Goal: Task Accomplishment & Management: Manage account settings

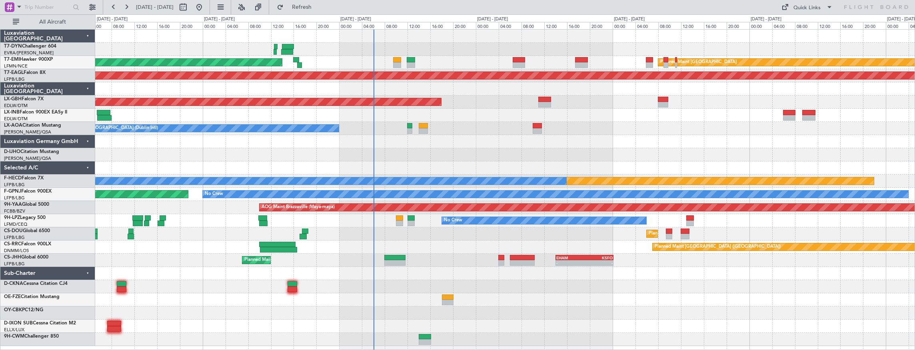
click at [487, 136] on div "AOG Maint Riga (Riga Intl) Planned Maint [GEOGRAPHIC_DATA] Planned Maint [GEOGR…" at bounding box center [505, 188] width 820 height 317
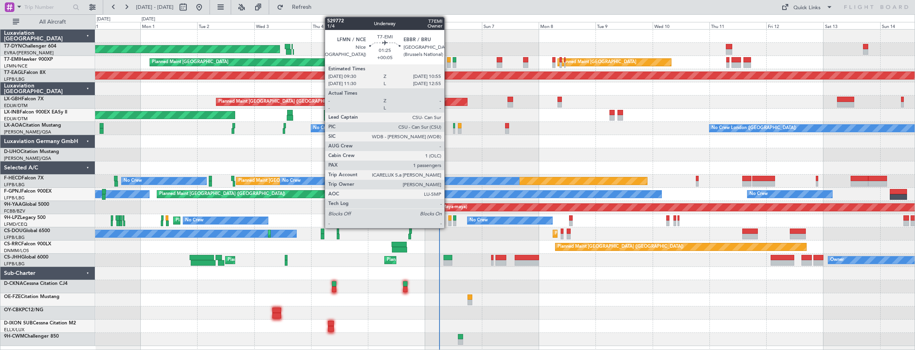
click at [449, 59] on div at bounding box center [449, 60] width 4 height 6
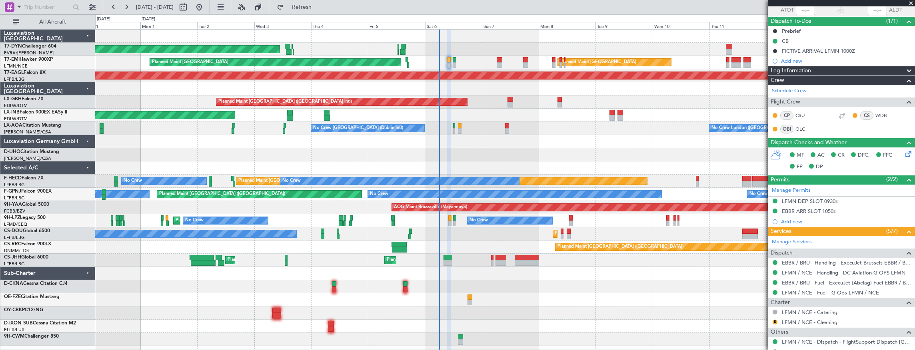
scroll to position [117, 0]
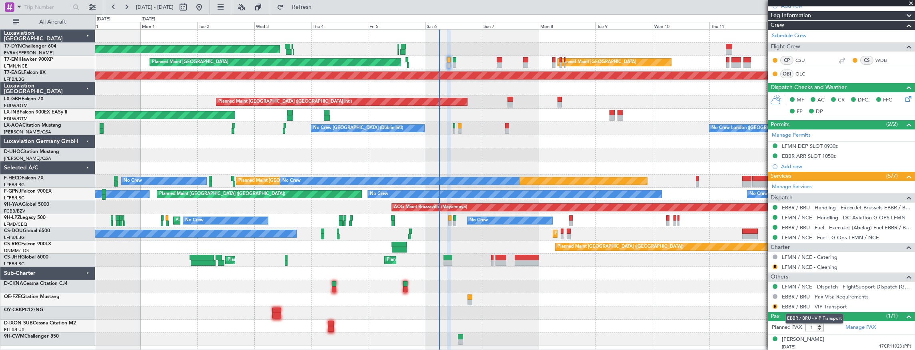
click at [808, 307] on link "EBBR / BRU - VIP Transport" at bounding box center [814, 307] width 65 height 7
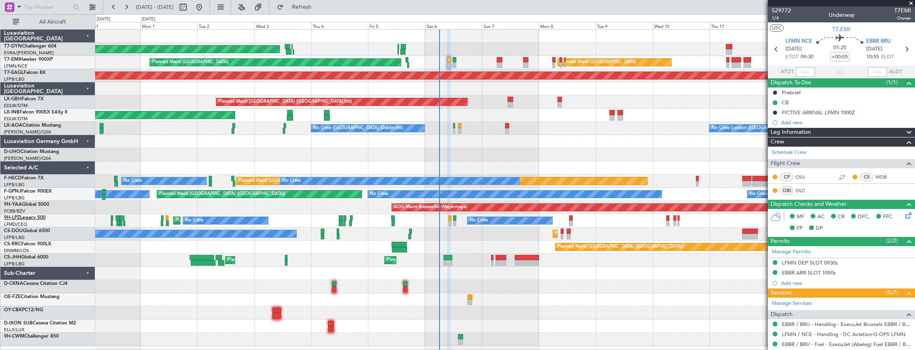
scroll to position [26, 0]
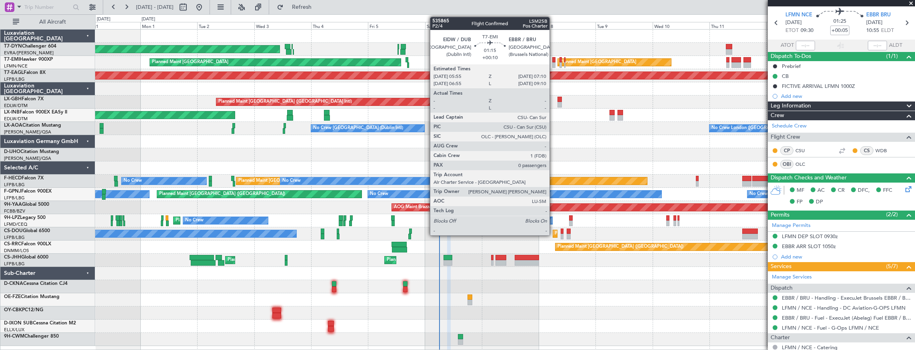
click at [554, 63] on div at bounding box center [554, 65] width 3 height 6
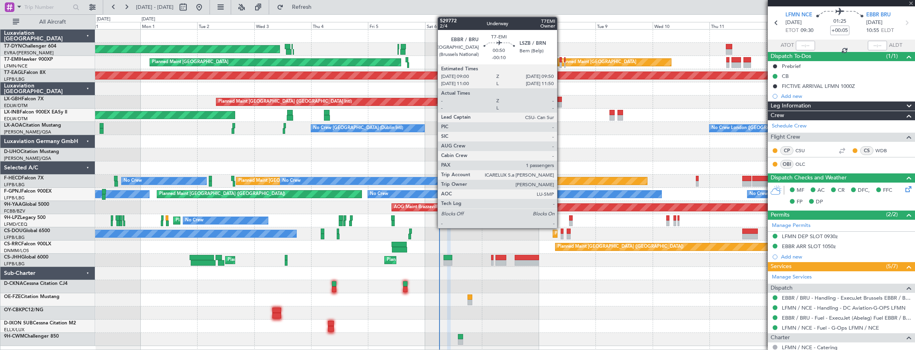
type input "+00:10"
type input "0"
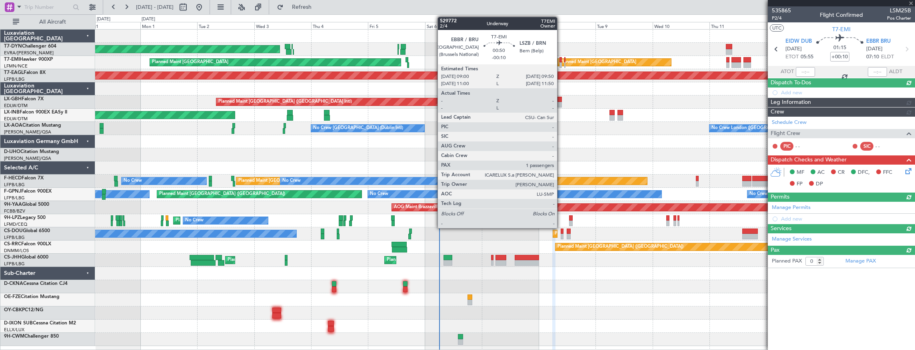
scroll to position [0, 0]
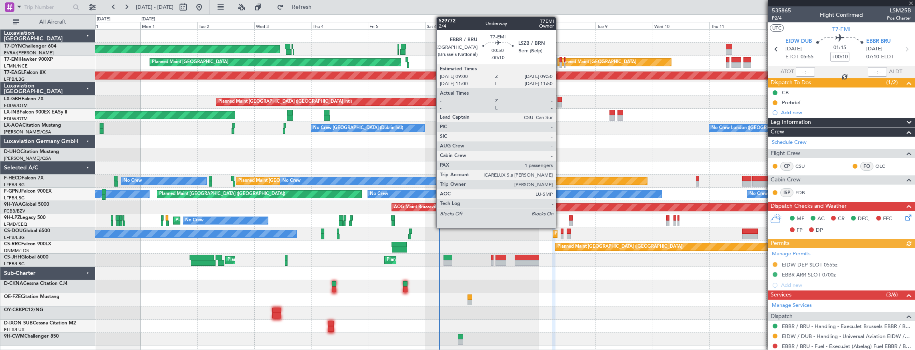
type input "-00:10"
type input "1"
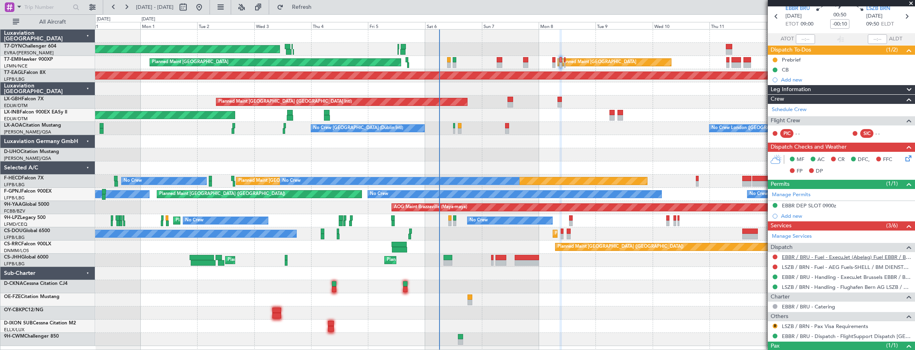
scroll to position [62, 0]
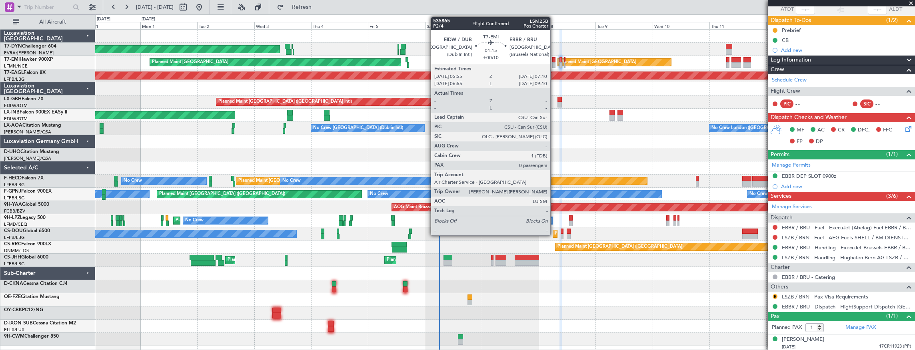
click at [555, 61] on div at bounding box center [554, 60] width 3 height 6
type input "+00:10"
type input "0"
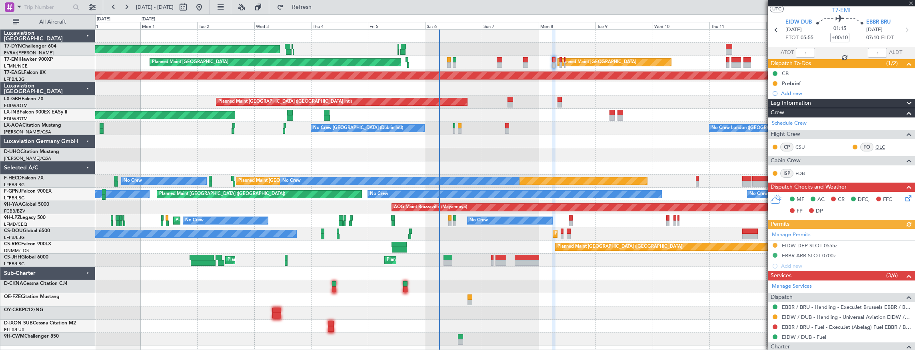
scroll to position [26, 0]
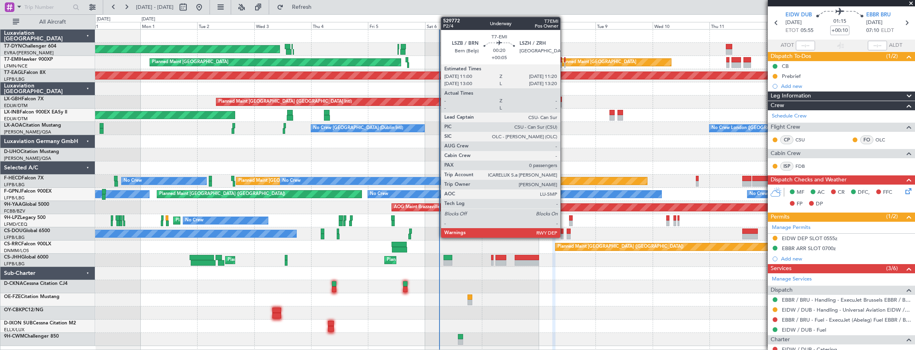
click at [565, 61] on div at bounding box center [565, 60] width 1 height 6
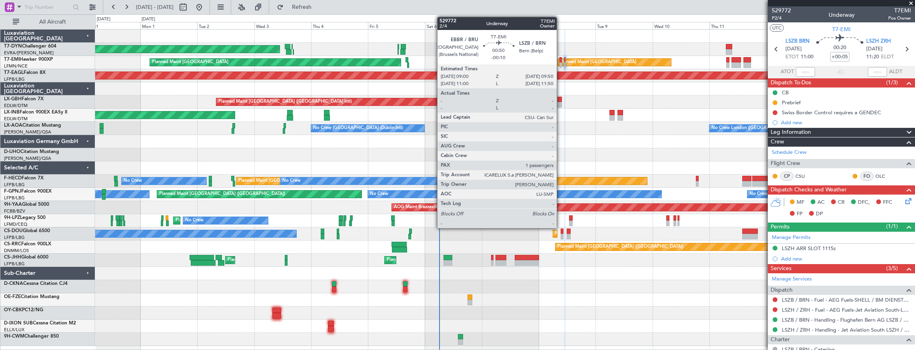
click at [561, 60] on div at bounding box center [561, 60] width 2 height 6
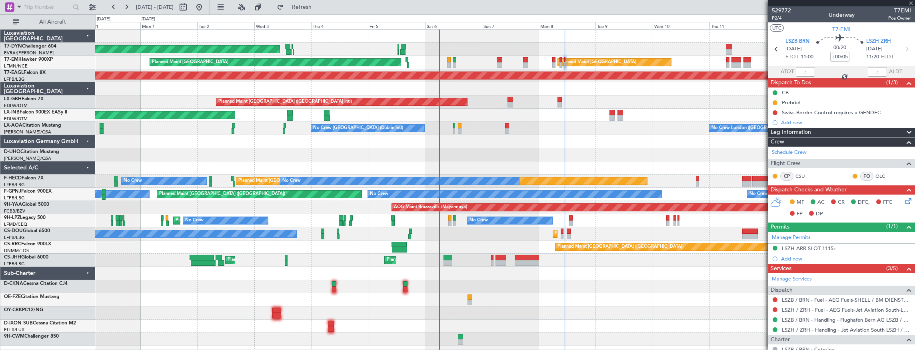
type input "-00:10"
type input "1"
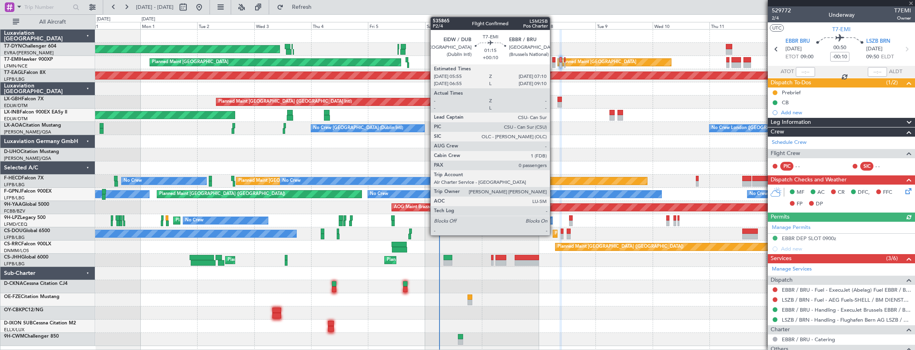
click at [554, 59] on div at bounding box center [554, 60] width 3 height 6
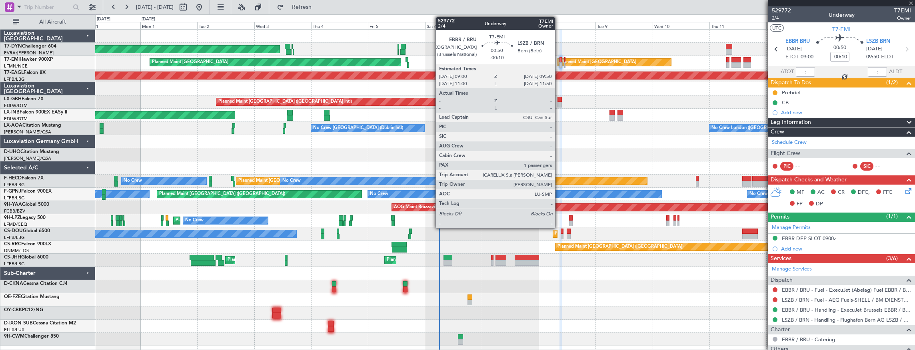
type input "+00:10"
type input "0"
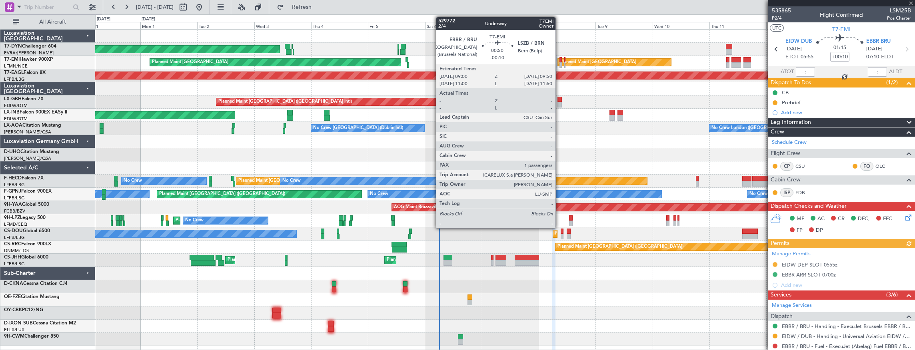
click at [560, 60] on div at bounding box center [561, 60] width 2 height 6
type input "-00:10"
type input "1"
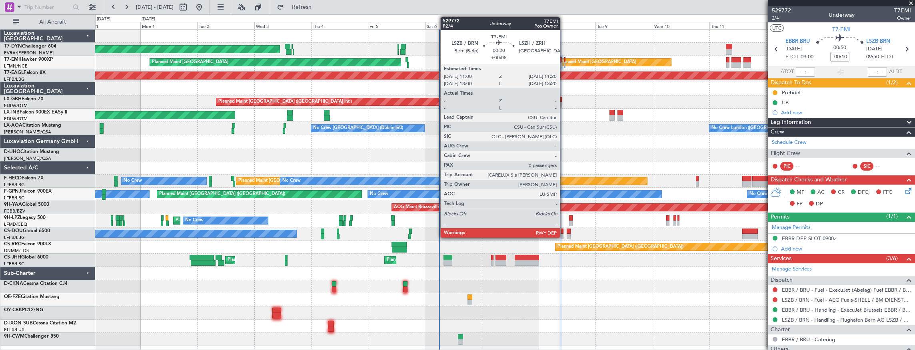
click at [565, 60] on div at bounding box center [565, 60] width 1 height 6
type input "+00:05"
type input "0"
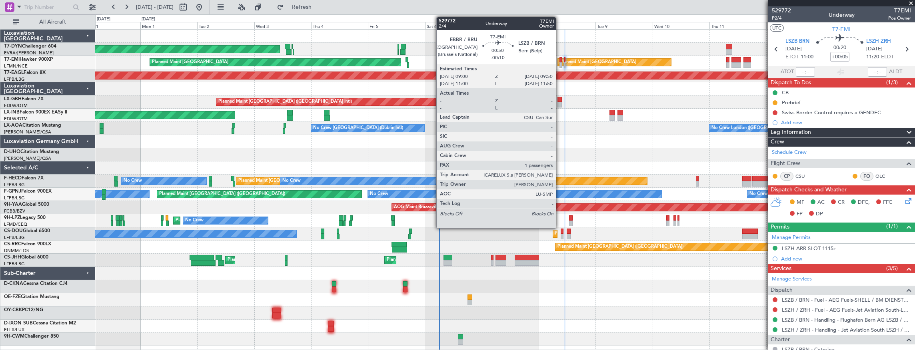
click at [560, 60] on div at bounding box center [561, 60] width 2 height 6
type input "-00:10"
type input "1"
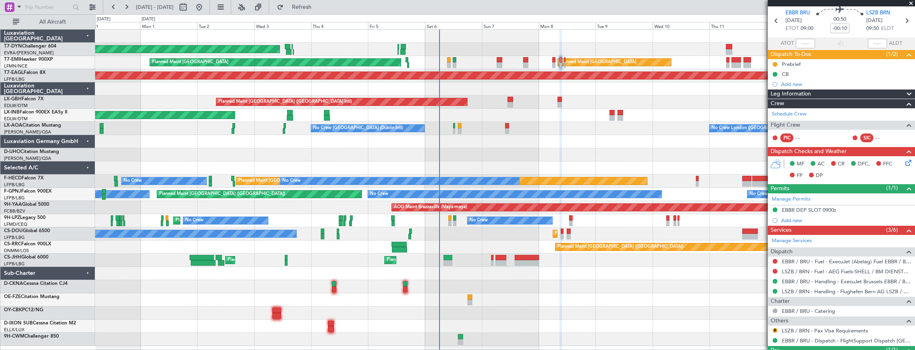
scroll to position [62, 0]
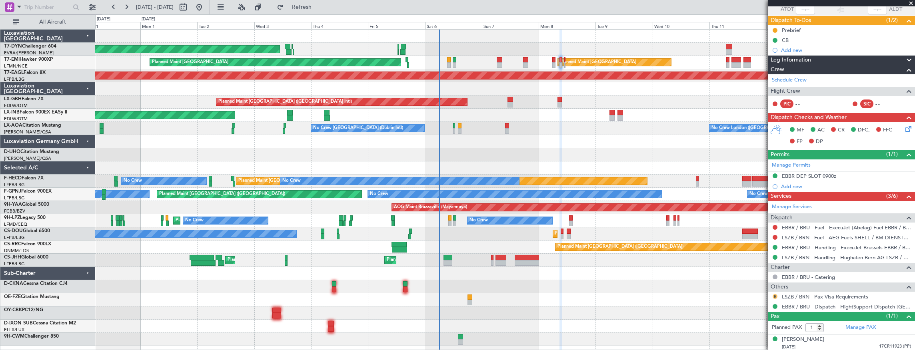
click at [773, 296] on button "R" at bounding box center [775, 296] width 5 height 5
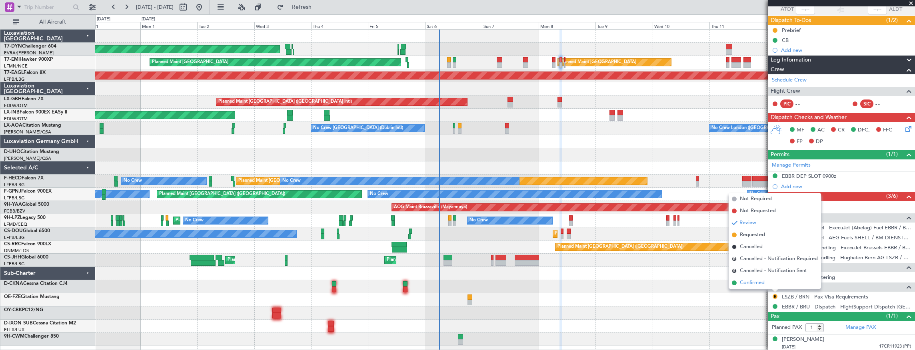
click at [755, 286] on span "Confirmed" at bounding box center [752, 283] width 25 height 8
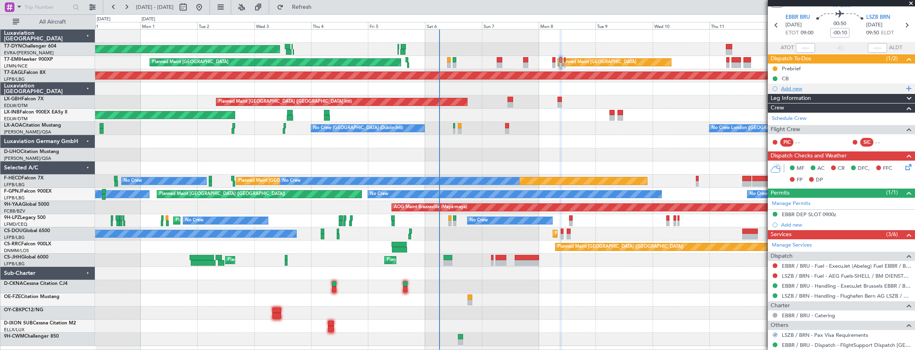
scroll to position [0, 0]
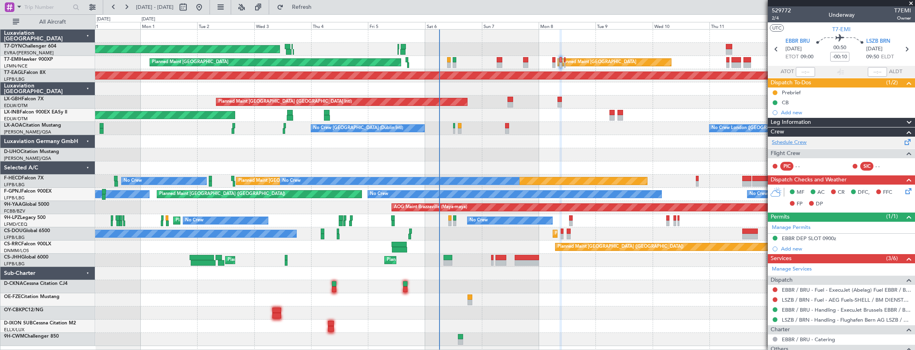
click at [800, 140] on link "Schedule Crew" at bounding box center [789, 143] width 35 height 8
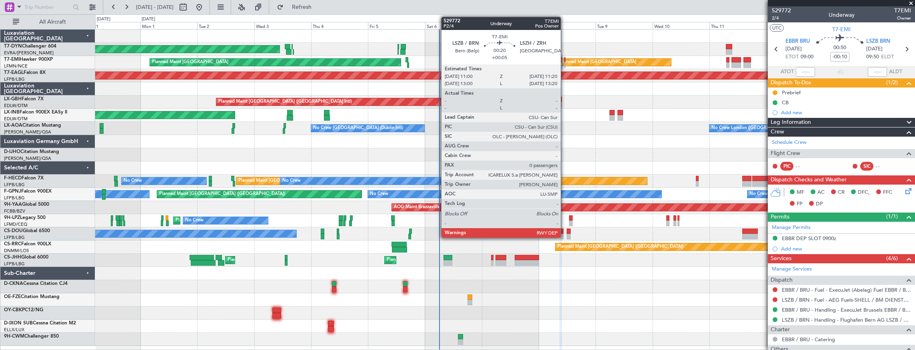
click at [565, 63] on div at bounding box center [565, 65] width 1 height 6
type input "+00:05"
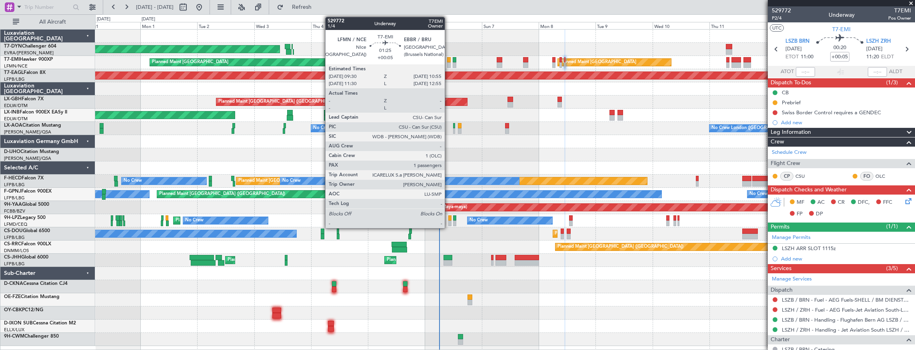
click at [449, 60] on div at bounding box center [449, 60] width 4 height 6
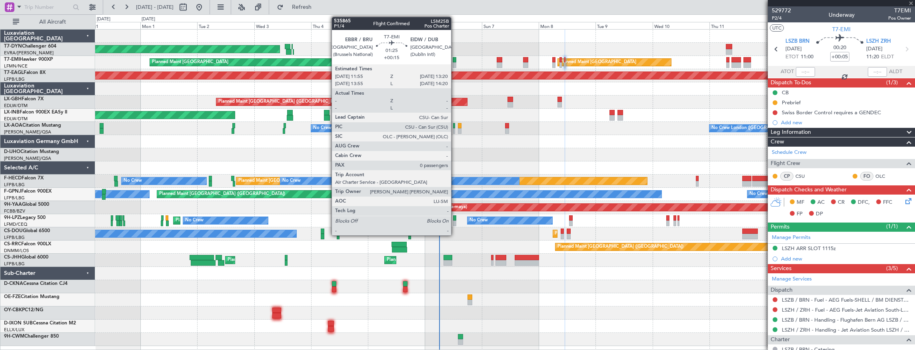
type input "1"
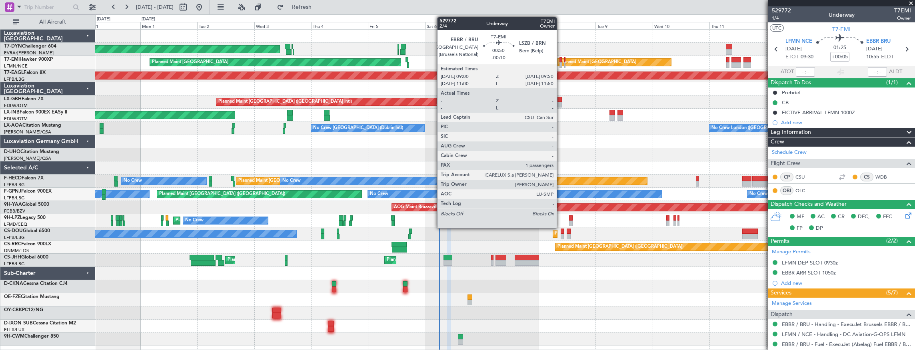
click at [561, 60] on div at bounding box center [561, 60] width 2 height 6
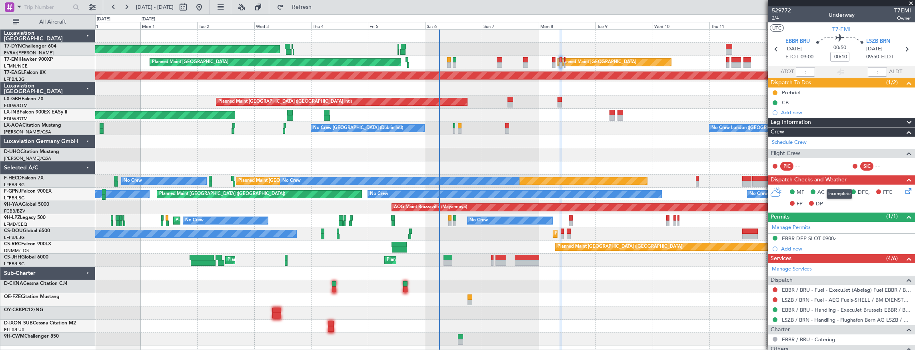
scroll to position [62, 0]
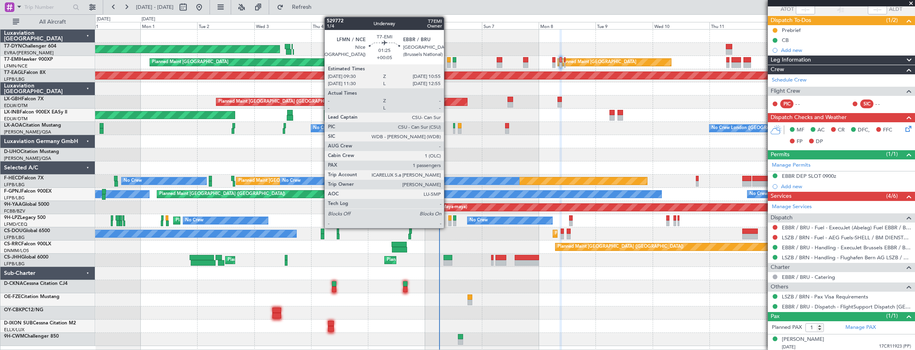
click at [448, 58] on div at bounding box center [449, 60] width 4 height 6
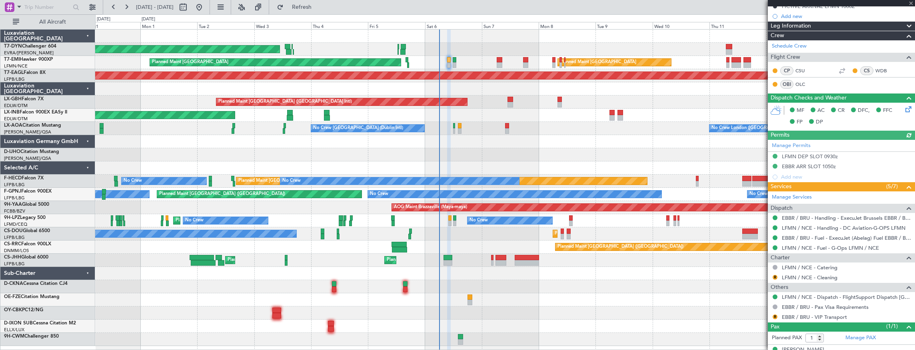
scroll to position [117, 0]
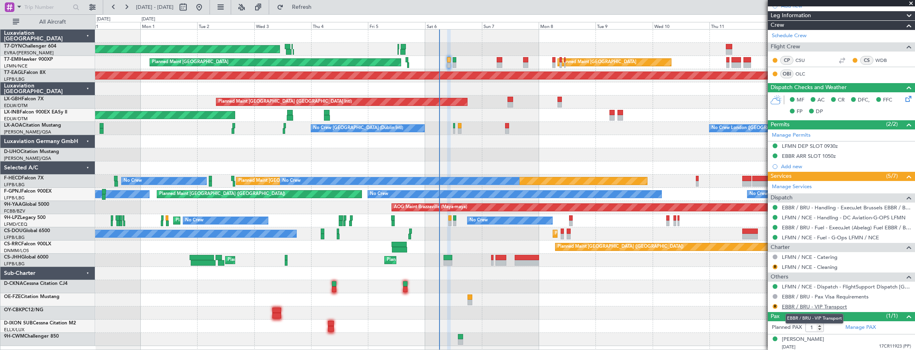
click at [786, 305] on link "EBBR / BRU - VIP Transport" at bounding box center [814, 307] width 65 height 7
click at [833, 306] on link "EBBR / BRU - VIP Transport" at bounding box center [814, 307] width 65 height 7
click at [775, 266] on button "R" at bounding box center [775, 267] width 5 height 5
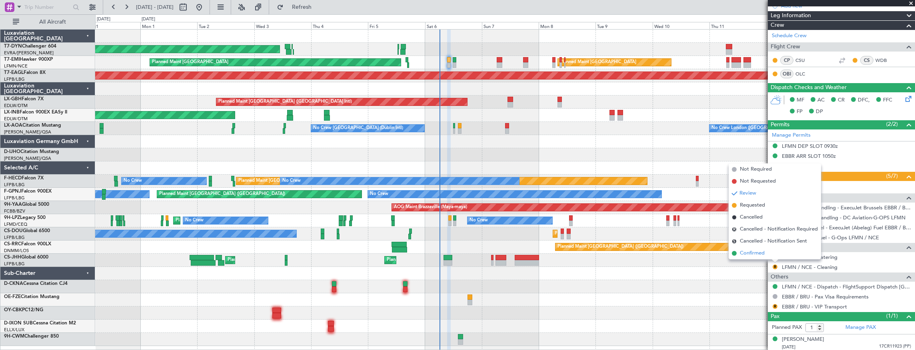
click at [762, 253] on span "Confirmed" at bounding box center [752, 254] width 25 height 8
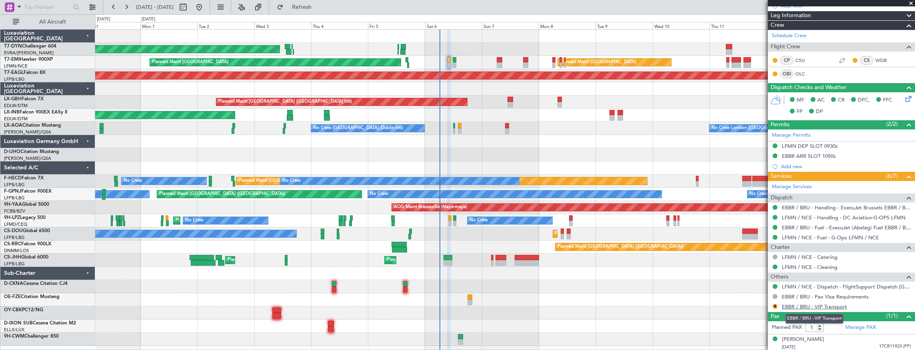
click at [841, 308] on link "EBBR / BRU - VIP Transport" at bounding box center [814, 307] width 65 height 7
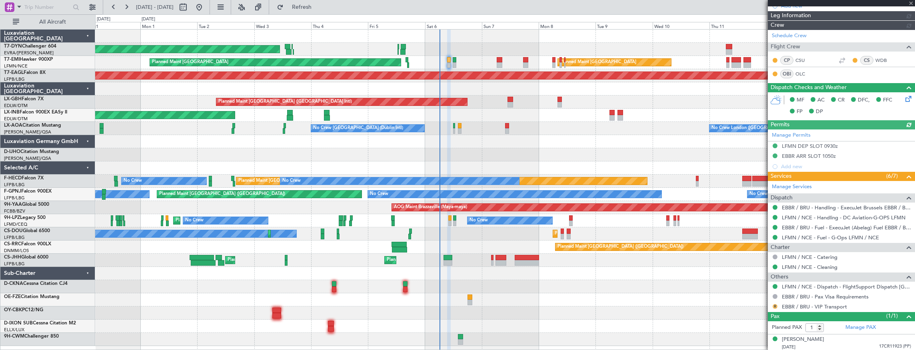
click at [777, 306] on button "R" at bounding box center [775, 306] width 5 height 5
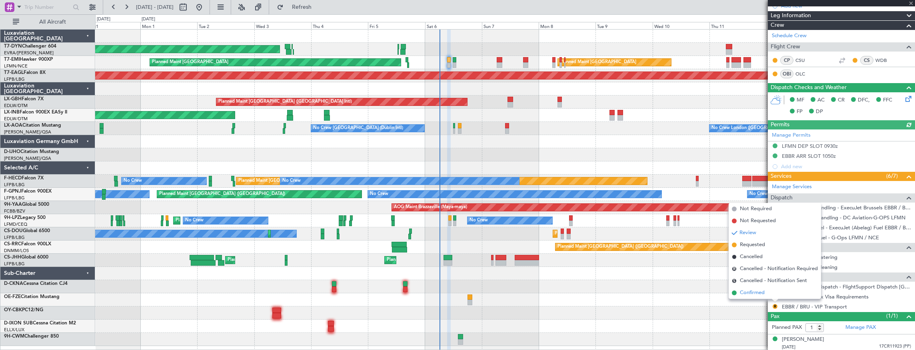
click at [750, 294] on span "Confirmed" at bounding box center [752, 293] width 25 height 8
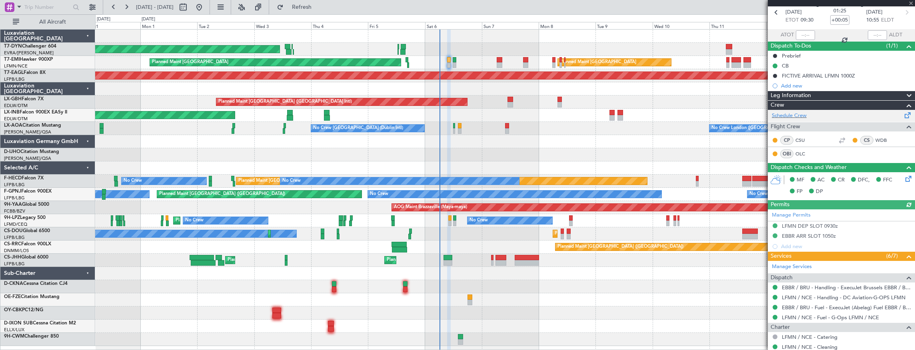
scroll to position [0, 0]
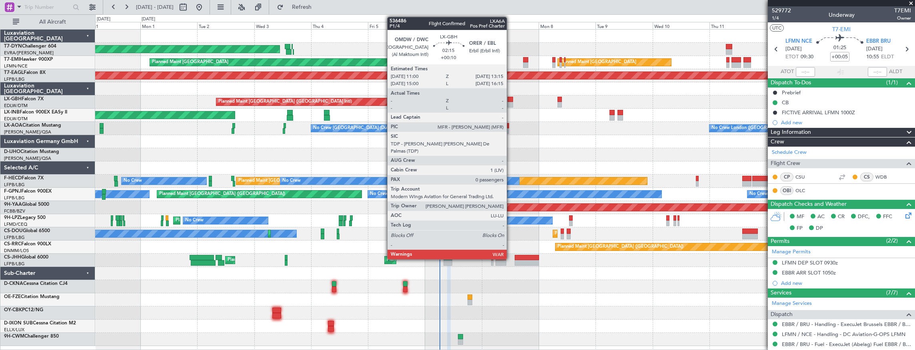
click at [511, 99] on div at bounding box center [511, 100] width 6 height 6
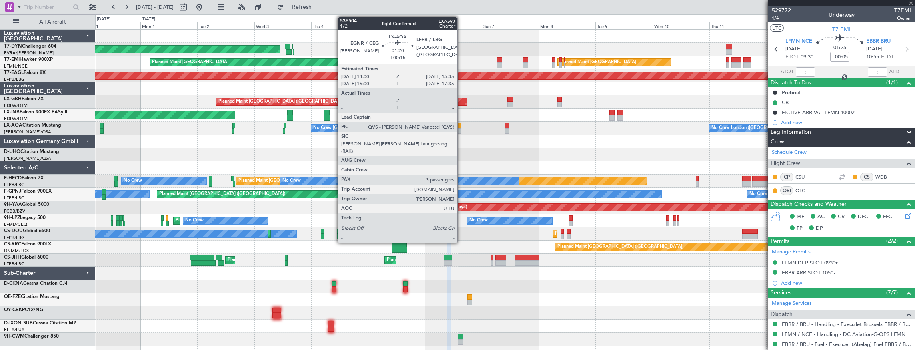
type input "+00:10"
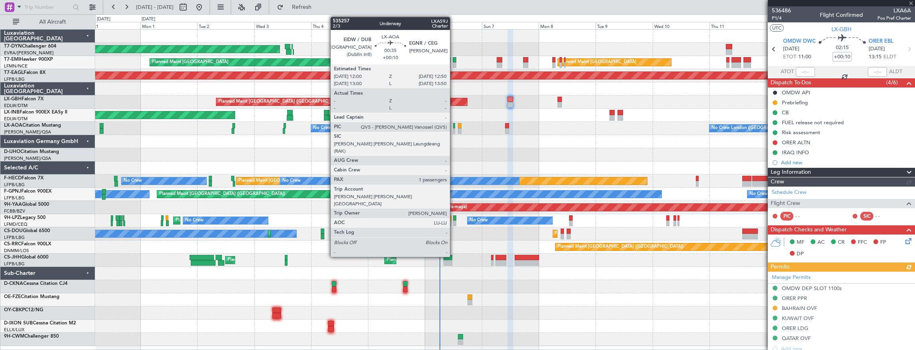
click at [454, 126] on div at bounding box center [454, 126] width 2 height 6
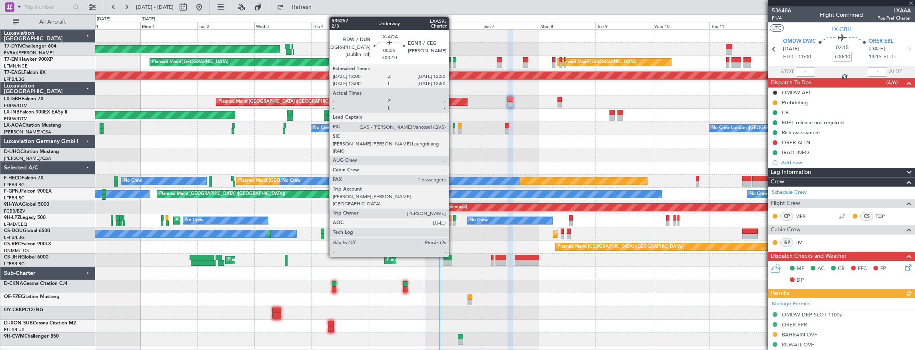
type input "1"
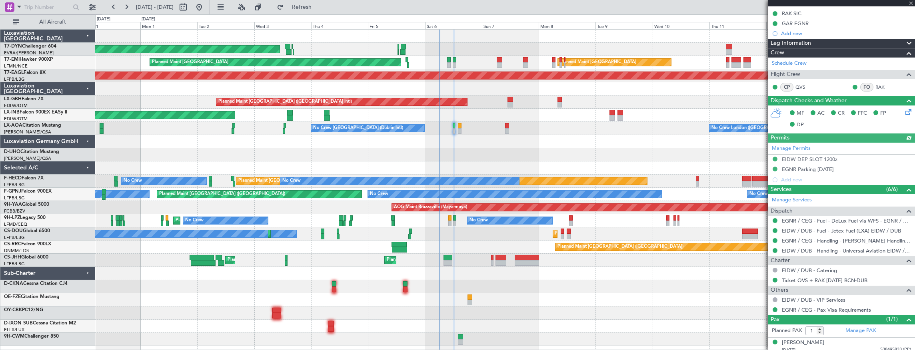
scroll to position [122, 0]
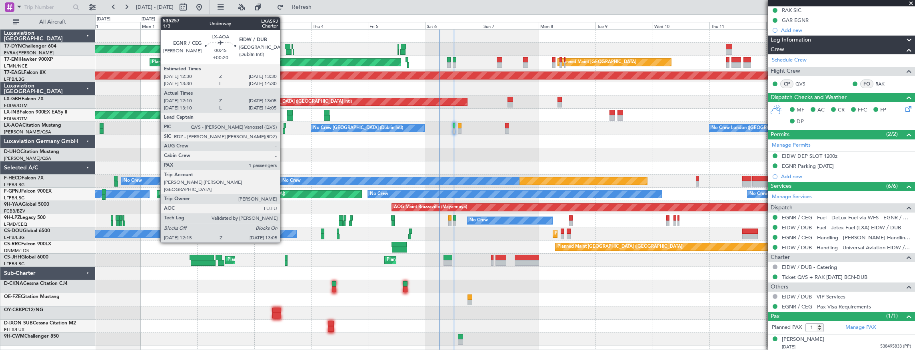
click at [284, 125] on div at bounding box center [285, 126] width 2 height 6
type input "+00:20"
type input "12:20"
type input "13:00"
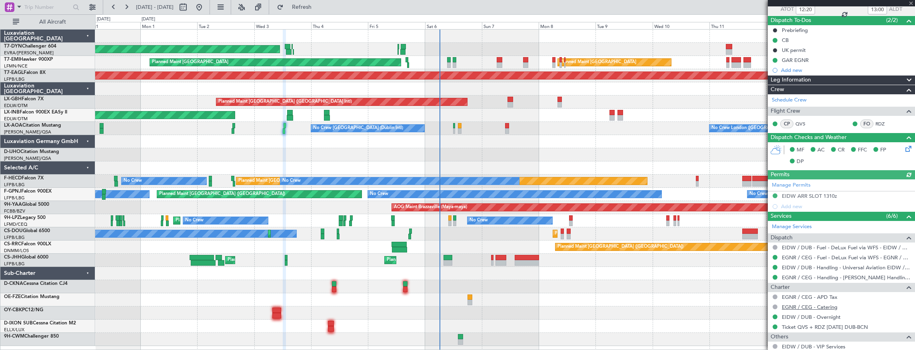
scroll to position [112, 0]
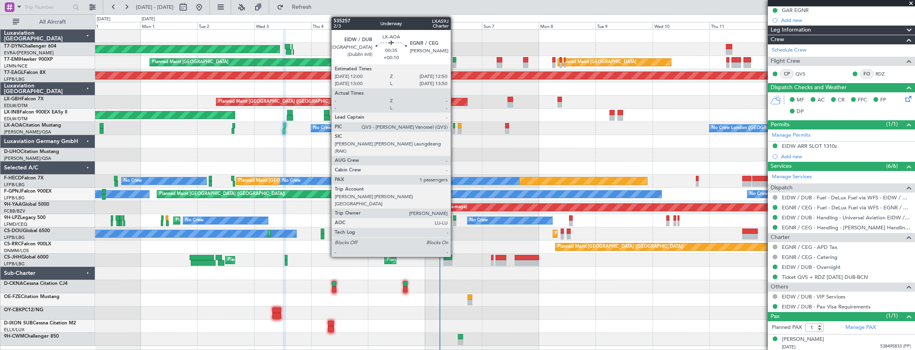
click at [455, 127] on div at bounding box center [454, 126] width 2 height 6
type input "+00:10"
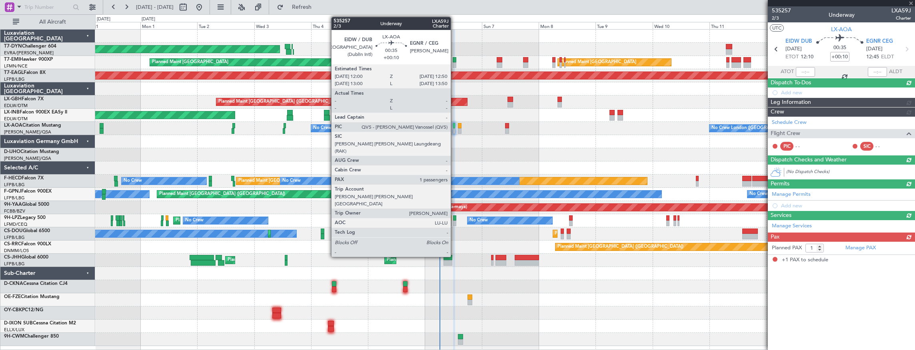
scroll to position [0, 0]
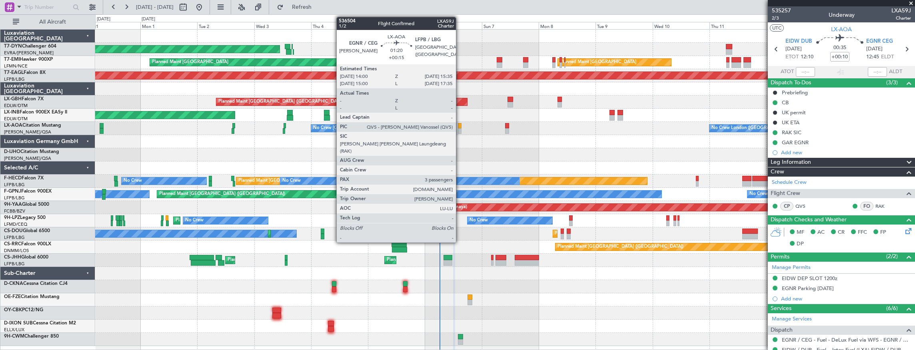
click at [460, 127] on div at bounding box center [460, 126] width 4 height 6
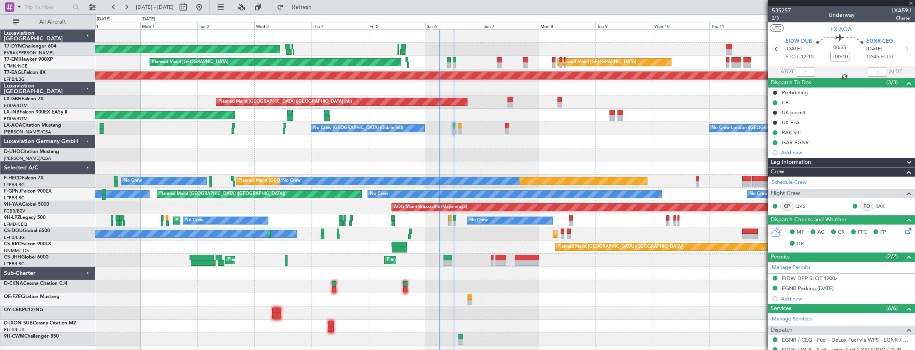
type input "+00:15"
type input "3"
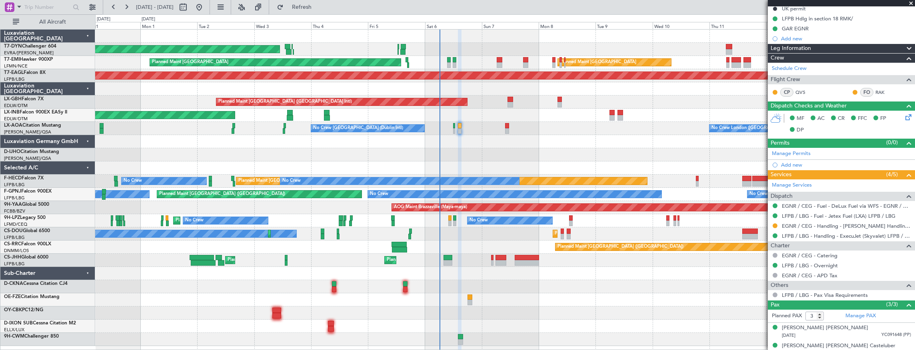
scroll to position [128, 0]
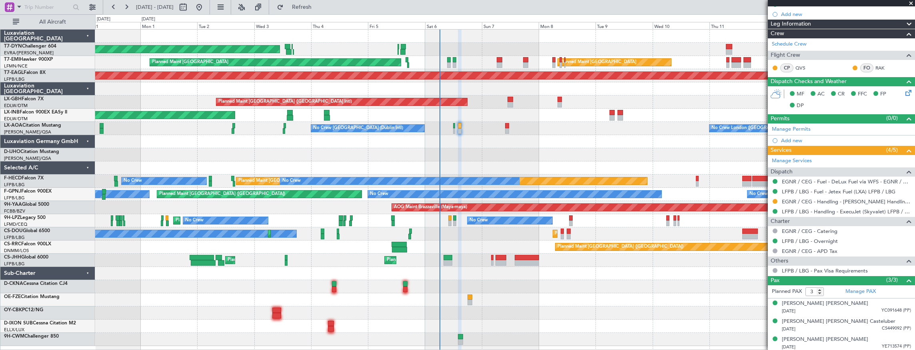
click at [505, 127] on div "No Crew London (Farnborough) No Crew Dublin (Dublin Intl)" at bounding box center [505, 128] width 820 height 13
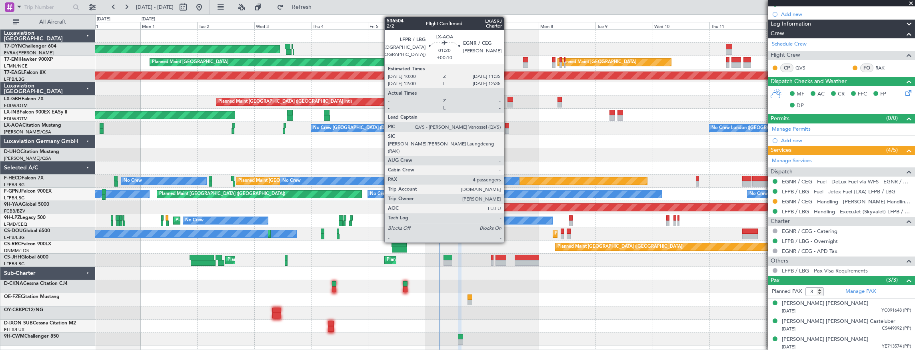
click at [508, 127] on div at bounding box center [507, 126] width 4 height 6
type input "+00:10"
type input "4"
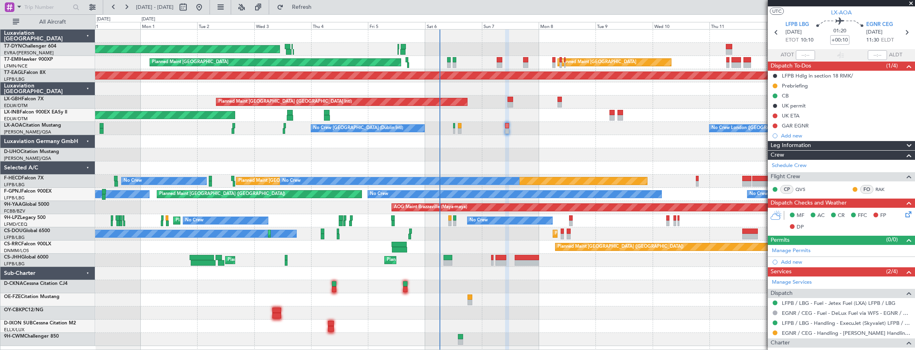
scroll to position [0, 0]
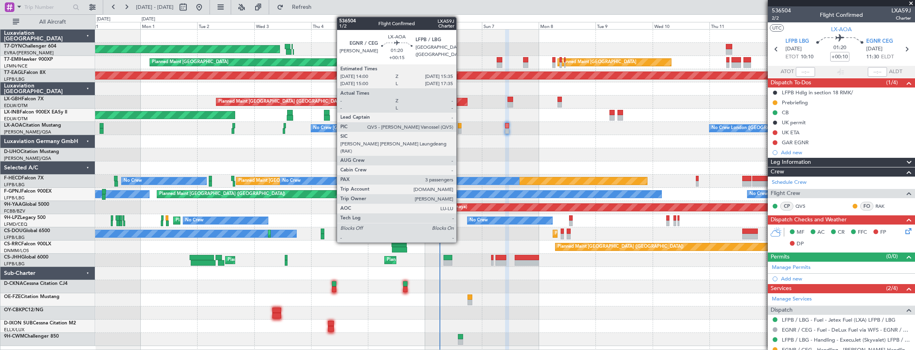
click at [461, 126] on div at bounding box center [460, 126] width 4 height 6
type input "+00:15"
type input "3"
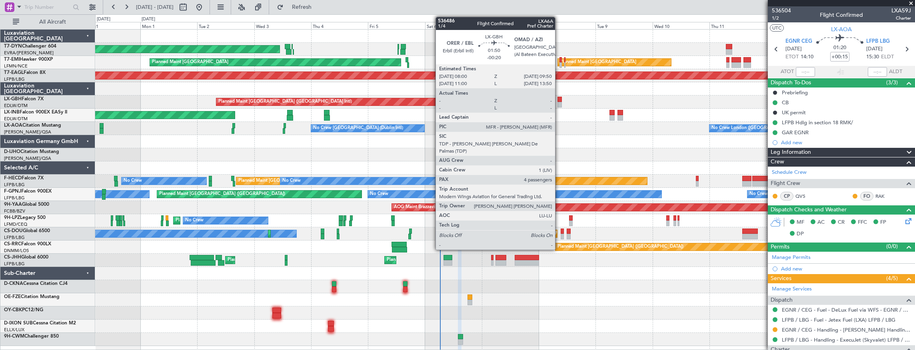
click at [559, 100] on div at bounding box center [560, 100] width 4 height 6
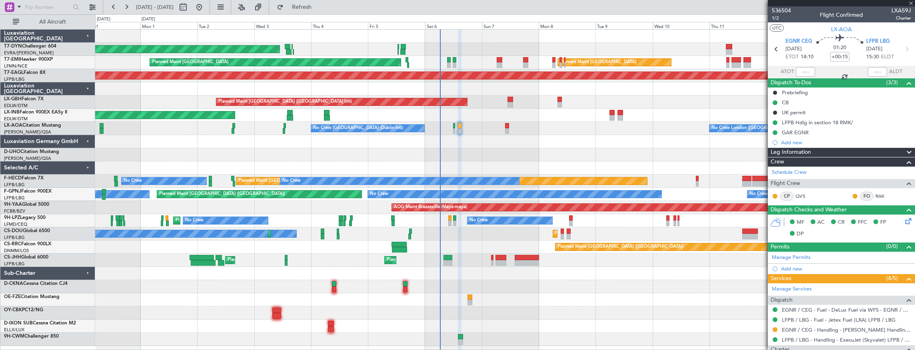
type input "-00:20"
type input "4"
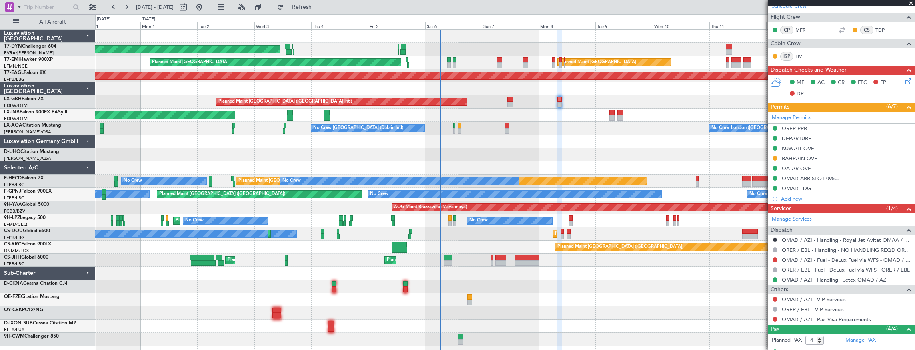
scroll to position [253, 0]
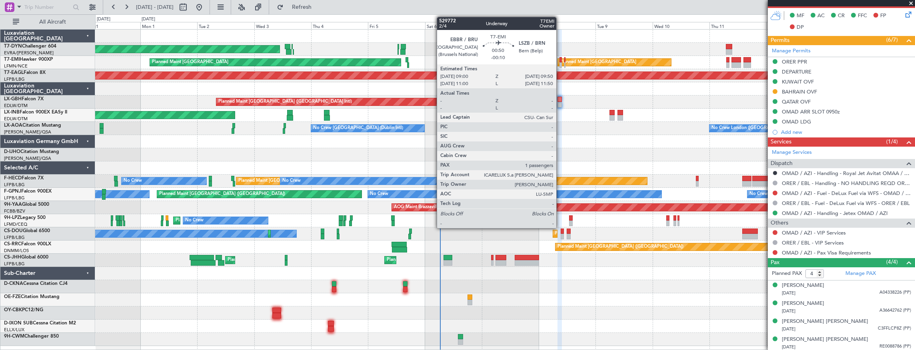
click at [561, 60] on div at bounding box center [561, 60] width 2 height 6
type input "-00:10"
type input "1"
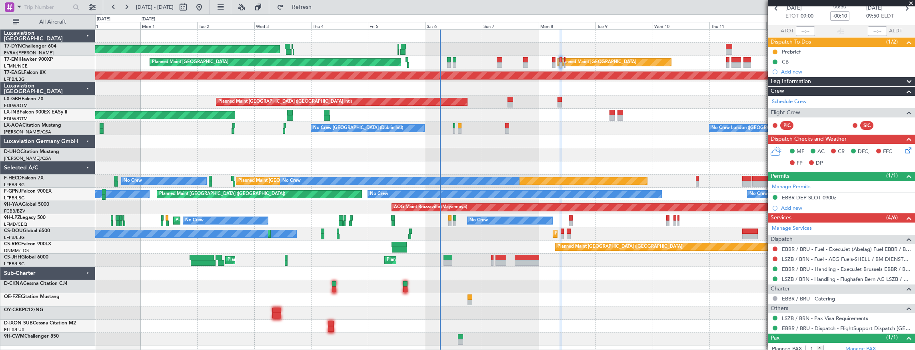
scroll to position [62, 0]
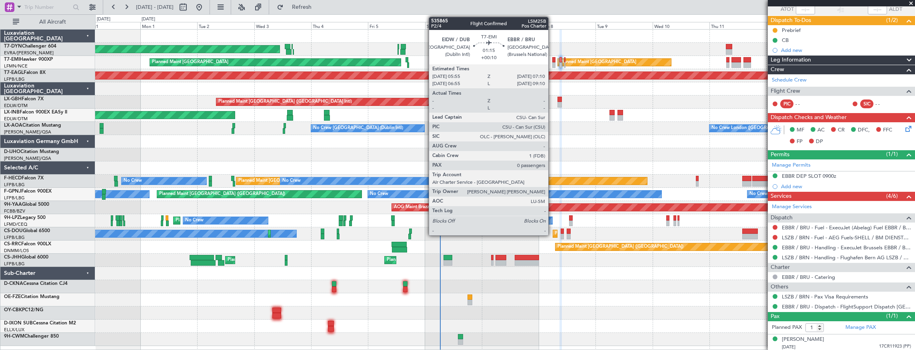
click at [553, 58] on div at bounding box center [554, 60] width 3 height 6
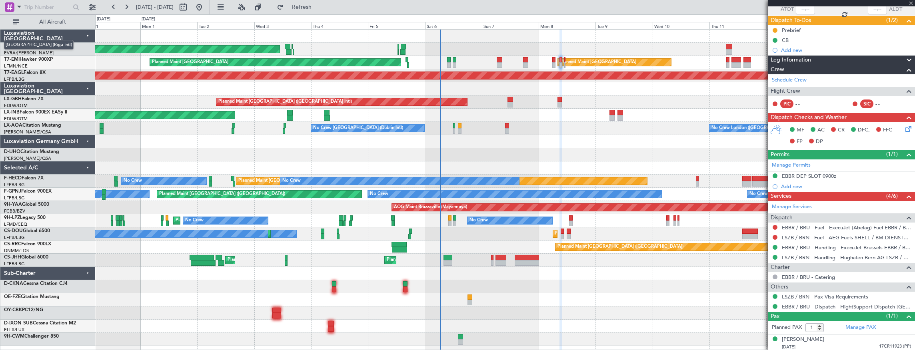
type input "+00:10"
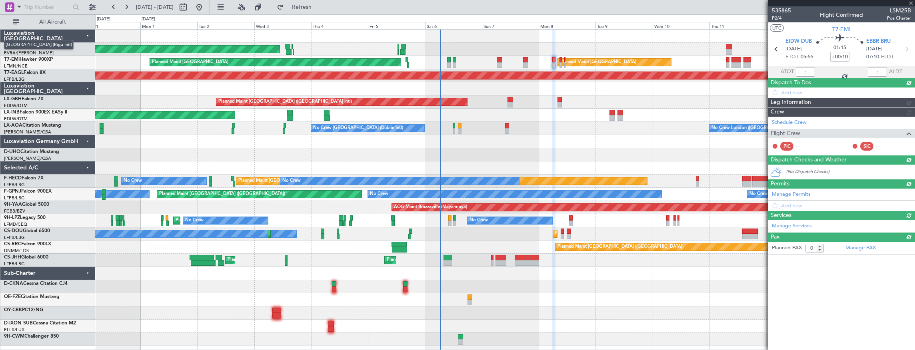
scroll to position [0, 0]
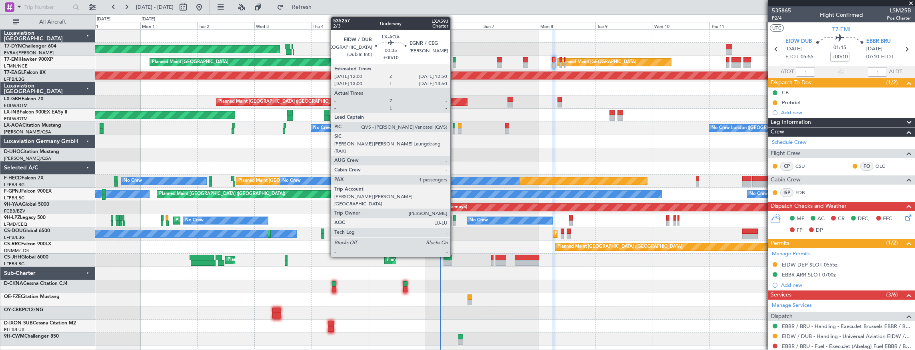
click at [455, 126] on div at bounding box center [454, 126] width 2 height 6
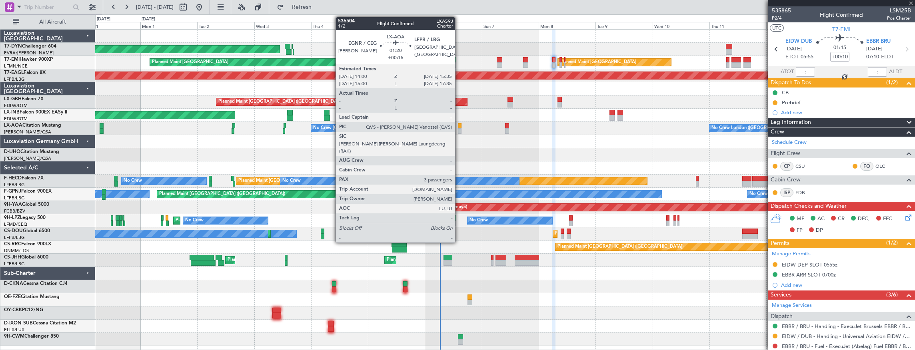
type input "1"
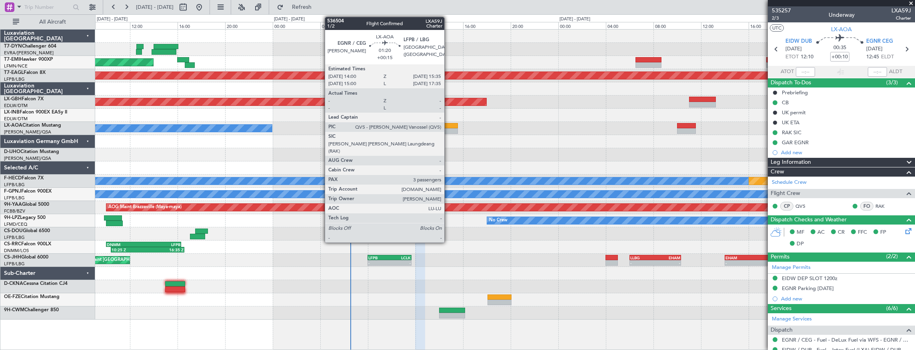
click at [449, 128] on div at bounding box center [448, 126] width 19 height 6
type input "+00:15"
type input "3"
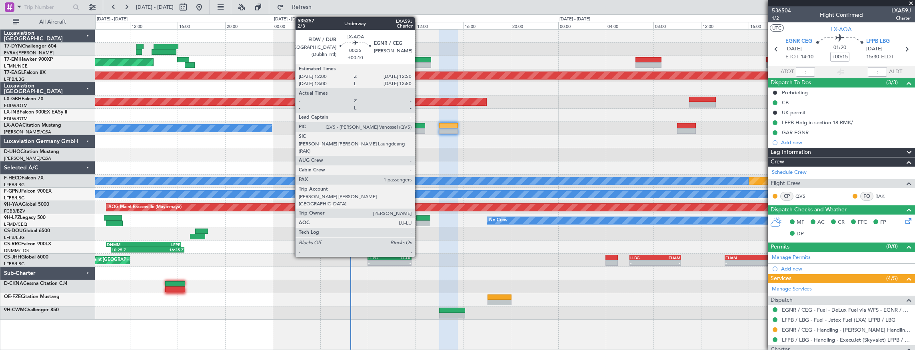
click at [419, 126] on div at bounding box center [420, 126] width 10 height 6
type input "+00:10"
type input "1"
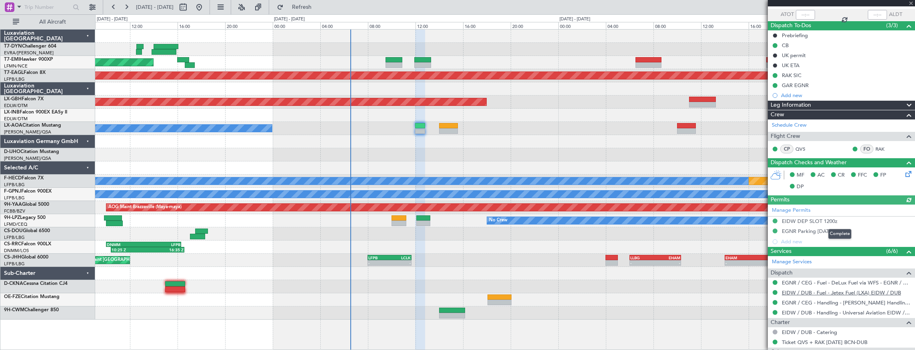
scroll to position [122, 0]
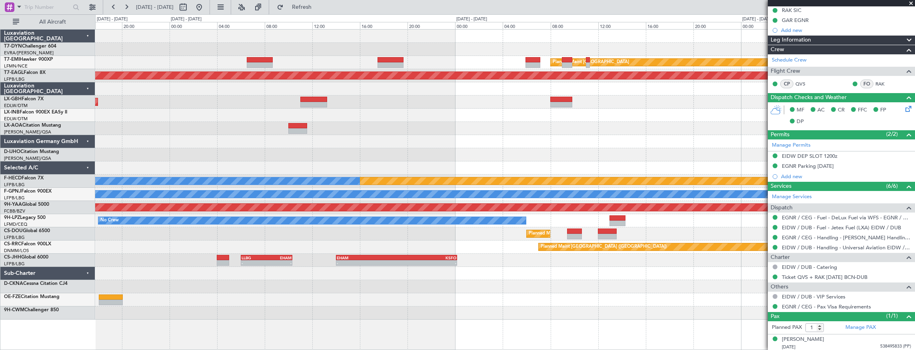
click at [218, 104] on div "Planned Maint Zurich Grounded New York (Teterboro) Planned Maint Dubai (Dubai I…" at bounding box center [505, 175] width 820 height 290
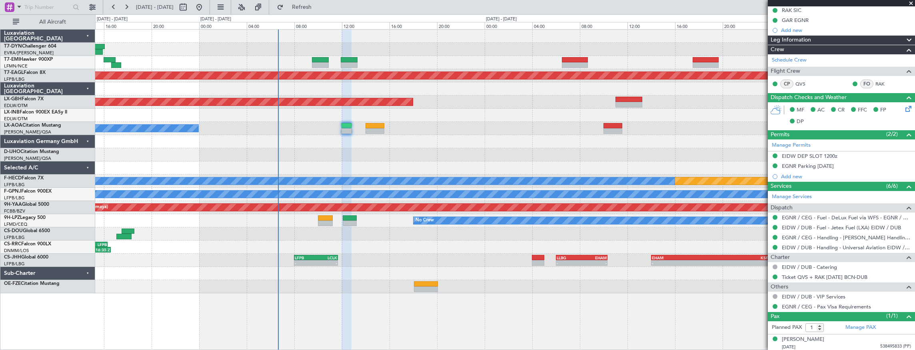
click at [509, 163] on div "Planned Maint Zurich Planned Maint Zurich Grounded New York (Teterboro) Planned…" at bounding box center [505, 162] width 820 height 264
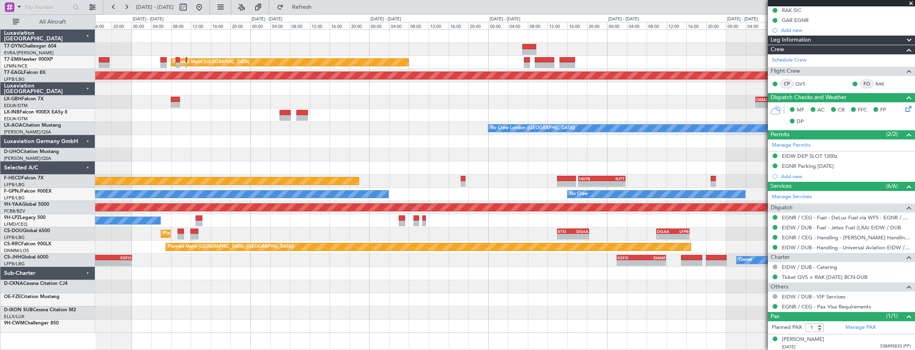
click at [156, 122] on div "Planned Maint Zurich Grounded New York (Teterboro) - - OMAD 06:00 Z EGLF 13:05 …" at bounding box center [505, 182] width 820 height 304
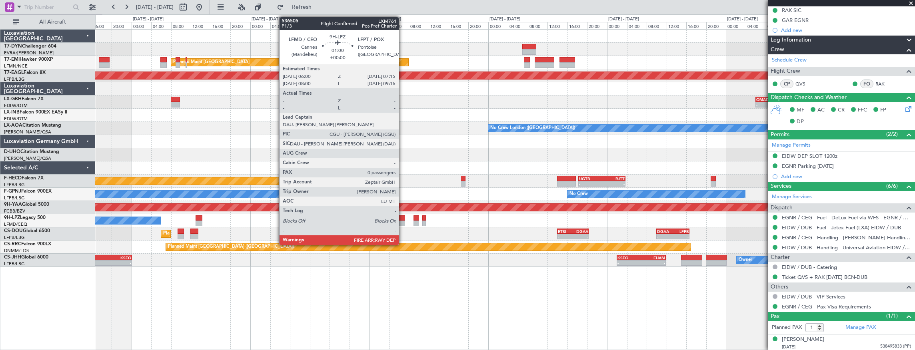
click at [403, 219] on div at bounding box center [402, 219] width 6 height 6
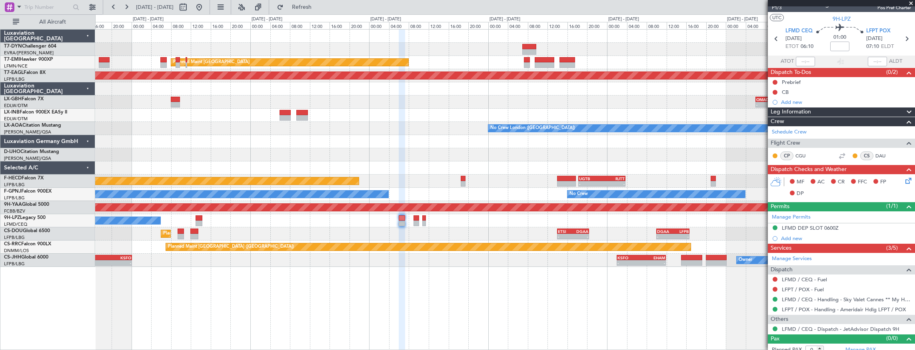
scroll to position [15, 0]
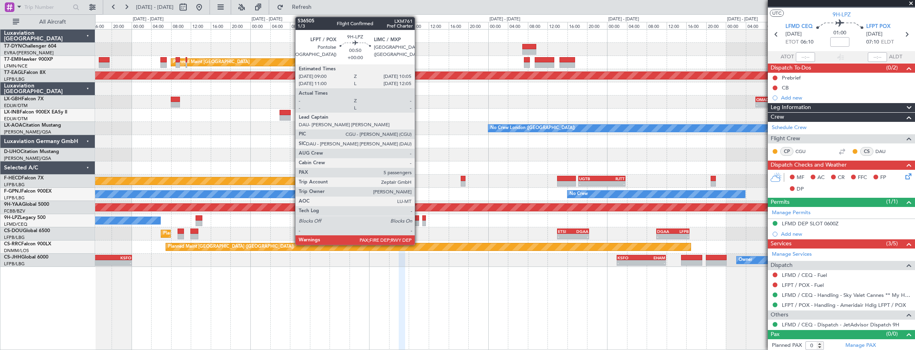
click at [419, 218] on div at bounding box center [417, 219] width 6 height 6
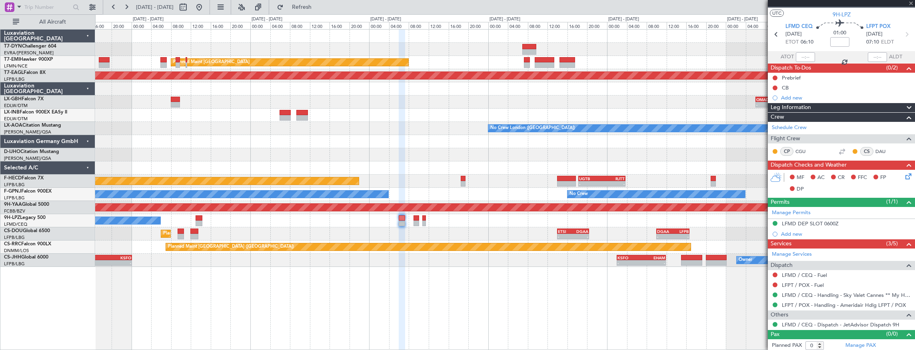
type input "5"
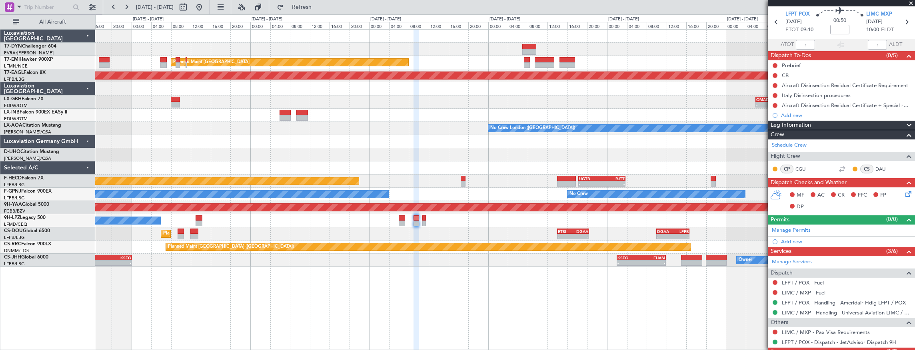
scroll to position [0, 0]
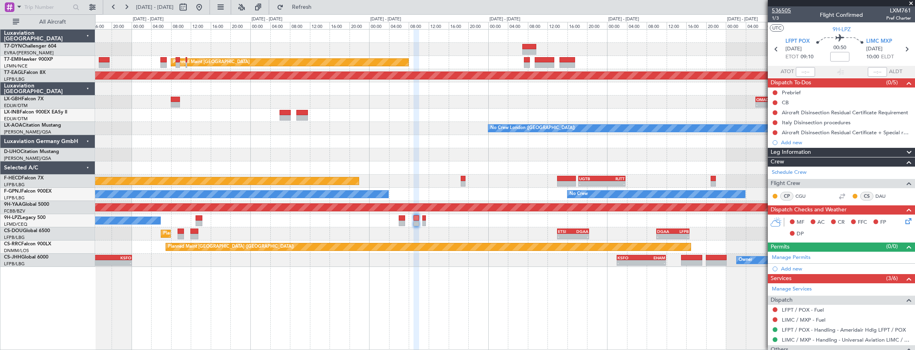
click at [777, 10] on span "536505" at bounding box center [781, 10] width 19 height 8
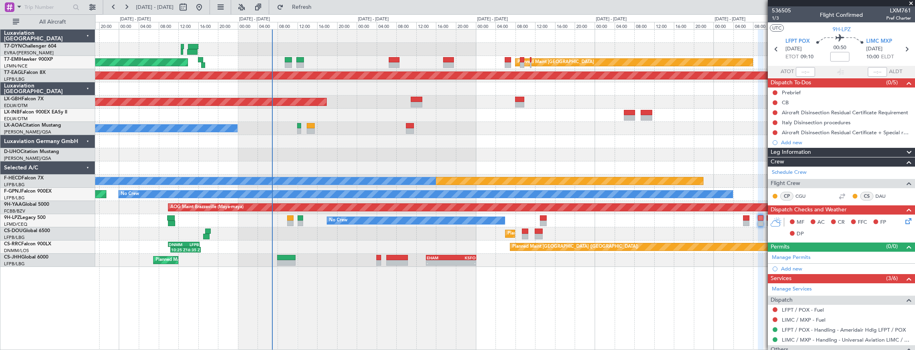
click at [633, 156] on div "AOG Maint Riga (Riga Intl) Planned Maint Zurich Planned Maint Zurich Grounded N…" at bounding box center [505, 149] width 820 height 238
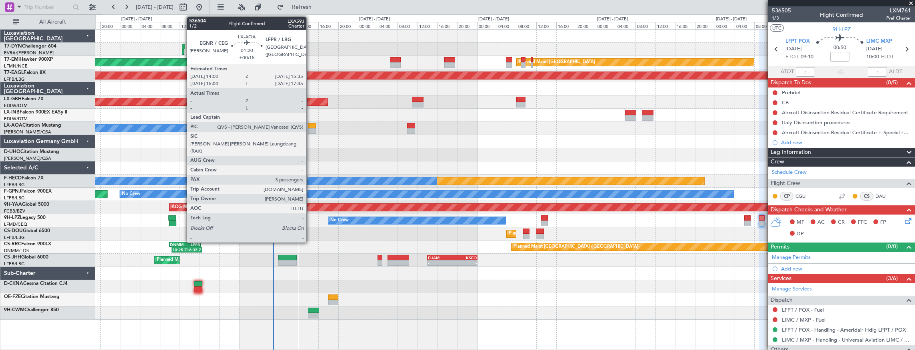
click at [310, 126] on div at bounding box center [312, 126] width 8 height 6
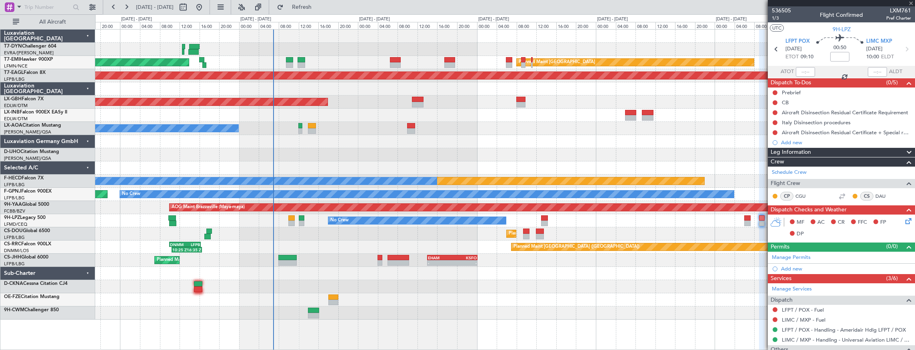
type input "+00:15"
type input "3"
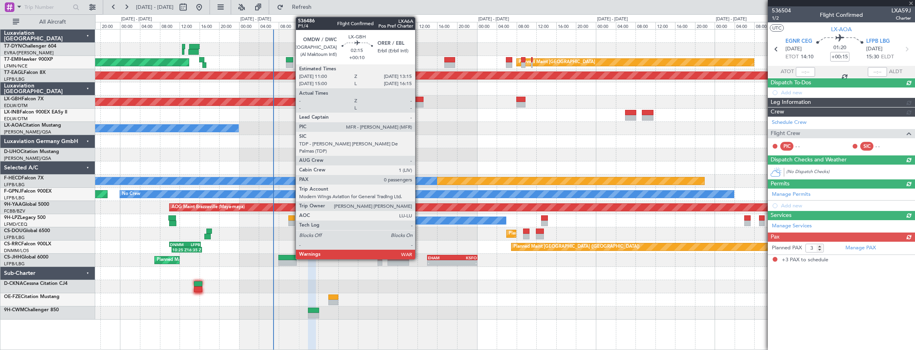
click at [419, 102] on div at bounding box center [417, 105] width 11 height 6
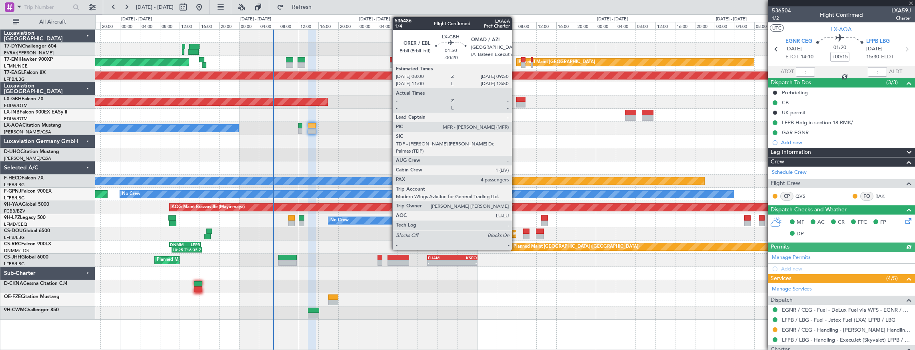
type input "+00:10"
type input "0"
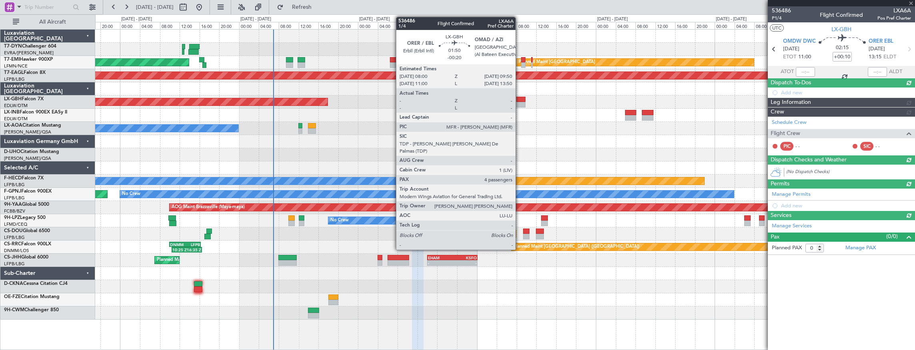
click at [520, 100] on div at bounding box center [521, 100] width 9 height 6
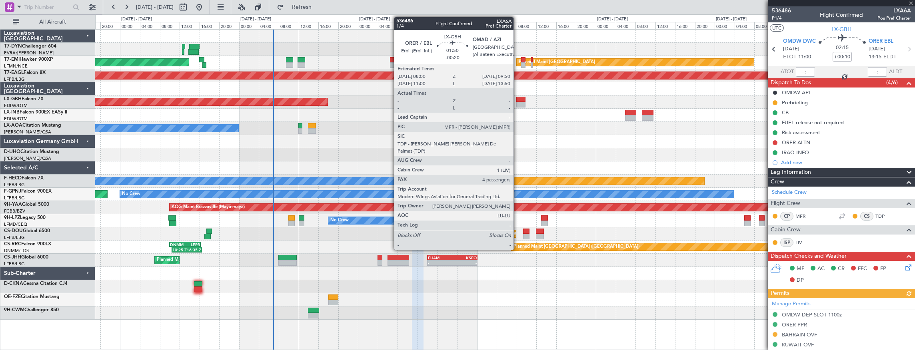
type input "-00:20"
type input "4"
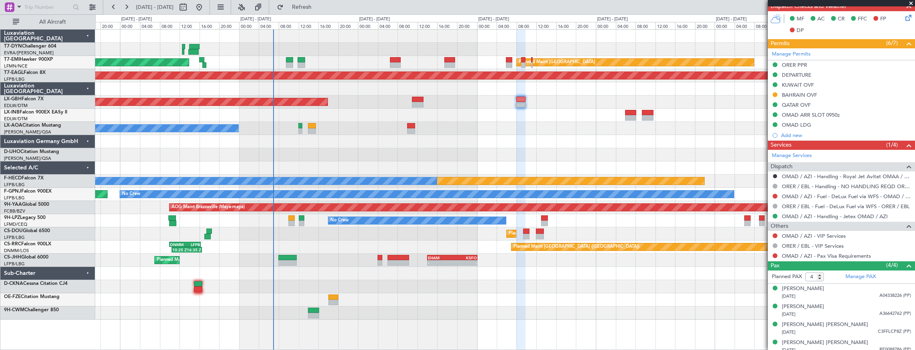
scroll to position [253, 0]
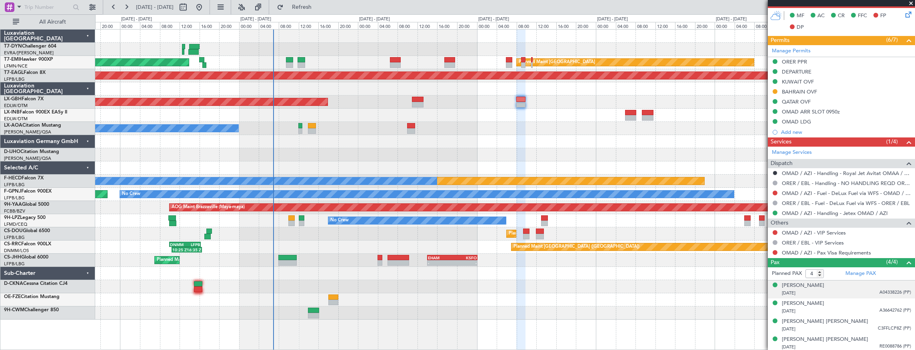
click at [834, 290] on div "07/09/2007 A04338226 (PP)" at bounding box center [846, 294] width 129 height 8
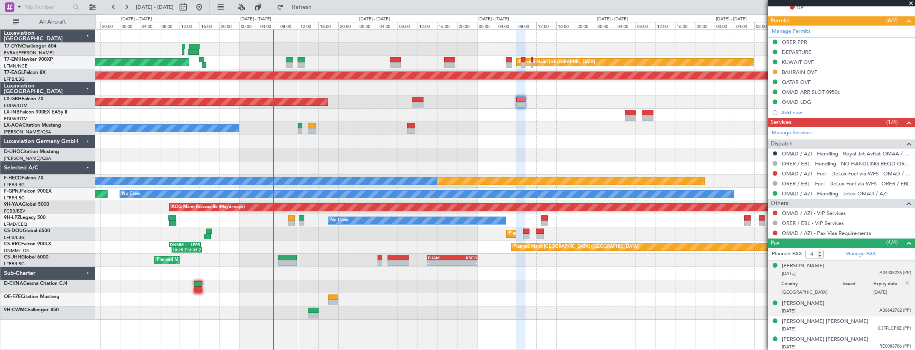
click at [835, 300] on div "Maya Barzani 18/12/2008 A36642762 (PP)" at bounding box center [846, 308] width 129 height 16
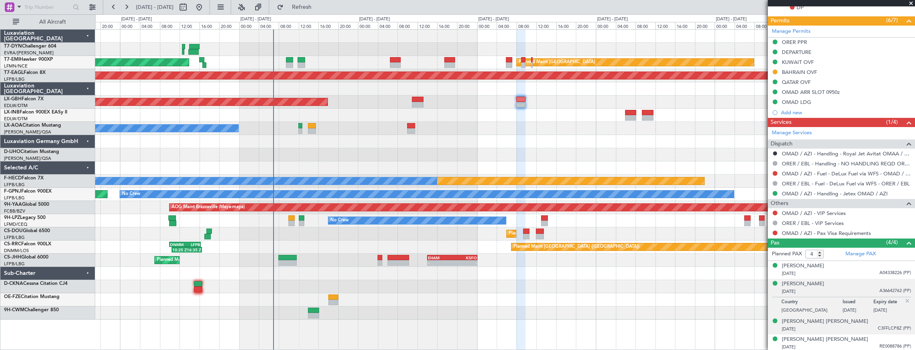
click at [831, 330] on div "17/02/1971 C3FFLCP8Z (PP)" at bounding box center [846, 330] width 129 height 8
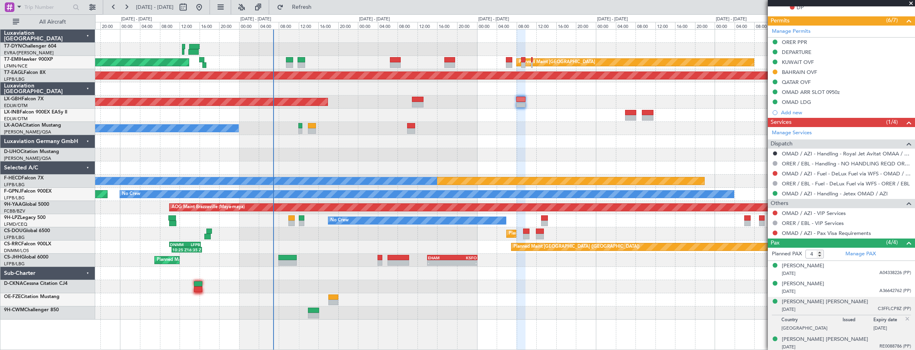
click at [829, 346] on div "14/07/1999 RE0088786 (PP)" at bounding box center [846, 348] width 129 height 8
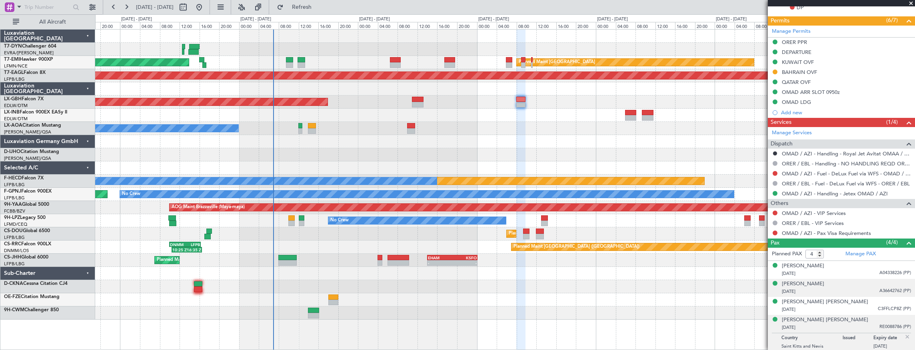
click at [821, 288] on div "18/12/2008 A36642762 (PP)" at bounding box center [846, 292] width 129 height 8
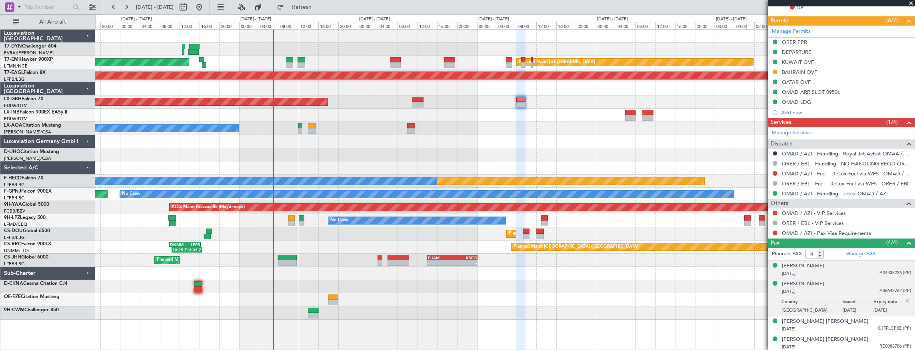
click at [818, 274] on div "07/09/2007 A04338226 (PP)" at bounding box center [846, 274] width 129 height 8
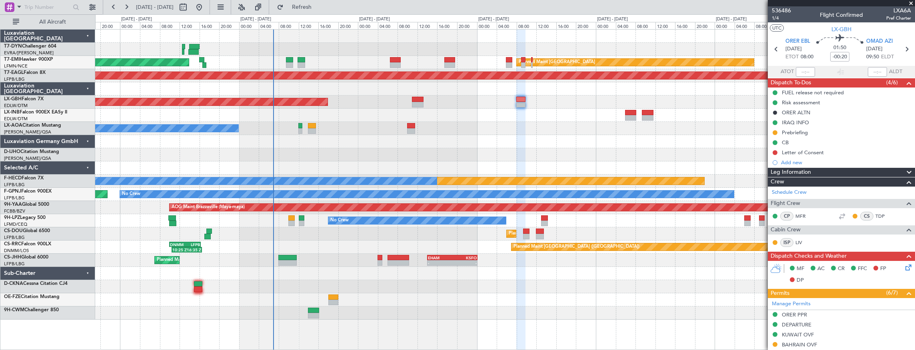
scroll to position [273, 0]
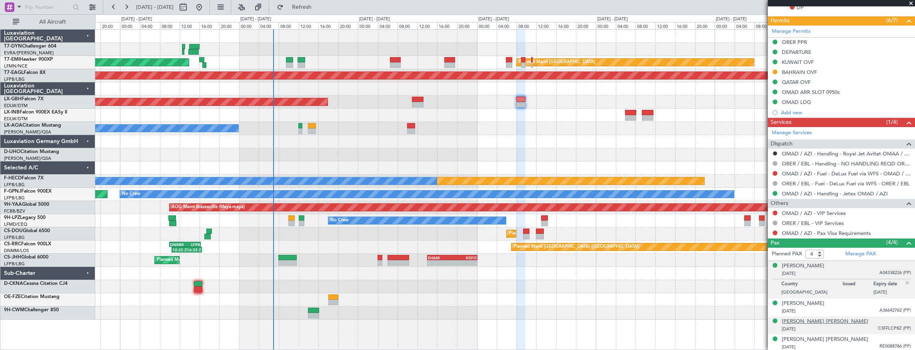
click at [809, 320] on div "[PERSON_NAME] [PERSON_NAME]" at bounding box center [825, 322] width 86 height 8
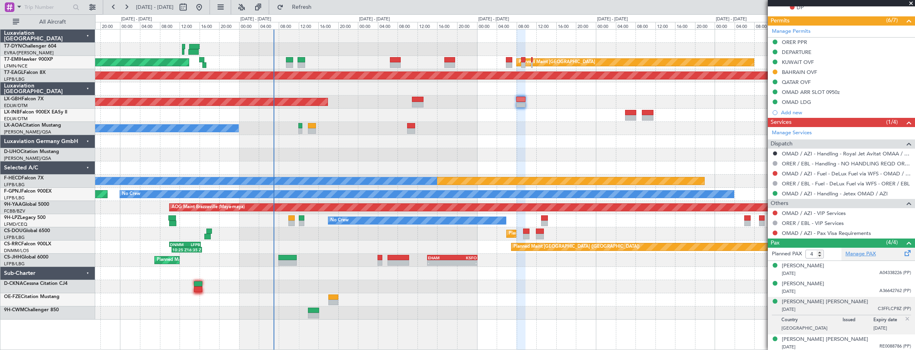
click at [853, 253] on link "Manage PAX" at bounding box center [861, 254] width 30 height 8
click at [826, 346] on div "14/07/1999 RE0088786 (PP)" at bounding box center [846, 348] width 129 height 8
click at [824, 307] on div "17/02/1971 D1032149 (PP)" at bounding box center [846, 310] width 129 height 8
click at [825, 283] on div "Maya Barzani 18/12/2008 A36642762 (PP)" at bounding box center [846, 288] width 129 height 16
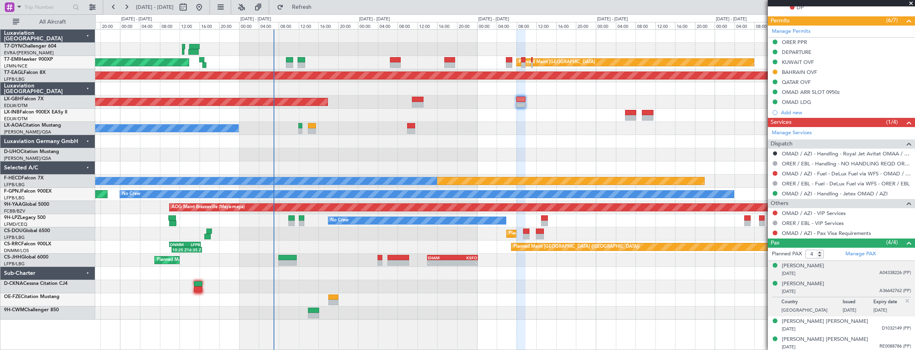
click at [826, 275] on div "07/09/2007 A04338226 (PP)" at bounding box center [846, 274] width 129 height 8
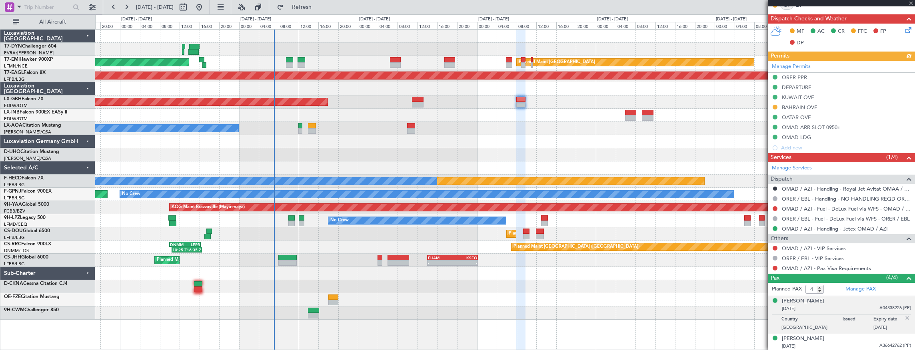
scroll to position [246, 0]
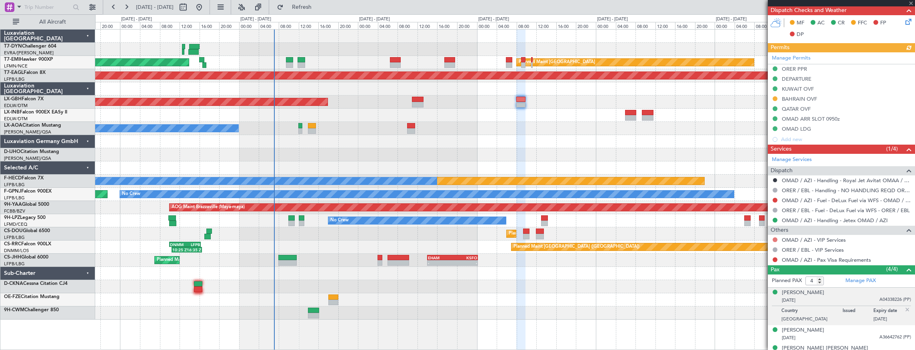
click at [776, 239] on button at bounding box center [775, 240] width 5 height 5
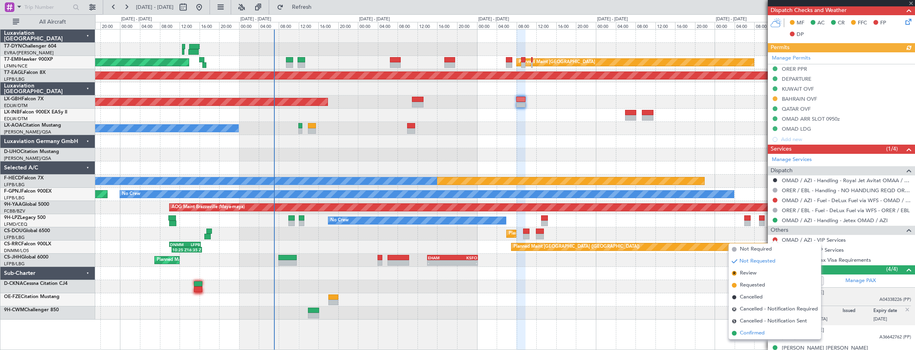
click at [757, 331] on span "Confirmed" at bounding box center [752, 334] width 25 height 8
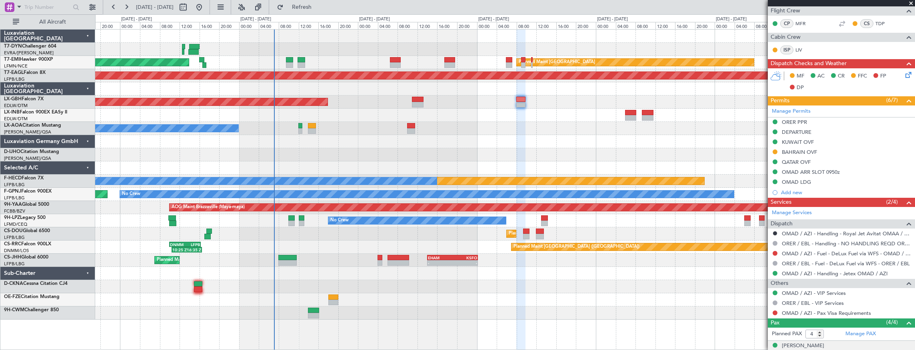
scroll to position [273, 0]
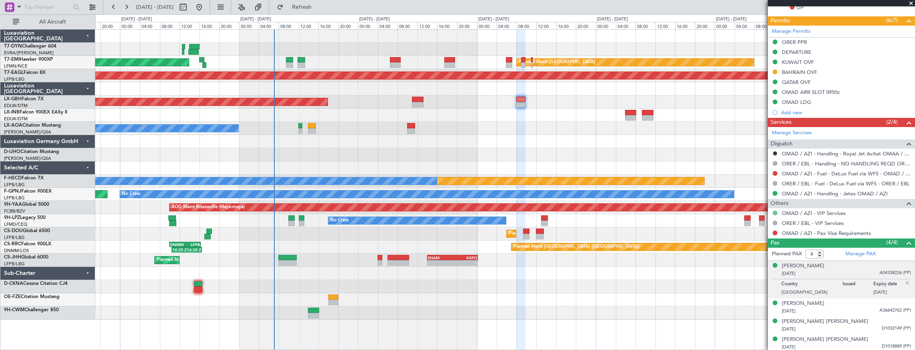
click at [774, 211] on button at bounding box center [775, 213] width 5 height 5
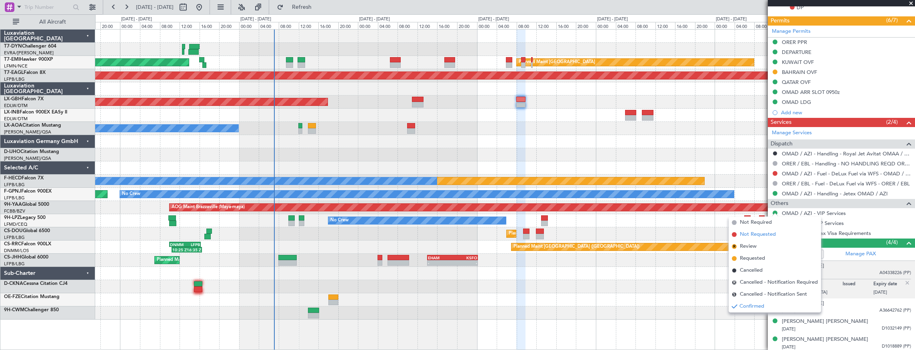
click at [778, 235] on li "Not Requested" at bounding box center [775, 235] width 92 height 12
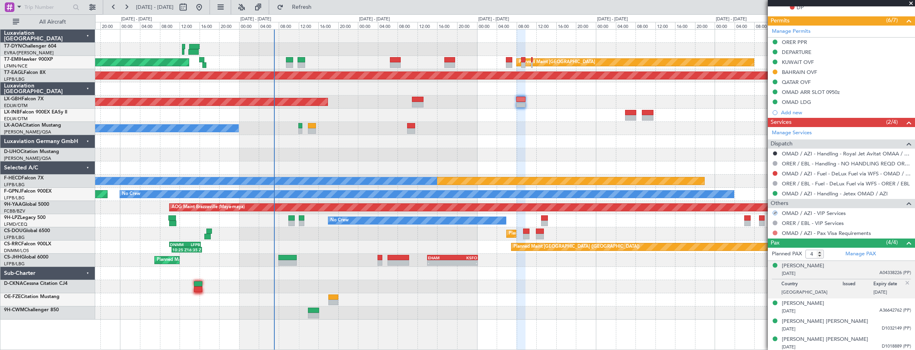
click at [775, 231] on button at bounding box center [775, 233] width 5 height 5
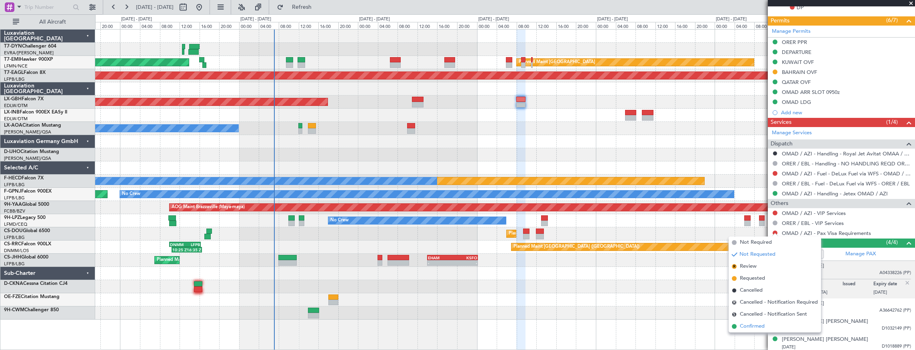
click at [775, 330] on li "Confirmed" at bounding box center [775, 327] width 92 height 12
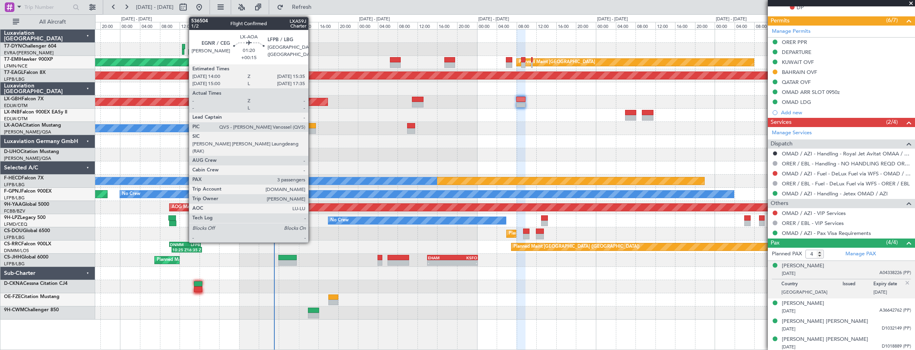
click at [312, 126] on div at bounding box center [312, 126] width 8 height 6
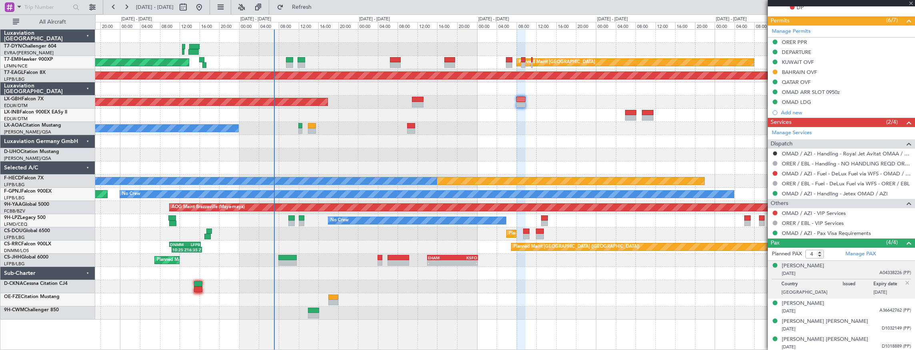
type input "+00:15"
type input "3"
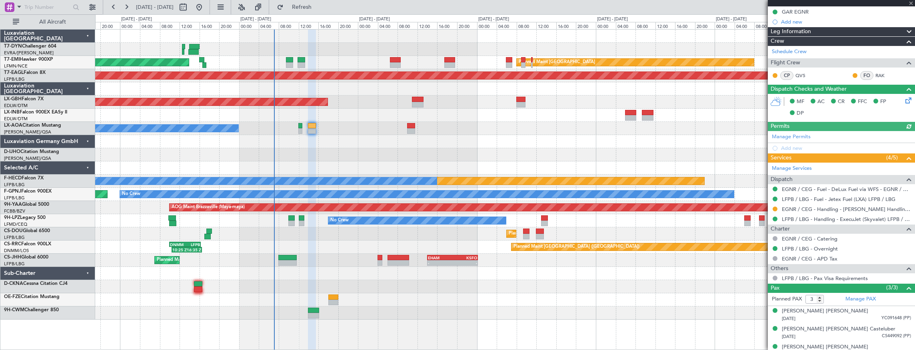
scroll to position [128, 0]
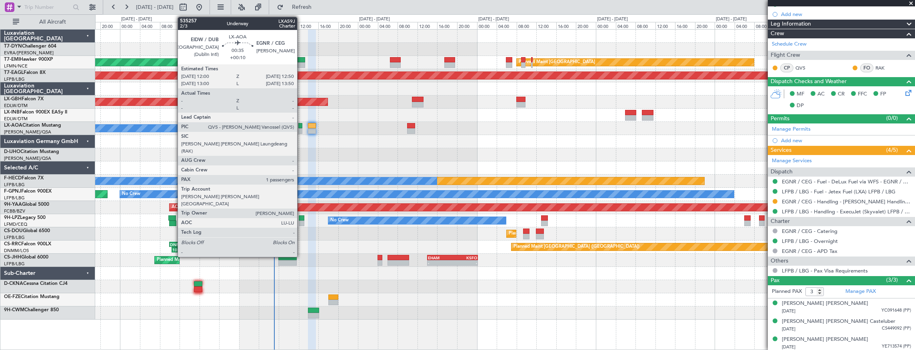
click at [301, 128] on div at bounding box center [300, 131] width 4 height 6
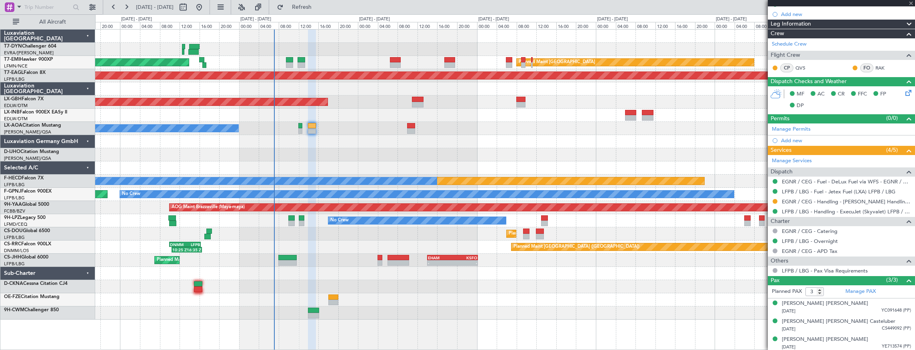
type input "+00:10"
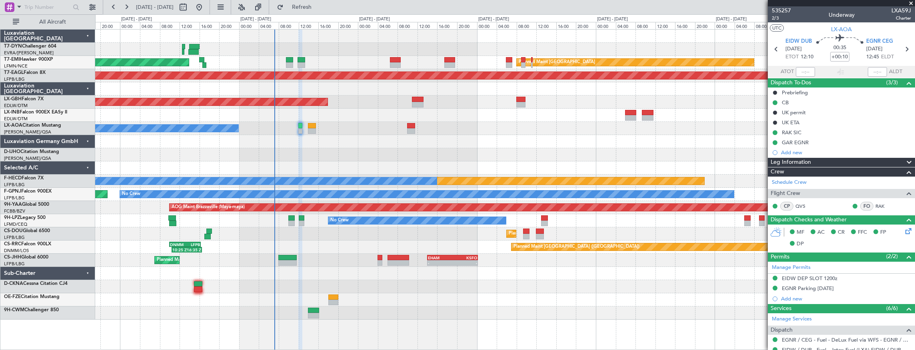
scroll to position [122, 0]
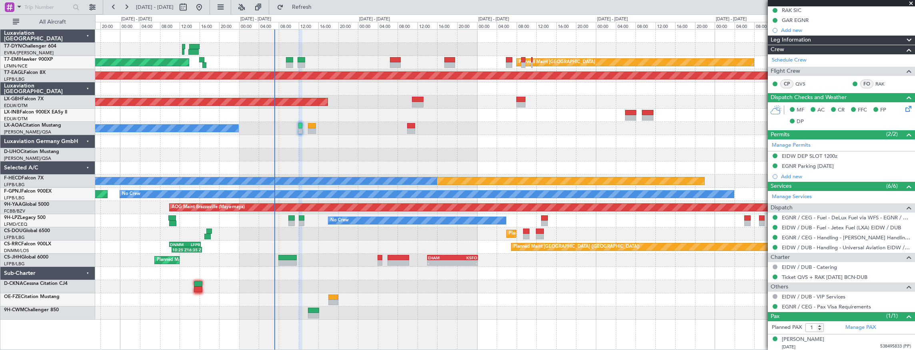
click at [424, 102] on div "Planned Maint Dubai (Dubai Intl) - - OMAD 06:00 Z EGLF 13:05 Z" at bounding box center [505, 102] width 820 height 13
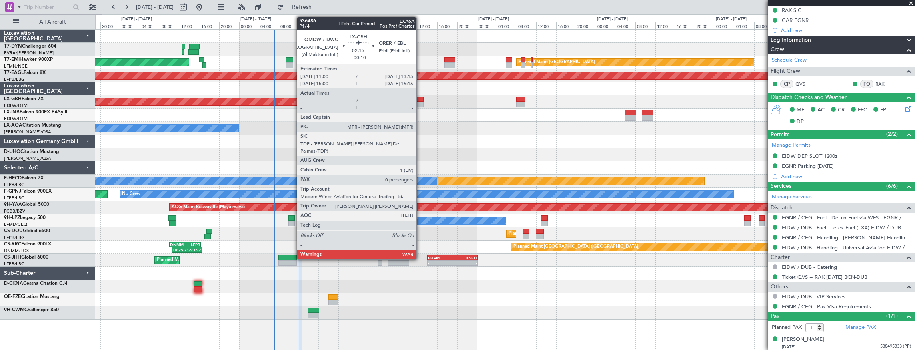
click at [421, 102] on div at bounding box center [417, 105] width 11 height 6
type input "0"
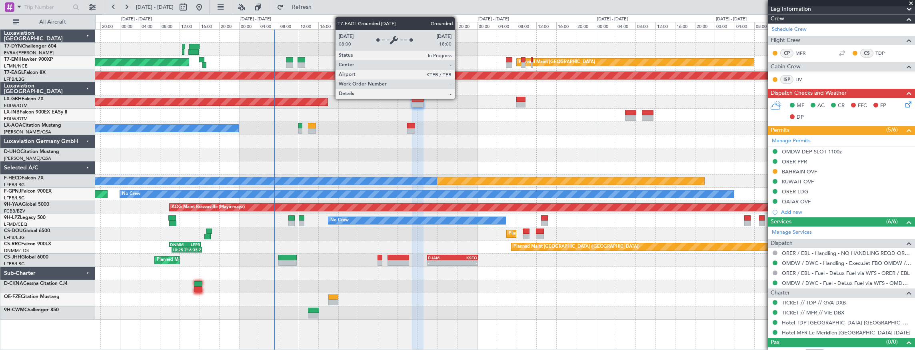
scroll to position [171, 0]
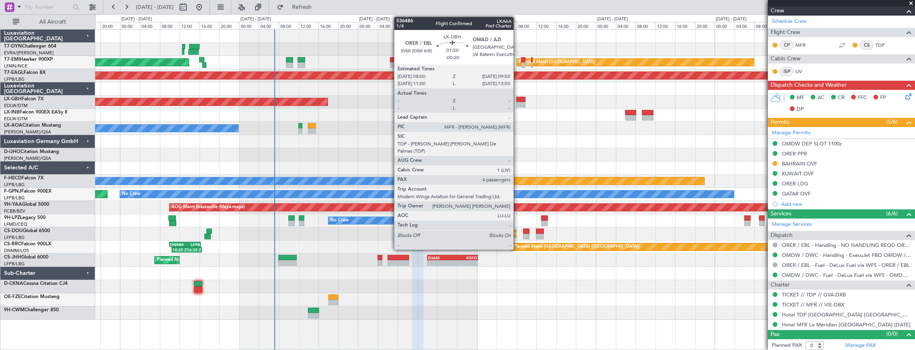
click at [518, 100] on div at bounding box center [521, 100] width 9 height 6
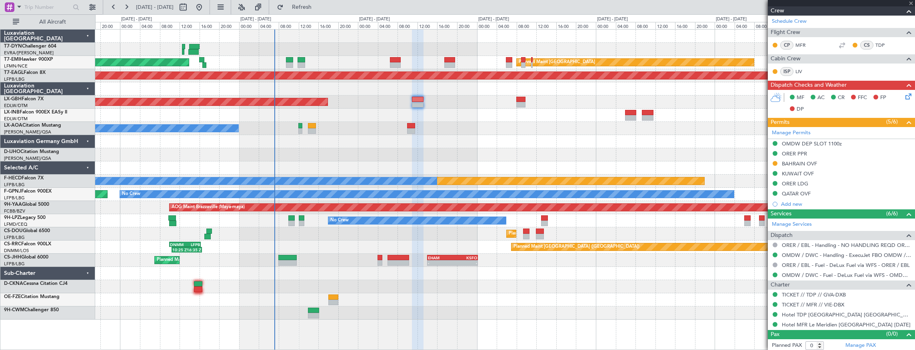
type input "-00:20"
type input "4"
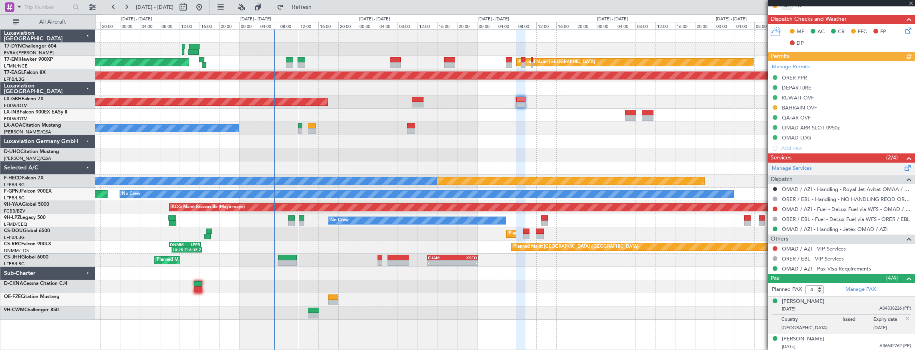
scroll to position [273, 0]
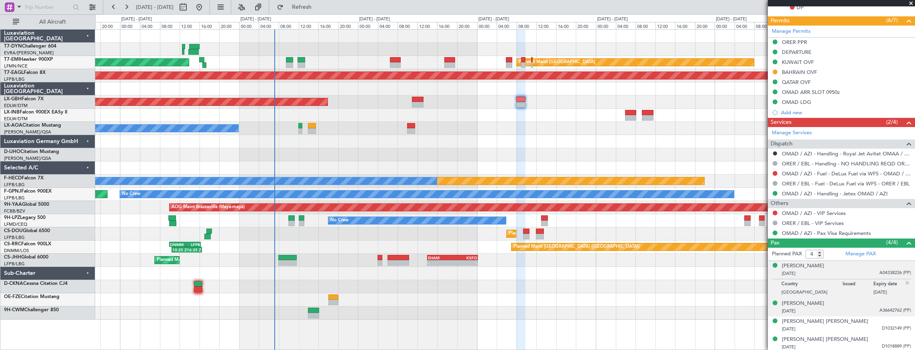
click at [829, 303] on div "Maya Barzani 18/12/2008 A36642762 (PP)" at bounding box center [846, 308] width 129 height 16
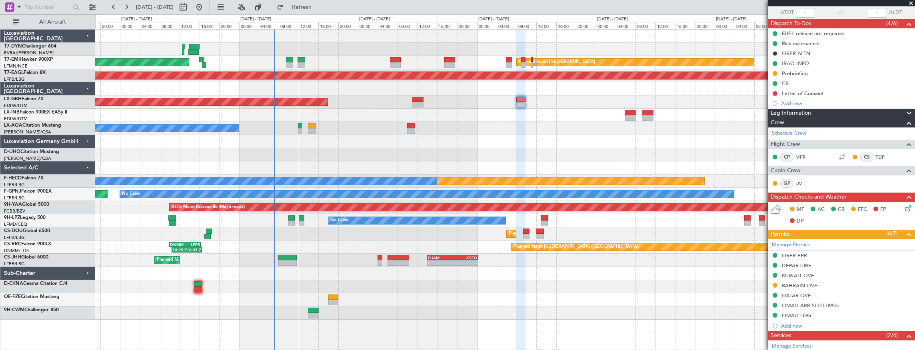
scroll to position [0, 0]
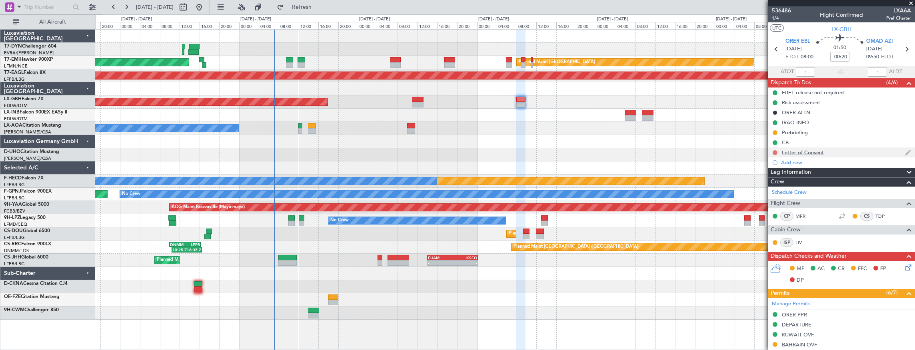
click at [773, 151] on button at bounding box center [775, 152] width 5 height 5
click at [777, 175] on span "In Progress" at bounding box center [779, 176] width 27 height 8
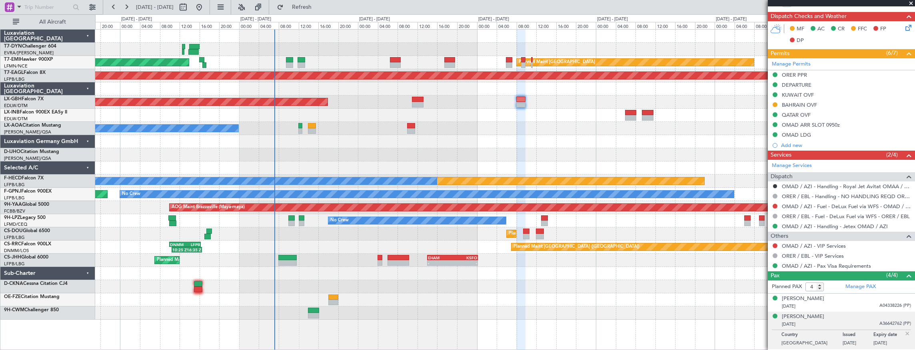
scroll to position [273, 0]
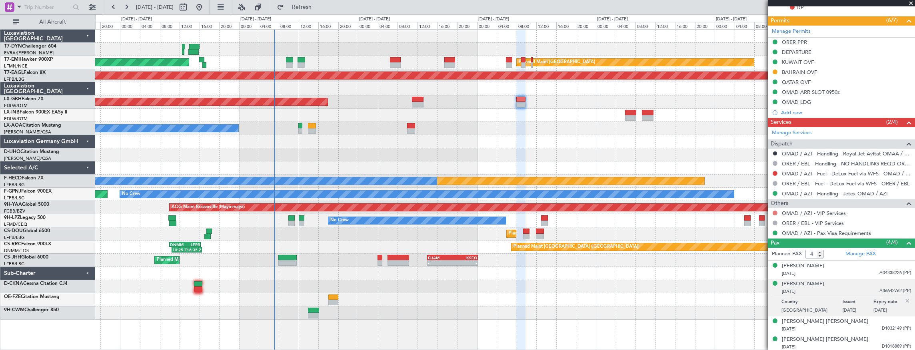
click at [776, 213] on button at bounding box center [775, 213] width 5 height 5
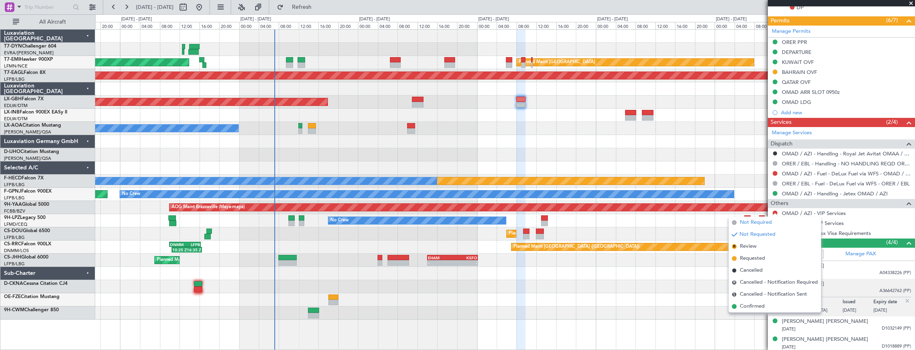
click at [764, 223] on span "Not Required" at bounding box center [756, 223] width 32 height 8
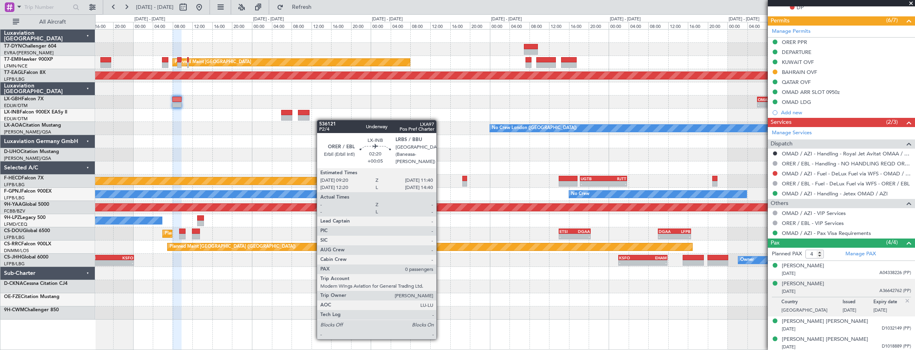
click at [312, 120] on div "Planned Maint Zurich Grounded New York (Teterboro) - - OMAD 06:00 Z EGLF 13:05 …" at bounding box center [505, 175] width 820 height 290
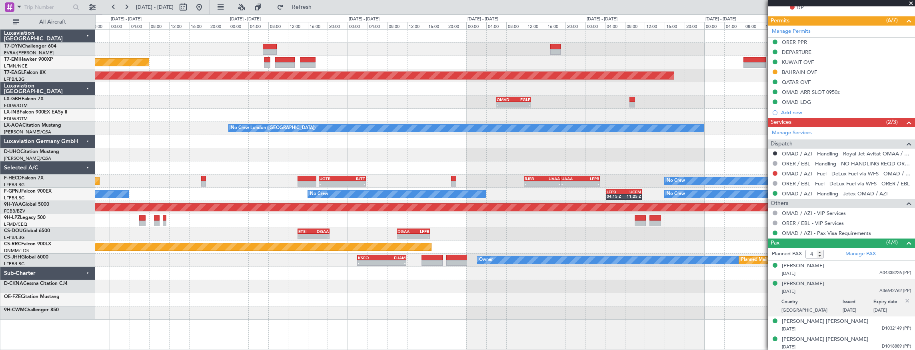
click at [324, 96] on div "- - OMAD 06:00 Z EGLF 13:05 Z Planned Maint Nurnberg" at bounding box center [505, 102] width 820 height 13
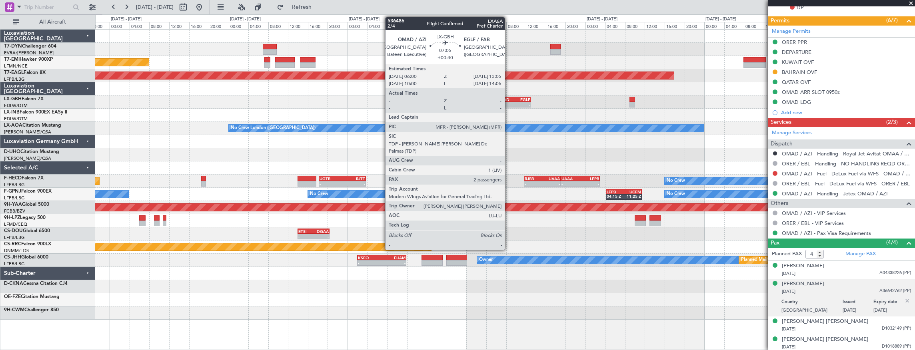
click at [509, 100] on div "OMAD" at bounding box center [505, 99] width 17 height 5
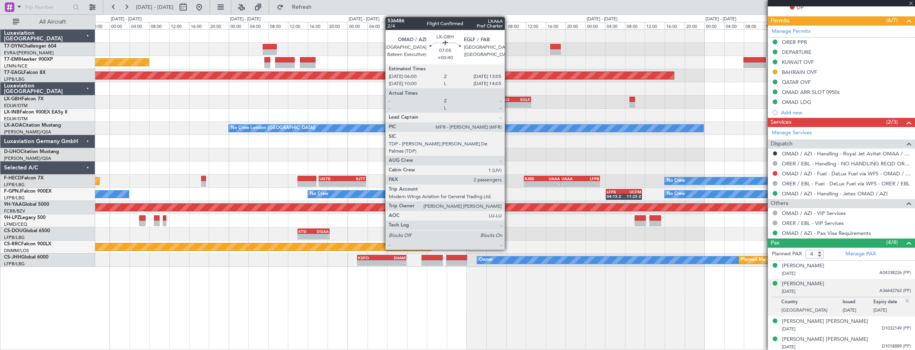
type input "+00:40"
type input "2"
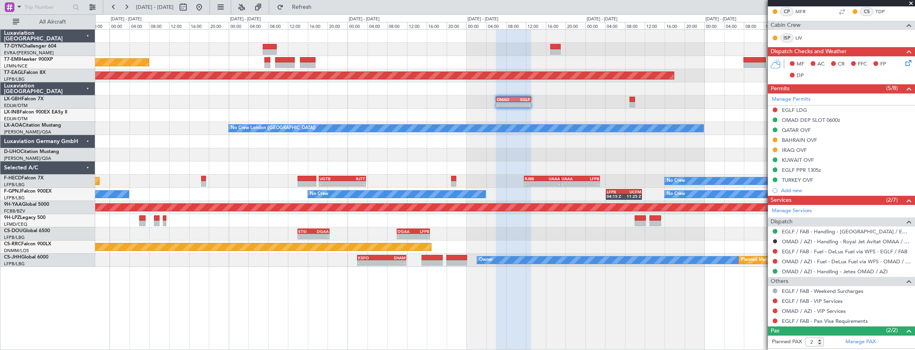
scroll to position [227, 0]
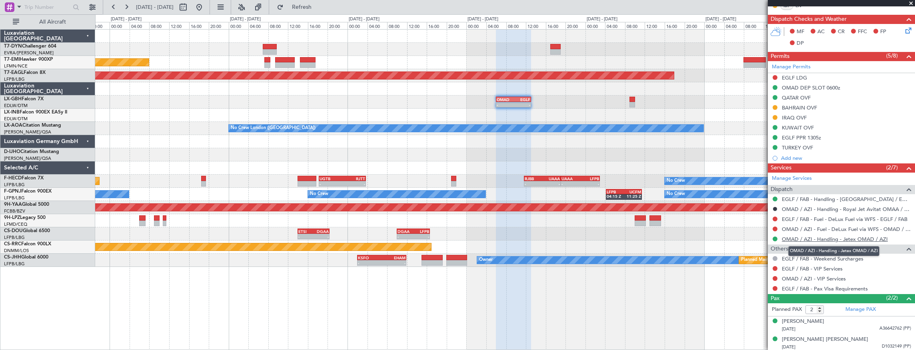
click at [827, 237] on link "OMAD / AZI - Handling - Jetex OMAD / AZI" at bounding box center [835, 239] width 106 height 7
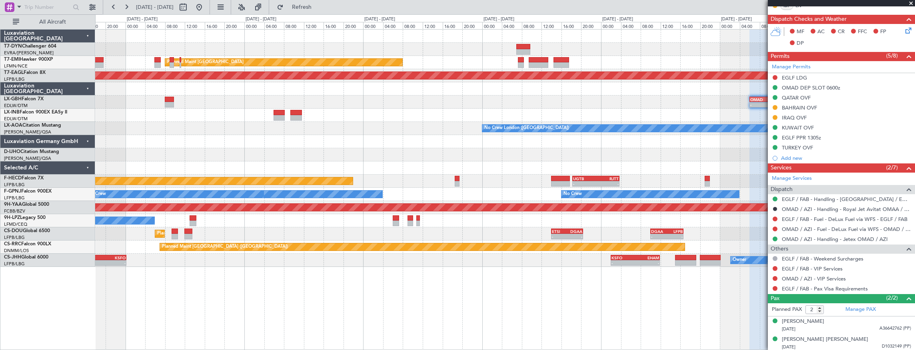
click at [582, 144] on div "Planned Maint Zurich Grounded New York (Teterboro) - - OMAD 06:00 Z EGLF 13:05 …" at bounding box center [505, 149] width 820 height 238
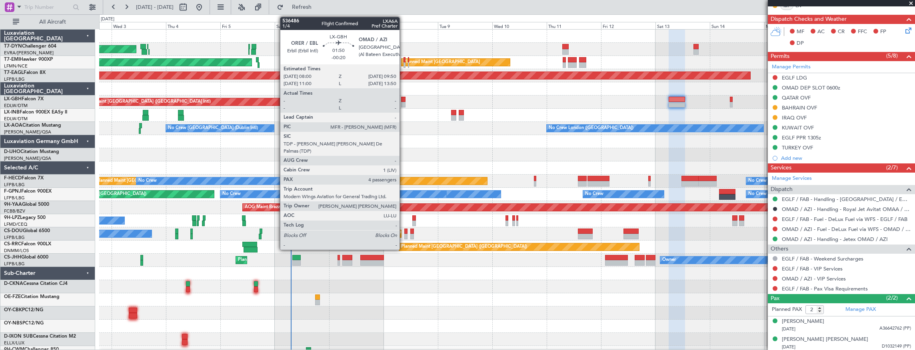
click at [404, 101] on div at bounding box center [403, 100] width 4 height 6
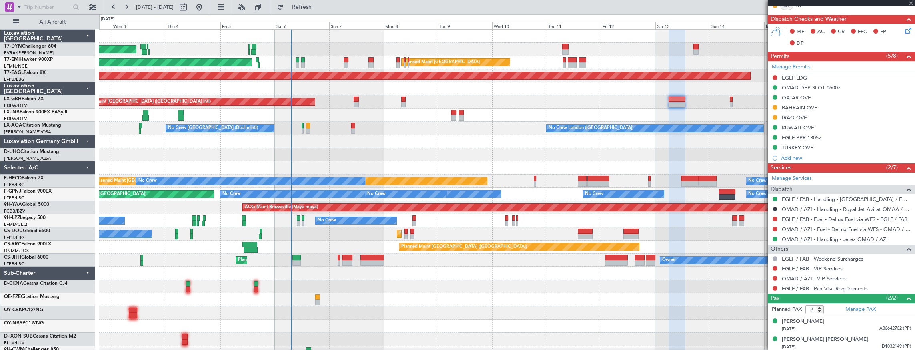
type input "-00:20"
type input "4"
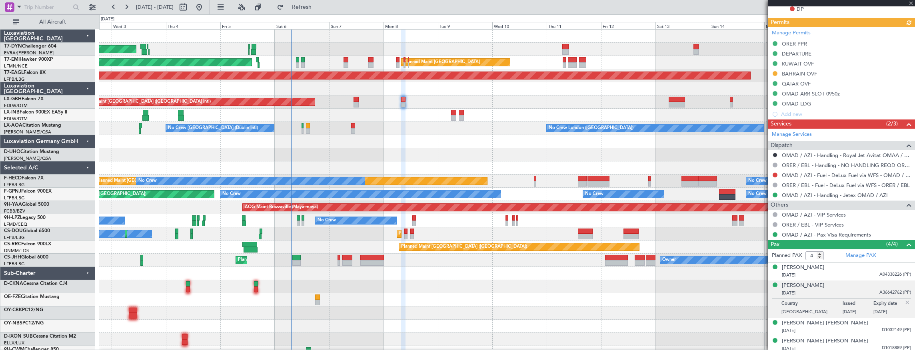
scroll to position [273, 0]
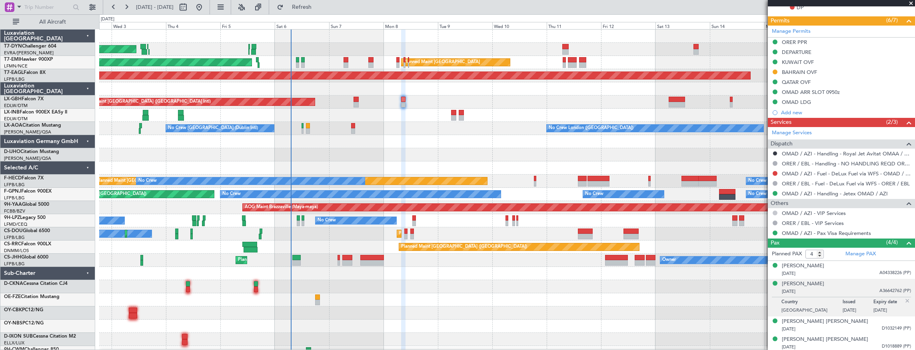
click at [776, 211] on button at bounding box center [775, 213] width 5 height 5
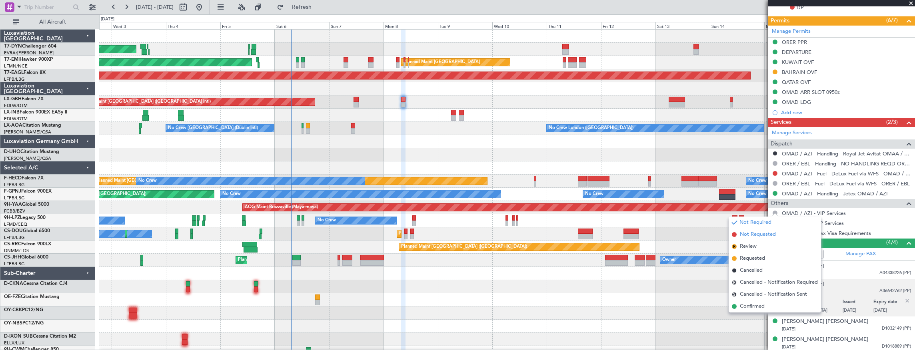
click at [763, 236] on span "Not Requested" at bounding box center [758, 235] width 36 height 8
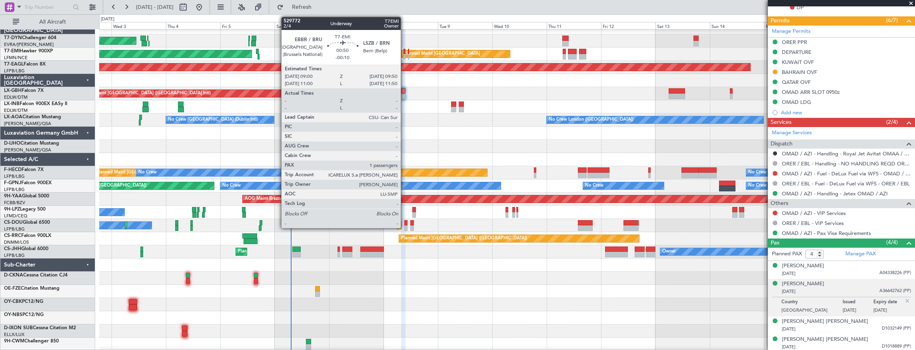
click at [405, 51] on div at bounding box center [405, 52] width 2 height 6
type input "-00:10"
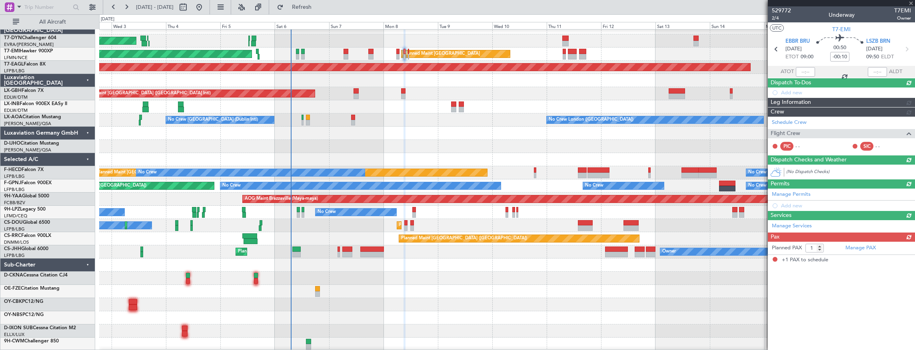
scroll to position [0, 0]
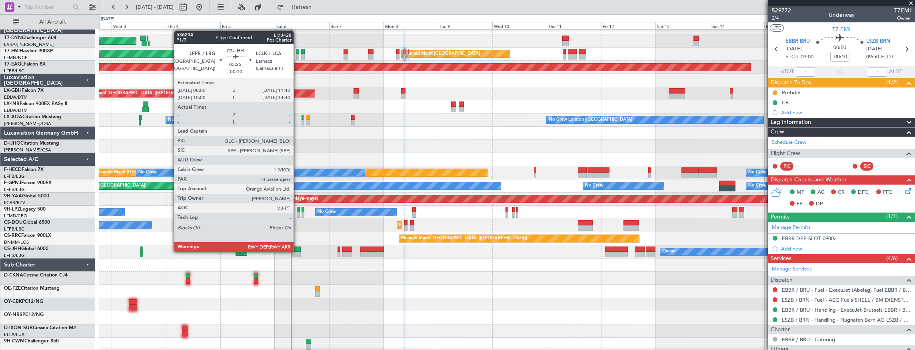
click at [298, 251] on div at bounding box center [296, 250] width 8 height 6
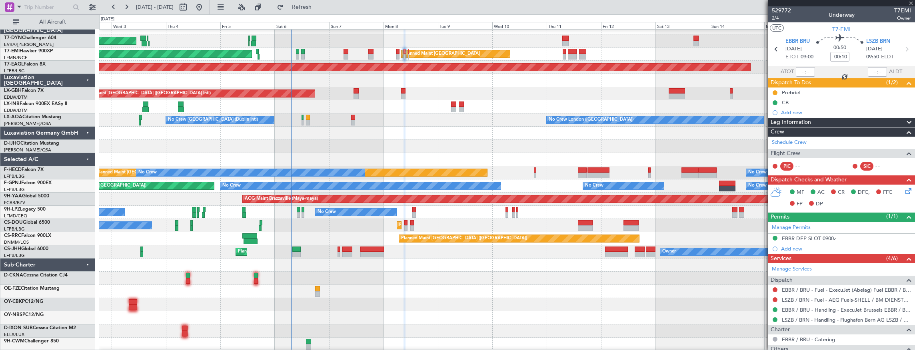
type input "0"
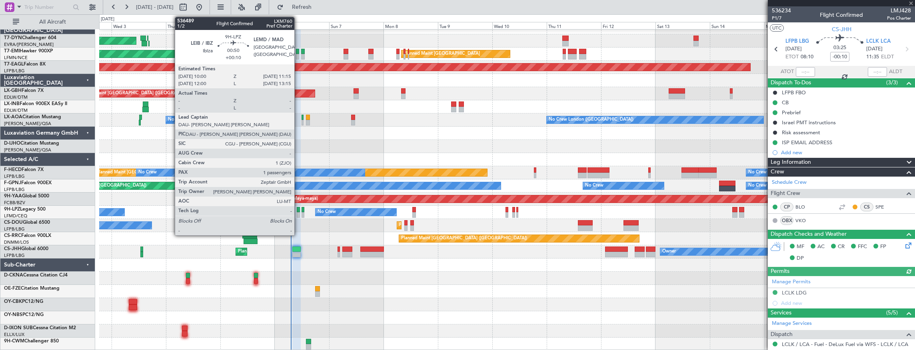
click at [298, 212] on div at bounding box center [298, 210] width 3 height 6
type input "+00:10"
type input "1"
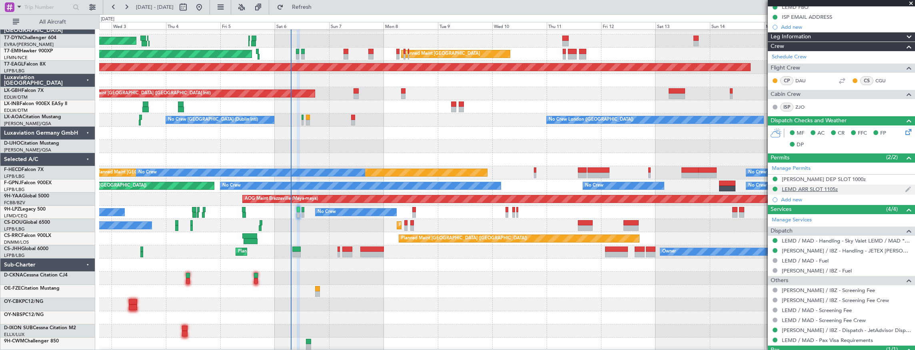
scroll to position [139, 0]
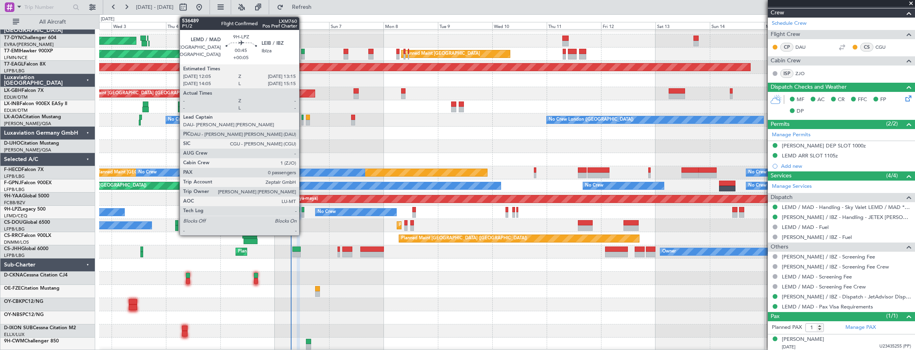
click at [303, 209] on div at bounding box center [303, 210] width 3 height 6
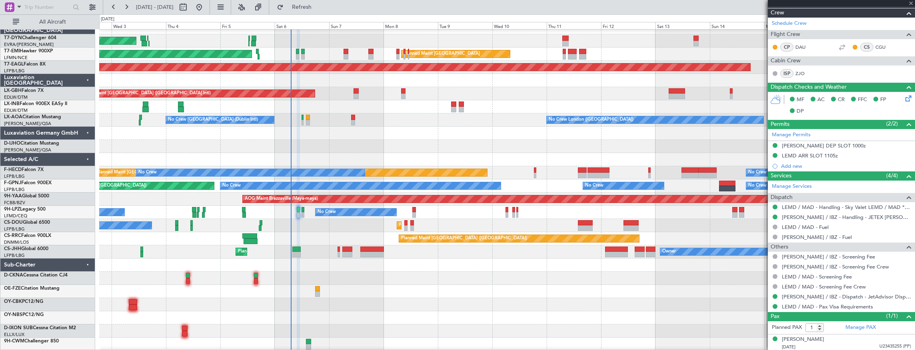
type input "+00:05"
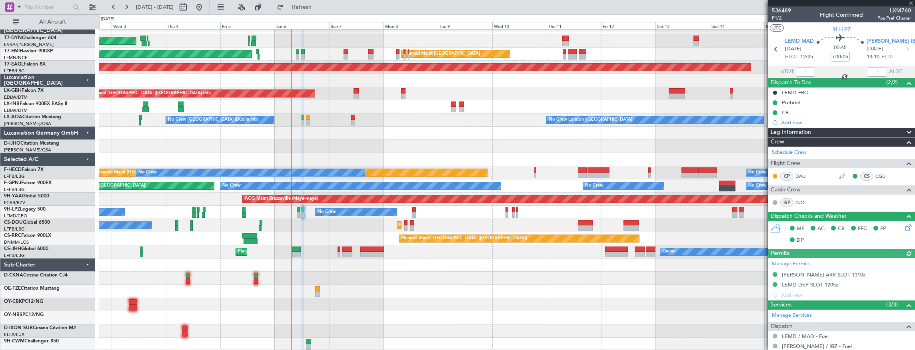
scroll to position [81, 0]
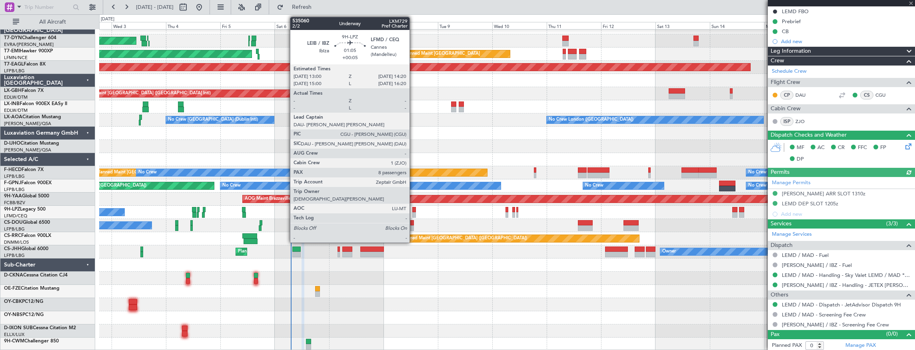
click at [413, 211] on div at bounding box center [414, 210] width 3 height 6
type input "8"
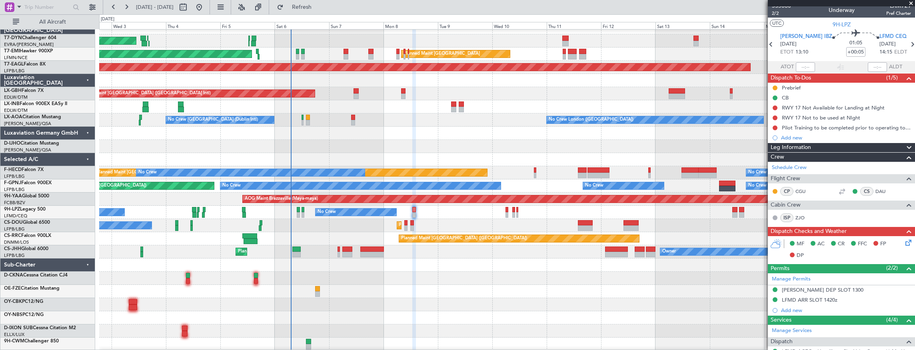
scroll to position [0, 0]
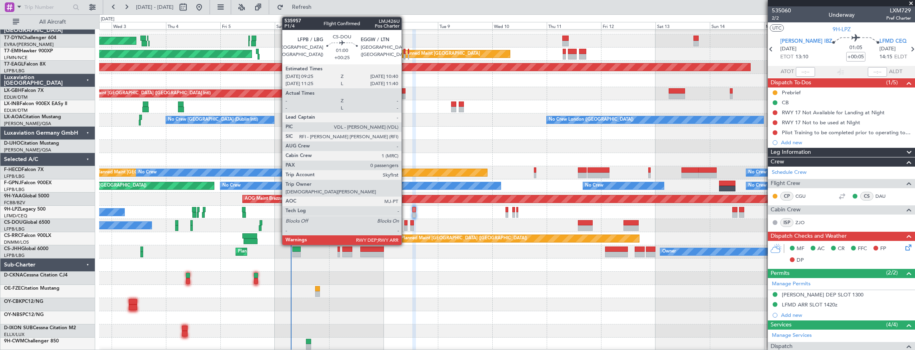
click at [406, 225] on div at bounding box center [406, 223] width 3 height 6
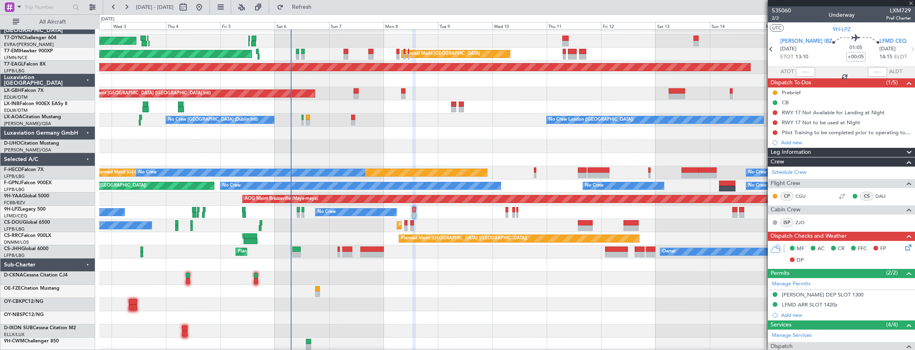
type input "+00:25"
type input "0"
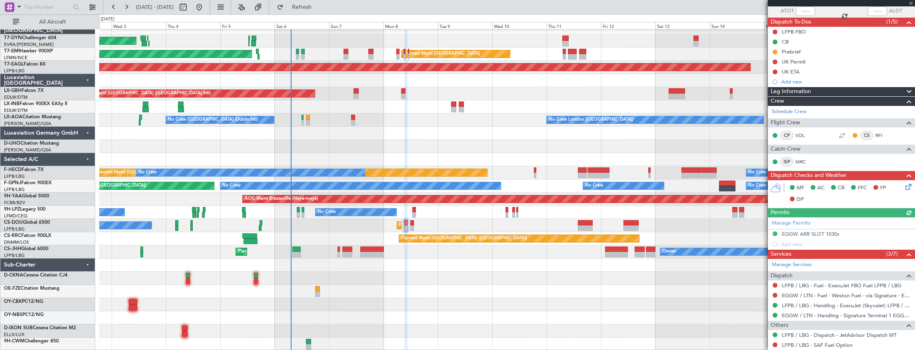
scroll to position [101, 0]
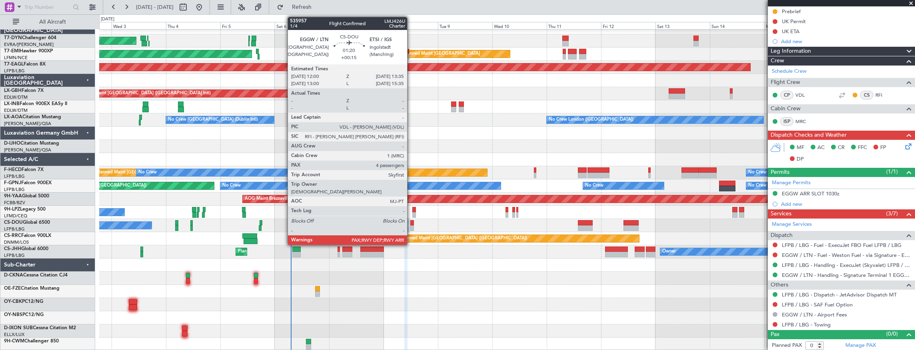
click at [411, 225] on div at bounding box center [413, 223] width 4 height 6
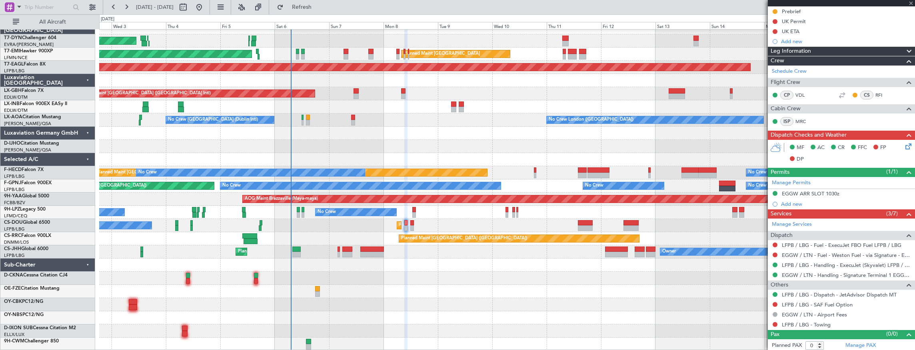
type input "+00:15"
type input "6"
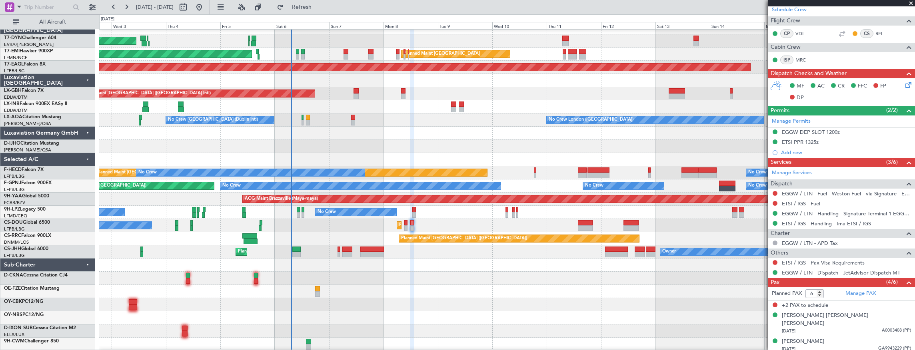
scroll to position [193, 0]
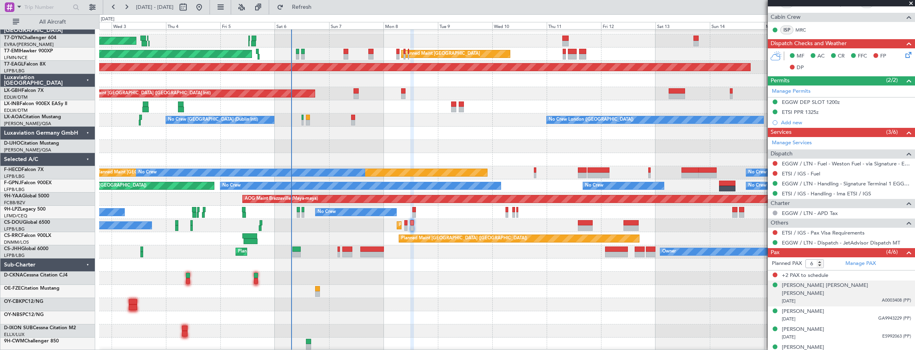
click at [821, 298] on div "06/03/1976 A0003408 (PP)" at bounding box center [846, 302] width 129 height 8
click at [822, 298] on div "06/03/1976 A0003408 (PP)" at bounding box center [846, 302] width 129 height 8
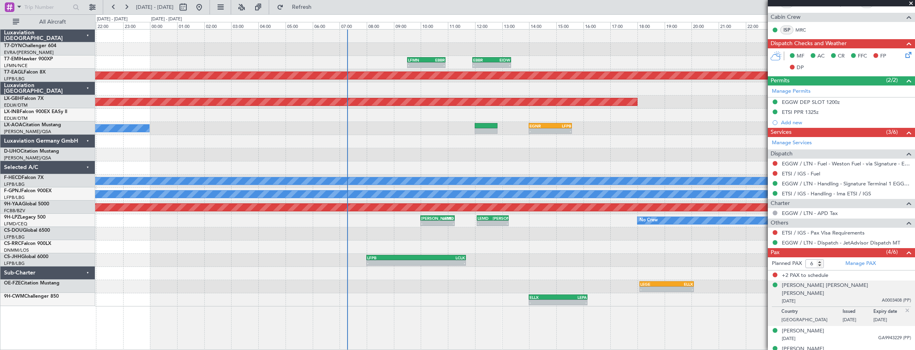
scroll to position [0, 0]
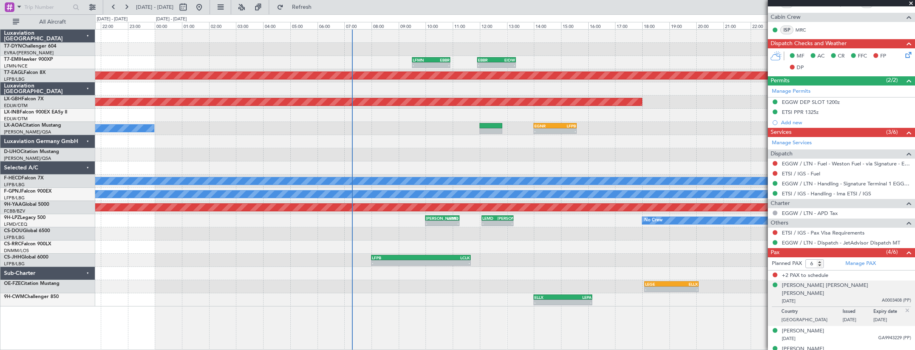
click at [397, 53] on div "LIPZ 14:00 Z EVRA 16:05 Z 13:50 Z 15:54 Z - - LFMN 09:30 Z EBBR 10:55 Z - - EBB…" at bounding box center [505, 168] width 820 height 277
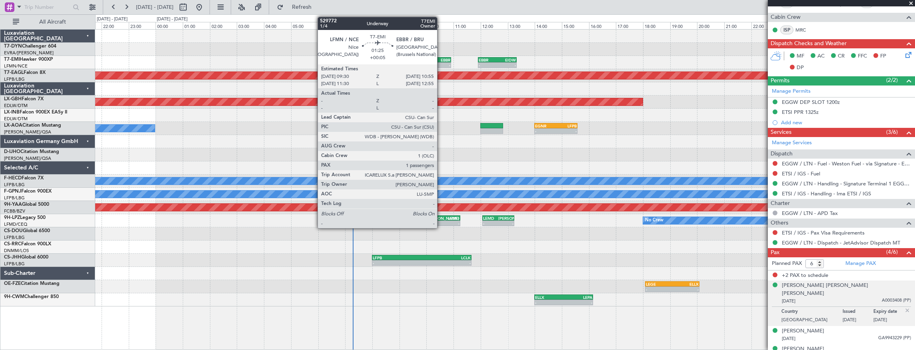
click at [441, 60] on div "EBBR" at bounding box center [441, 60] width 18 height 5
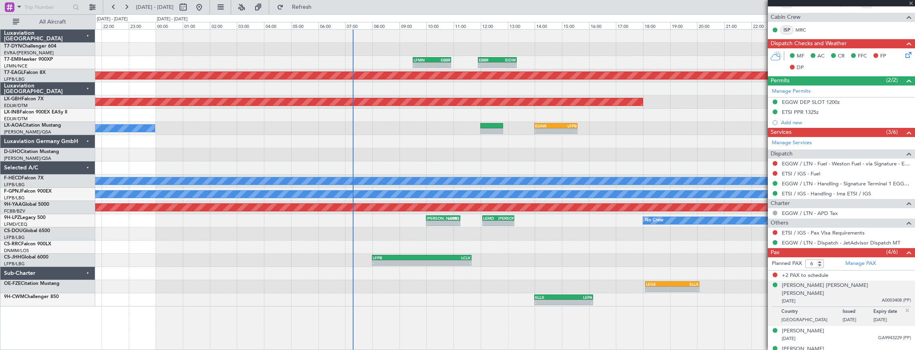
type input "+00:05"
type input "1"
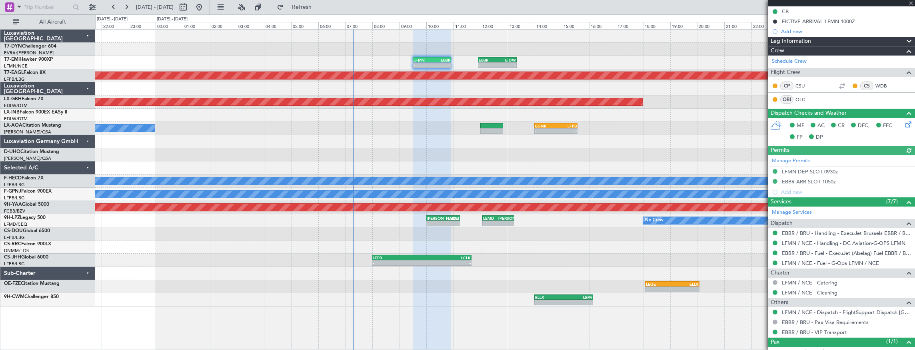
scroll to position [117, 0]
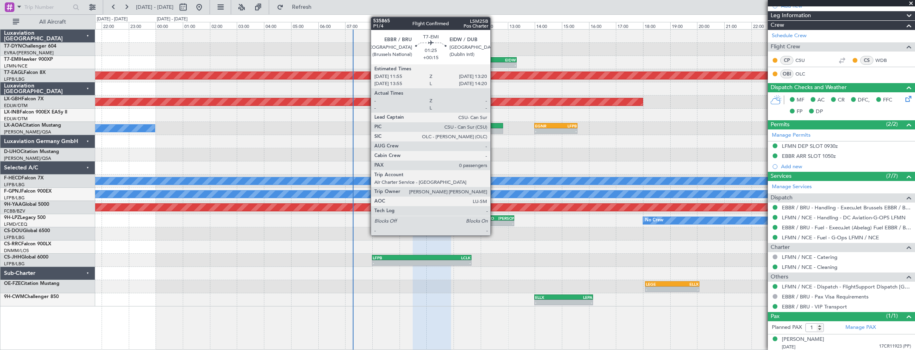
click at [495, 59] on div "EBBR" at bounding box center [488, 60] width 18 height 5
type input "+00:15"
type input "0"
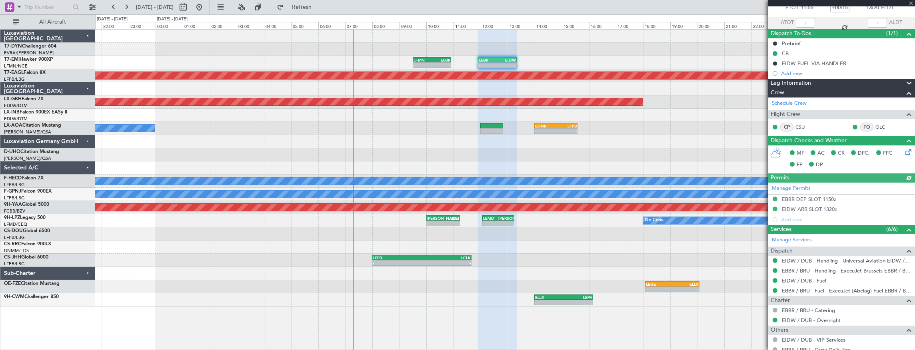
scroll to position [84, 0]
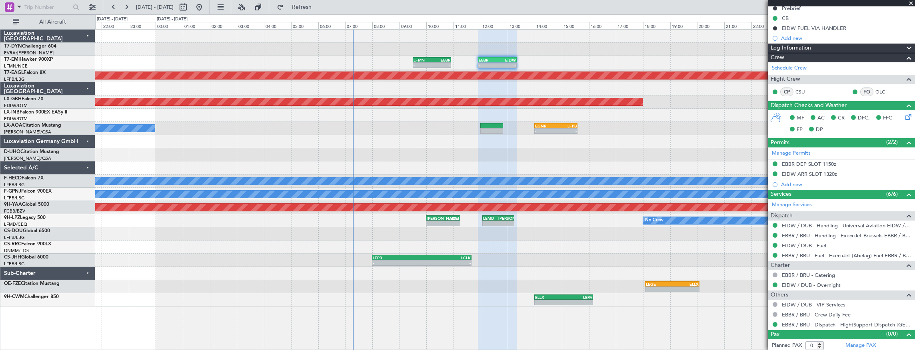
click at [316, 145] on div "LIPZ 14:00 Z EVRA 16:05 Z 13:50 Z 15:54 Z - - LFMN 09:30 Z EBBR 10:55 Z - - EBB…" at bounding box center [505, 168] width 820 height 277
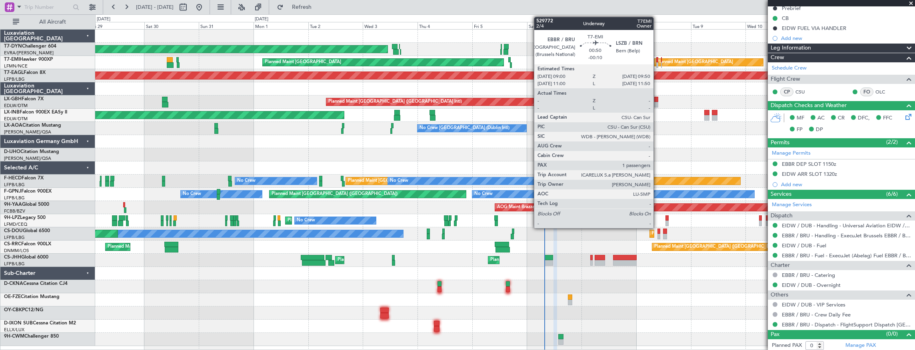
click at [658, 62] on div at bounding box center [658, 65] width 2 height 6
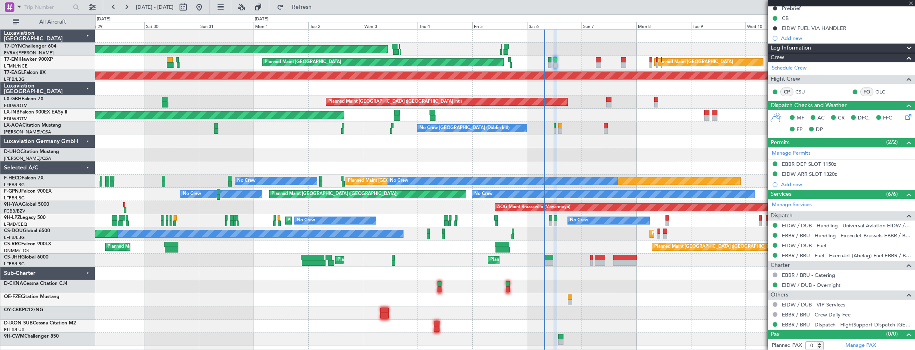
type input "-00:10"
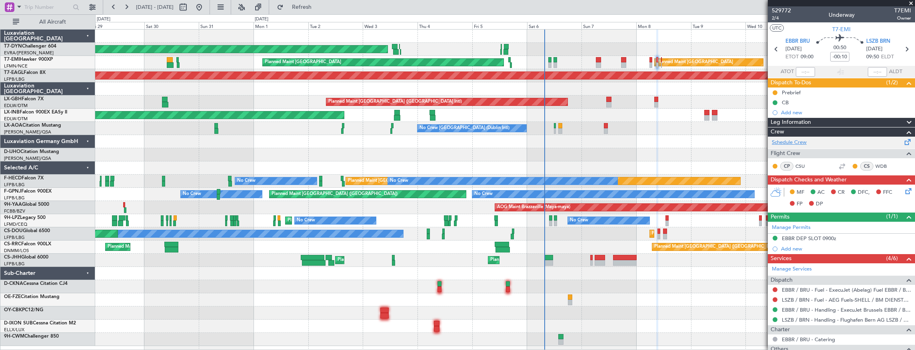
click at [800, 142] on link "Schedule Crew" at bounding box center [789, 143] width 35 height 8
click at [800, 140] on link "Schedule Crew" at bounding box center [789, 143] width 35 height 8
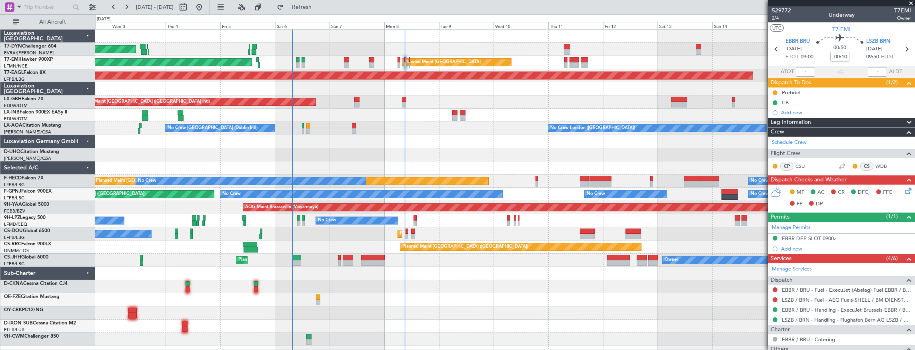
click at [429, 121] on div "AOG Maint Riga (Riga Intl) Planned Maint Zurich Planned Maint Zurich Grounded N…" at bounding box center [505, 188] width 820 height 317
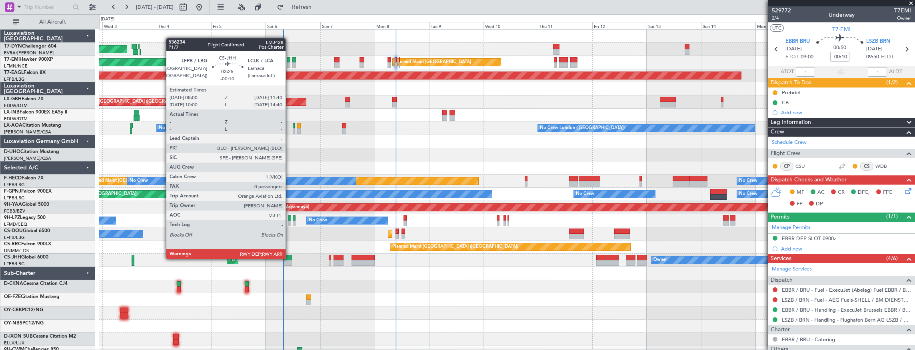
click at [290, 258] on div at bounding box center [288, 258] width 8 height 6
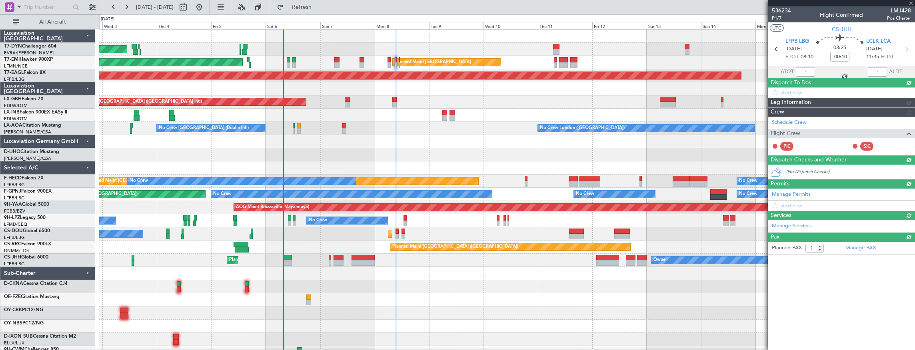
type input "0"
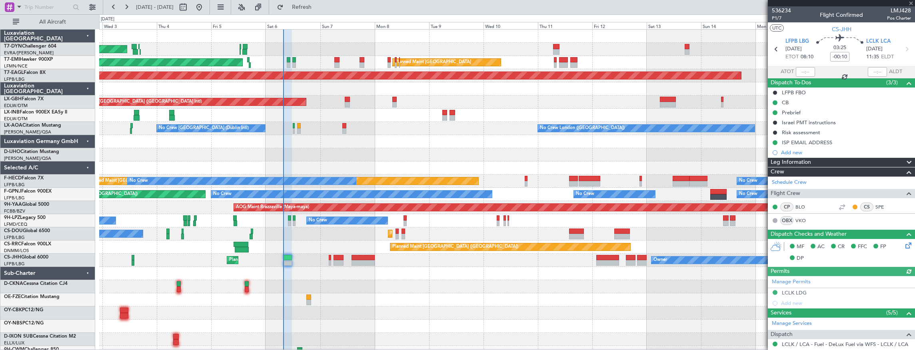
scroll to position [80, 0]
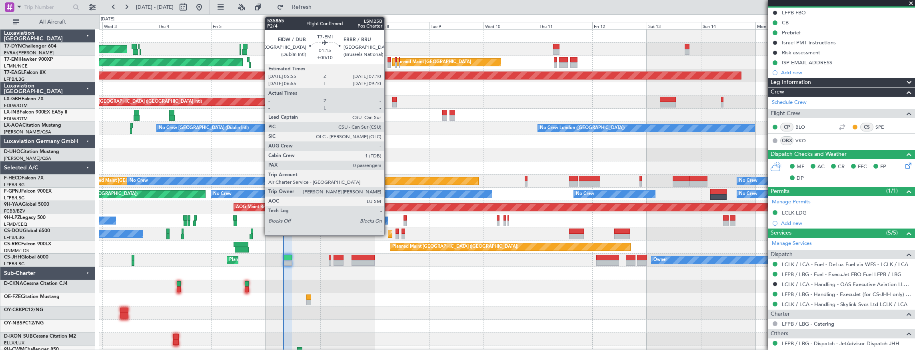
click at [389, 59] on div at bounding box center [389, 60] width 3 height 6
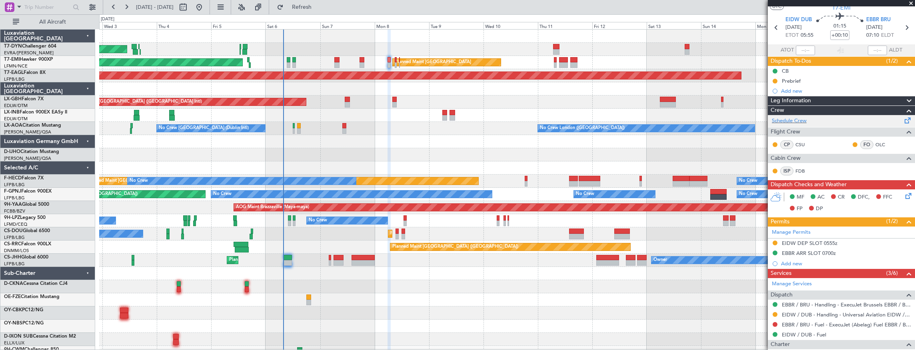
scroll to position [0, 0]
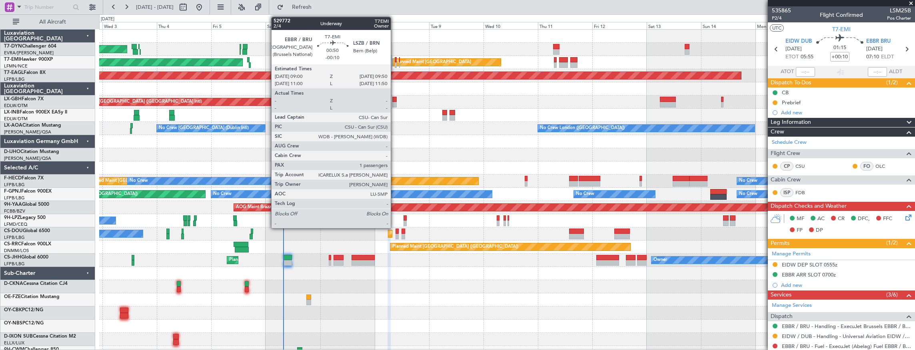
click at [395, 60] on div at bounding box center [396, 60] width 2 height 6
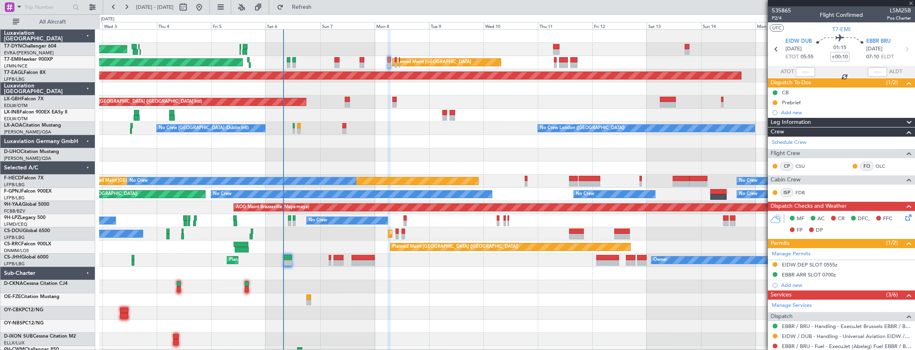
type input "-00:10"
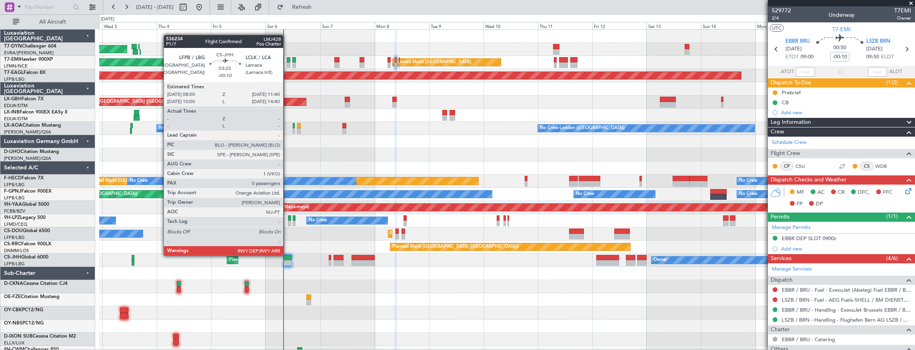
click at [287, 255] on div at bounding box center [288, 258] width 8 height 6
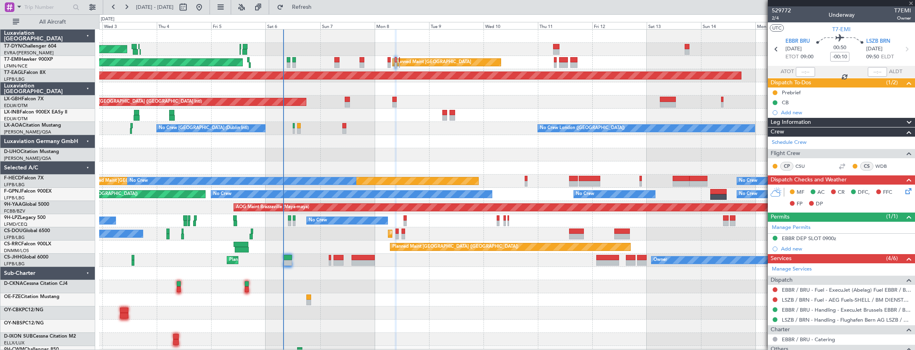
type input "0"
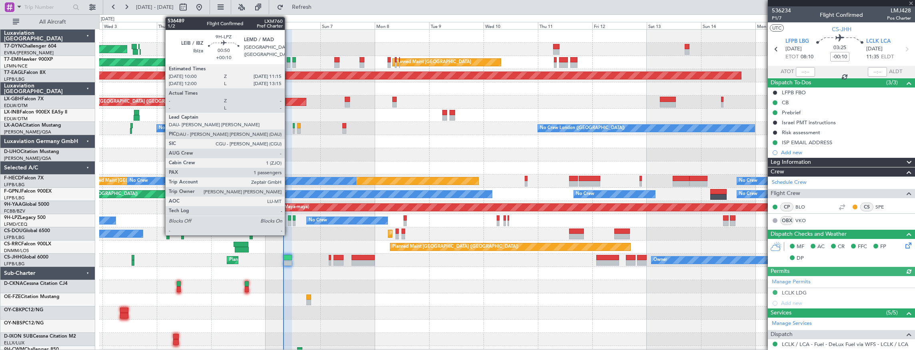
click at [289, 219] on div at bounding box center [289, 219] width 3 height 6
type input "+00:10"
type input "1"
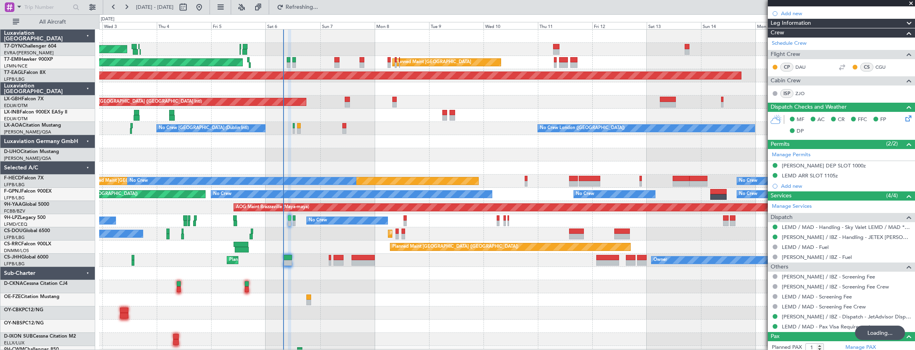
scroll to position [139, 0]
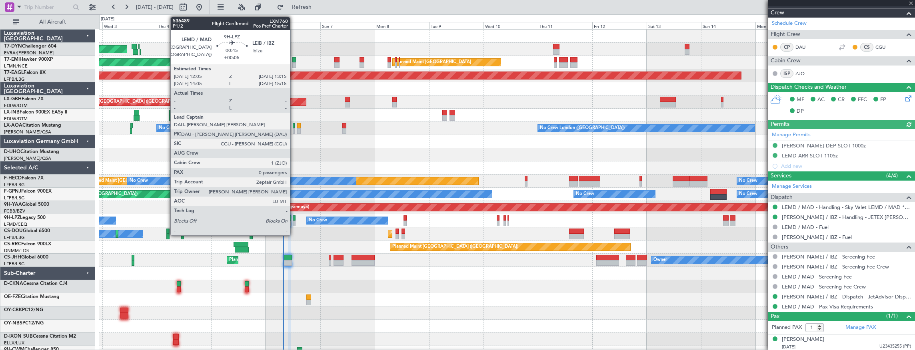
click at [294, 218] on div at bounding box center [294, 219] width 3 height 6
type input "+00:05"
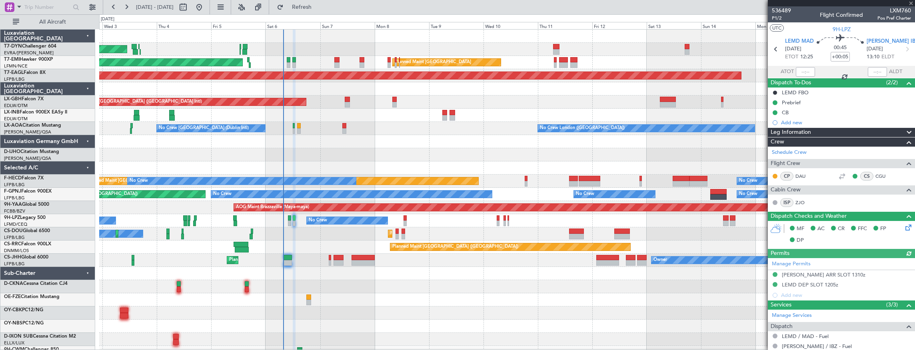
scroll to position [81, 0]
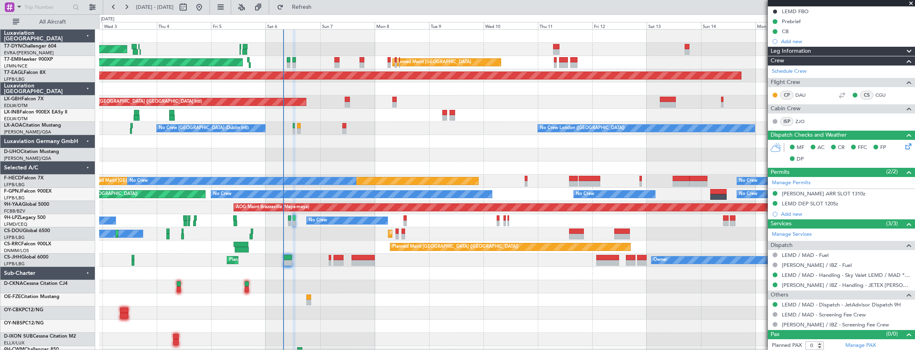
click at [407, 218] on div "No Crew No Crew No Crew Planned Maint Nice (Côte d'Azur Airport)" at bounding box center [507, 220] width 816 height 13
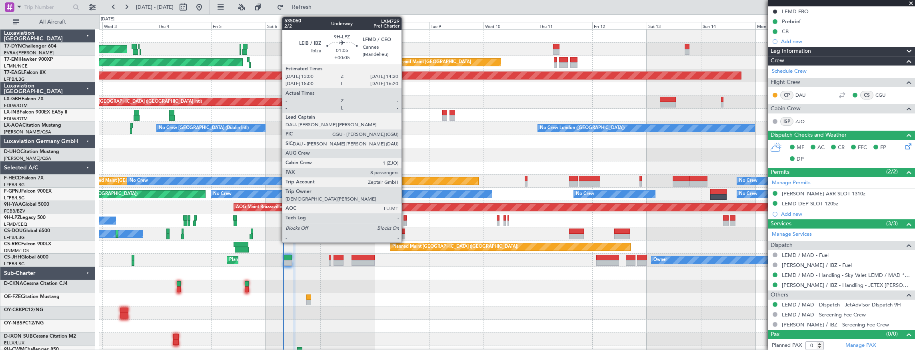
click at [406, 218] on div at bounding box center [405, 219] width 3 height 6
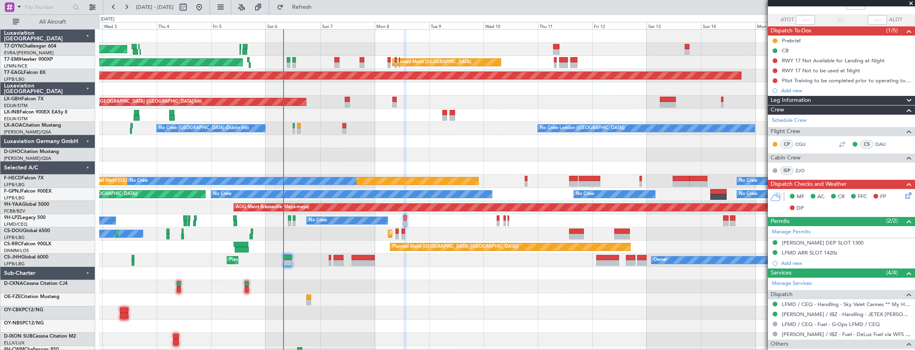
scroll to position [0, 0]
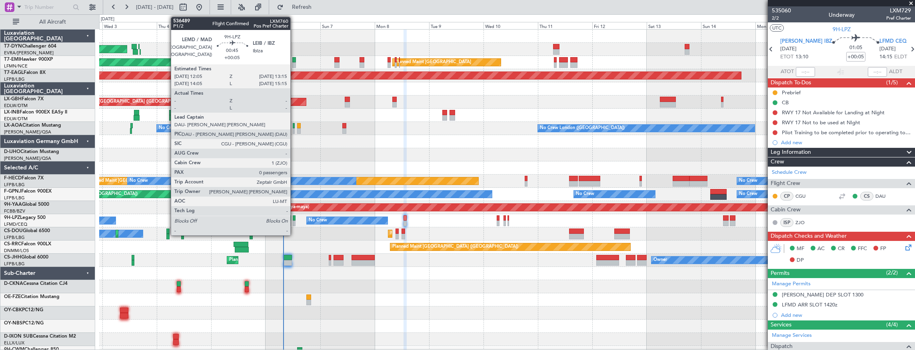
click at [294, 219] on div at bounding box center [294, 219] width 3 height 6
type input "0"
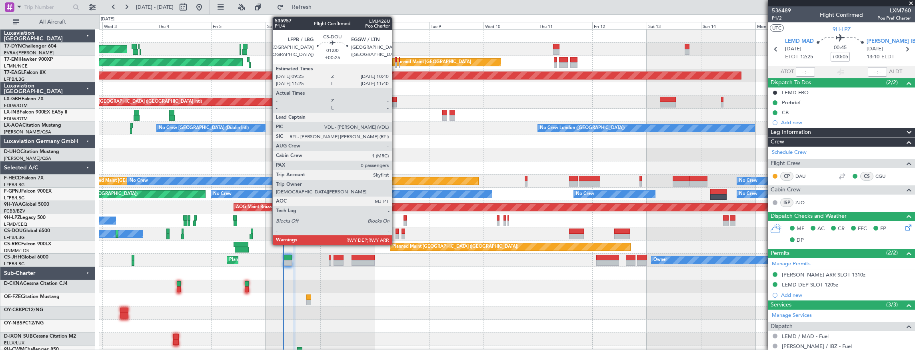
click at [396, 233] on div at bounding box center [397, 232] width 3 height 6
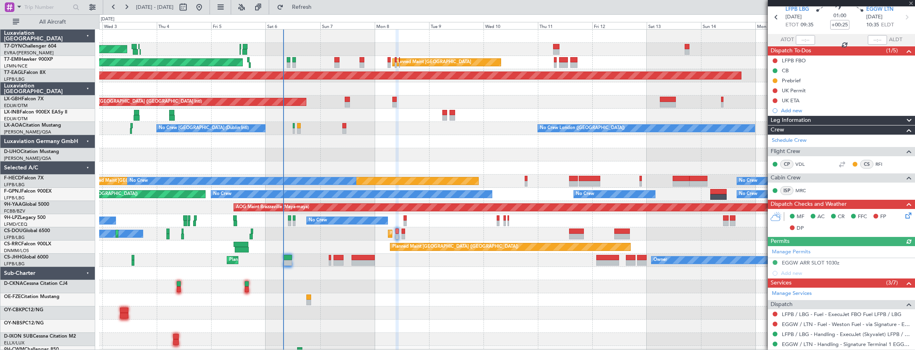
scroll to position [101, 0]
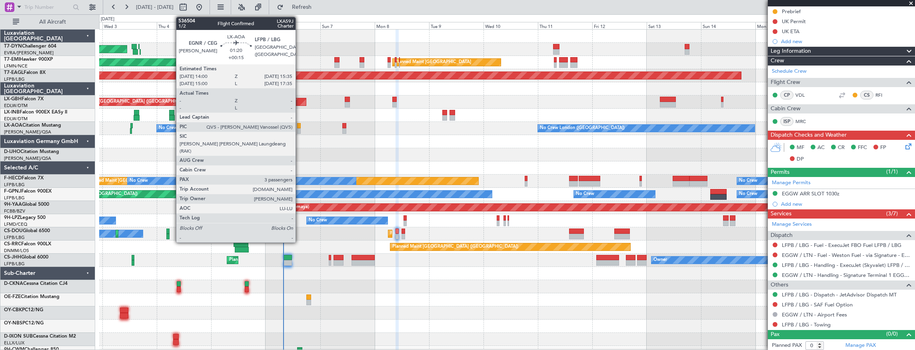
click at [300, 126] on div at bounding box center [299, 126] width 4 height 6
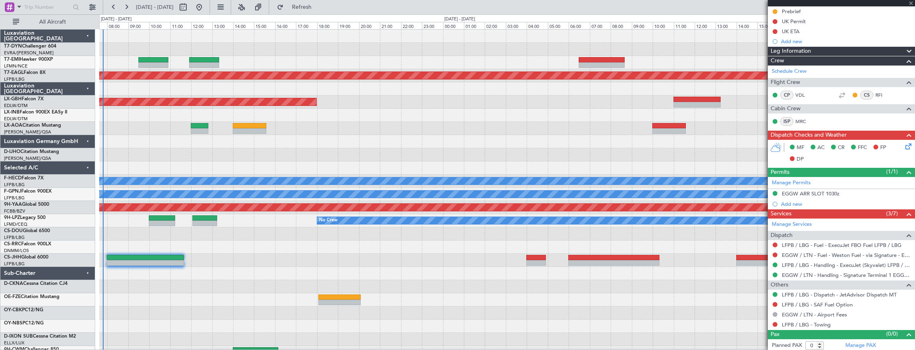
type input "+00:15"
type input "3"
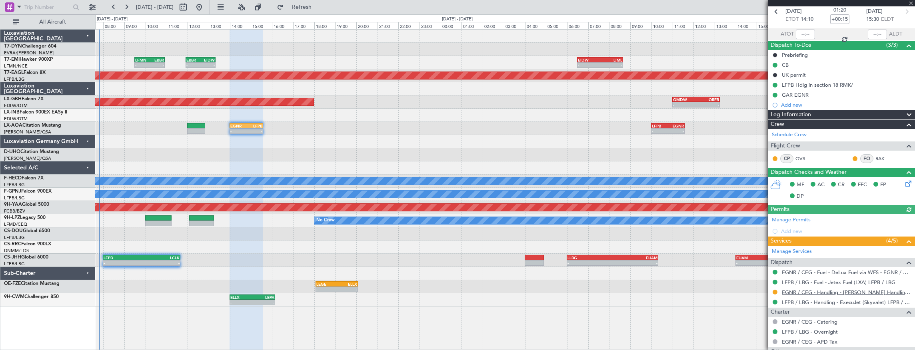
scroll to position [106, 0]
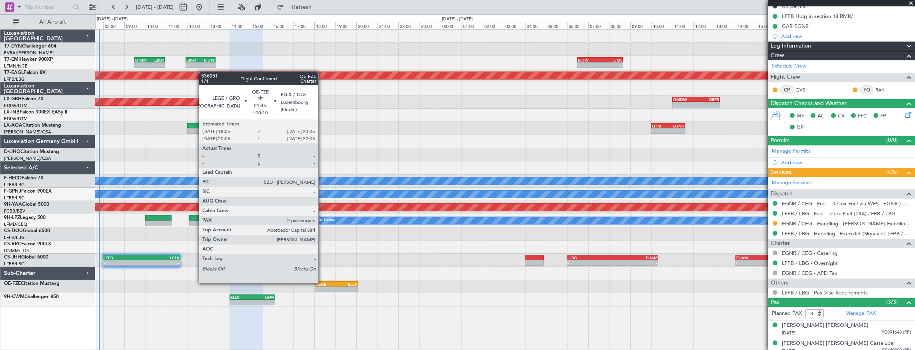
click at [322, 283] on div "LEGE" at bounding box center [326, 284] width 20 height 5
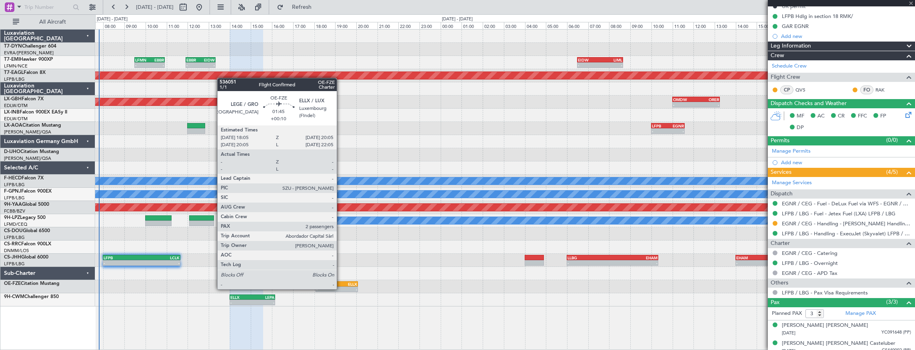
type input "+00:10"
type input "2"
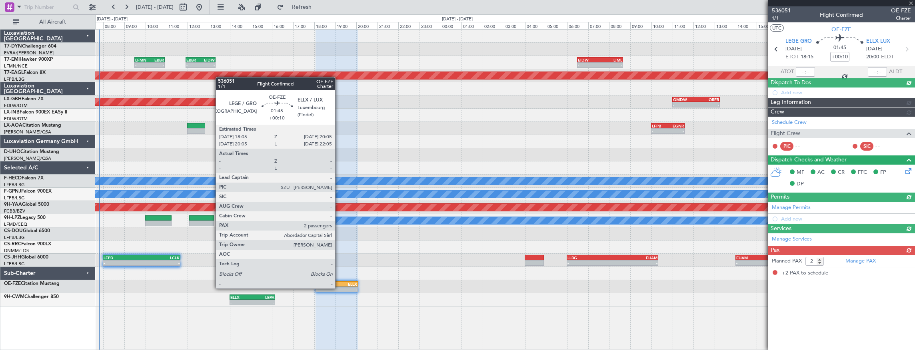
scroll to position [0, 0]
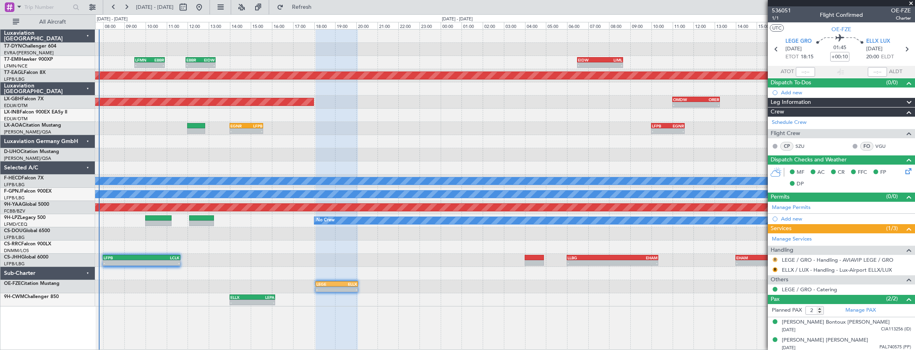
click at [775, 258] on button "R" at bounding box center [775, 260] width 5 height 5
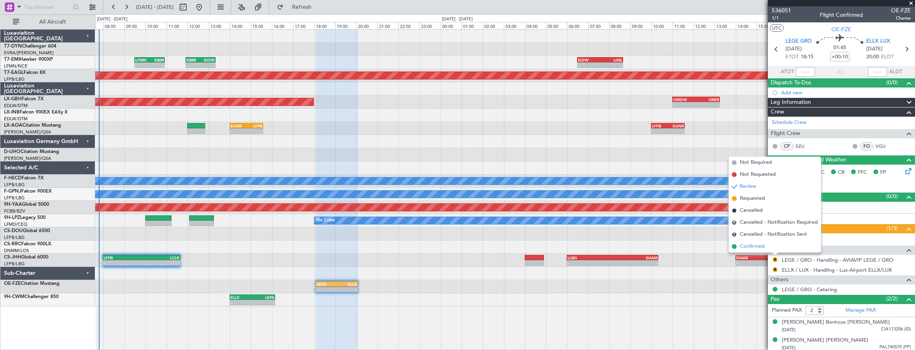
click at [750, 244] on span "Confirmed" at bounding box center [752, 247] width 25 height 8
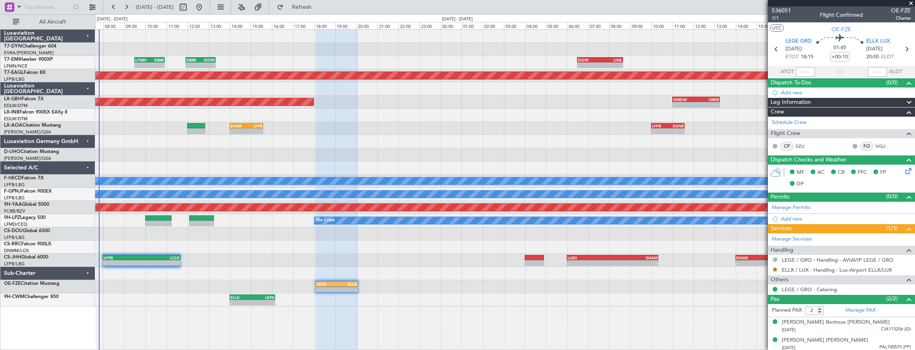
click at [775, 268] on button "R" at bounding box center [775, 270] width 5 height 5
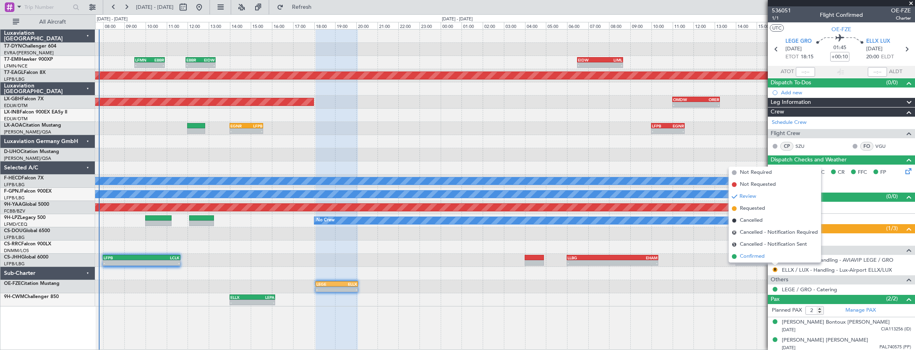
click at [763, 256] on span "Confirmed" at bounding box center [752, 257] width 25 height 8
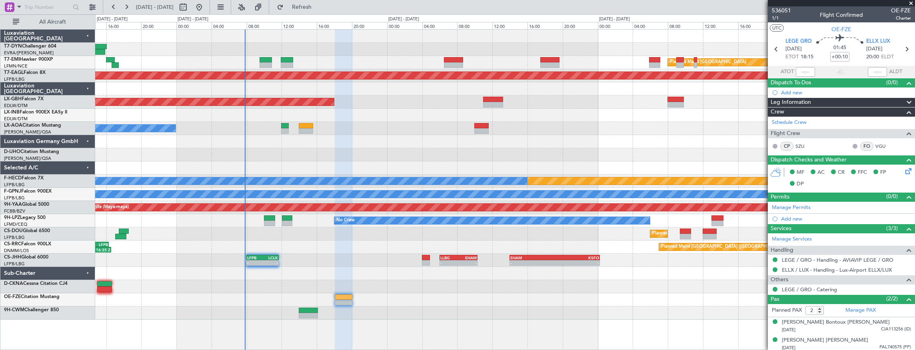
click at [407, 314] on div at bounding box center [505, 313] width 820 height 13
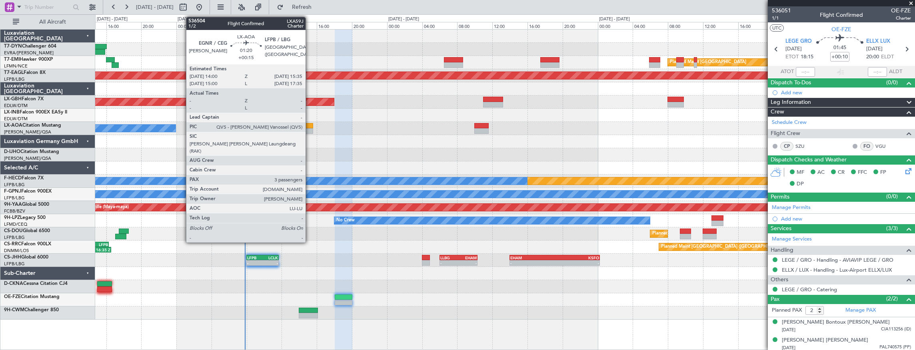
click at [310, 128] on div at bounding box center [306, 126] width 14 height 6
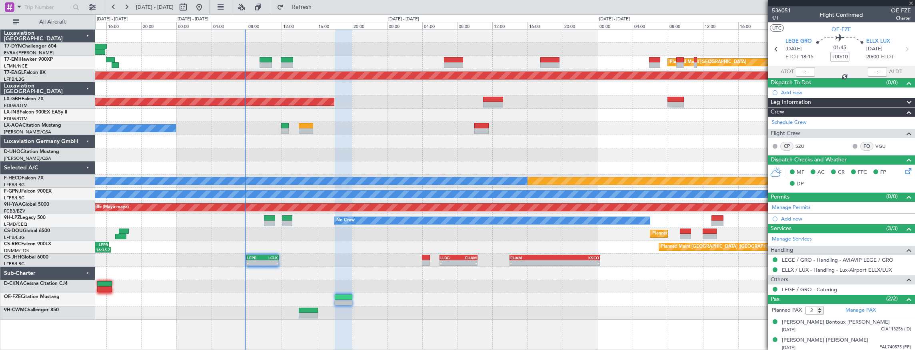
type input "+00:15"
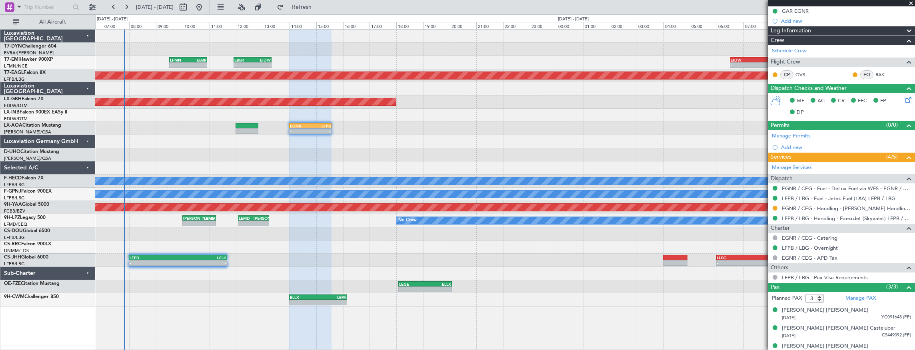
scroll to position [128, 0]
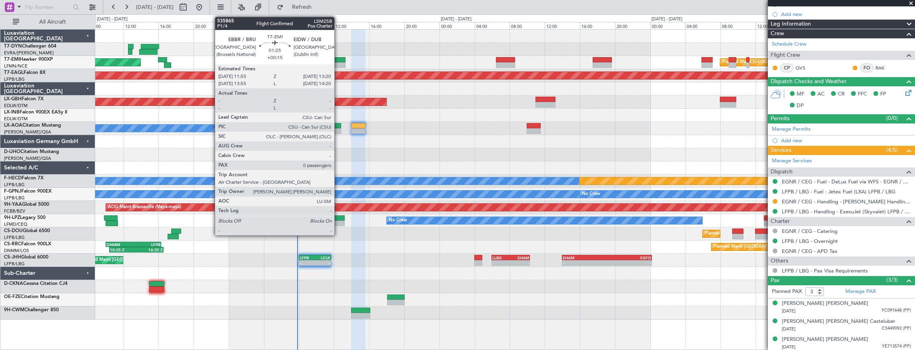
click at [338, 60] on div at bounding box center [339, 60] width 13 height 6
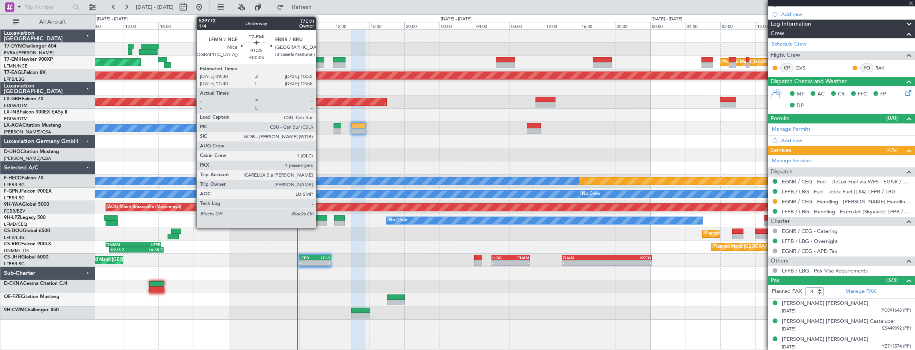
type input "0"
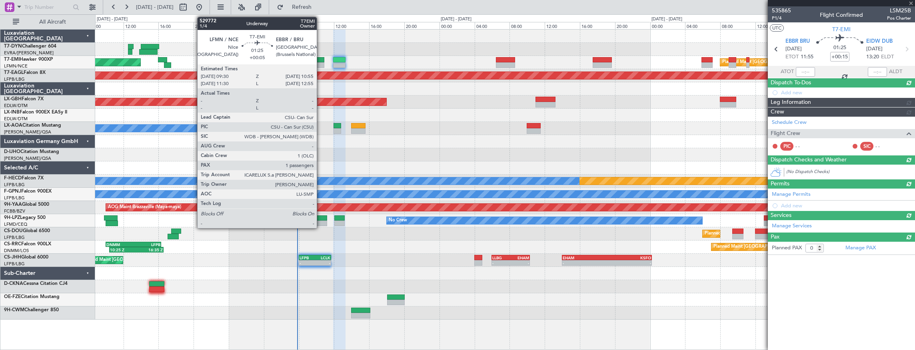
scroll to position [0, 0]
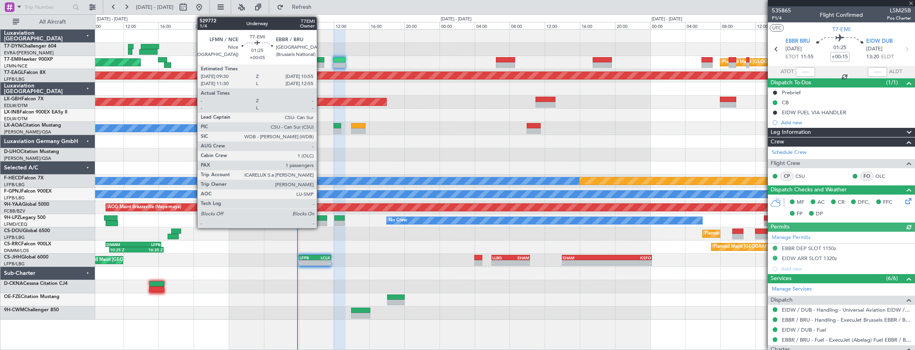
click at [321, 61] on div at bounding box center [318, 60] width 13 height 6
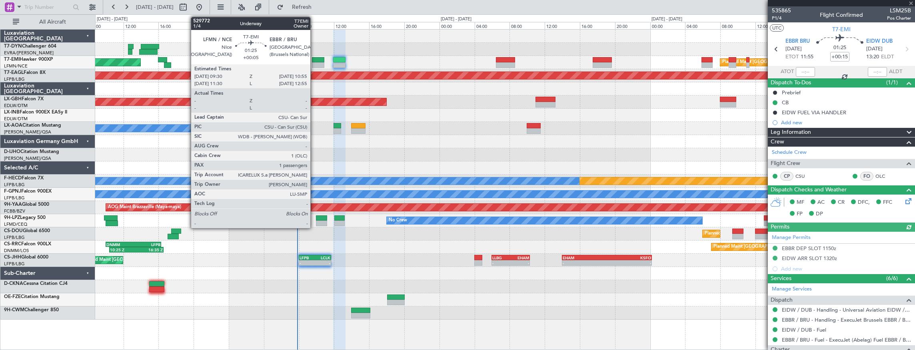
type input "+00:05"
type input "1"
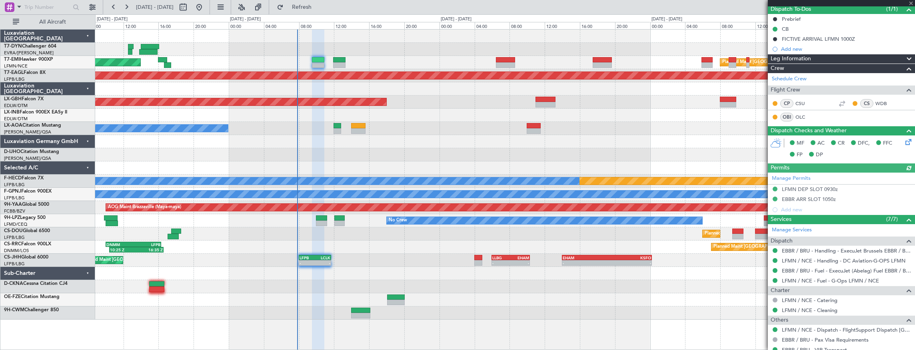
scroll to position [117, 0]
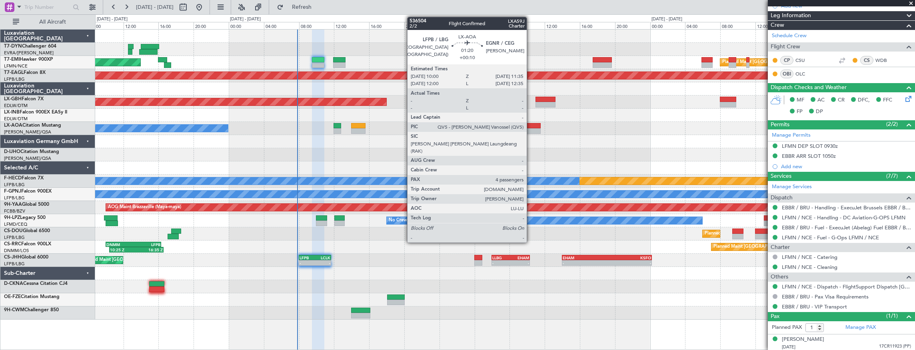
click at [531, 123] on div at bounding box center [534, 126] width 14 height 6
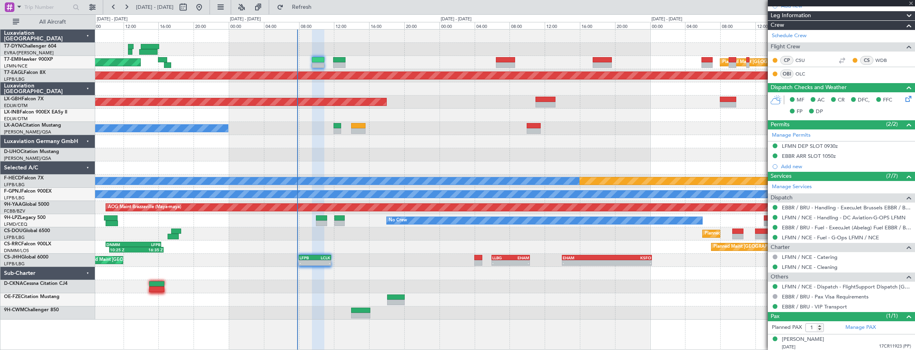
type input "+00:10"
type input "4"
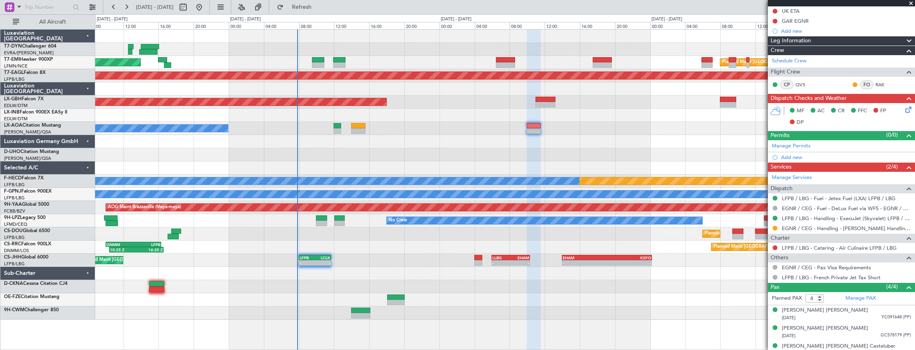
scroll to position [146, 0]
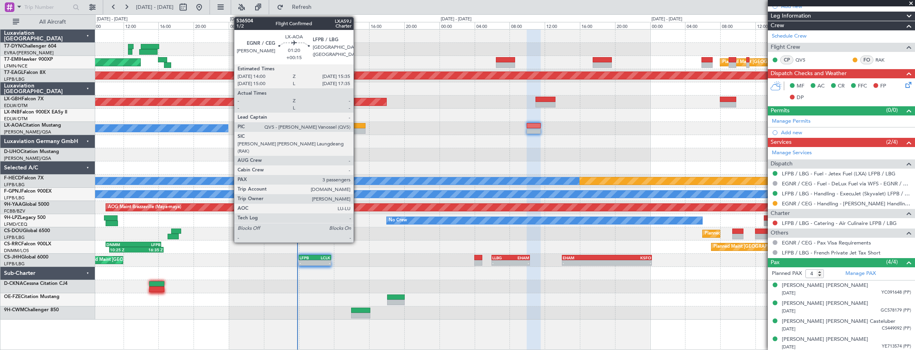
click at [358, 127] on div at bounding box center [358, 126] width 14 height 6
type input "+00:15"
type input "3"
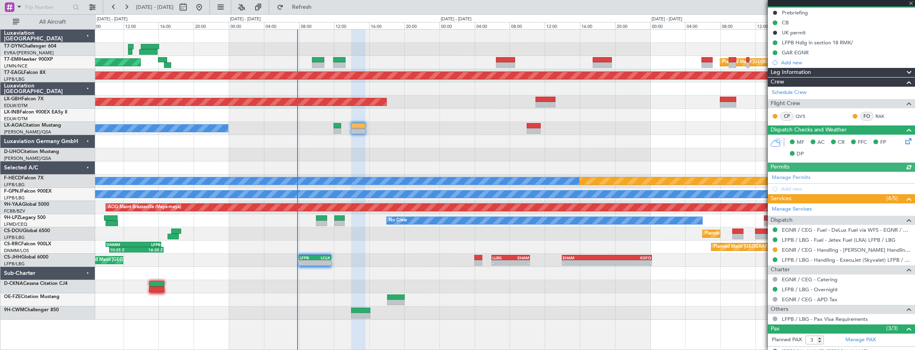
scroll to position [128, 0]
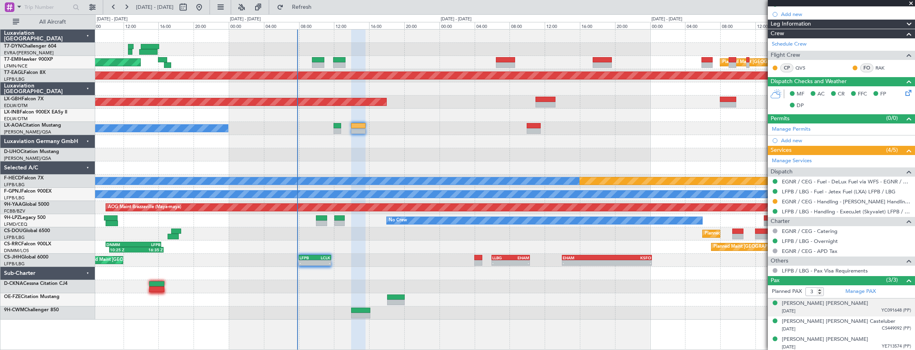
click at [824, 308] on div "28/11/1987 YC091648 (PP)" at bounding box center [846, 312] width 129 height 8
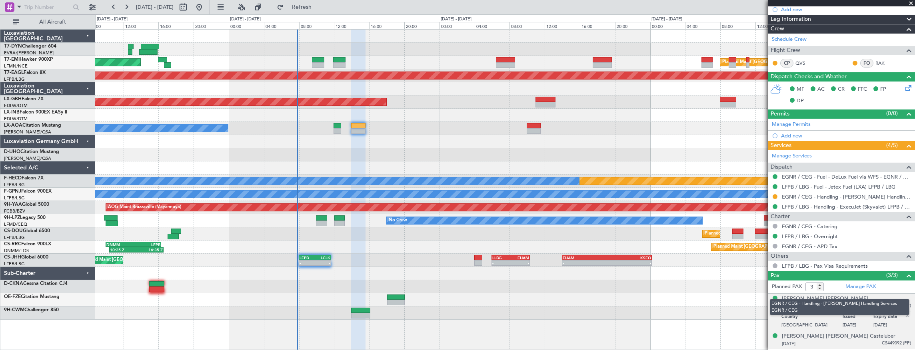
scroll to position [148, 0]
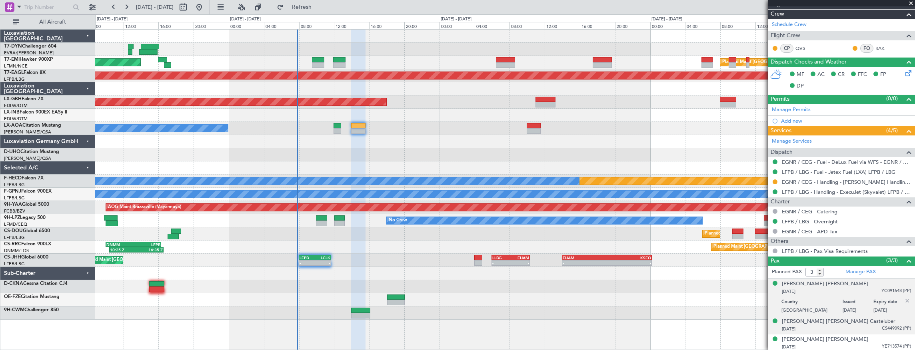
click at [827, 328] on div "08/02/1991 CS449092 (PP)" at bounding box center [846, 330] width 129 height 8
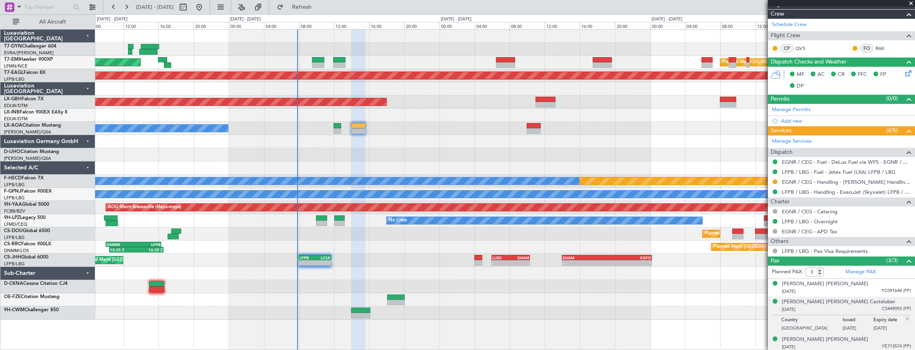
click at [832, 346] on div "27/05/1999 YE713574 (PP)" at bounding box center [846, 348] width 129 height 8
click at [831, 316] on div "Matheus Santos Carneiro Da Cunha" at bounding box center [825, 320] width 86 height 8
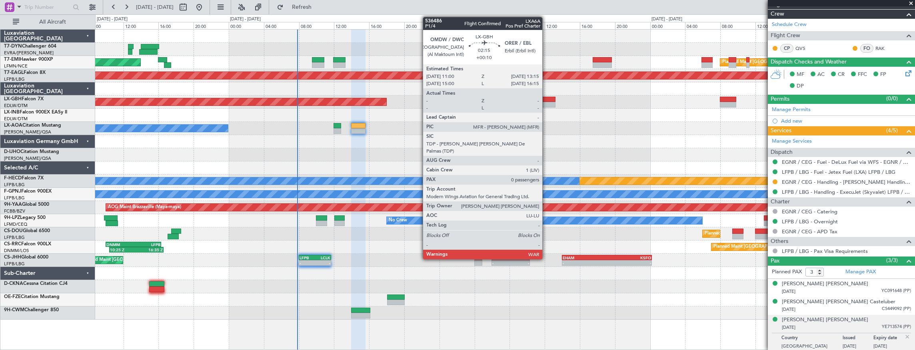
click at [547, 99] on div at bounding box center [546, 100] width 20 height 6
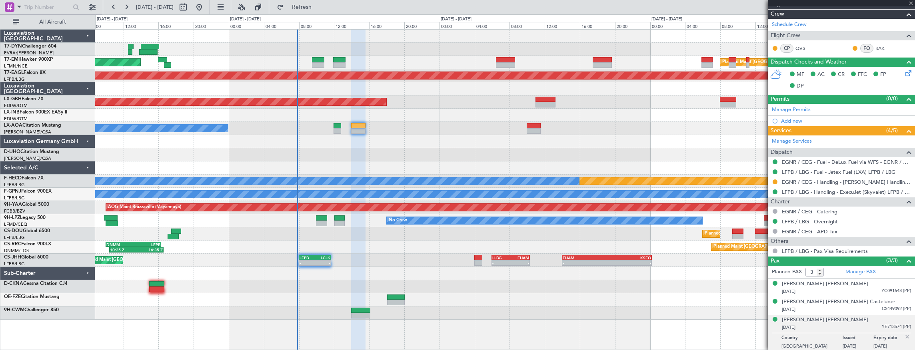
type input "+00:10"
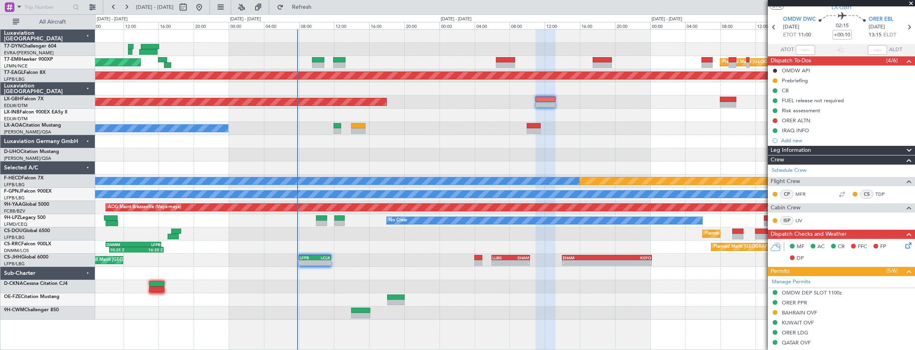
scroll to position [0, 0]
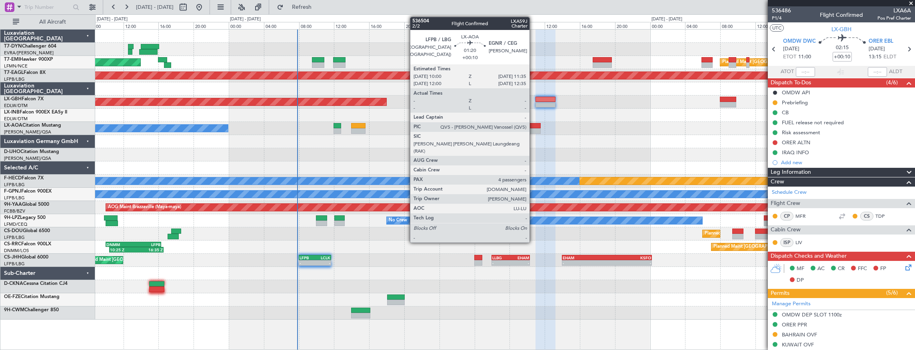
click at [534, 125] on div at bounding box center [534, 126] width 14 height 6
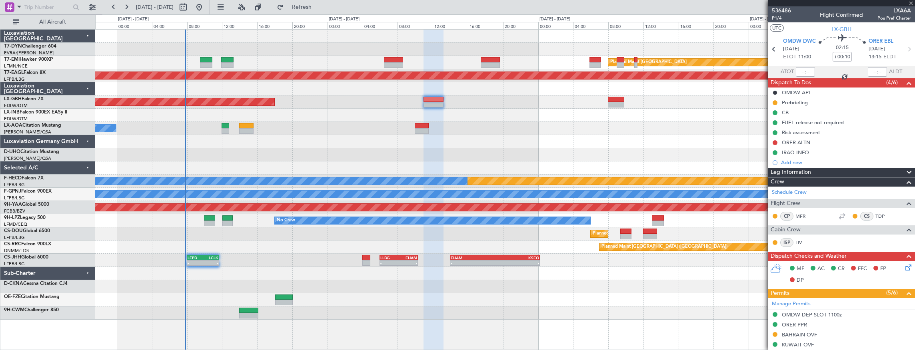
click at [516, 133] on div "Planned Maint Zurich Planned Maint Zurich Grounded New York (Teterboro) Planned…" at bounding box center [505, 175] width 820 height 290
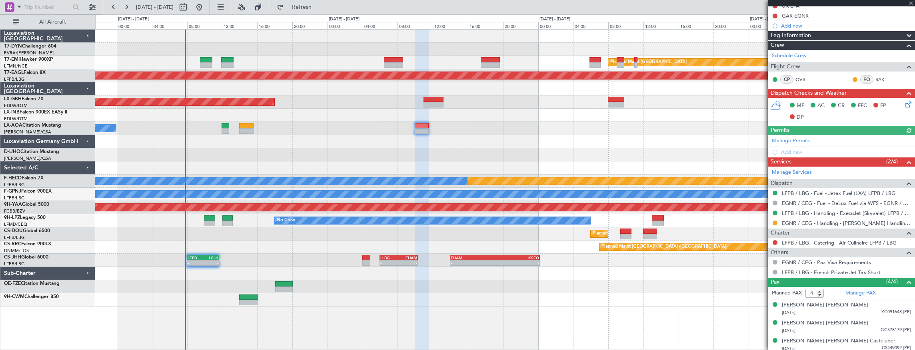
scroll to position [146, 0]
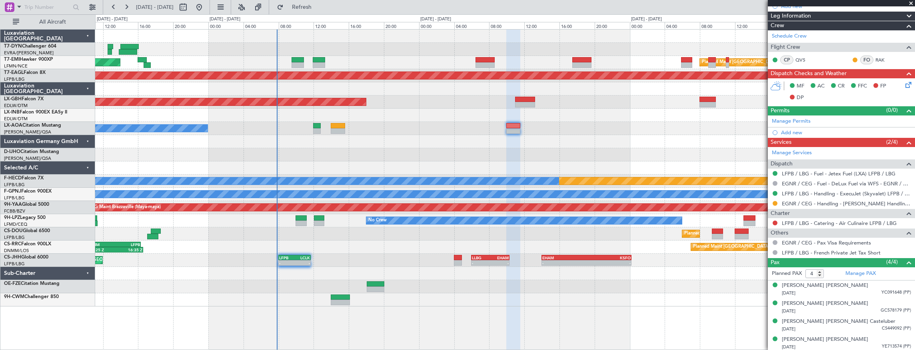
click at [541, 146] on div "Planned Maint Zurich Planned Maint Zurich Grounded New York (Teterboro) Planned…" at bounding box center [505, 168] width 820 height 277
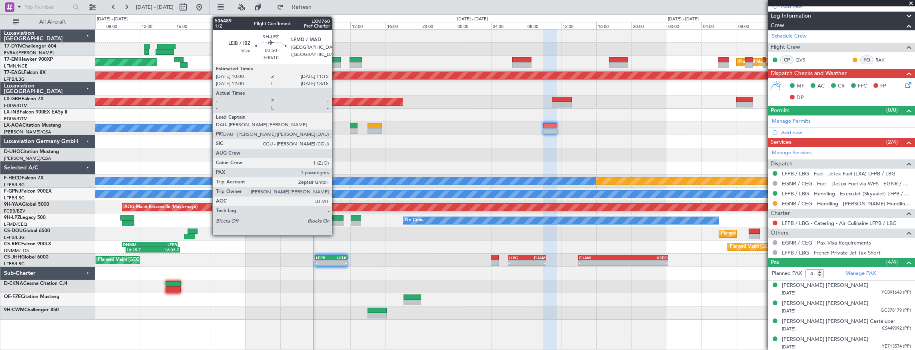
click at [336, 221] on div at bounding box center [337, 224] width 11 height 6
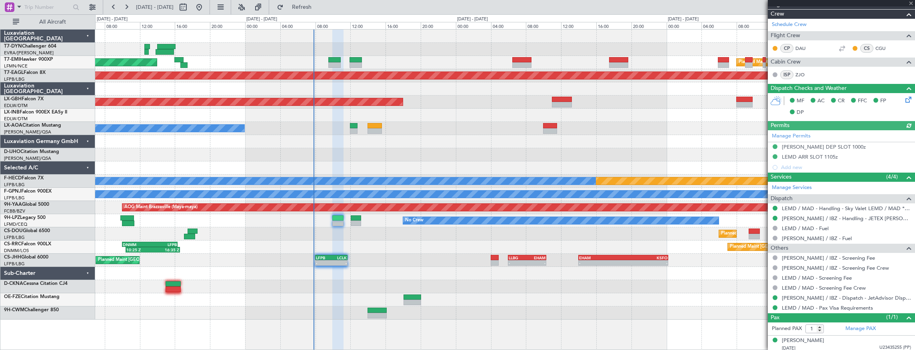
scroll to position [139, 0]
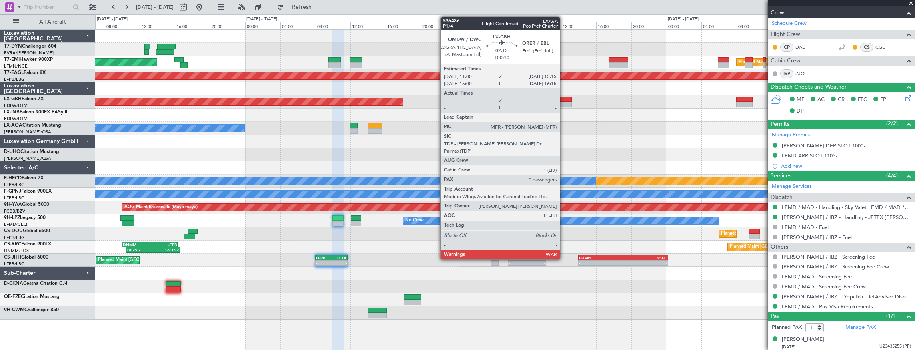
click at [564, 99] on div at bounding box center [562, 100] width 20 height 6
type input "0"
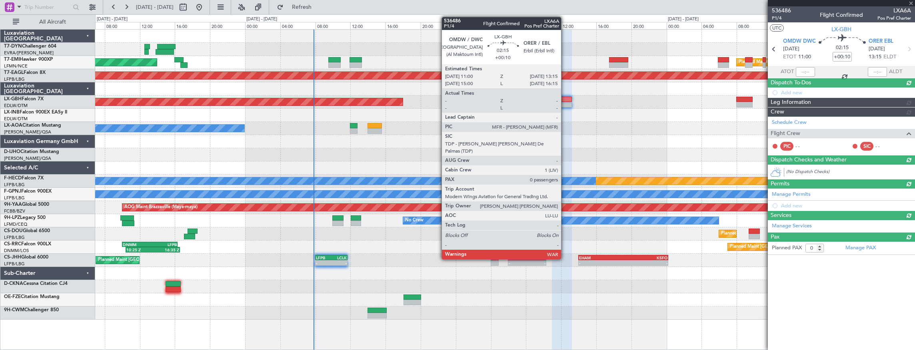
scroll to position [0, 0]
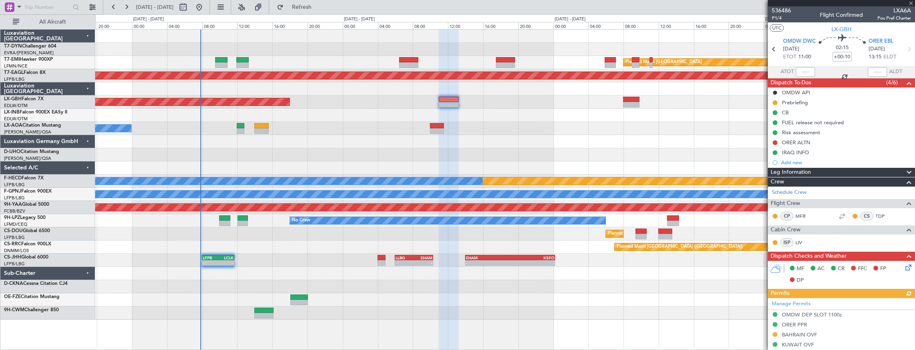
click at [483, 124] on div "No Crew [GEOGRAPHIC_DATA] (Dublin Intl)" at bounding box center [505, 128] width 820 height 13
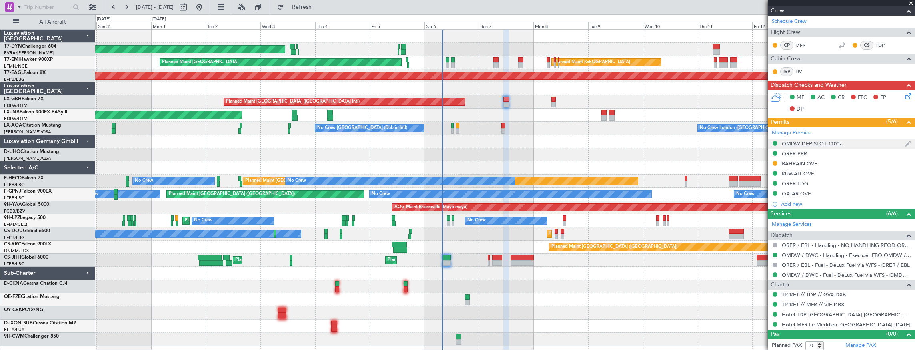
scroll to position [38, 0]
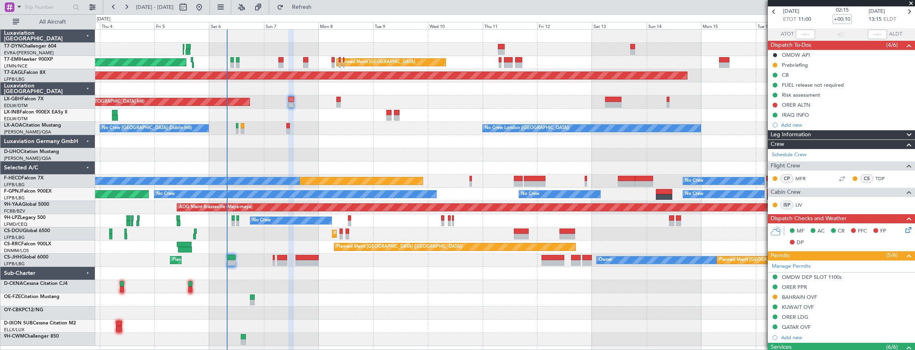
click at [391, 96] on div "Planned Maint Dubai (Dubai Intl) Planned Maint Nurnberg" at bounding box center [505, 102] width 820 height 13
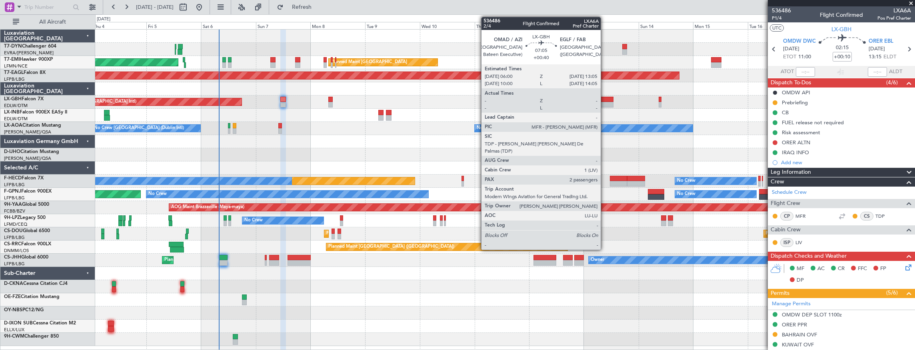
scroll to position [38, 0]
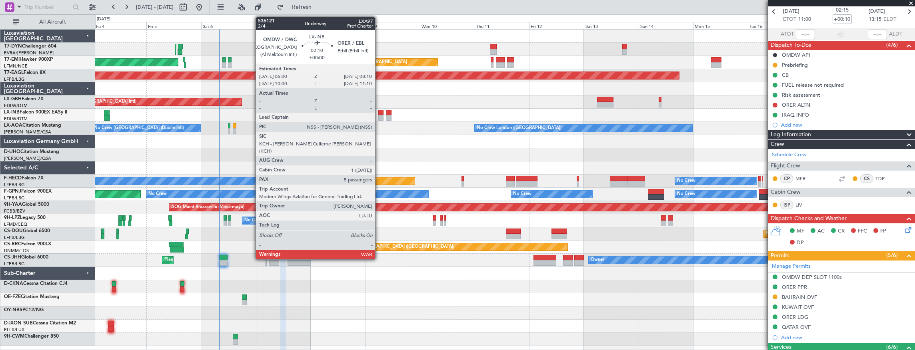
click at [379, 113] on div at bounding box center [381, 113] width 5 height 6
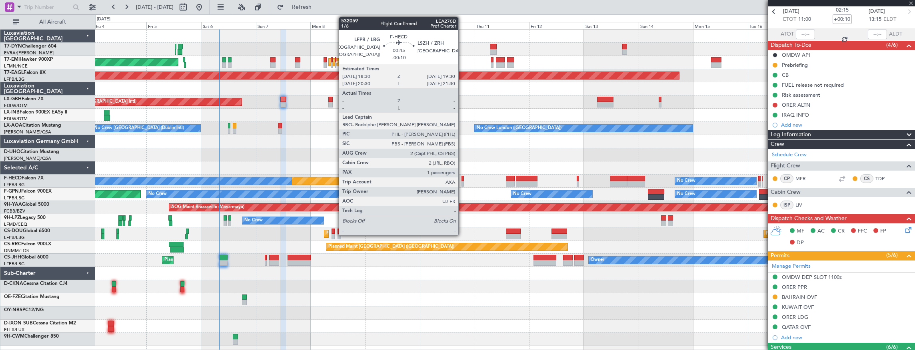
type input "5"
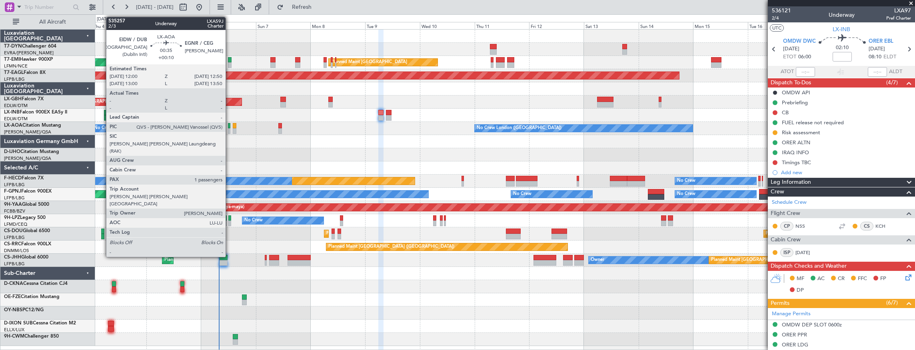
click at [230, 126] on div at bounding box center [229, 126] width 2 height 6
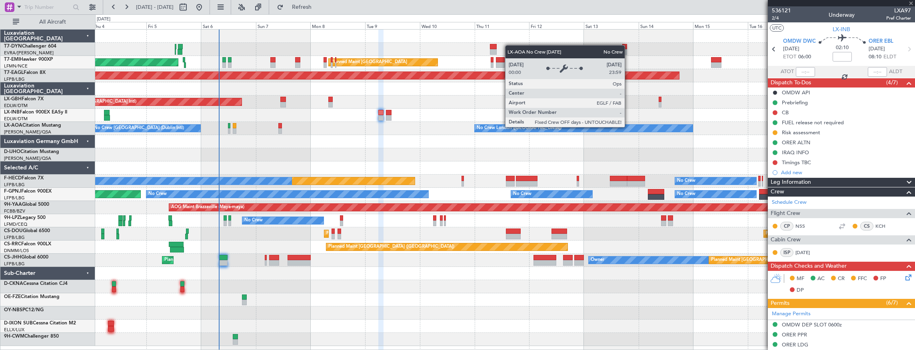
type input "+00:10"
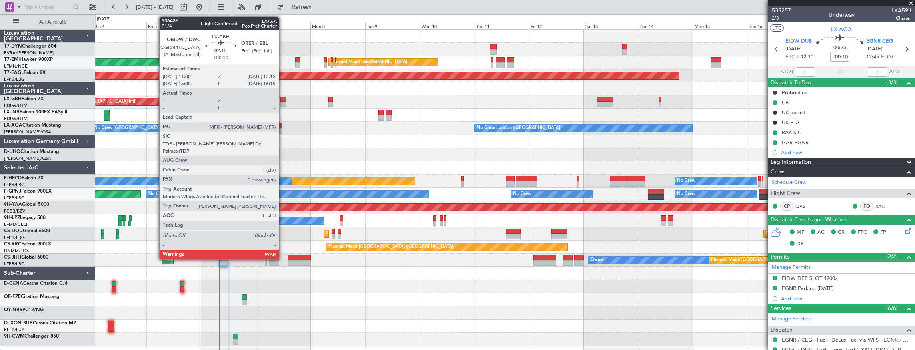
click at [283, 100] on div at bounding box center [282, 100] width 5 height 6
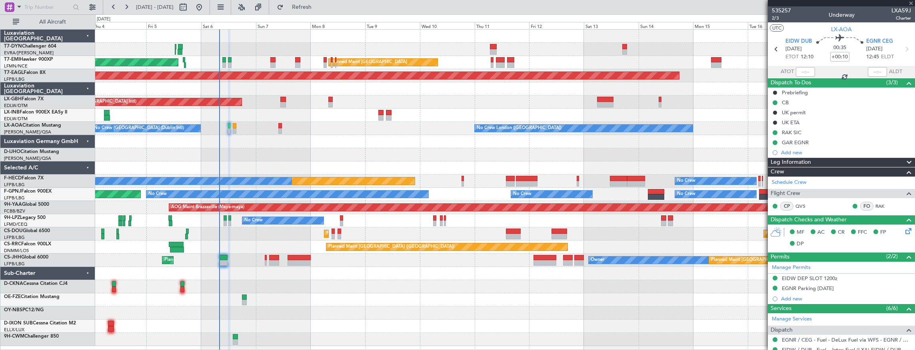
type input "0"
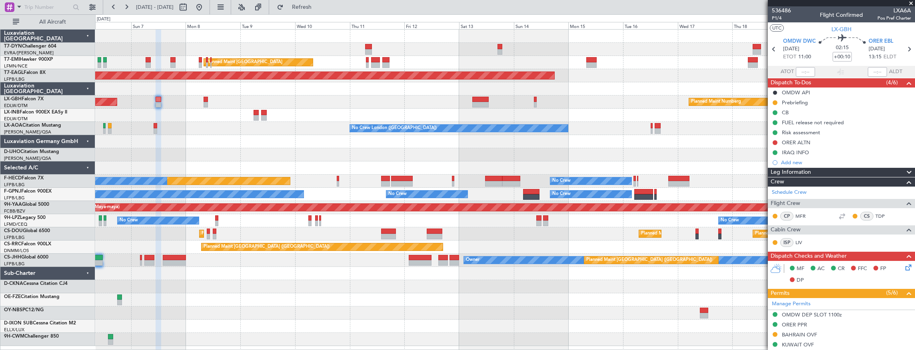
click at [421, 102] on div "Planned Maint [GEOGRAPHIC_DATA] ([GEOGRAPHIC_DATA] Intl) Planned Maint Nurnberg" at bounding box center [505, 102] width 820 height 13
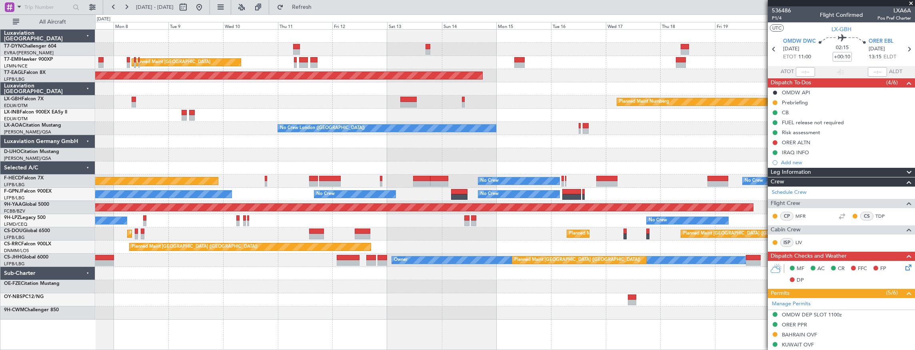
click at [507, 117] on div at bounding box center [505, 115] width 820 height 13
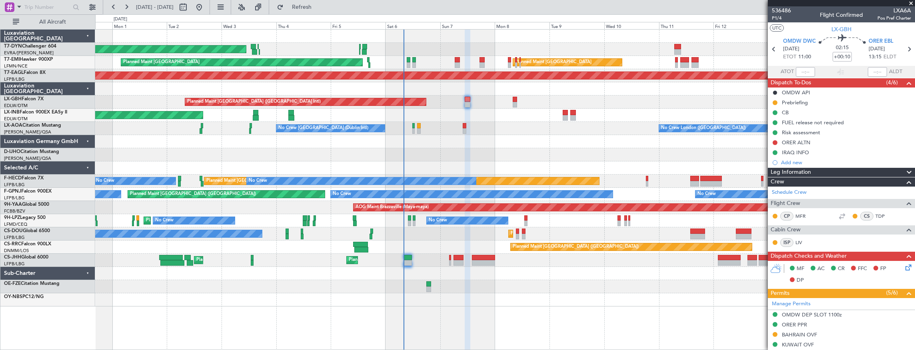
click at [601, 152] on div "AOG Maint Riga (Riga Intl) Planned Maint Zurich Planned Maint Zurich Grounded N…" at bounding box center [505, 168] width 820 height 277
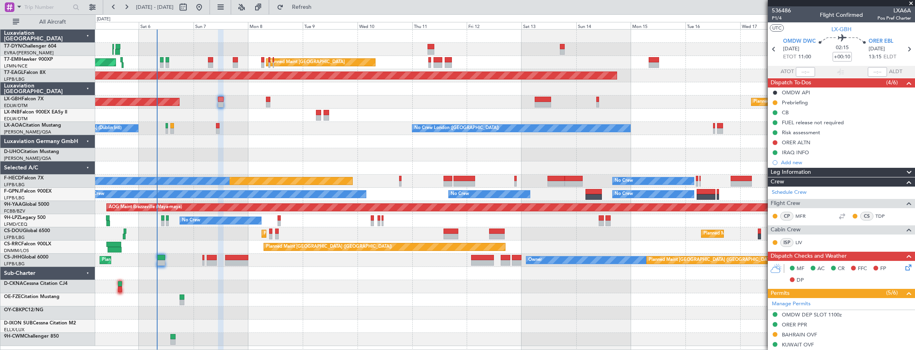
click at [211, 94] on div "AOG Maint Riga (Riga Intl) Planned Maint Zurich Planned Maint Zurich Grounded N…" at bounding box center [505, 188] width 820 height 317
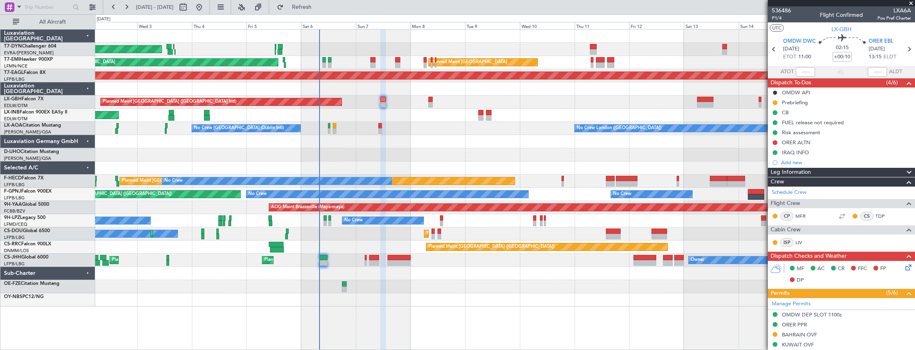
click at [457, 156] on div "AOG Maint Riga (Riga Intl) Planned Maint Zurich Planned Maint Zurich Grounded N…" at bounding box center [505, 168] width 820 height 277
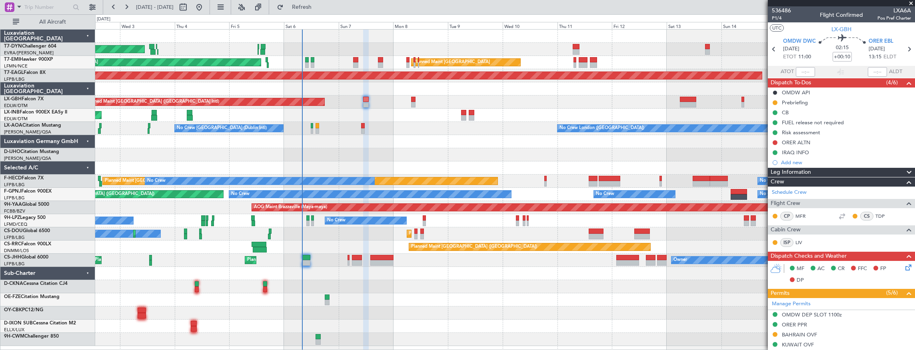
click at [353, 266] on div "AOG Maint Riga (Riga Intl) Planned Maint Zurich Planned Maint Zurich Grounded N…" at bounding box center [505, 188] width 820 height 317
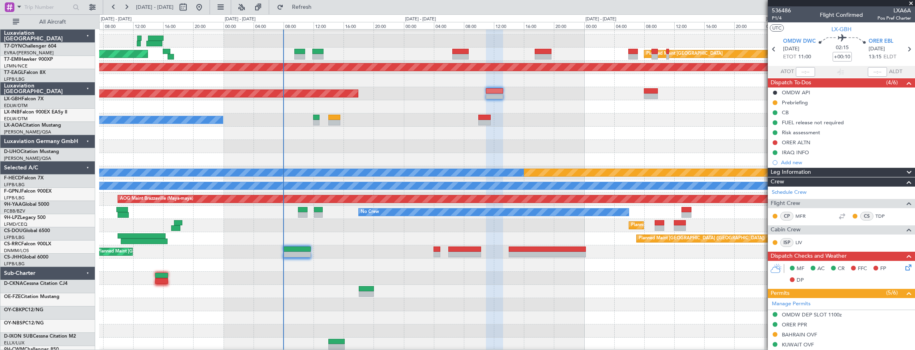
scroll to position [8, 0]
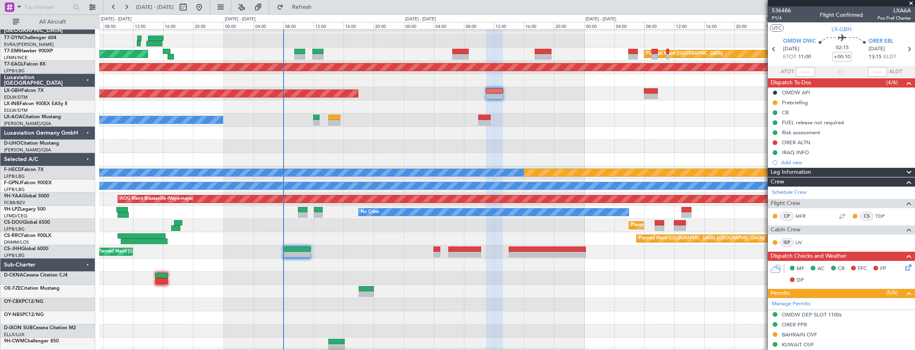
click at [378, 253] on div "Planned Maint Zurich Planned Maint Zurich Grounded New York (Teterboro) Planned…" at bounding box center [507, 186] width 816 height 330
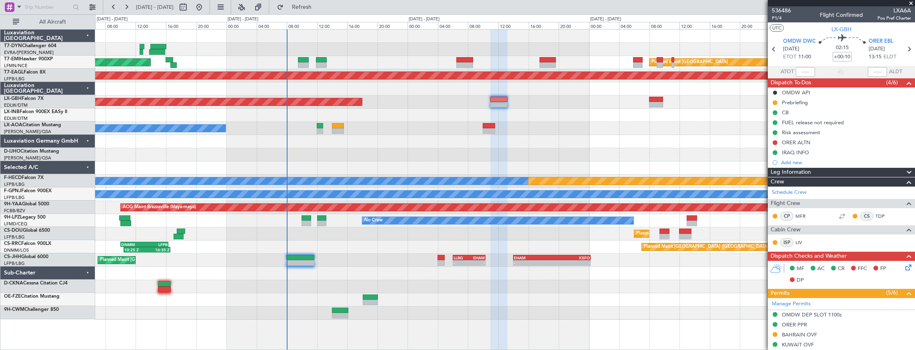
scroll to position [0, 0]
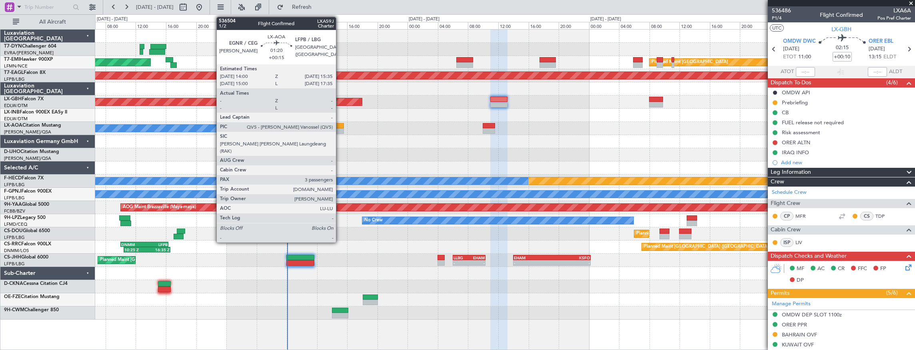
click at [340, 128] on div at bounding box center [338, 126] width 12 height 6
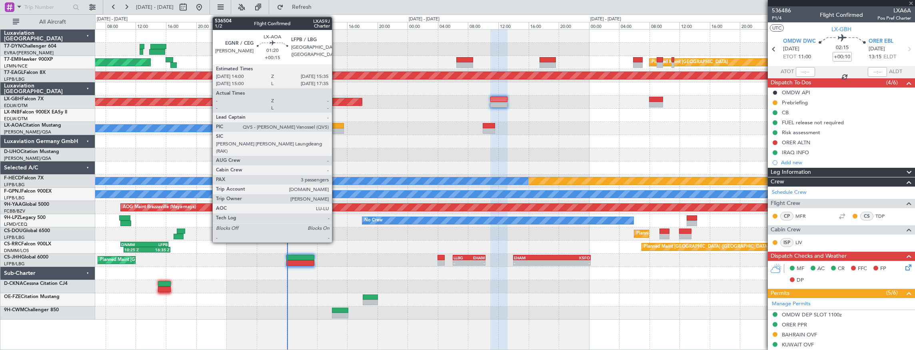
type input "+00:15"
type input "3"
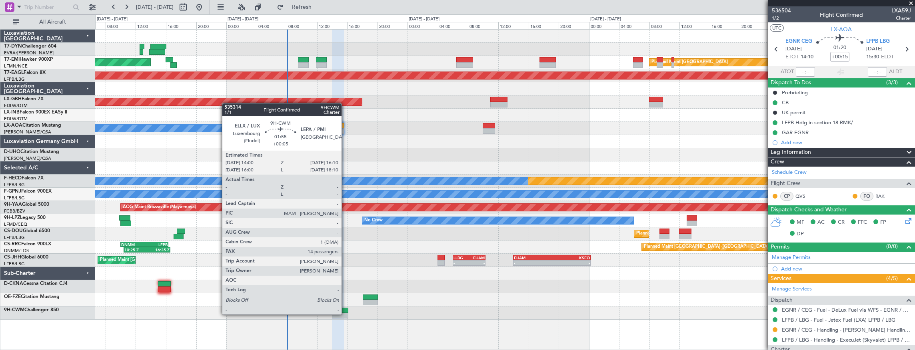
click at [346, 314] on div at bounding box center [340, 316] width 16 height 6
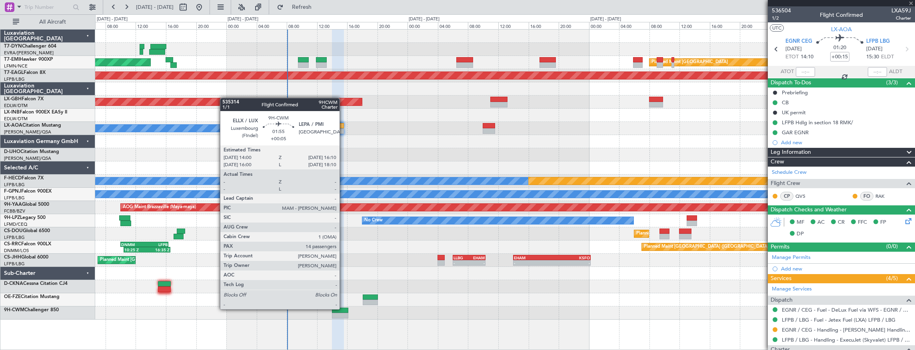
type input "+00:05"
type input "14"
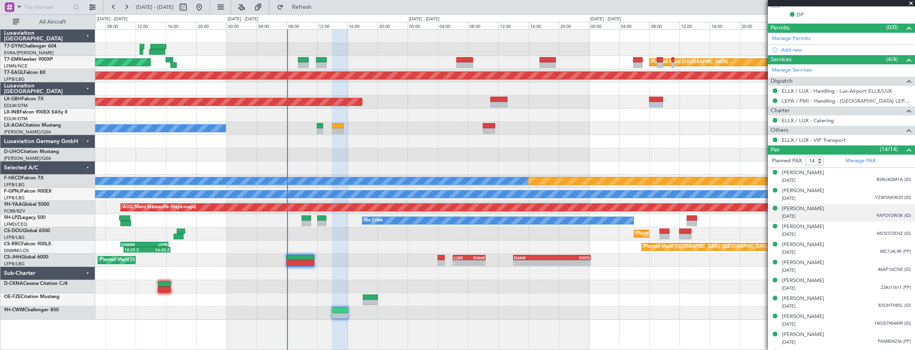
scroll to position [166, 0]
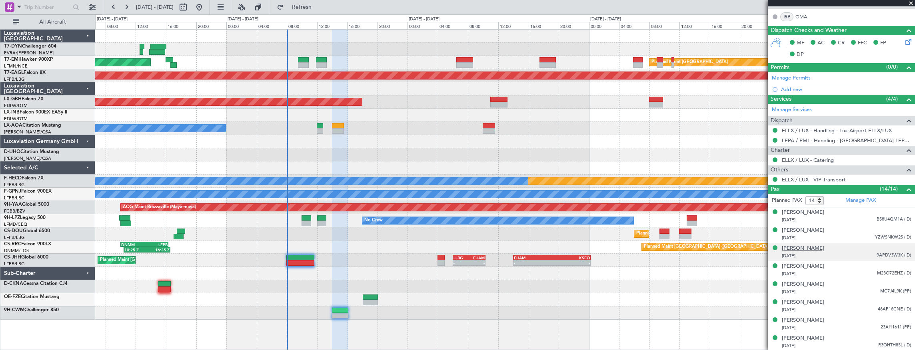
click at [813, 247] on div "Elise HEIMANN" at bounding box center [803, 249] width 42 height 8
click at [301, 218] on div "No Crew" at bounding box center [505, 220] width 820 height 13
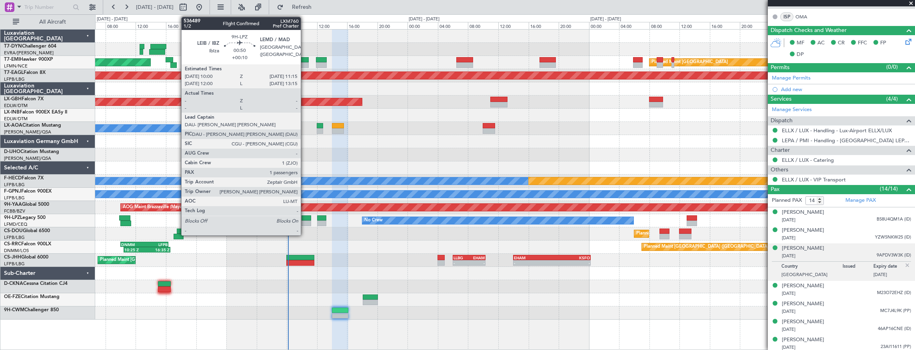
click at [305, 220] on div at bounding box center [307, 219] width 10 height 6
type input "+00:10"
type input "1"
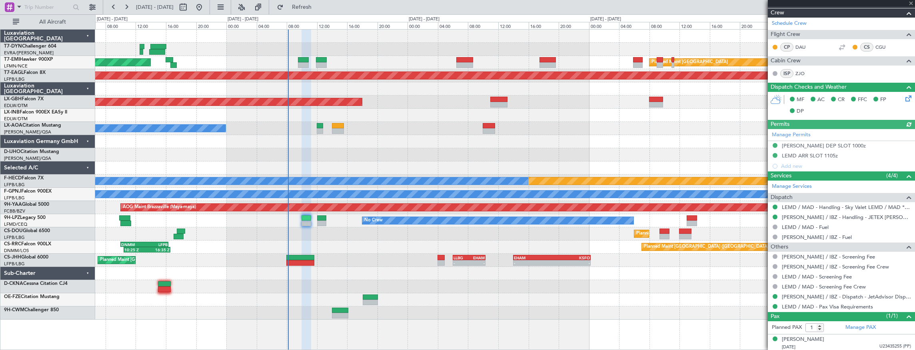
scroll to position [0, 0]
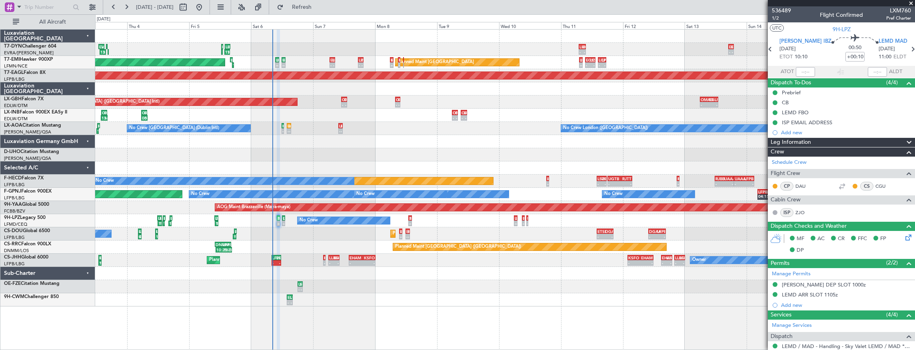
click at [429, 146] on div "13:50 Z 15:54 Z LIPZ 14:00 Z EVRA 16:05 Z 12:33 Z 13:02 Z LJLJ 12:35 Z LIPZ 13:…" at bounding box center [505, 168] width 820 height 277
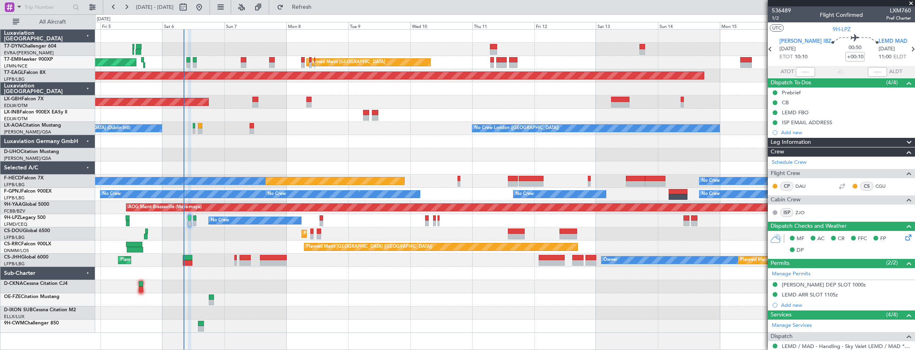
click at [387, 97] on div "Planned Maint Dubai (Dubai Intl) Planned Maint Nurnberg" at bounding box center [505, 102] width 820 height 13
click at [370, 114] on div "Unplanned Maint [GEOGRAPHIC_DATA] (Al Maktoum Intl)" at bounding box center [505, 115] width 820 height 13
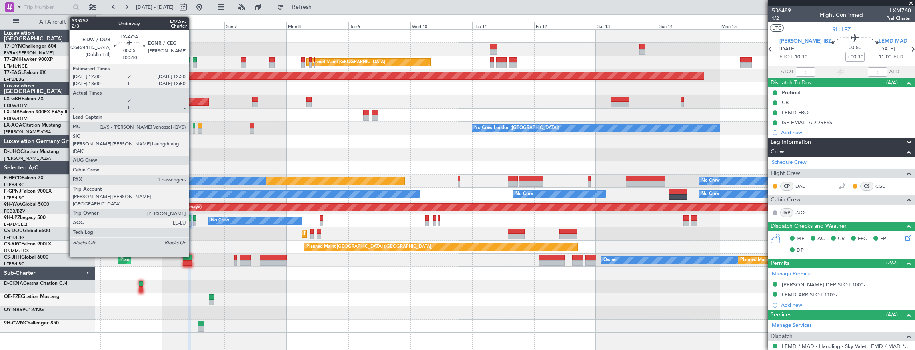
click at [193, 125] on div at bounding box center [194, 126] width 2 height 6
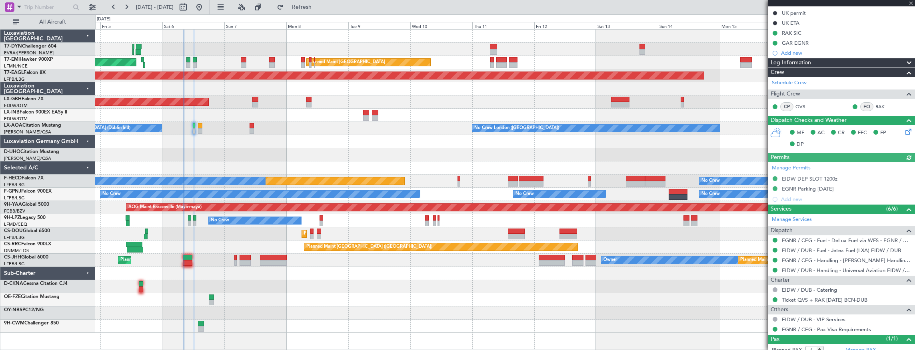
scroll to position [122, 0]
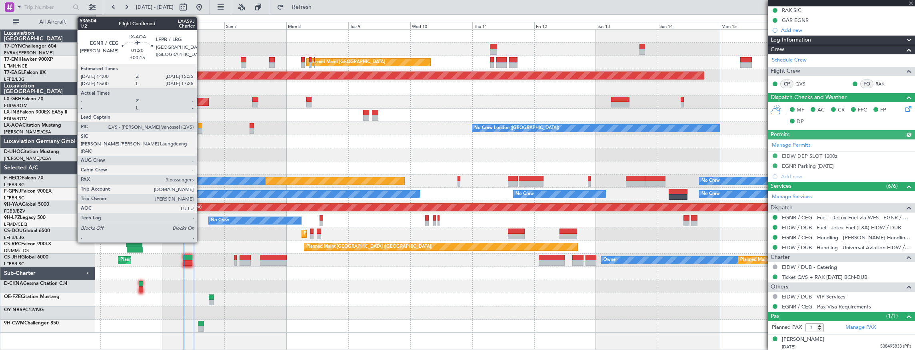
click at [201, 125] on div at bounding box center [200, 126] width 4 height 6
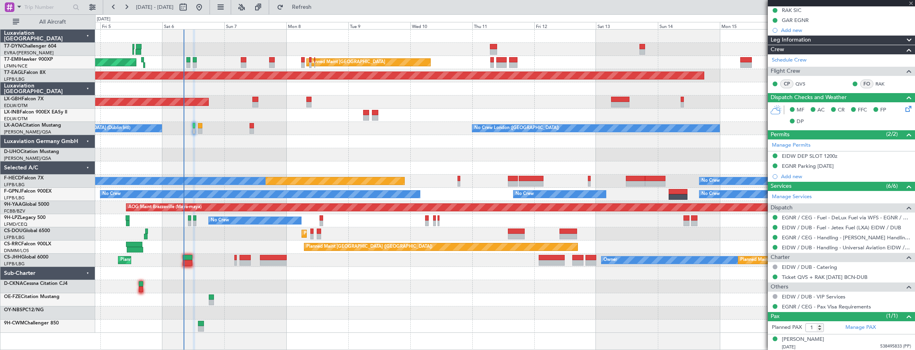
type input "+00:15"
type input "3"
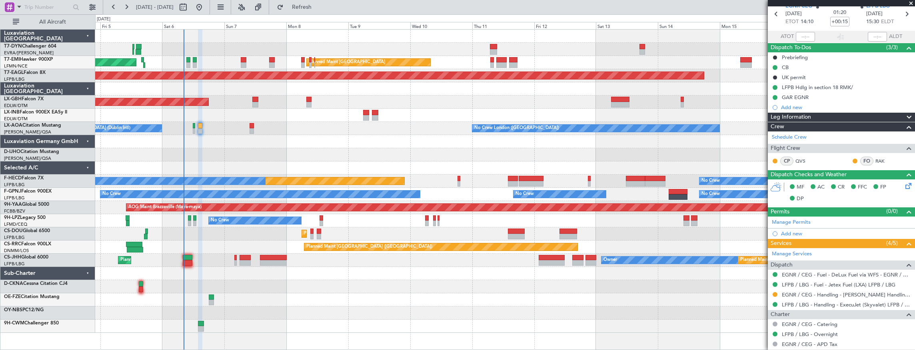
scroll to position [0, 0]
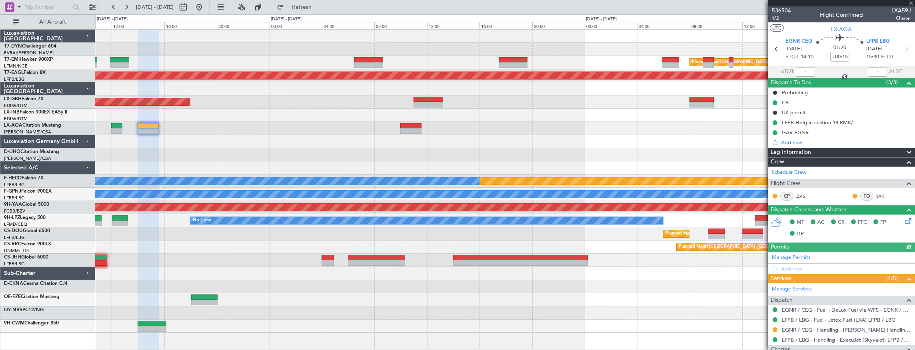
click at [287, 148] on div at bounding box center [505, 141] width 820 height 13
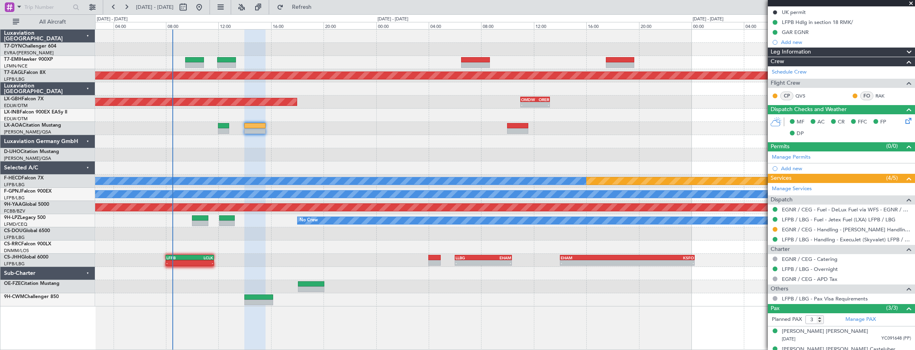
scroll to position [128, 0]
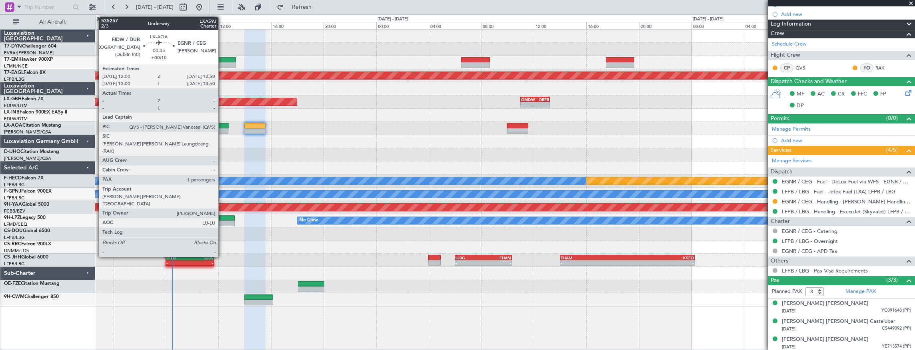
click at [222, 129] on div at bounding box center [223, 131] width 11 height 6
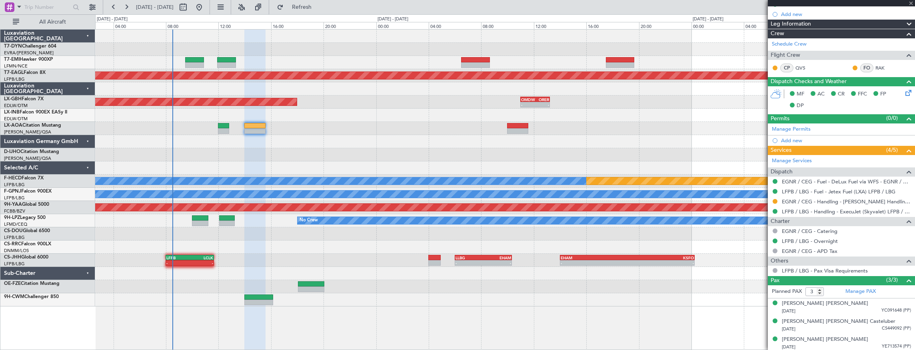
type input "+00:10"
type input "1"
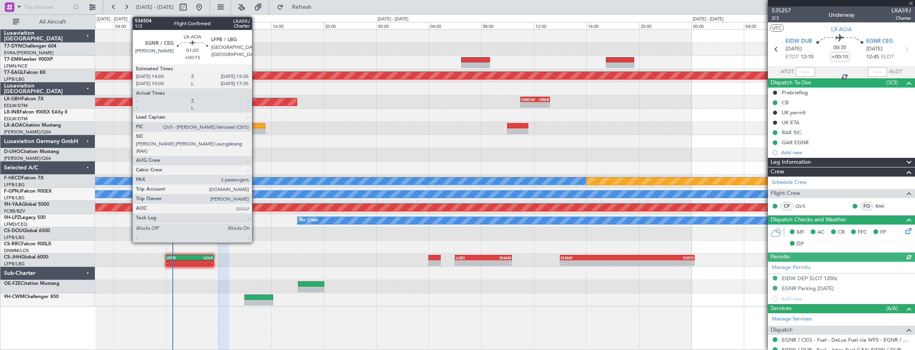
click at [256, 127] on div at bounding box center [254, 126] width 21 height 6
type input "+00:15"
type input "3"
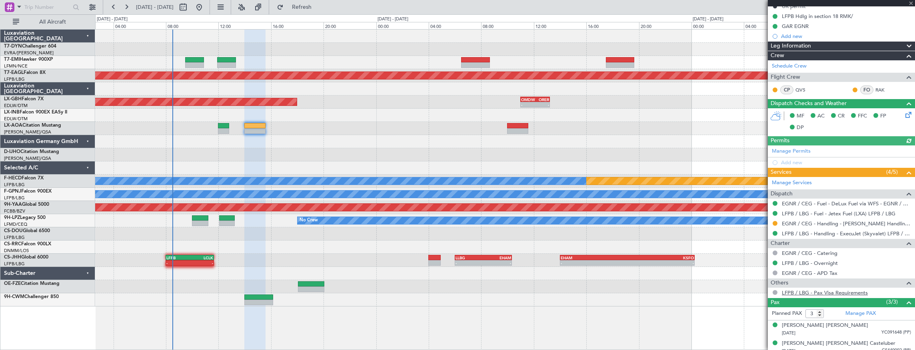
scroll to position [128, 0]
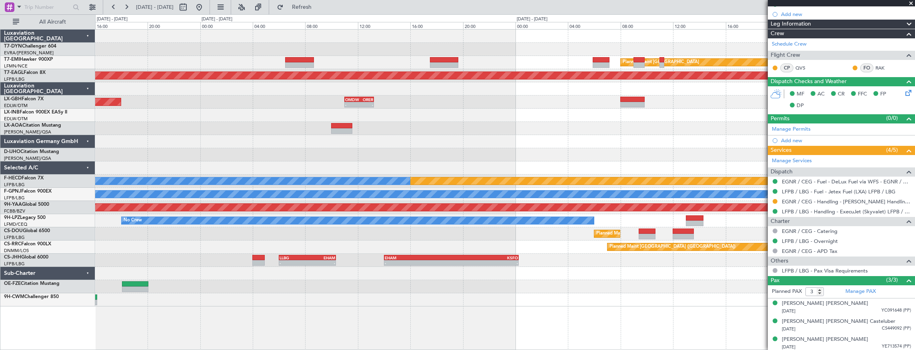
click at [197, 114] on div "Planned Maint Zurich Grounded New York (Teterboro) Planned Maint Dubai (Dubai I…" at bounding box center [505, 168] width 820 height 277
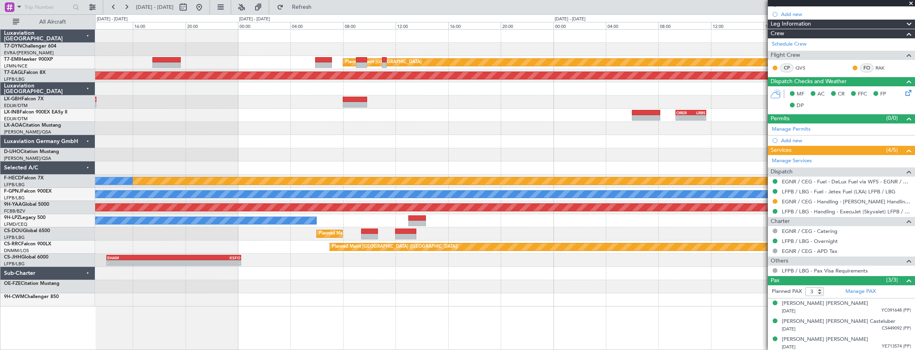
click at [178, 149] on div "Planned Maint Zurich Grounded New York (Teterboro) - - OMDW 11:00 Z ORER 13:15 …" at bounding box center [505, 168] width 820 height 277
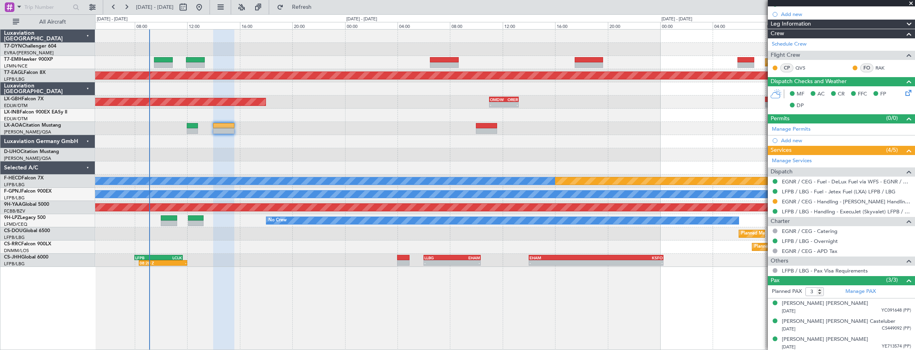
click at [635, 137] on div "Planned Maint Zurich Planned Maint Zurich Grounded New York (Teterboro) OMDW 11…" at bounding box center [505, 149] width 820 height 238
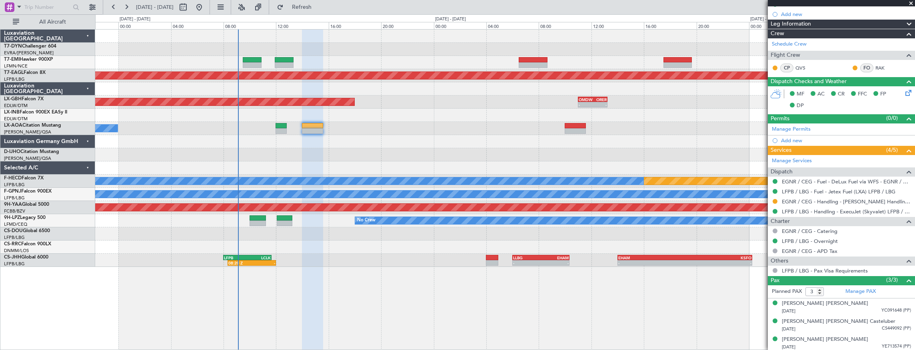
click at [417, 136] on div "Planned Maint Zurich Planned Maint Zurich Grounded New York (Teterboro) OMDW 11…" at bounding box center [505, 149] width 820 height 238
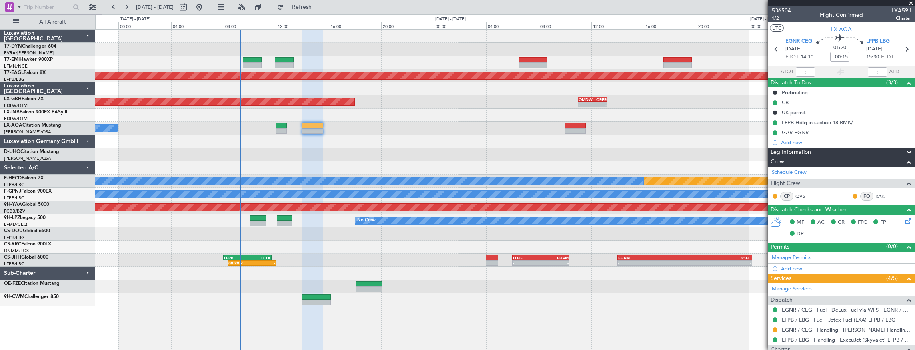
scroll to position [128, 0]
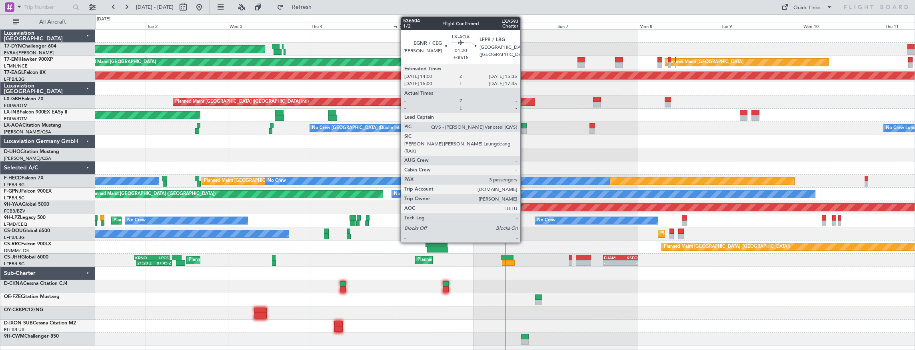
click at [525, 124] on div at bounding box center [524, 126] width 6 height 6
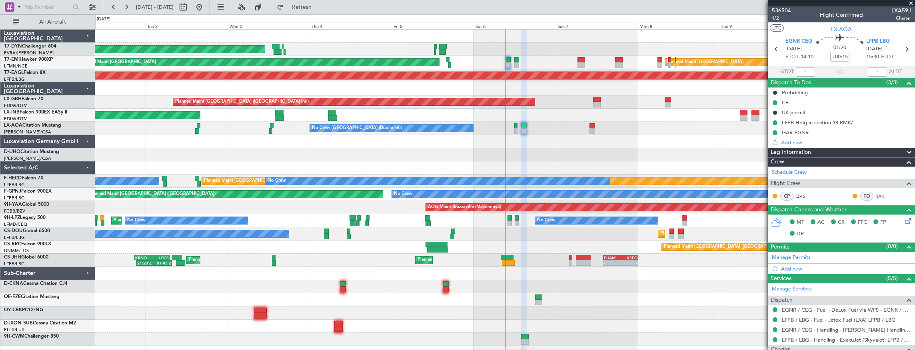
click at [785, 9] on span "536504" at bounding box center [781, 10] width 19 height 8
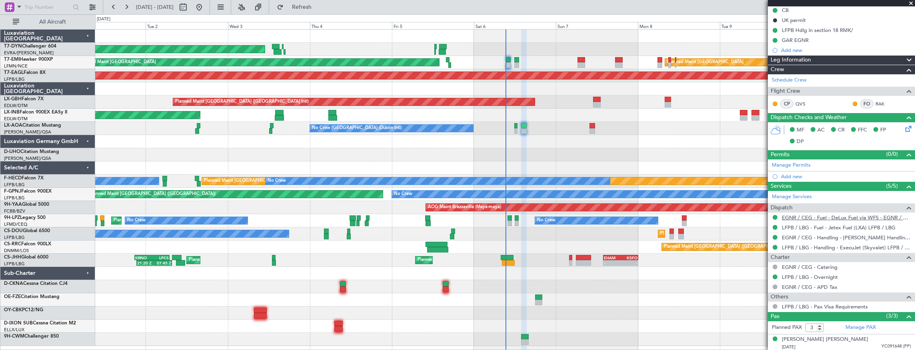
scroll to position [128, 0]
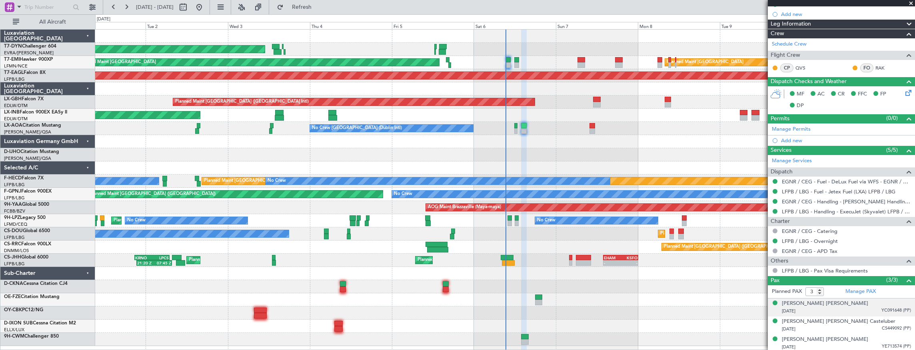
click at [826, 308] on div "28/11/1987 YC091648 (PP)" at bounding box center [846, 312] width 129 height 8
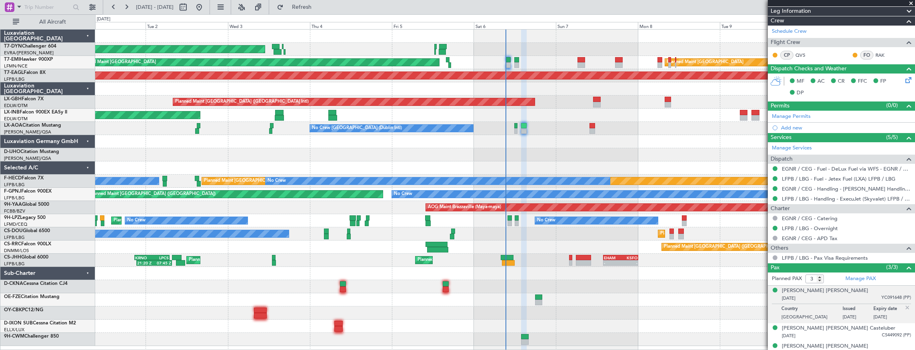
scroll to position [148, 0]
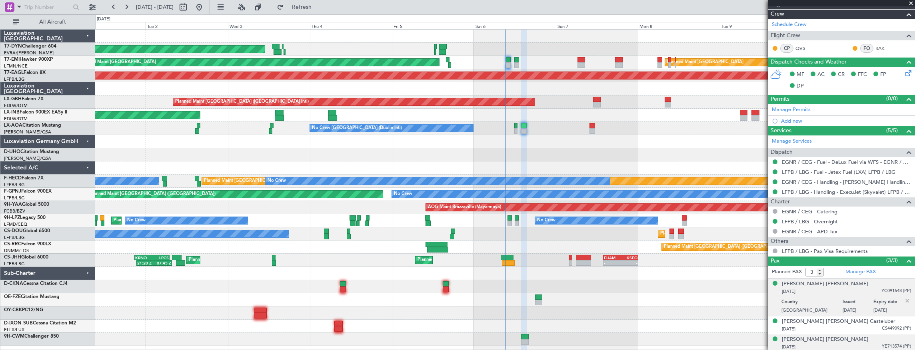
click at [825, 345] on div "[DATE] YE713574 (PP)" at bounding box center [846, 348] width 129 height 8
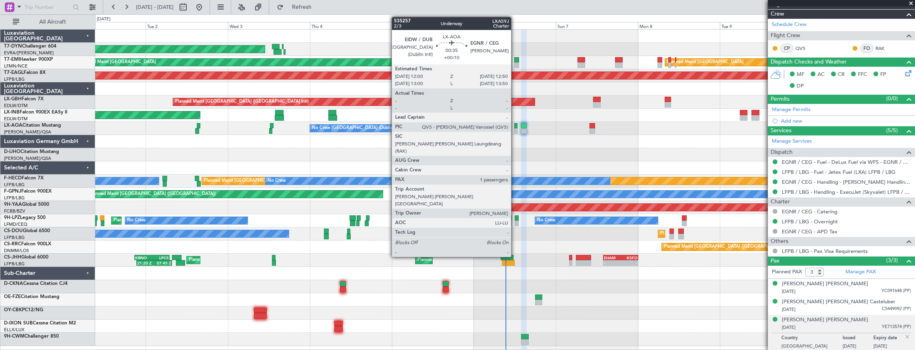
click at [516, 124] on div at bounding box center [516, 126] width 3 height 6
type input "+00:10"
type input "1"
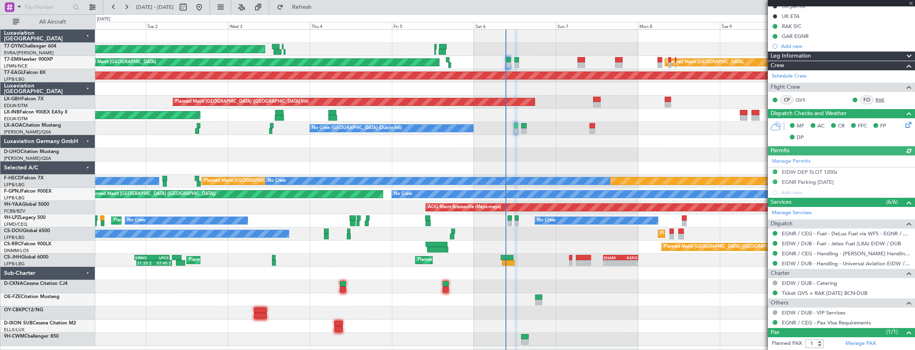
scroll to position [0, 0]
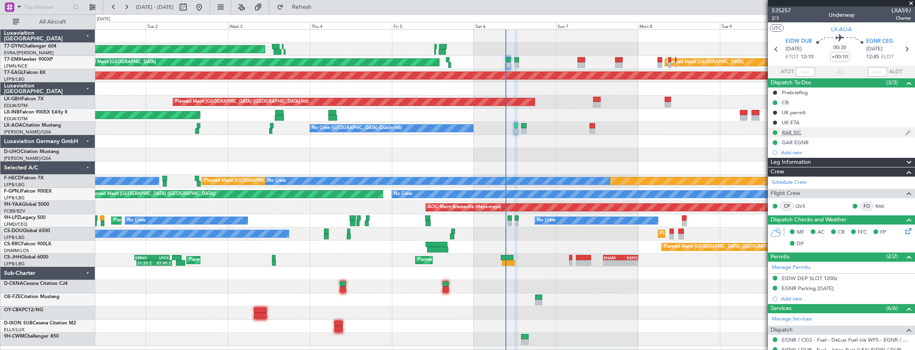
click at [798, 131] on div "RAK SIC" at bounding box center [792, 132] width 20 height 7
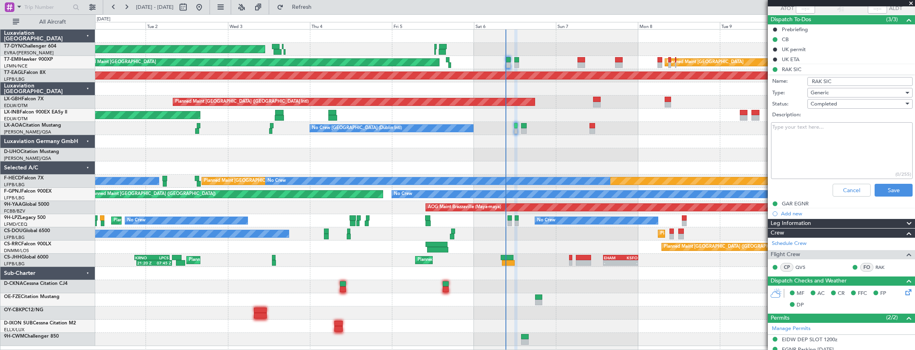
scroll to position [80, 0]
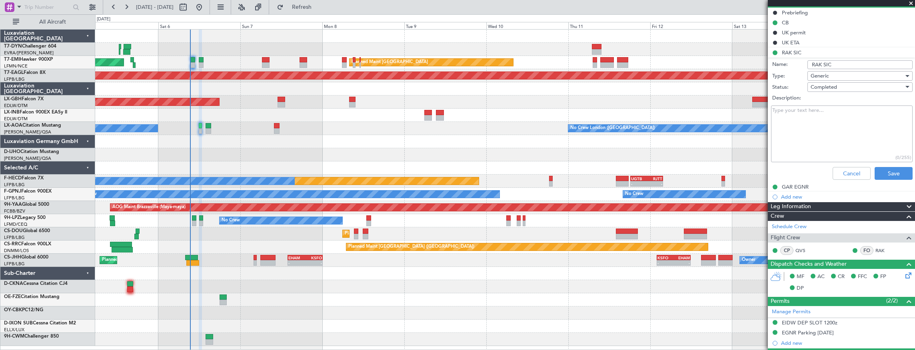
click at [294, 44] on div "AOG Maint Riga (Riga Intl)" at bounding box center [505, 49] width 820 height 13
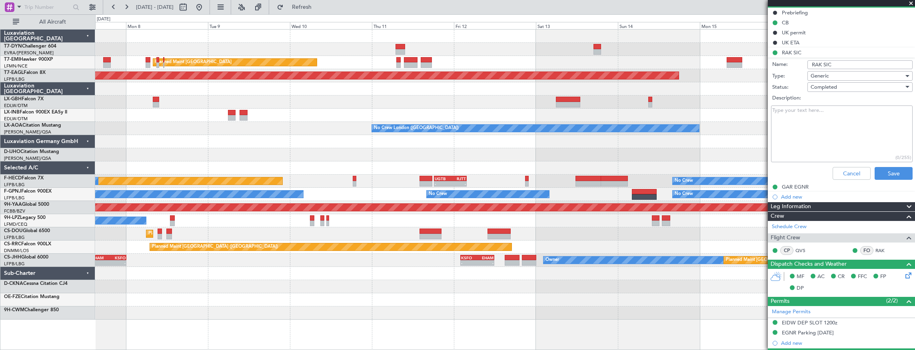
click at [403, 48] on div at bounding box center [505, 49] width 820 height 13
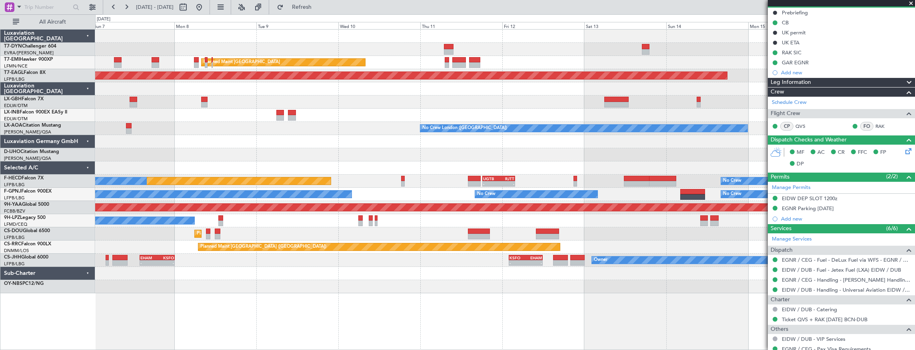
click at [460, 96] on div "Planned Maint Nurnberg Planned Maint [GEOGRAPHIC_DATA] ([GEOGRAPHIC_DATA])" at bounding box center [505, 102] width 820 height 13
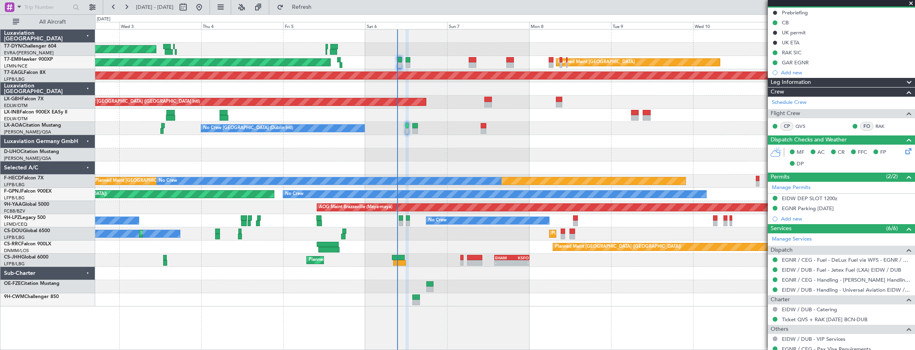
click at [588, 144] on div "AOG Maint Riga (Riga Intl) Planned Maint Zurich Planned Maint Zurich Grounded N…" at bounding box center [505, 168] width 820 height 277
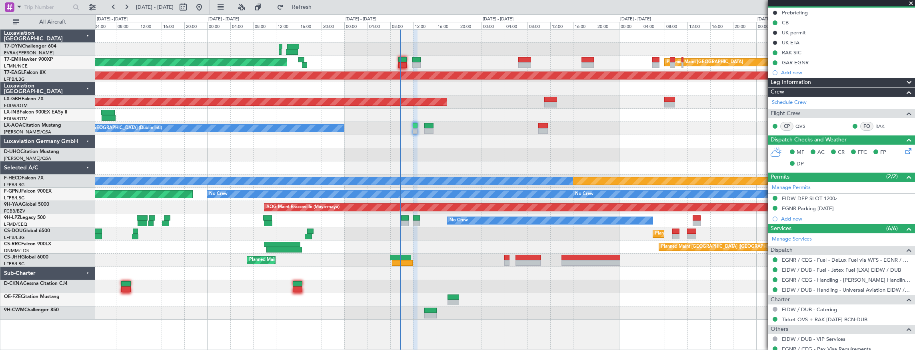
click at [531, 109] on div "AOG Maint Riga (Riga Intl) Planned Maint Zurich Planned Maint Zurich Grounded N…" at bounding box center [505, 175] width 820 height 290
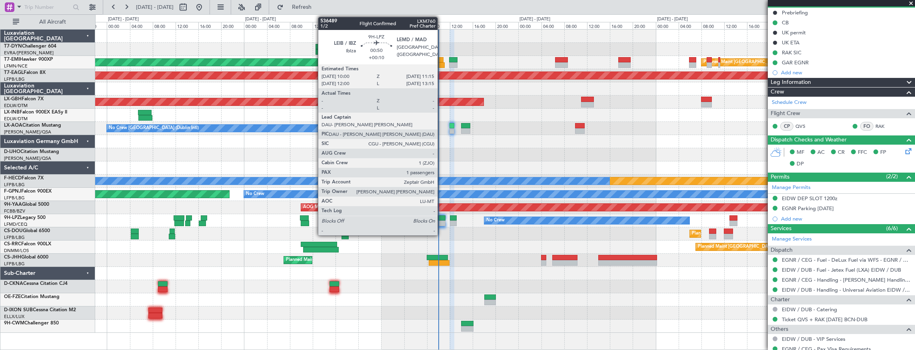
click at [442, 219] on div at bounding box center [441, 219] width 7 height 6
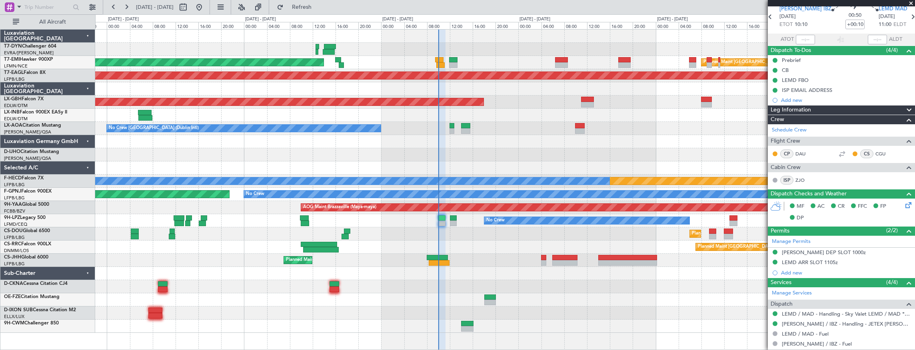
scroll to position [0, 0]
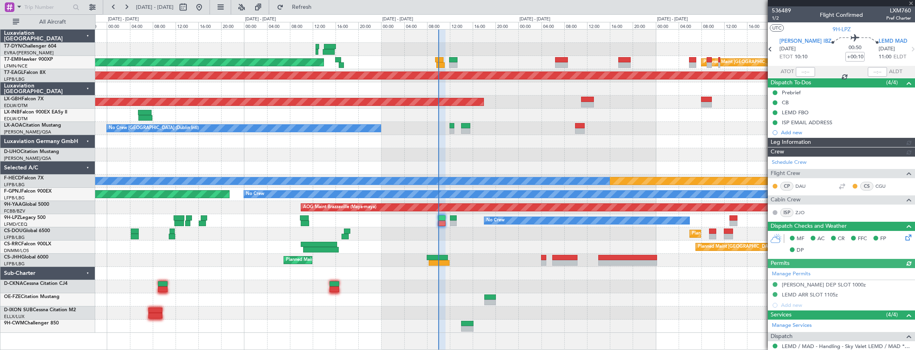
type input "09:57"
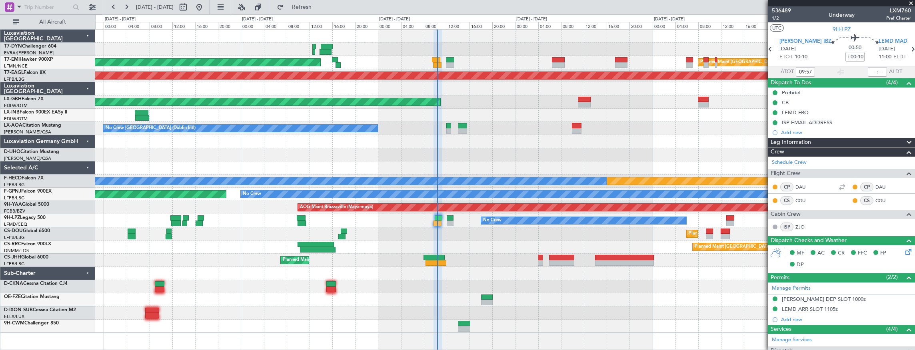
click at [434, 122] on div "No Crew Dublin (Dublin Intl) No Crew London (Farnborough)" at bounding box center [505, 128] width 820 height 13
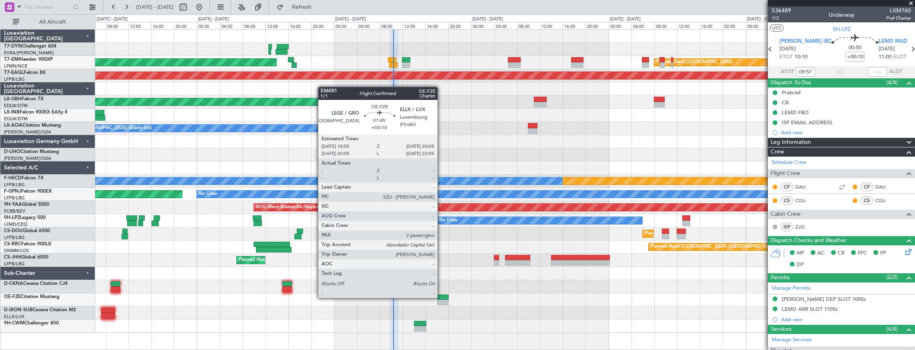
click at [442, 298] on div at bounding box center [443, 298] width 12 height 6
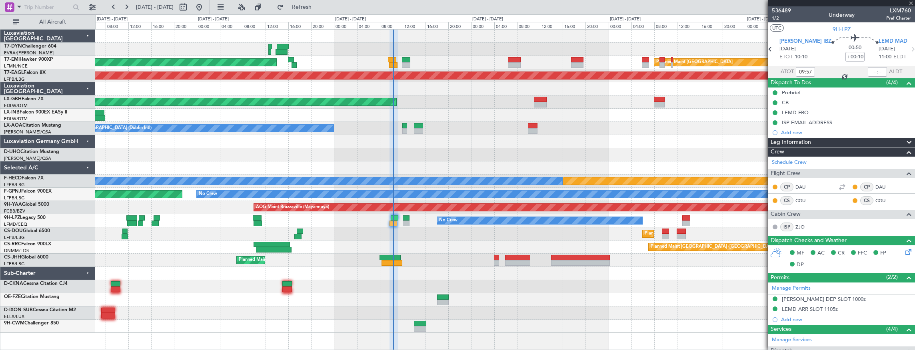
type input "2"
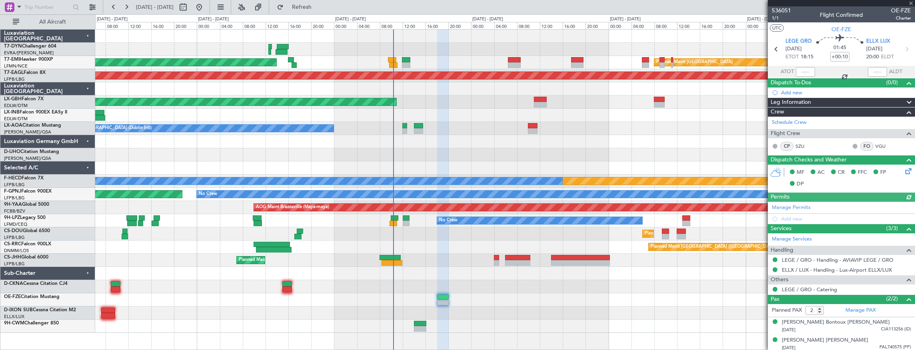
scroll to position [1, 0]
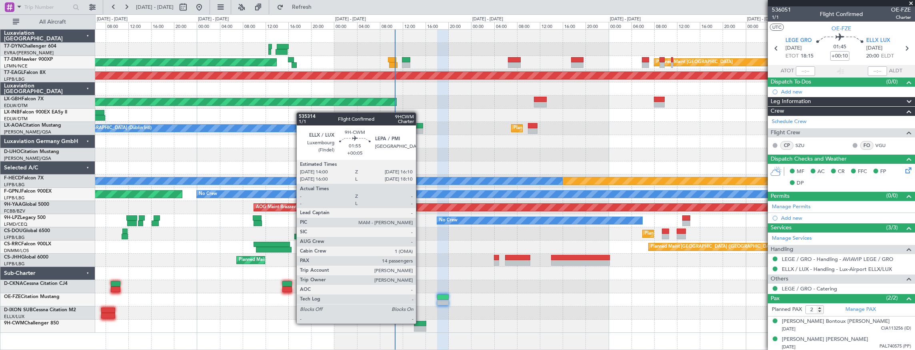
click at [420, 323] on div at bounding box center [420, 324] width 12 height 6
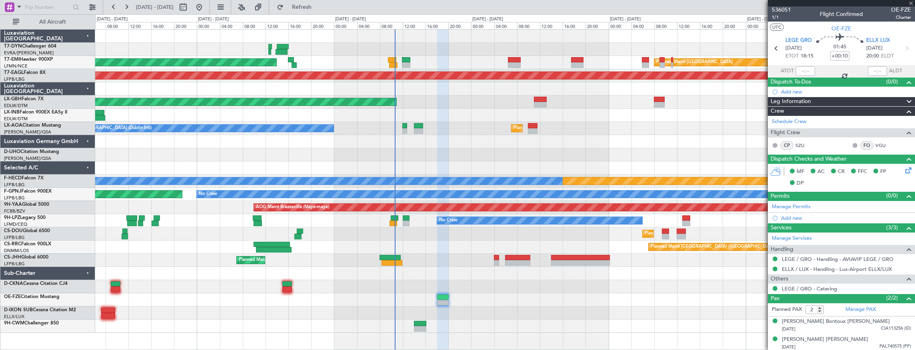
type input "+00:05"
type input "14"
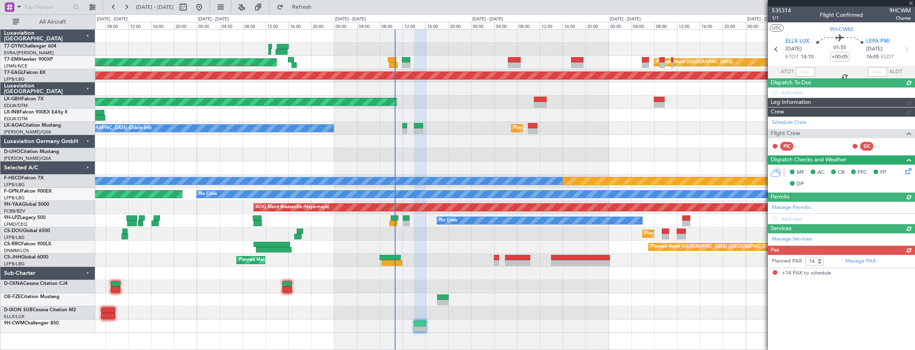
scroll to position [0, 0]
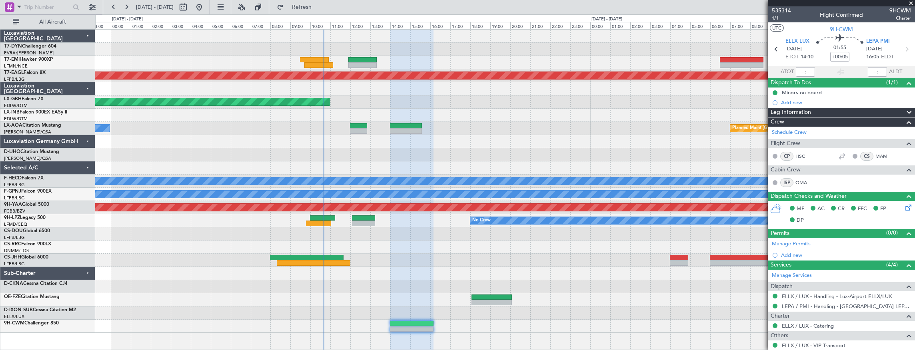
click at [583, 288] on div "Planned Maint Zurich Grounded New York (Teterboro) Planned Maint Dubai (Dubai I…" at bounding box center [505, 182] width 820 height 304
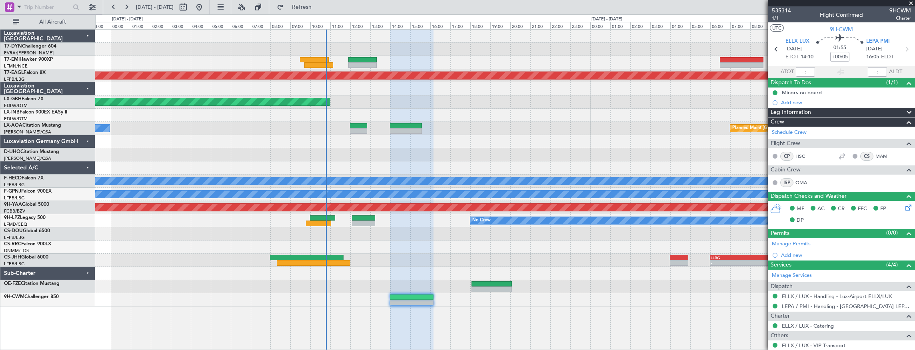
click at [257, 112] on div at bounding box center [505, 115] width 820 height 13
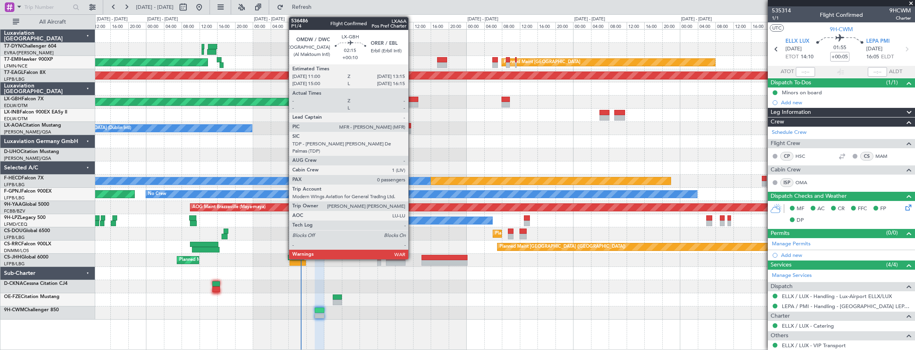
click at [413, 99] on div at bounding box center [414, 100] width 10 height 6
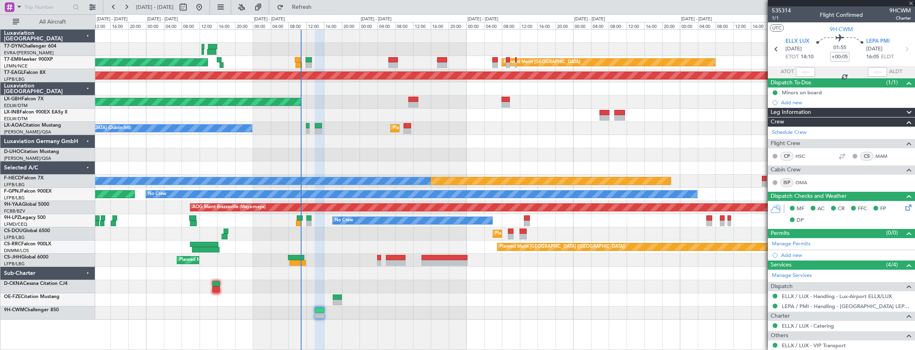
type input "+00:10"
type input "0"
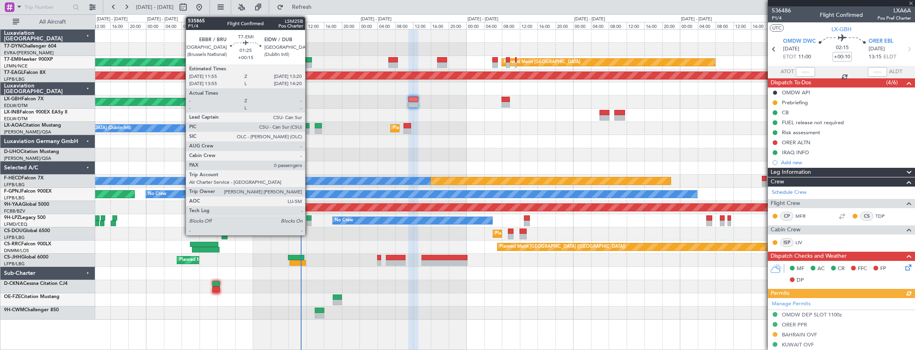
click at [309, 59] on div at bounding box center [309, 60] width 6 height 6
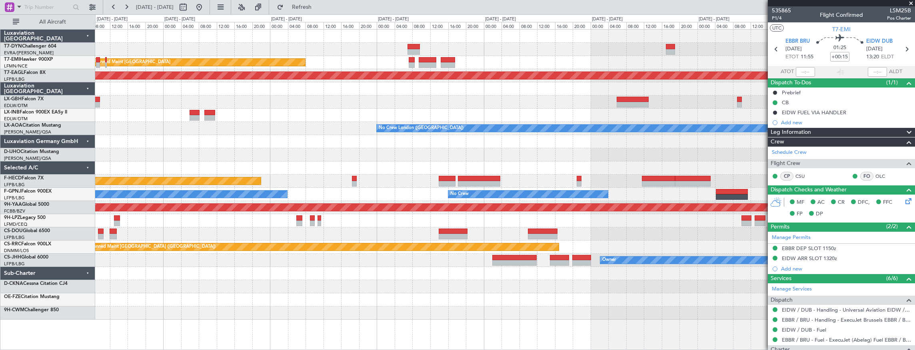
click at [138, 85] on div at bounding box center [505, 88] width 820 height 13
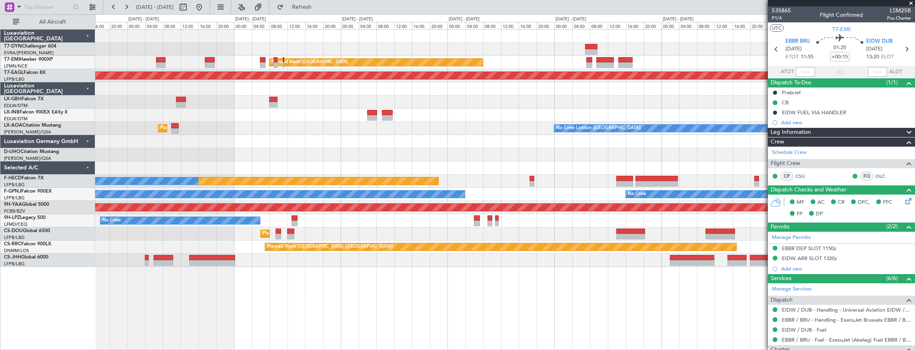
click at [489, 114] on div at bounding box center [505, 115] width 820 height 13
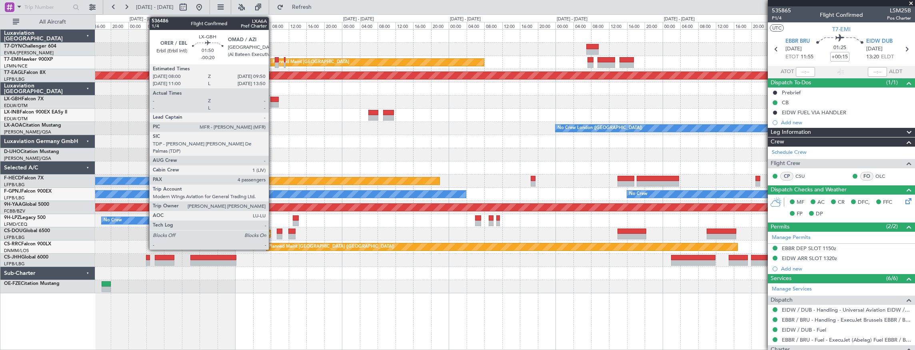
click at [273, 100] on div at bounding box center [274, 100] width 8 height 6
type input "-00:20"
type input "4"
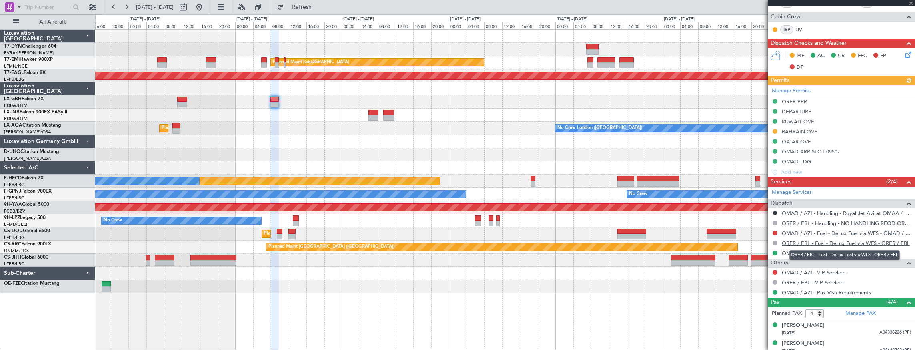
scroll to position [253, 0]
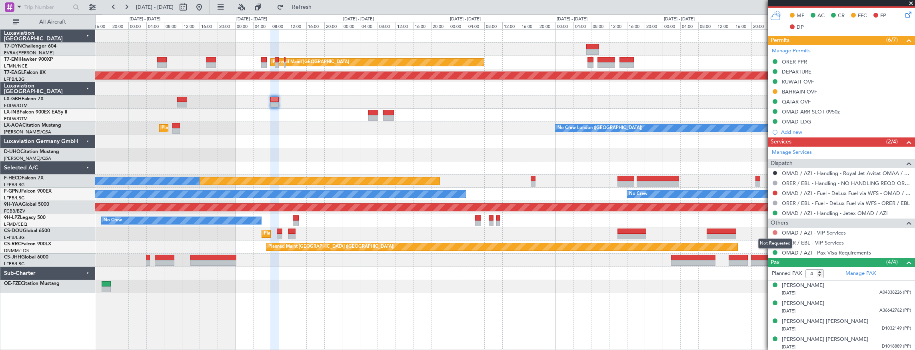
click at [774, 232] on button at bounding box center [775, 232] width 5 height 5
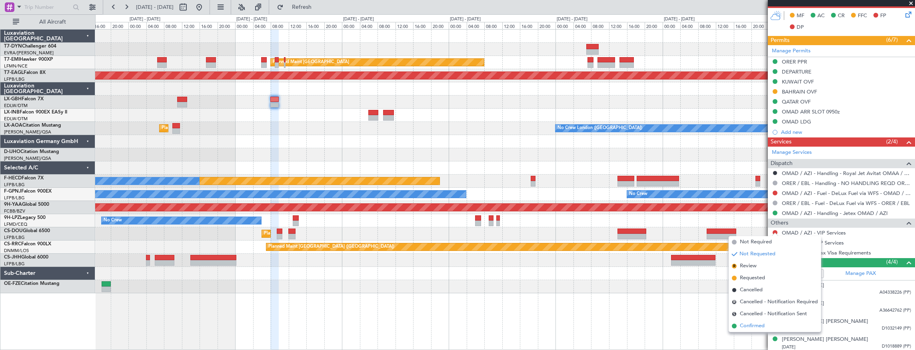
click at [763, 328] on span "Confirmed" at bounding box center [752, 326] width 25 height 8
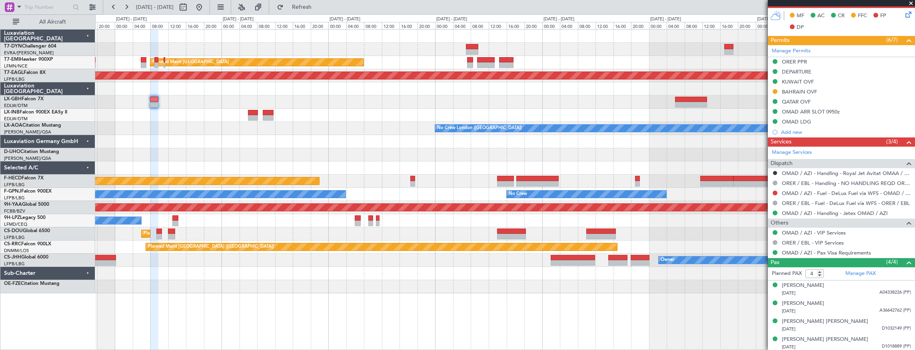
click at [435, 86] on div at bounding box center [505, 88] width 820 height 13
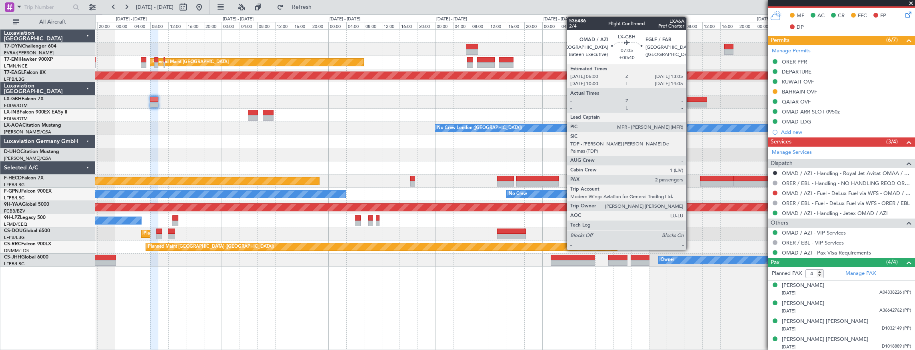
click at [691, 100] on div at bounding box center [691, 100] width 32 height 6
type input "+00:40"
type input "2"
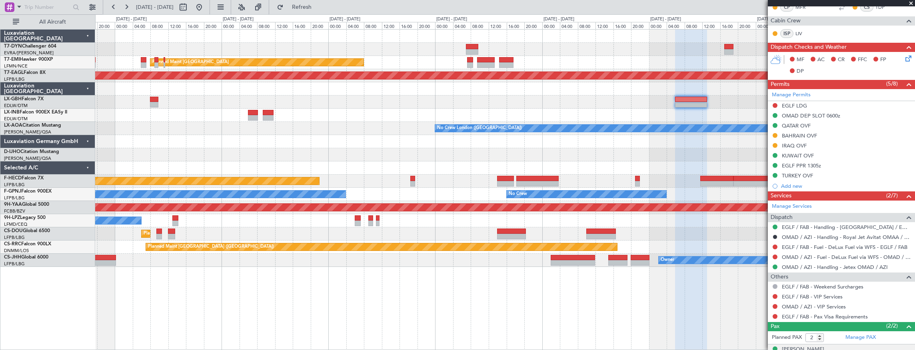
scroll to position [227, 0]
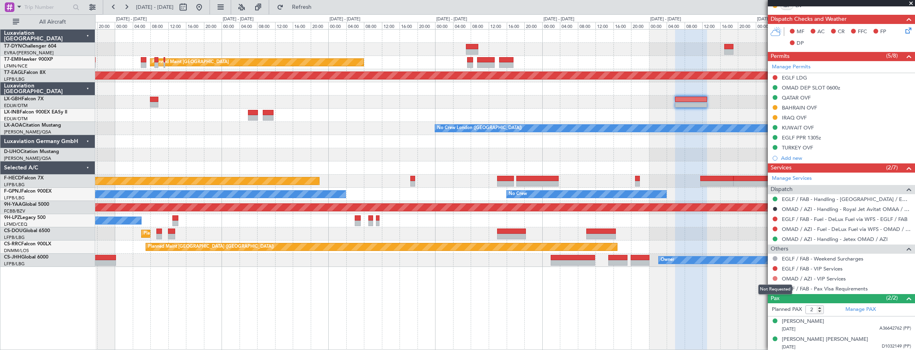
click at [775, 278] on button at bounding box center [775, 278] width 5 height 5
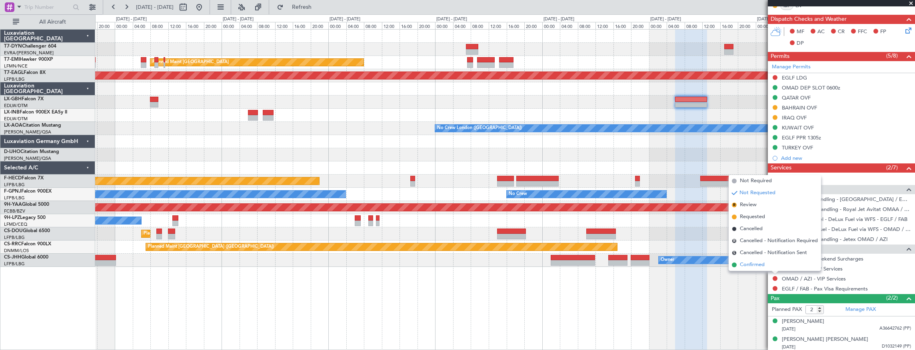
click at [765, 266] on span "Confirmed" at bounding box center [752, 265] width 25 height 8
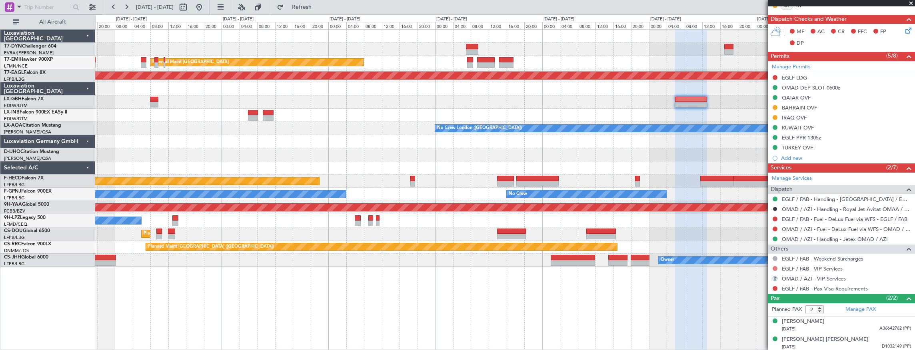
click at [775, 268] on button at bounding box center [775, 268] width 5 height 5
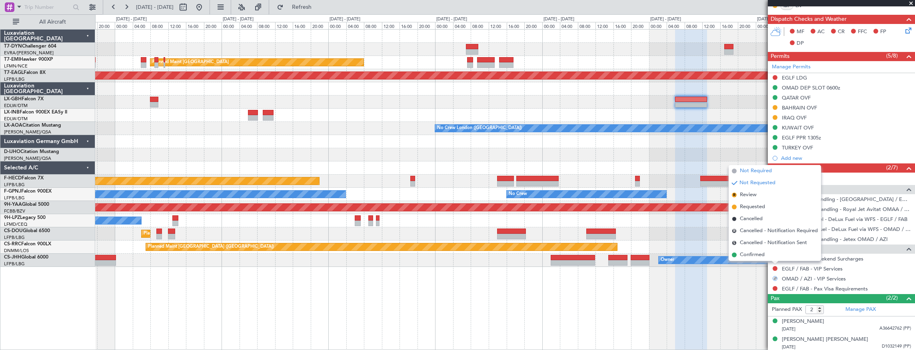
click at [757, 171] on span "Not Required" at bounding box center [756, 171] width 32 height 8
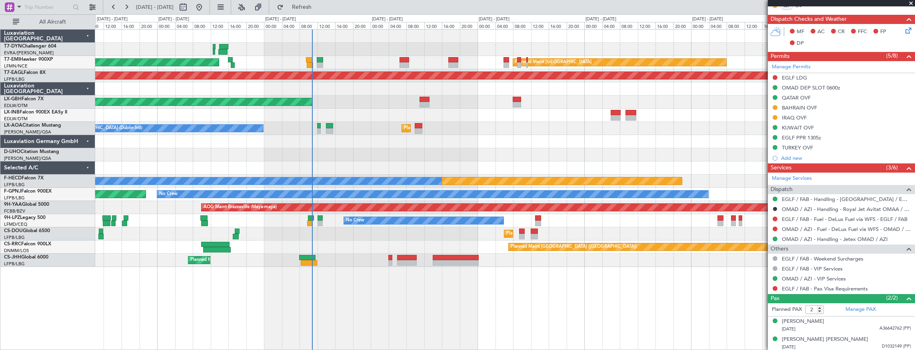
click at [754, 112] on div "Unplanned Maint [GEOGRAPHIC_DATA] (Al Maktoum Intl)" at bounding box center [505, 115] width 820 height 13
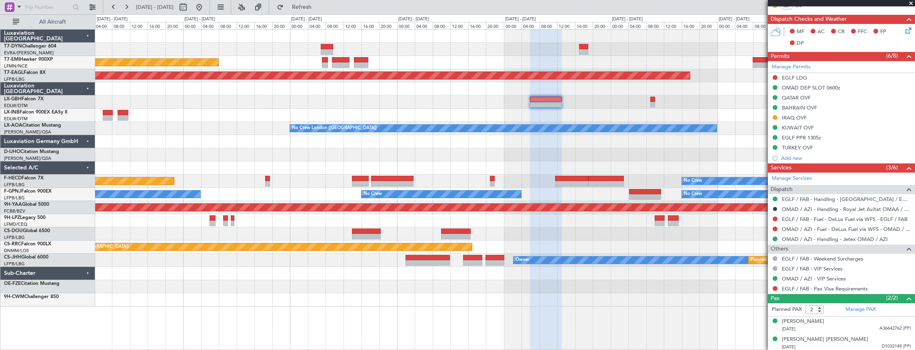
click at [167, 257] on div "Planned Maint Zurich Grounded New York (Teterboro) Planned Maint Nurnberg No Cr…" at bounding box center [505, 168] width 820 height 277
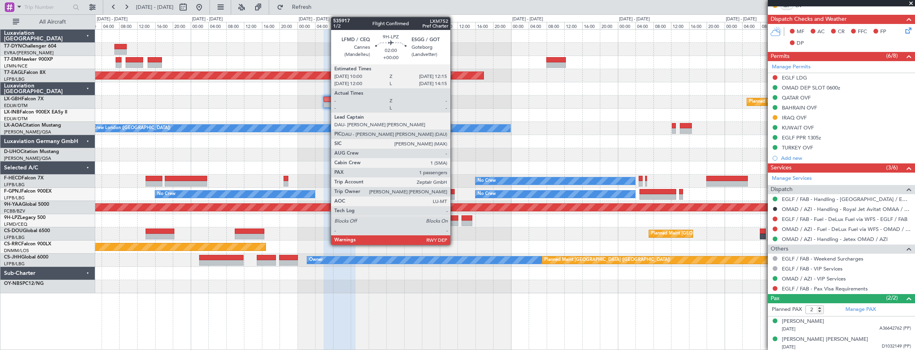
click at [455, 218] on div at bounding box center [454, 219] width 10 height 6
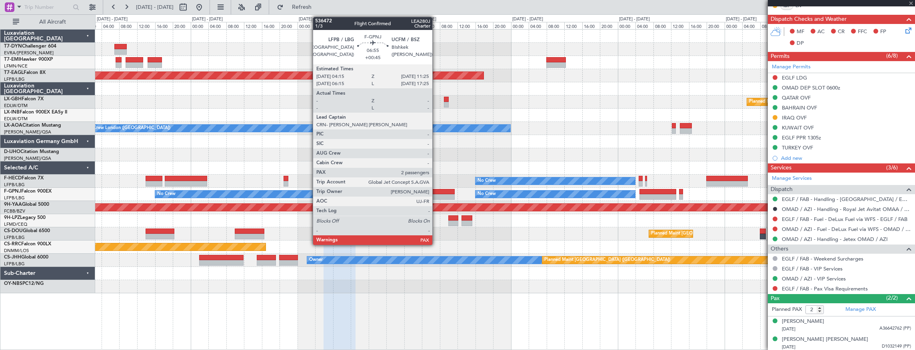
type input "1"
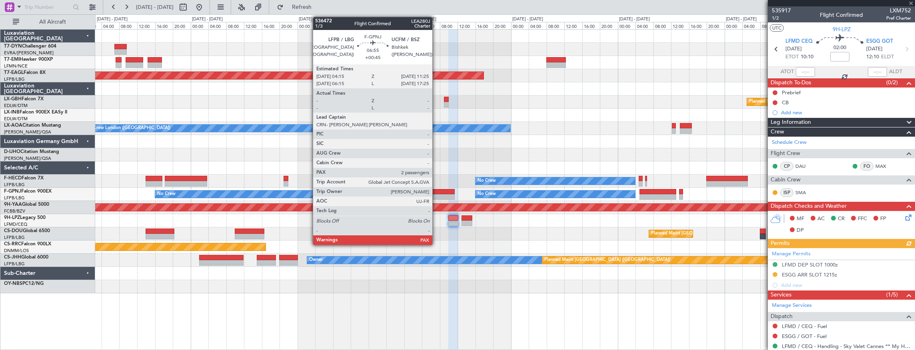
click at [437, 194] on div at bounding box center [439, 192] width 32 height 6
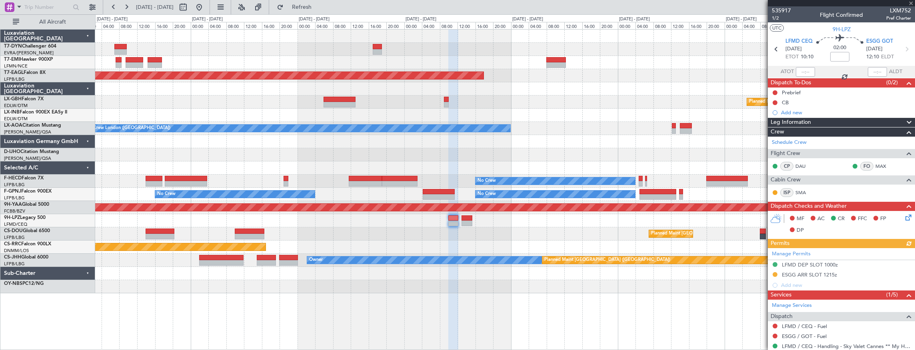
type input "+00:45"
type input "2"
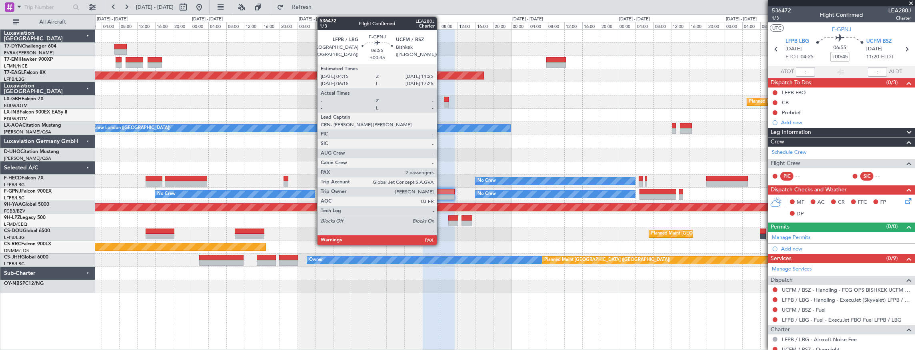
click at [441, 192] on div at bounding box center [439, 192] width 32 height 6
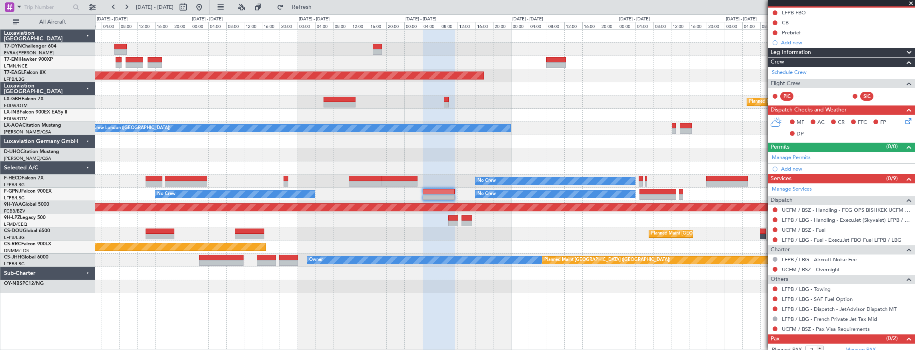
scroll to position [94, 0]
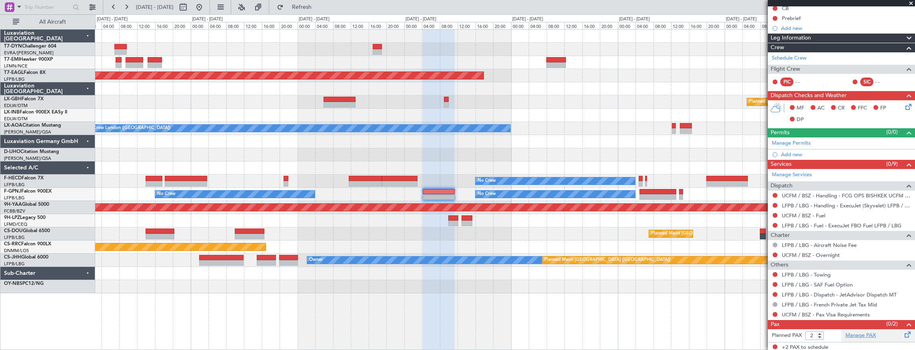
click at [858, 332] on link "Manage PAX" at bounding box center [861, 336] width 30 height 8
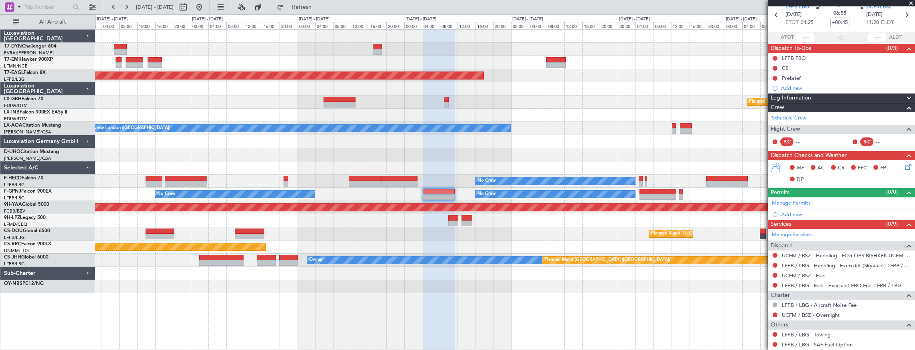
scroll to position [0, 0]
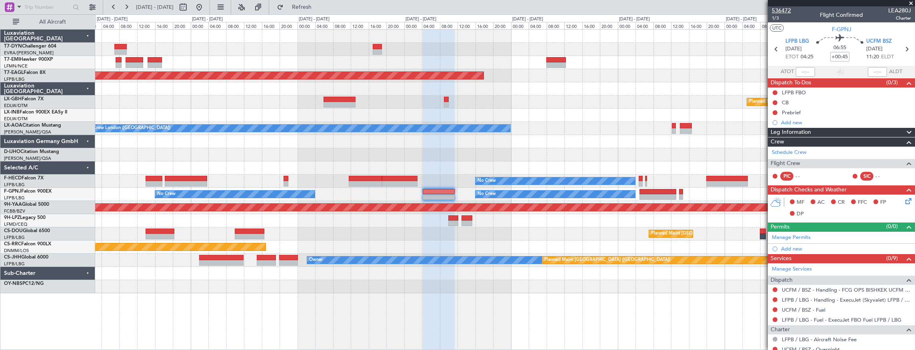
click at [787, 8] on span "536472" at bounding box center [781, 10] width 19 height 8
click at [554, 330] on div "Planned Maint Zurich Grounded New York (Teterboro) Planned Maint Nurnberg No Cr…" at bounding box center [505, 190] width 821 height 322
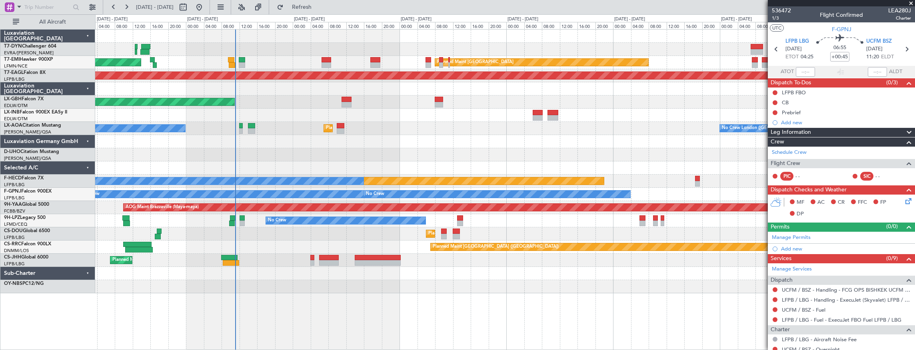
click at [713, 339] on div "AOG Maint Riga (Riga Intl) Planned Maint Zurich Planned Maint Zurich Grounded N…" at bounding box center [505, 190] width 821 height 322
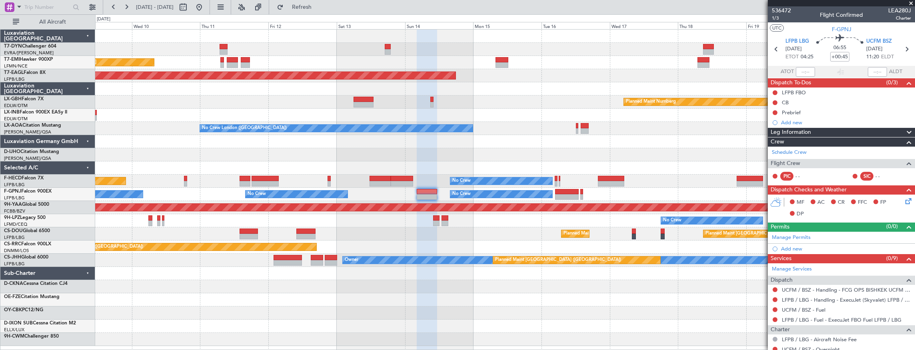
click at [207, 252] on div "Planned Maint [GEOGRAPHIC_DATA] Grounded [US_STATE] ([GEOGRAPHIC_DATA]) Planned…" at bounding box center [505, 188] width 820 height 317
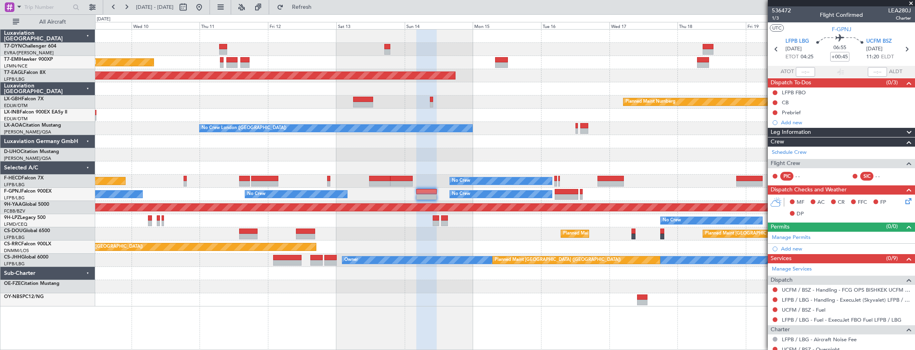
click at [506, 112] on div "Planned Maint [GEOGRAPHIC_DATA] Grounded [US_STATE] ([GEOGRAPHIC_DATA]) Planned…" at bounding box center [505, 168] width 820 height 277
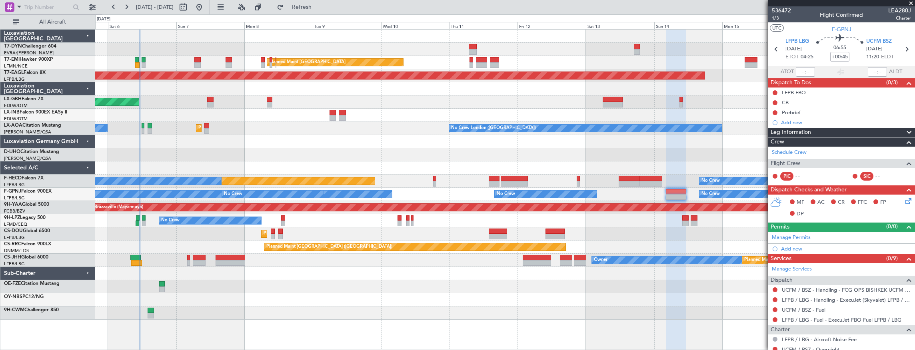
click at [224, 113] on div at bounding box center [505, 115] width 820 height 13
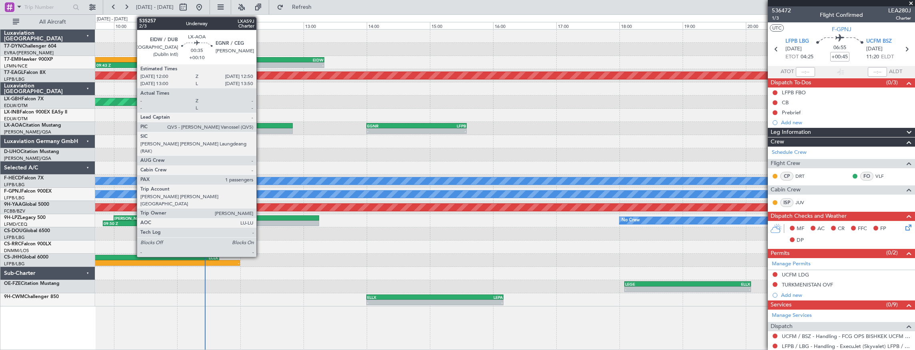
click at [260, 126] on div at bounding box center [266, 126] width 53 height 6
type input "+00:10"
type input "1"
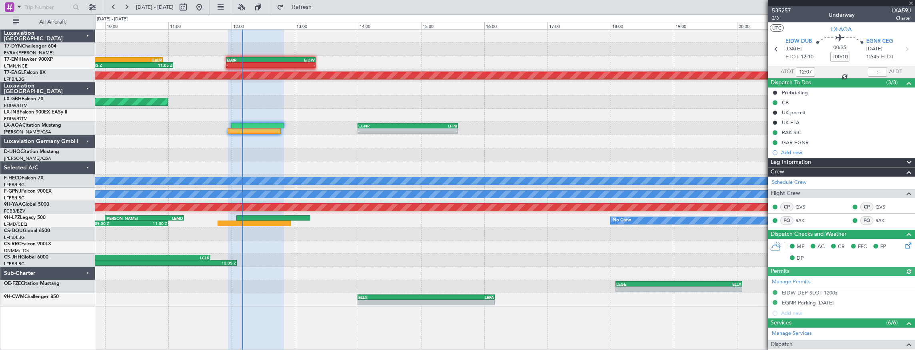
click at [352, 322] on div "09:43 Z 11:05 Z LFMN 09:30 Z EBBR 10:55 Z - - EBBR 11:55 Z [DEMOGRAPHIC_DATA]:2…" at bounding box center [505, 190] width 821 height 322
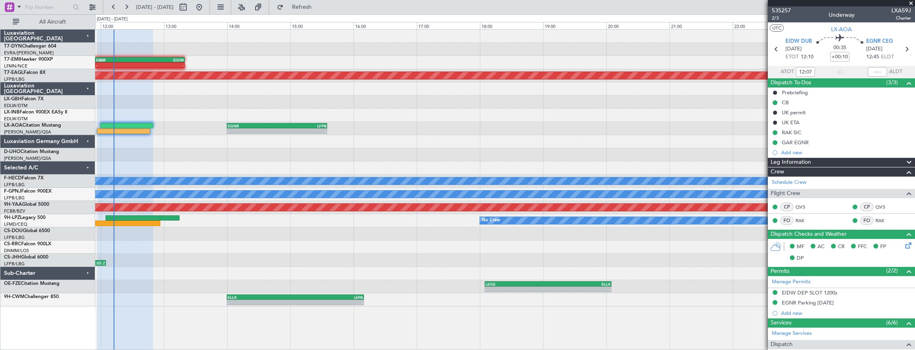
click at [194, 249] on div "- - EBBR 11:55 Z [DEMOGRAPHIC_DATA]:20 Z 09:43 Z 11:05 Z LFMN 09:30 Z EBBR 10:5…" at bounding box center [505, 168] width 820 height 277
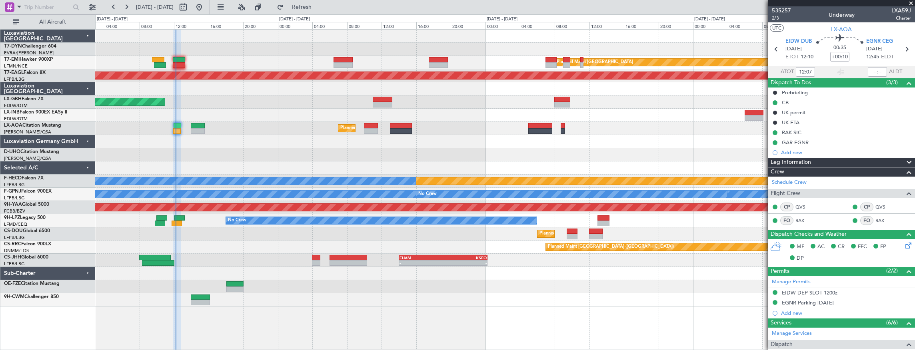
click at [69, 164] on div "Planned Maint [GEOGRAPHIC_DATA] Planned Maint [GEOGRAPHIC_DATA] Grounded [US_ST…" at bounding box center [457, 182] width 915 height 336
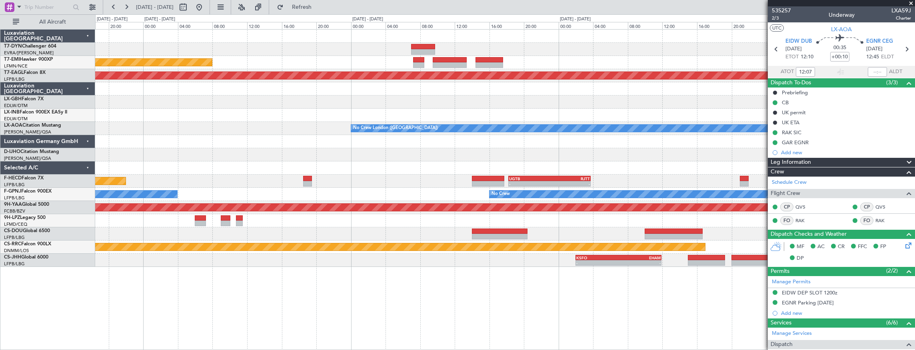
click at [214, 156] on div "Planned Maint [GEOGRAPHIC_DATA] Grounded [US_STATE] ([GEOGRAPHIC_DATA]) No Crew…" at bounding box center [505, 149] width 820 height 238
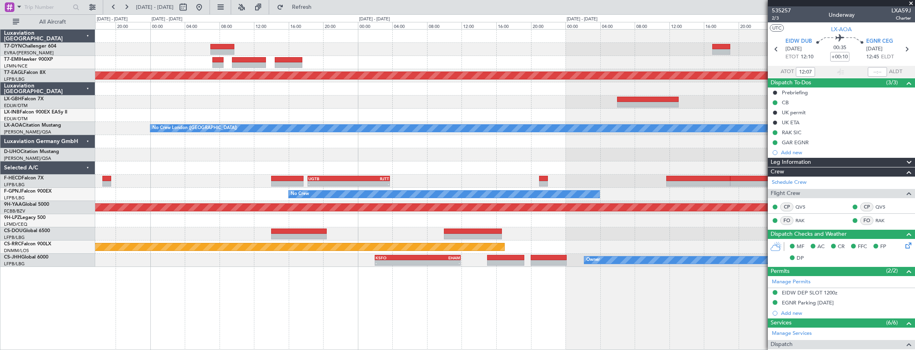
click at [76, 183] on div "Planned Maint [GEOGRAPHIC_DATA] Grounded [US_STATE] ([GEOGRAPHIC_DATA]) No Crew…" at bounding box center [457, 182] width 915 height 336
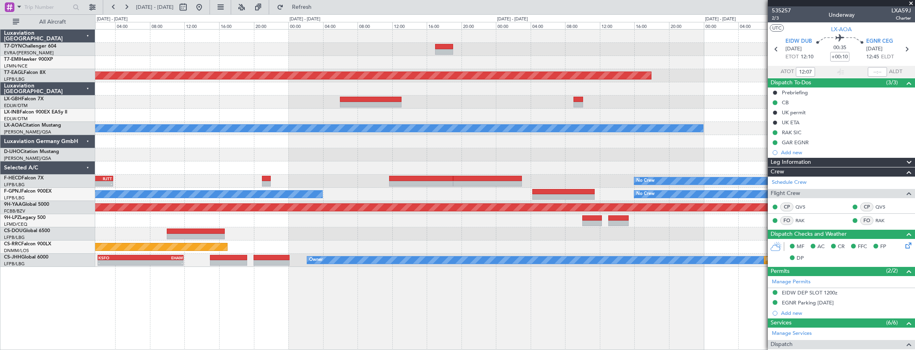
click at [198, 166] on div at bounding box center [505, 168] width 820 height 13
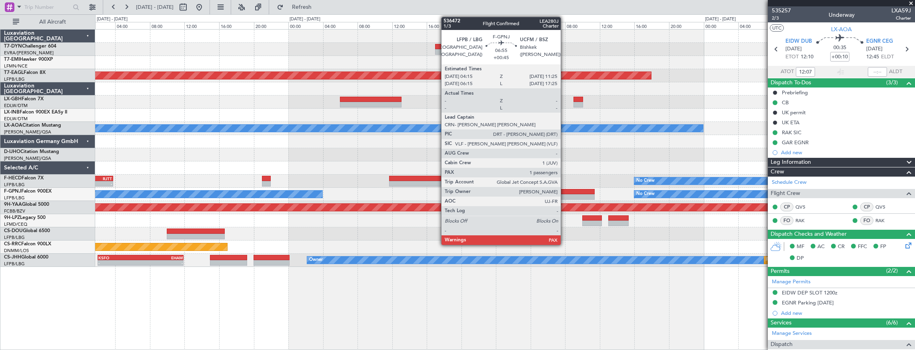
click at [565, 194] on div at bounding box center [564, 197] width 62 height 6
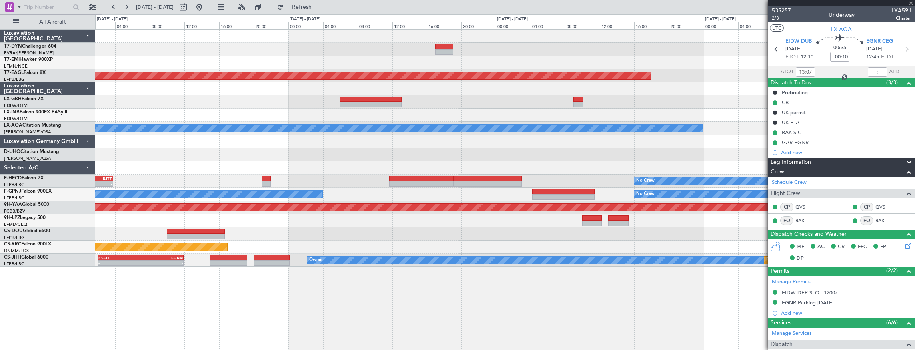
type input "12:07"
type input "+00:45"
type input "2"
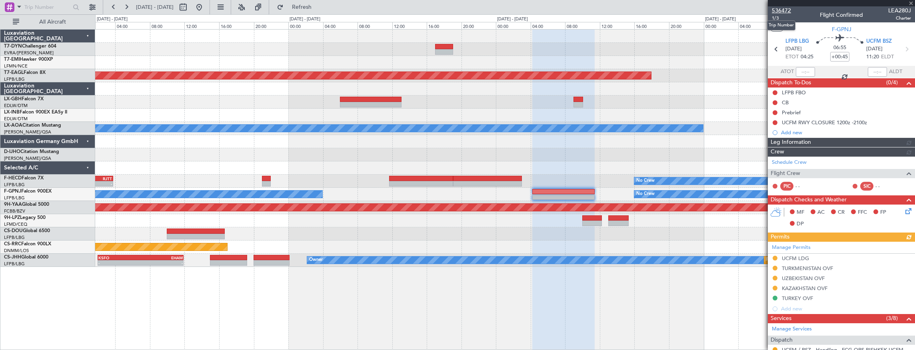
click at [785, 12] on span "536472" at bounding box center [781, 10] width 19 height 8
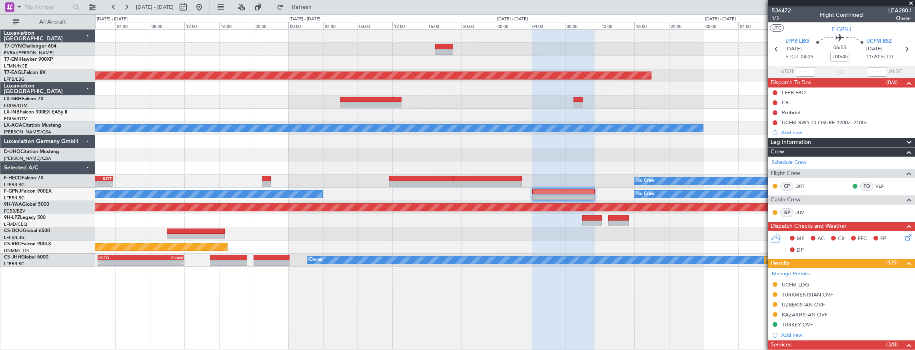
click at [427, 223] on div "Grounded [US_STATE] ([GEOGRAPHIC_DATA]) No Crew [GEOGRAPHIC_DATA] ([GEOGRAPHIC_…" at bounding box center [505, 149] width 820 height 238
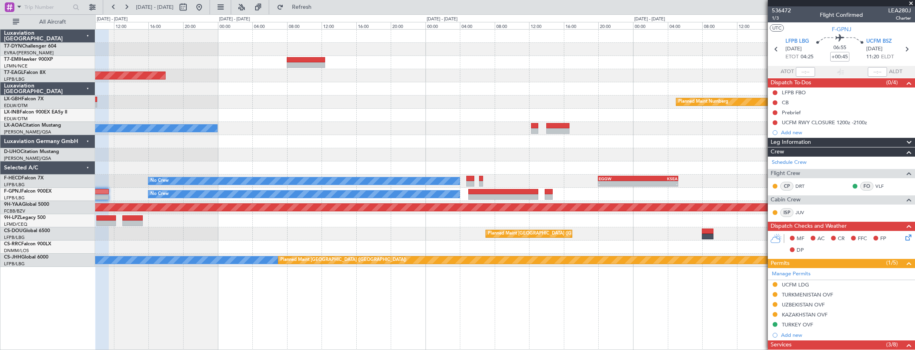
click at [423, 223] on div "Grounded [US_STATE] ([GEOGRAPHIC_DATA]) Planned Maint Nurnberg No Crew [GEOGRAP…" at bounding box center [505, 149] width 820 height 238
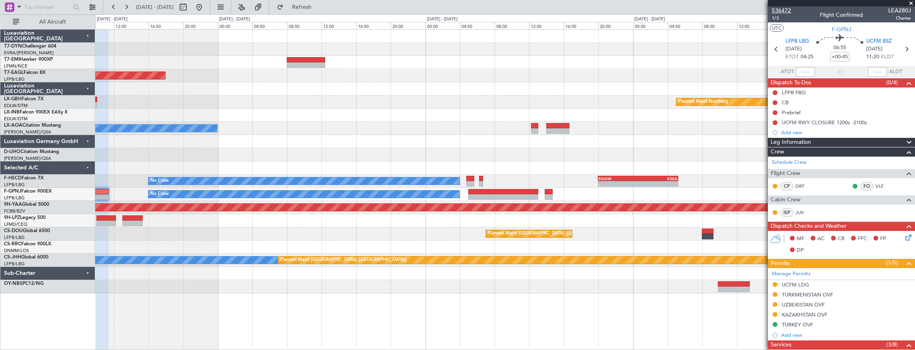
click at [788, 12] on span "536472" at bounding box center [781, 10] width 19 height 8
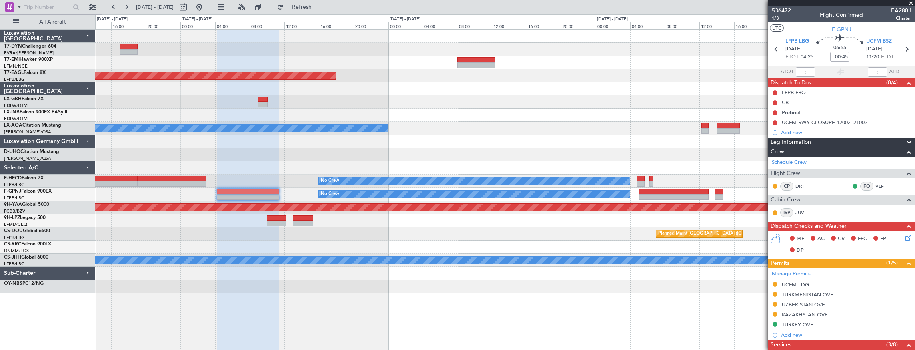
click at [475, 130] on div "No Crew London ([GEOGRAPHIC_DATA])" at bounding box center [505, 128] width 820 height 13
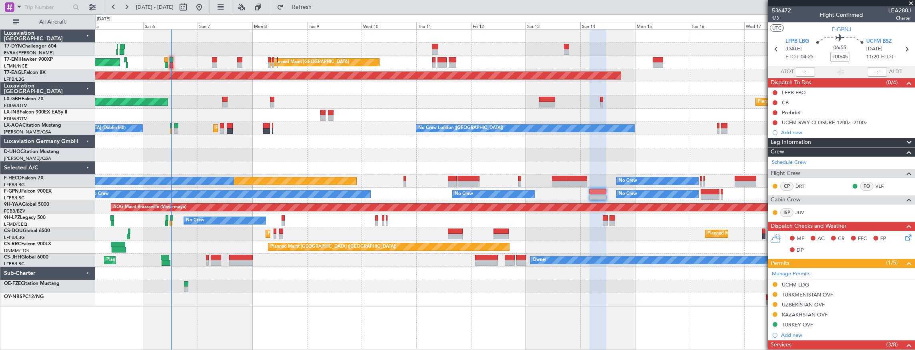
click at [479, 117] on div "Unplanned Maint [GEOGRAPHIC_DATA] (Al Maktoum Intl)" at bounding box center [505, 115] width 820 height 13
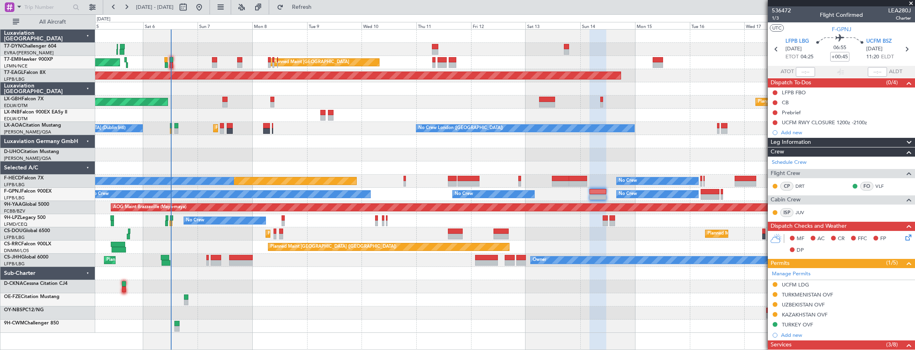
click at [348, 141] on div at bounding box center [505, 141] width 820 height 13
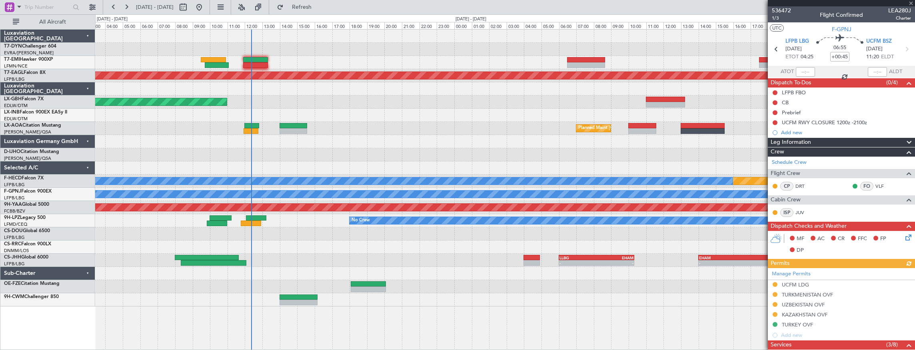
click at [334, 149] on div "Planned Maint [GEOGRAPHIC_DATA] Grounded [US_STATE] ([GEOGRAPHIC_DATA]) Planned…" at bounding box center [505, 168] width 820 height 277
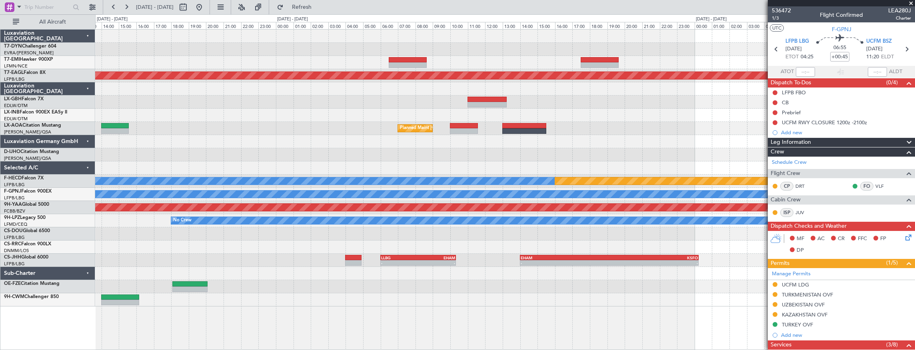
click at [523, 153] on div at bounding box center [505, 154] width 820 height 13
click at [420, 117] on div at bounding box center [505, 115] width 820 height 13
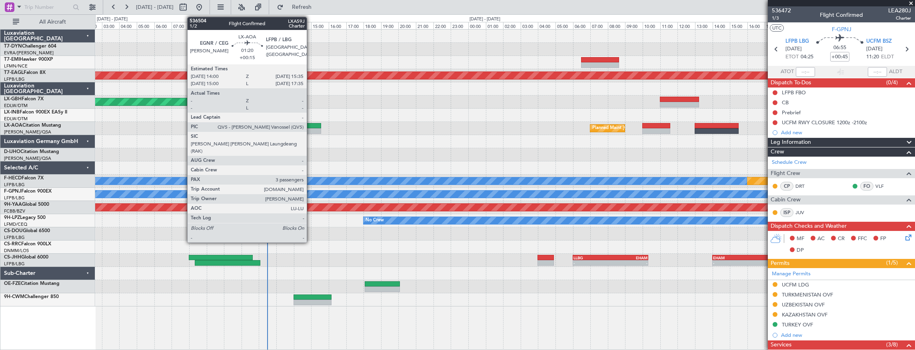
click at [311, 125] on div at bounding box center [308, 126] width 28 height 6
type input "+00:15"
type input "3"
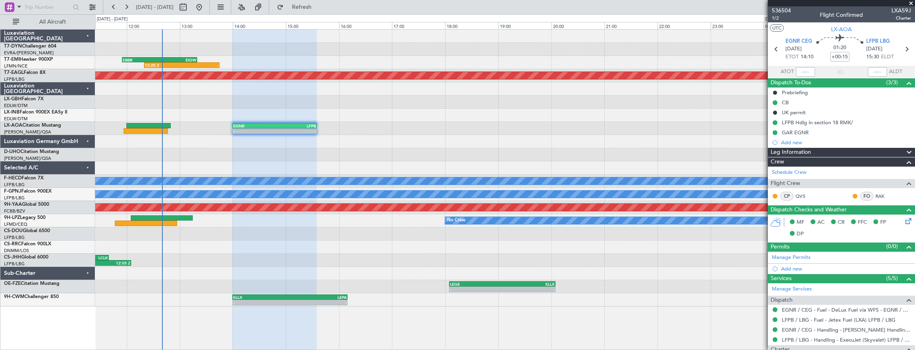
click at [285, 318] on div "12:20 Z - EBBR 11:55 Z [DEMOGRAPHIC_DATA]:20 Z 09:43 Z 11:05 Z LFMN 09:30 Z EBB…" at bounding box center [505, 190] width 821 height 322
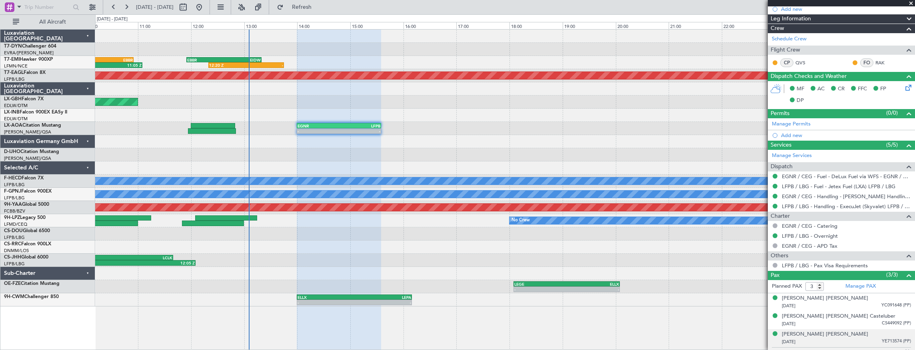
scroll to position [148, 0]
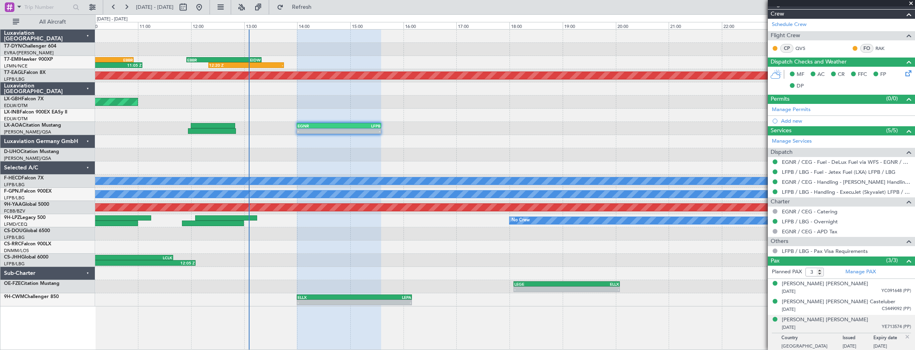
click at [813, 328] on div "[DATE] YE713574 (PP)" at bounding box center [846, 328] width 129 height 8
click at [299, 146] on div at bounding box center [505, 141] width 820 height 13
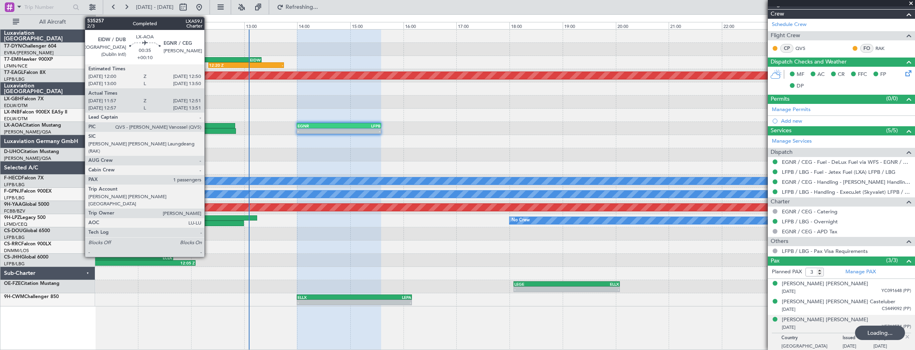
click at [208, 127] on div at bounding box center [213, 126] width 44 height 6
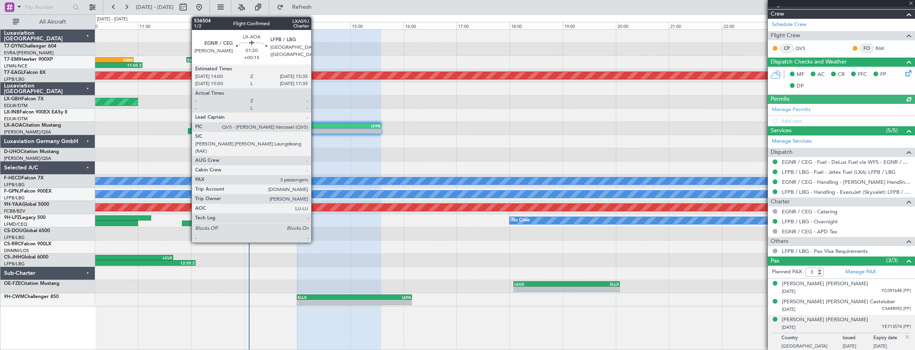
type input "+00:10"
type input "12:07"
type input "12:46"
type input "1"
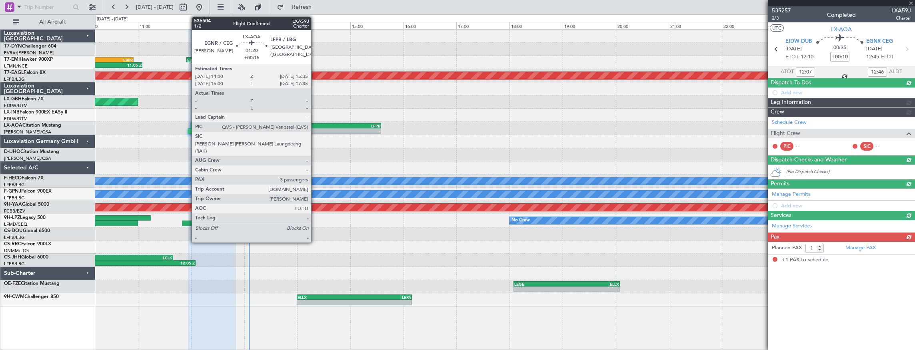
scroll to position [0, 0]
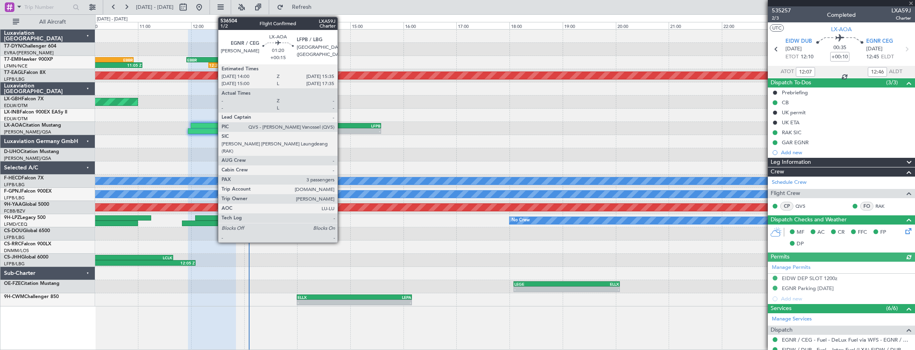
click at [342, 127] on div "LFPB" at bounding box center [359, 126] width 41 height 5
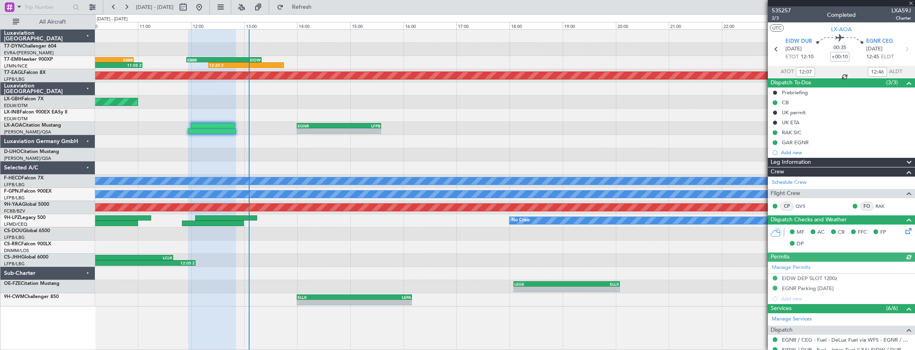
type input "+00:15"
type input "3"
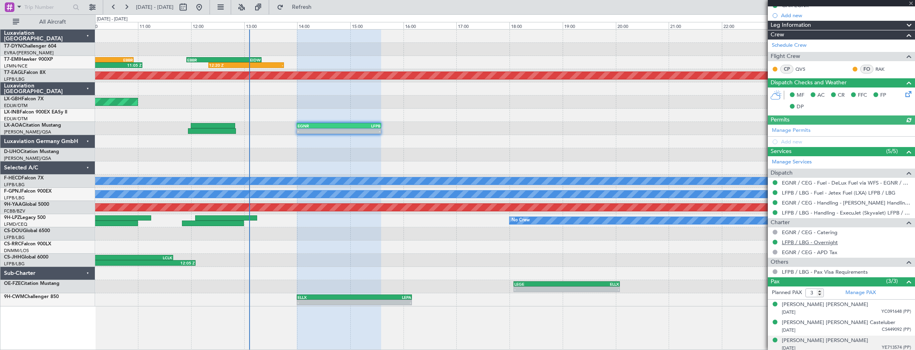
scroll to position [148, 0]
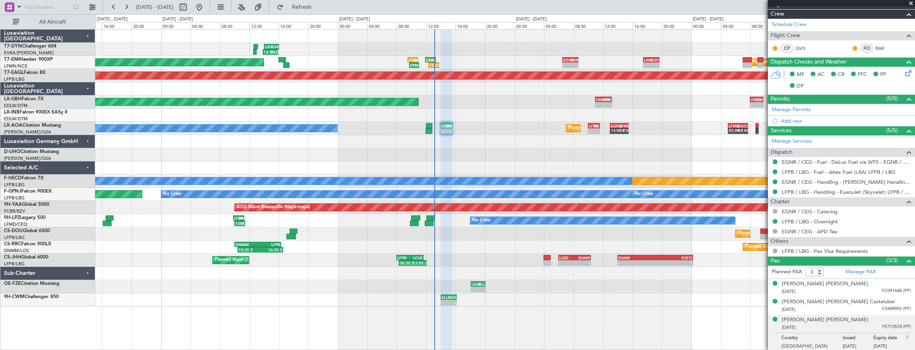
click at [561, 144] on div at bounding box center [505, 141] width 820 height 13
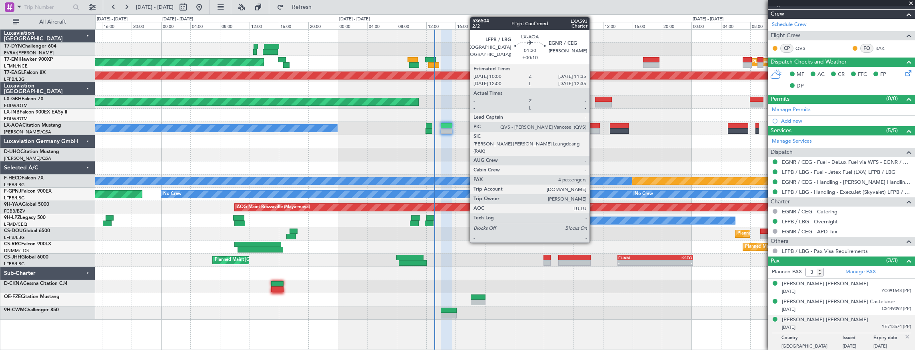
click at [594, 126] on div at bounding box center [594, 126] width 12 height 6
type input "+00:10"
type input "4"
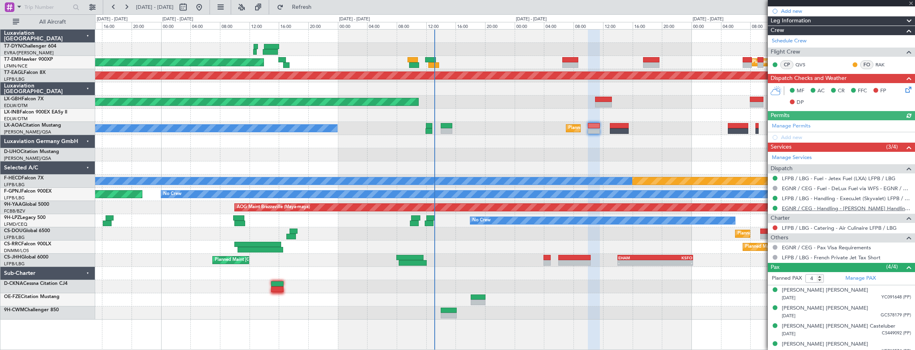
scroll to position [146, 0]
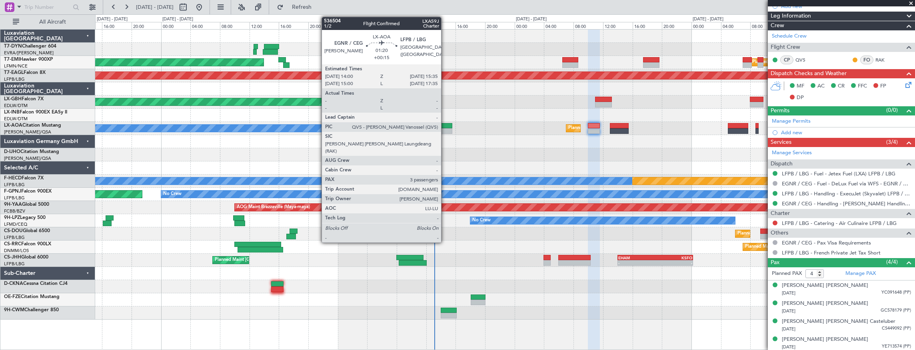
click at [445, 128] on div at bounding box center [447, 126] width 12 height 6
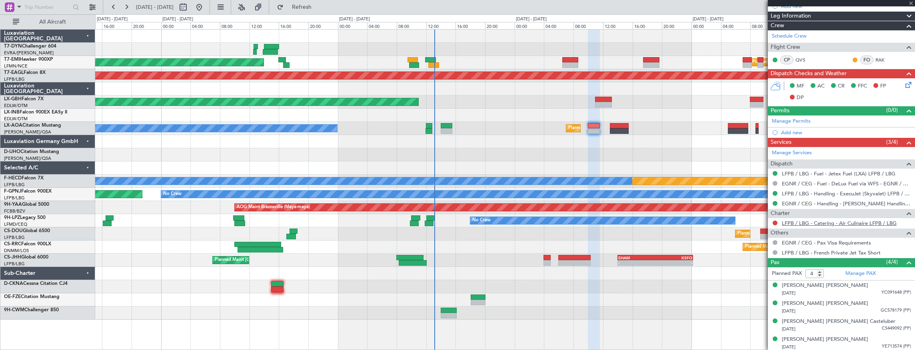
type input "+00:15"
type input "3"
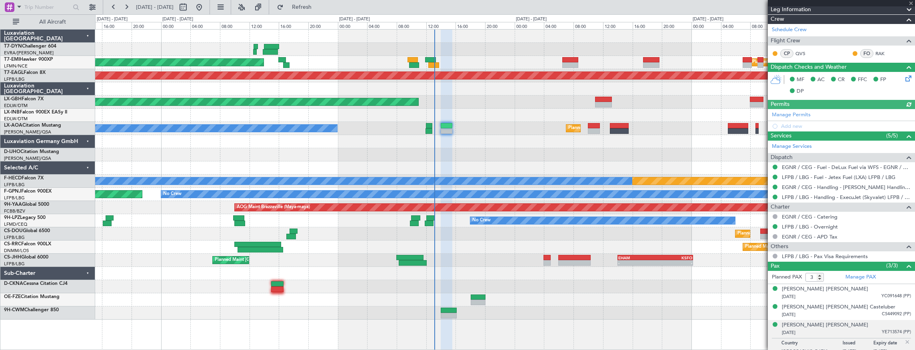
scroll to position [148, 0]
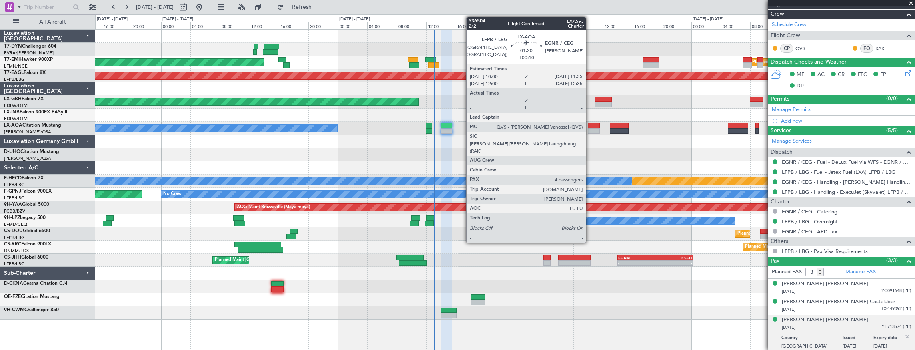
click at [590, 126] on div at bounding box center [594, 126] width 12 height 6
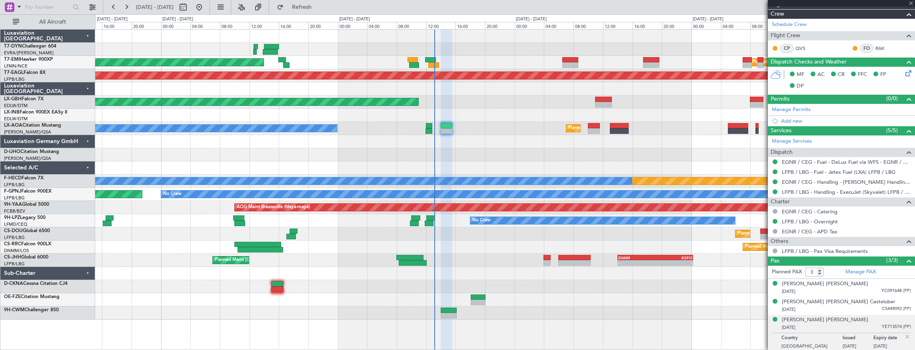
type input "+00:10"
type input "4"
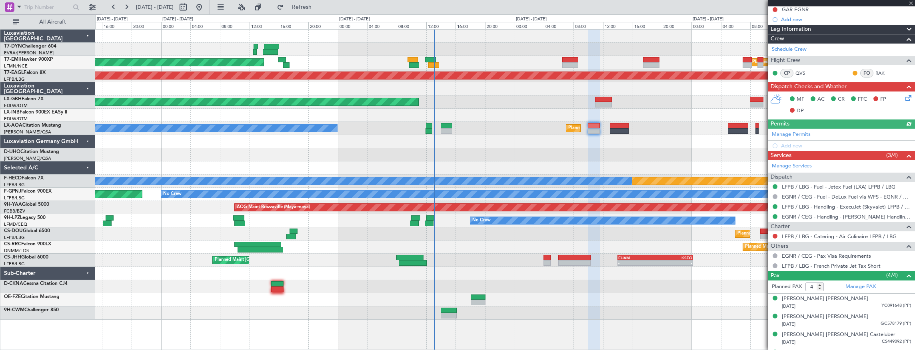
scroll to position [146, 0]
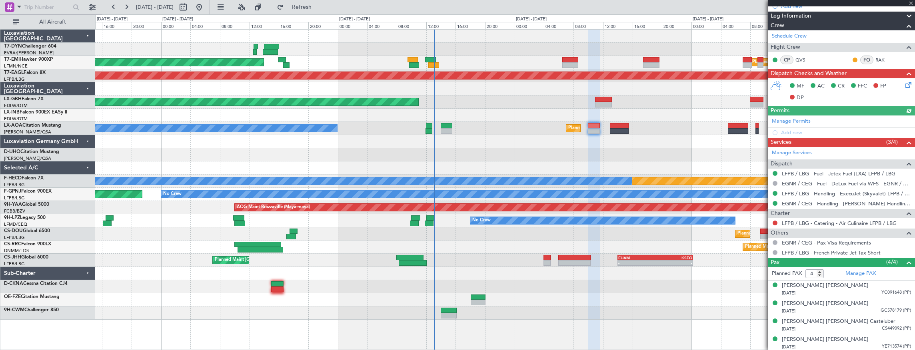
click at [464, 156] on div at bounding box center [505, 154] width 820 height 13
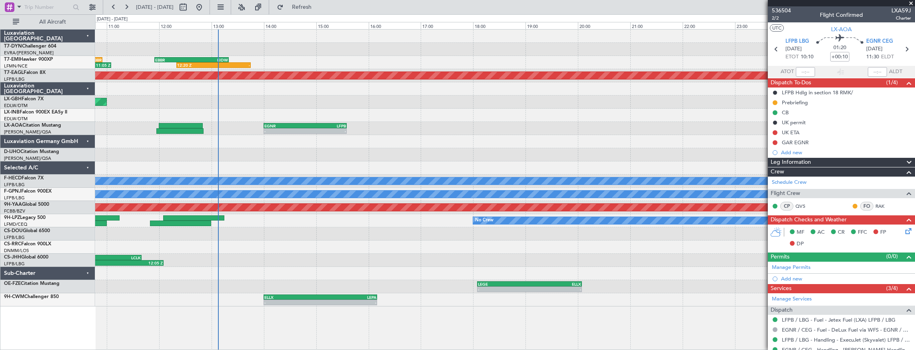
scroll to position [146, 0]
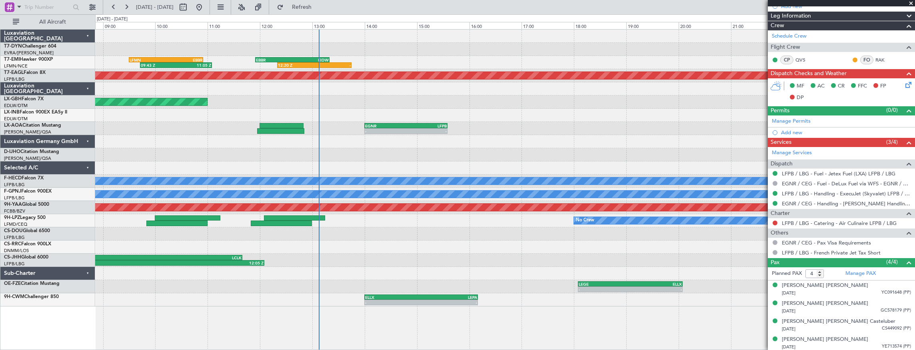
click at [371, 227] on div "12:20 Z - EBBR 11:55 Z [DEMOGRAPHIC_DATA]:20 Z 09:43 Z 11:05 Z LFMN 09:30 Z EBB…" at bounding box center [505, 168] width 820 height 277
click at [333, 97] on div "12:20 Z - EBBR 11:55 Z [DEMOGRAPHIC_DATA]:20 Z 09:43 Z 11:05 Z LFMN 09:30 Z EBB…" at bounding box center [505, 168] width 820 height 277
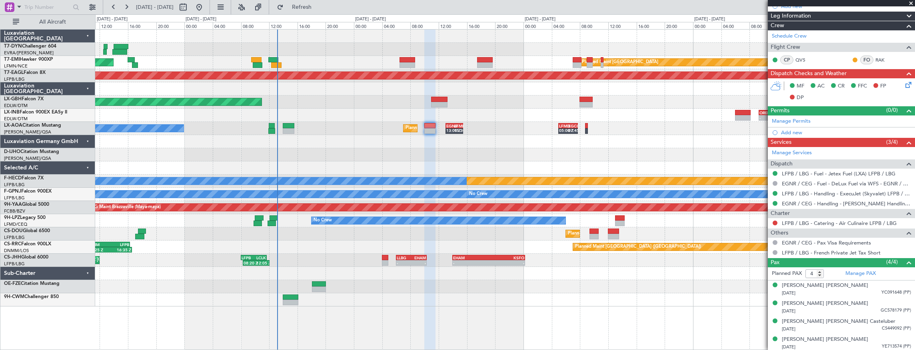
click at [340, 149] on div at bounding box center [505, 154] width 820 height 13
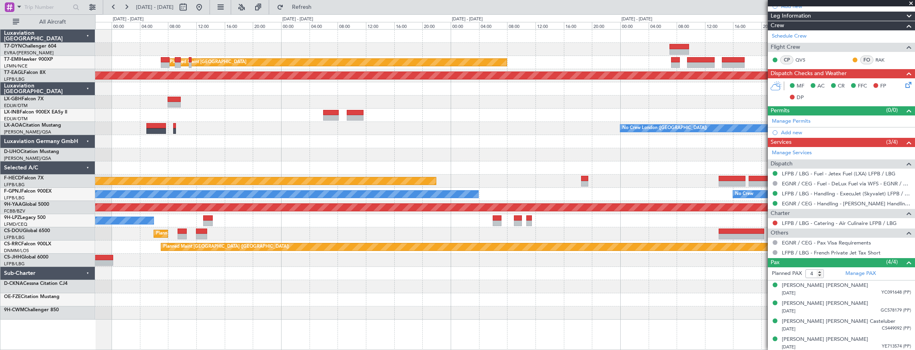
click at [200, 118] on div "Planned Maint [GEOGRAPHIC_DATA] Grounded [US_STATE] ([GEOGRAPHIC_DATA]) No Crew…" at bounding box center [505, 175] width 820 height 290
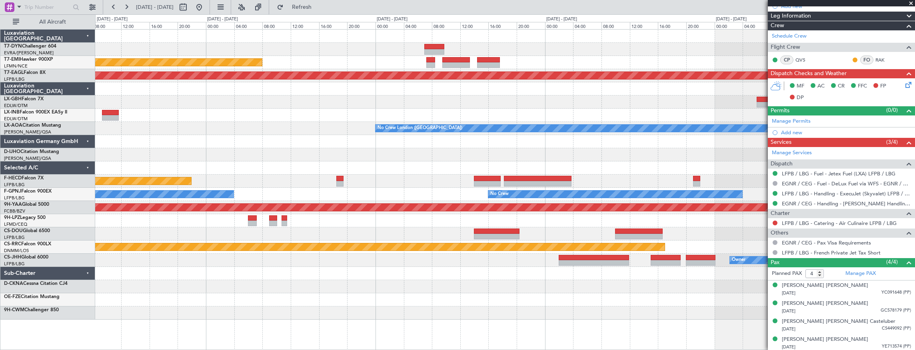
click at [282, 121] on div at bounding box center [505, 115] width 820 height 13
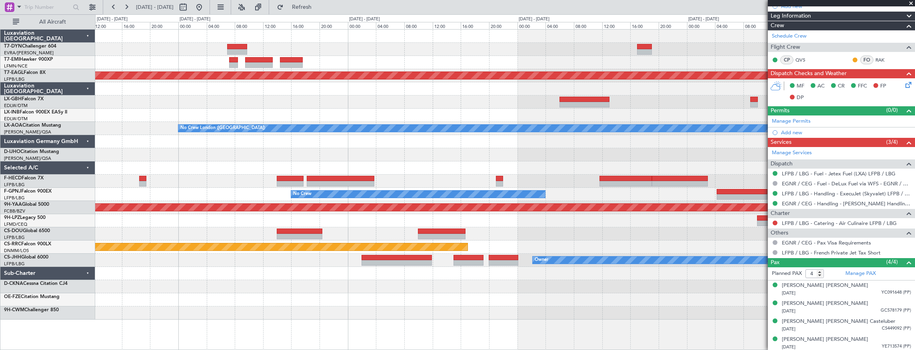
click at [315, 115] on div at bounding box center [505, 115] width 820 height 13
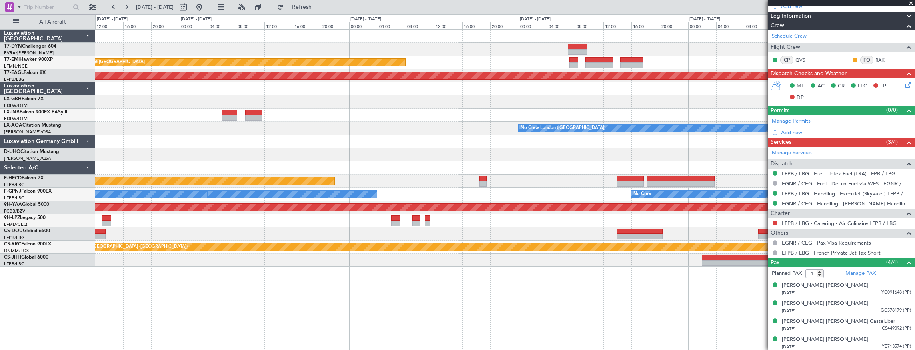
click at [751, 105] on div at bounding box center [505, 102] width 820 height 13
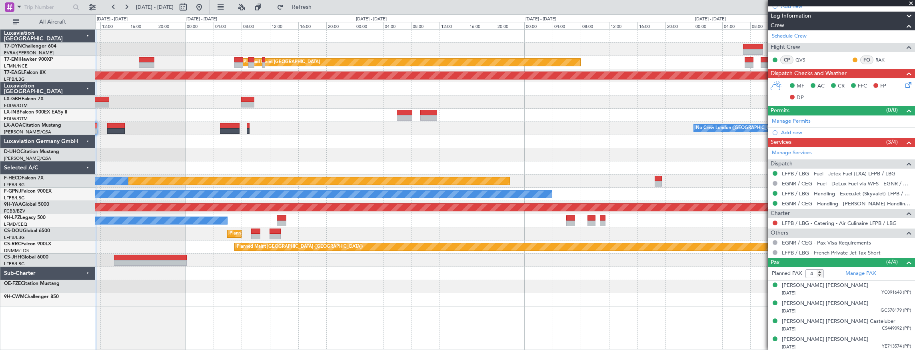
click at [133, 135] on div at bounding box center [505, 141] width 820 height 13
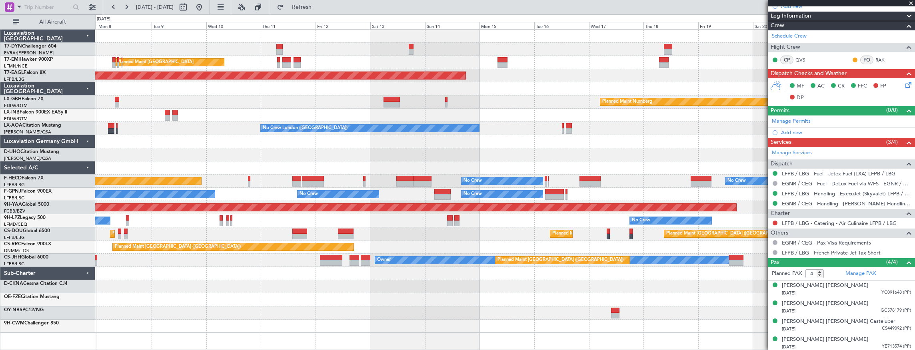
click at [150, 95] on div at bounding box center [505, 88] width 820 height 13
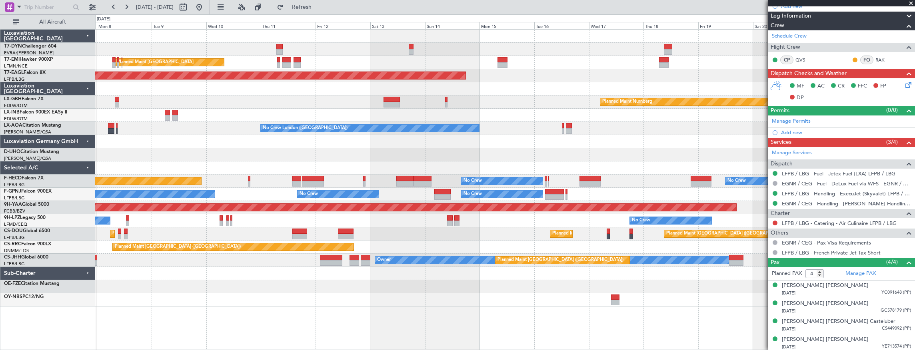
click at [437, 147] on div "Planned Maint [GEOGRAPHIC_DATA] Planned Maint [GEOGRAPHIC_DATA] Grounded [US_ST…" at bounding box center [505, 168] width 820 height 277
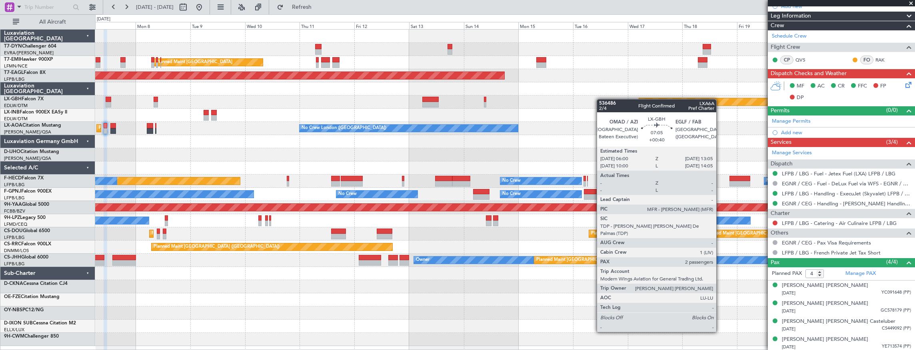
click at [451, 98] on div "Planned Maint Nurnberg Planned Maint [GEOGRAPHIC_DATA] ([GEOGRAPHIC_DATA])" at bounding box center [505, 102] width 820 height 13
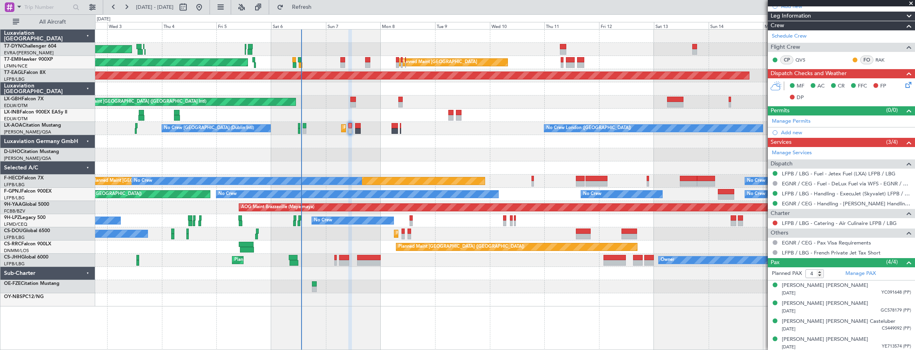
click at [555, 103] on div "Planned Maint Nurnberg Planned Maint [GEOGRAPHIC_DATA] ([GEOGRAPHIC_DATA])" at bounding box center [505, 102] width 820 height 13
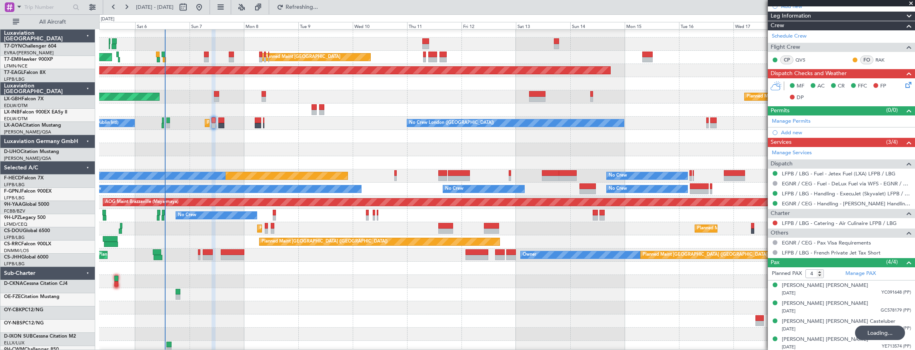
click at [277, 98] on div "Planned Maint Nurnberg Planned Maint [GEOGRAPHIC_DATA] ([GEOGRAPHIC_DATA])" at bounding box center [507, 96] width 816 height 13
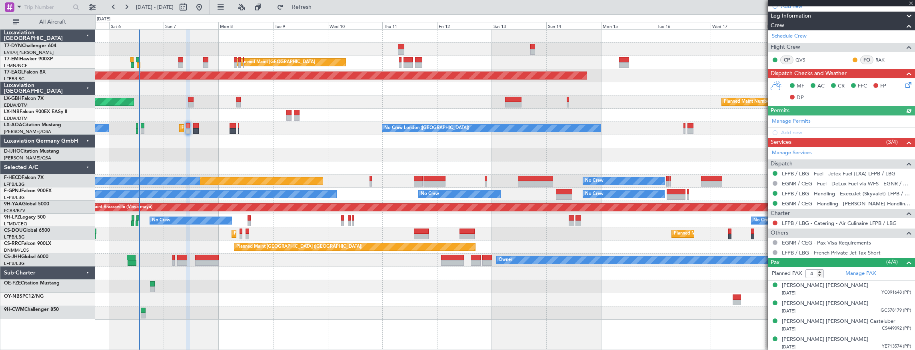
scroll to position [0, 0]
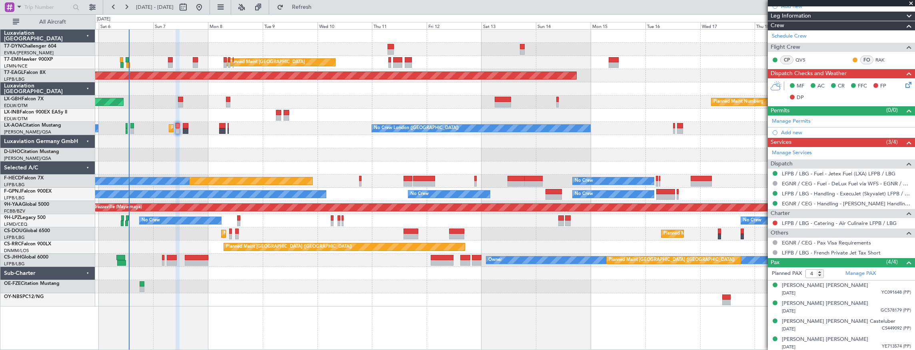
click at [279, 145] on div at bounding box center [505, 141] width 820 height 13
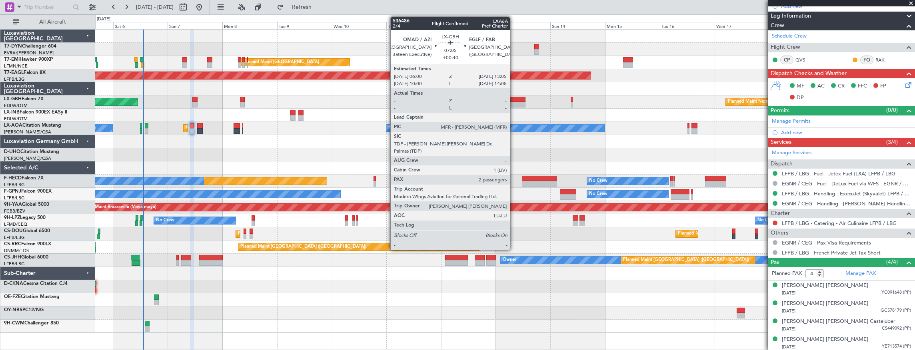
click at [515, 102] on div at bounding box center [517, 105] width 16 height 6
type input "+00:40"
type input "2"
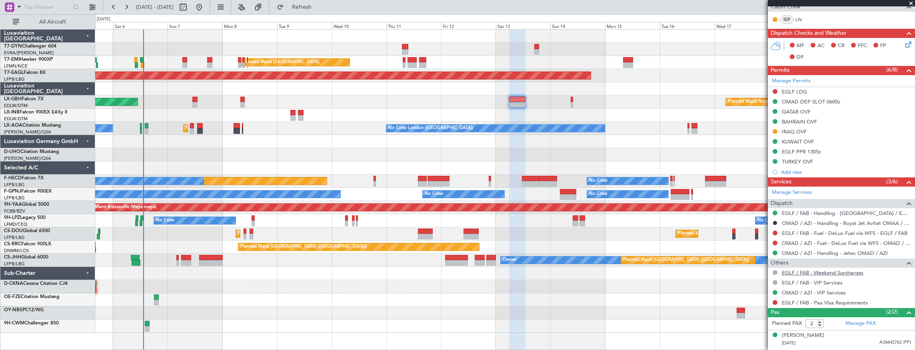
scroll to position [227, 0]
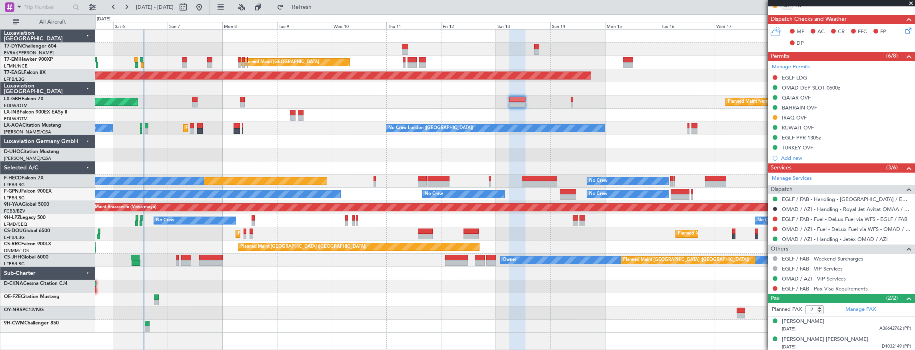
click at [393, 94] on div "AOG Maint Riga (Riga Intl) Planned Maint [GEOGRAPHIC_DATA] Planned Maint [GEOGR…" at bounding box center [505, 182] width 820 height 304
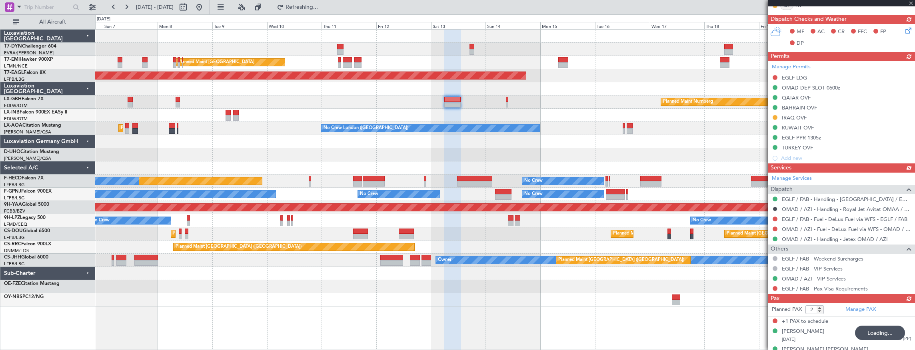
type input "3"
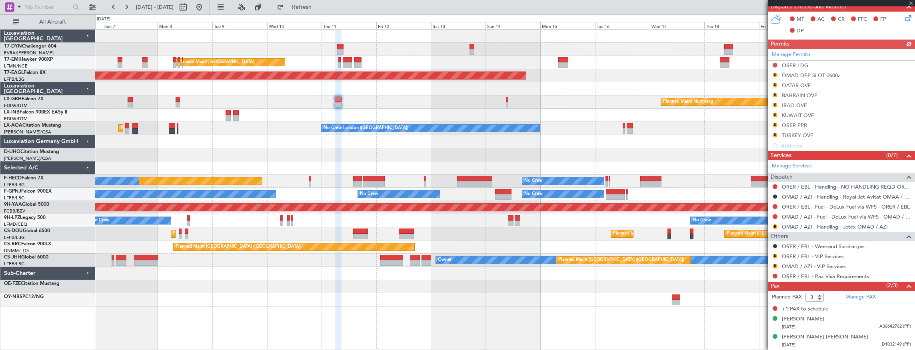
scroll to position [211, 0]
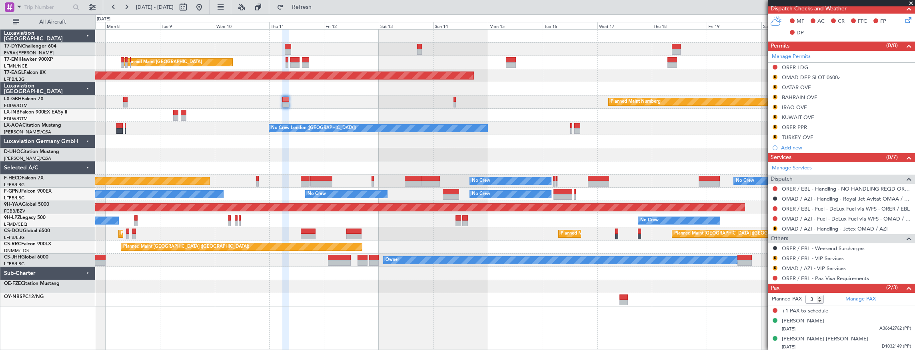
click at [168, 143] on div "Planned Maint [GEOGRAPHIC_DATA] Planned Maint [GEOGRAPHIC_DATA] Grounded [US_ST…" at bounding box center [505, 168] width 820 height 277
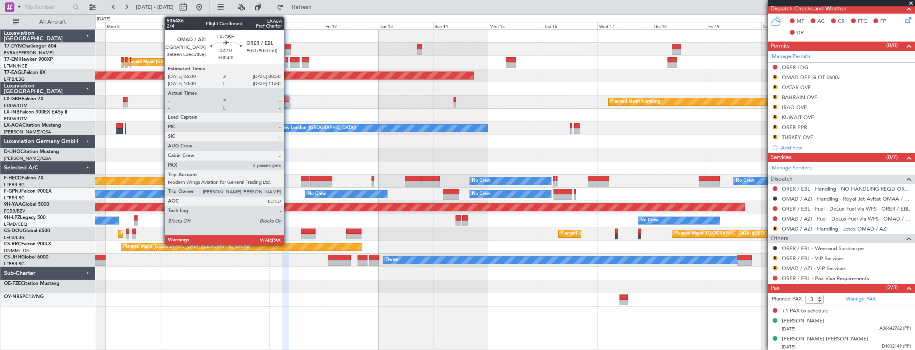
click at [288, 99] on div at bounding box center [285, 100] width 7 height 6
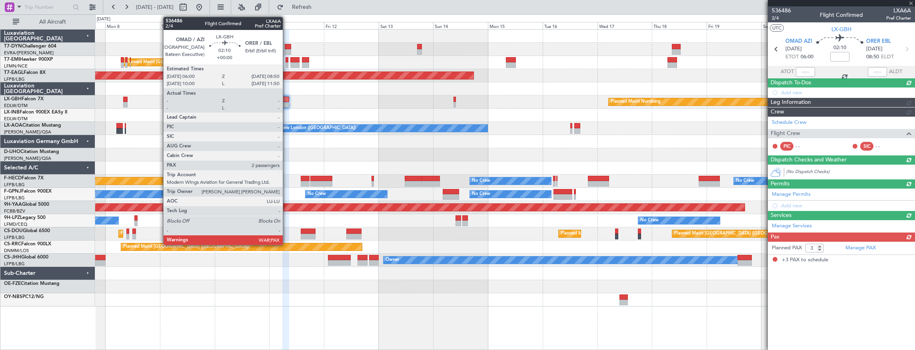
scroll to position [0, 0]
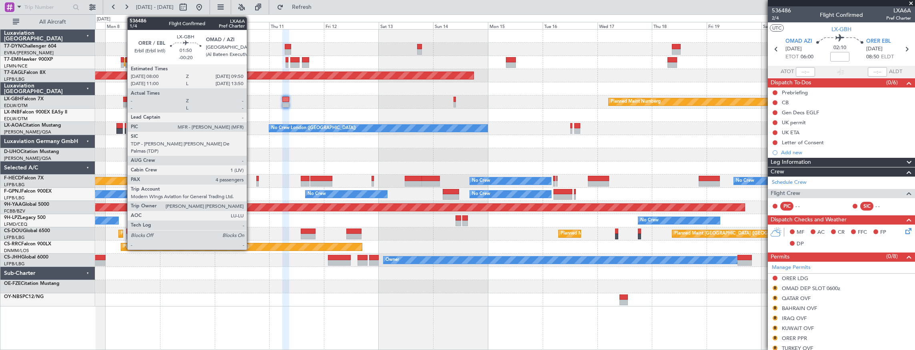
click at [124, 98] on div at bounding box center [125, 100] width 4 height 6
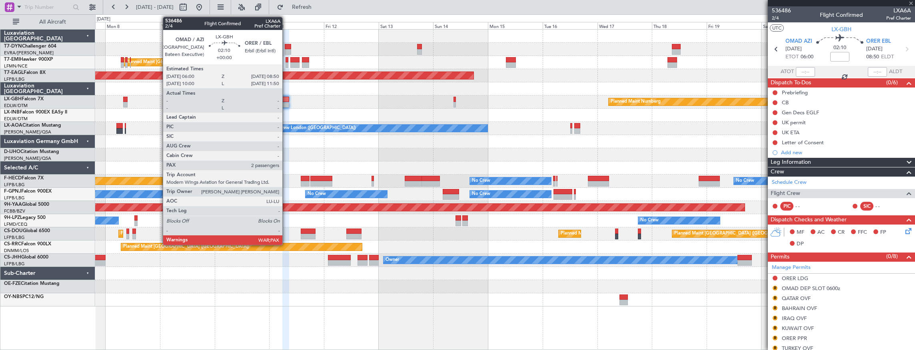
type input "-00:20"
type input "4"
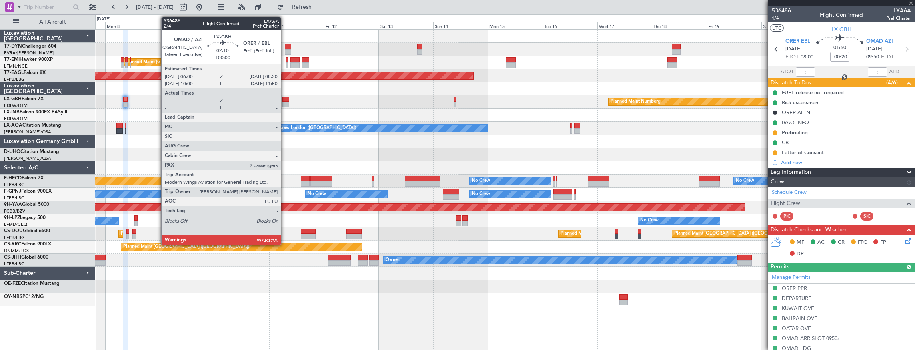
click at [285, 100] on div at bounding box center [285, 100] width 7 height 6
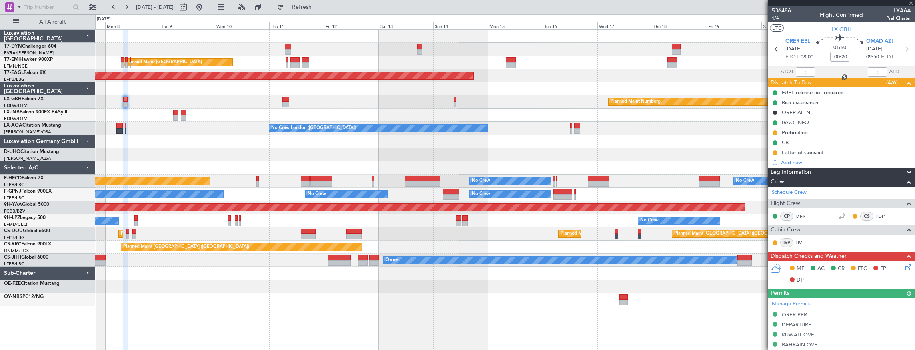
type input "3"
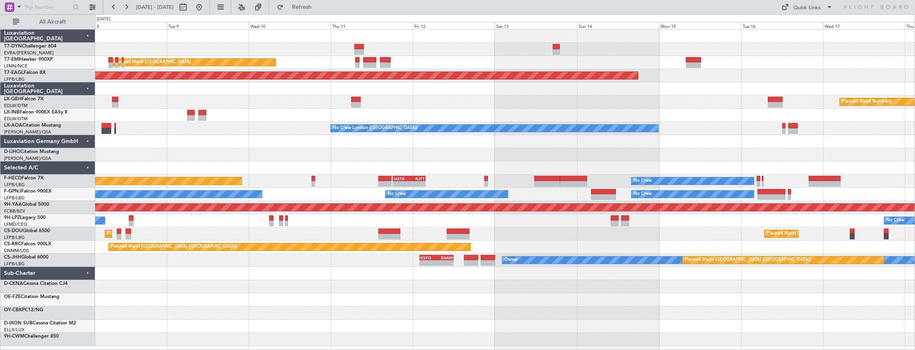
click at [251, 124] on div "No Crew London ([GEOGRAPHIC_DATA]) Planned Maint [GEOGRAPHIC_DATA] ([GEOGRAPHIC…" at bounding box center [505, 128] width 820 height 13
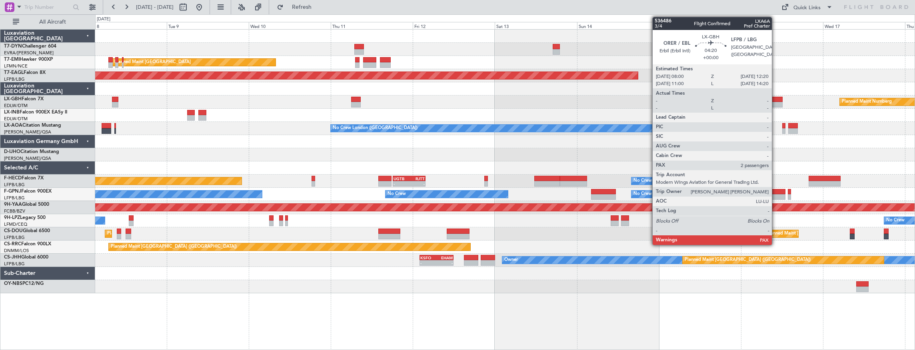
click at [776, 99] on div at bounding box center [775, 100] width 15 height 6
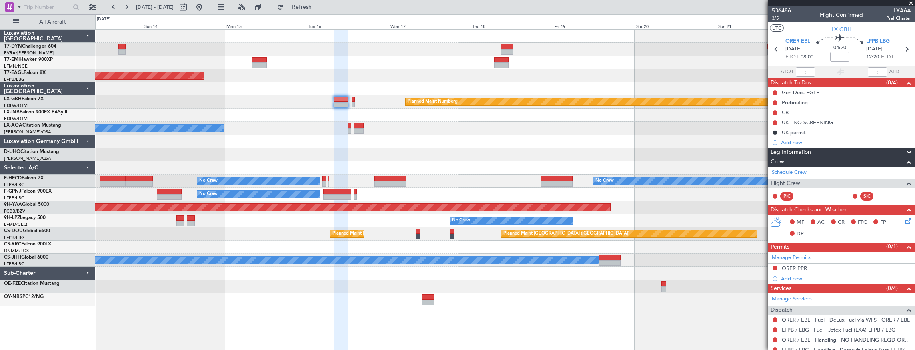
click at [379, 120] on div "Grounded [US_STATE] ([GEOGRAPHIC_DATA]) Planned Maint Nurnberg No Crew [GEOGRAP…" at bounding box center [505, 168] width 820 height 277
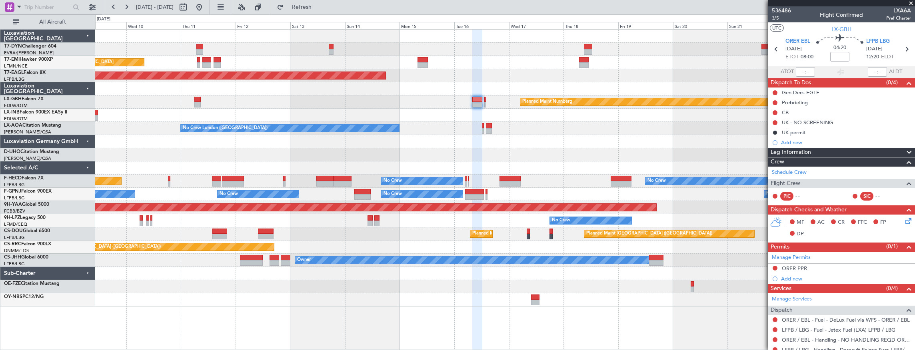
click at [364, 114] on div "Planned Maint [GEOGRAPHIC_DATA] Grounded [US_STATE] ([GEOGRAPHIC_DATA]) Planned…" at bounding box center [505, 168] width 820 height 277
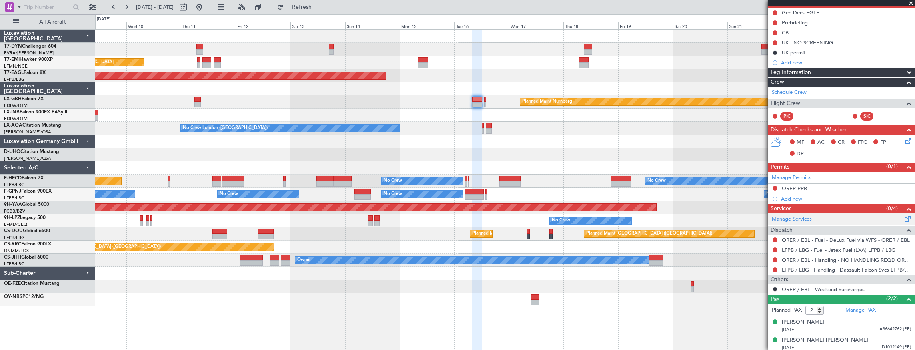
scroll to position [81, 0]
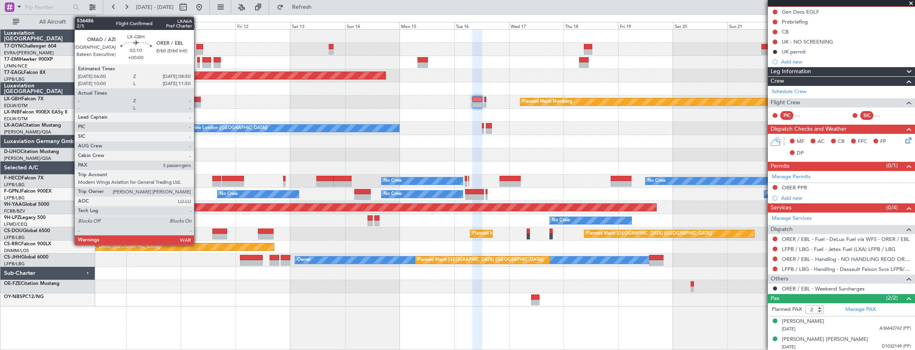
click at [405, 110] on div at bounding box center [505, 115] width 820 height 13
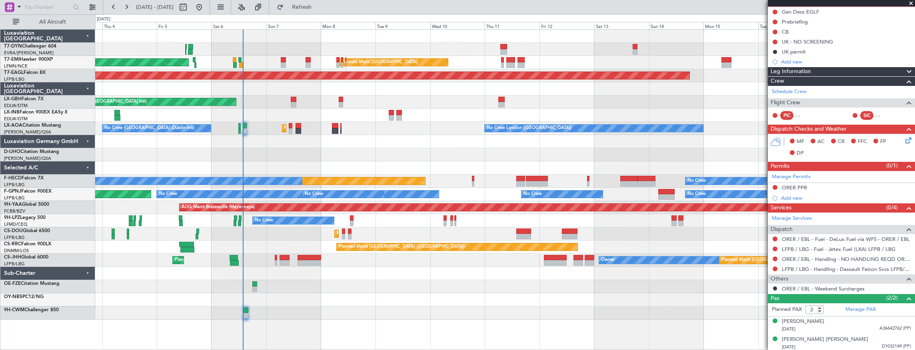
click at [273, 310] on div "AOG Maint Riga (Riga Intl) Planned Maint [GEOGRAPHIC_DATA] Planned Maint [GEOGR…" at bounding box center [505, 190] width 821 height 322
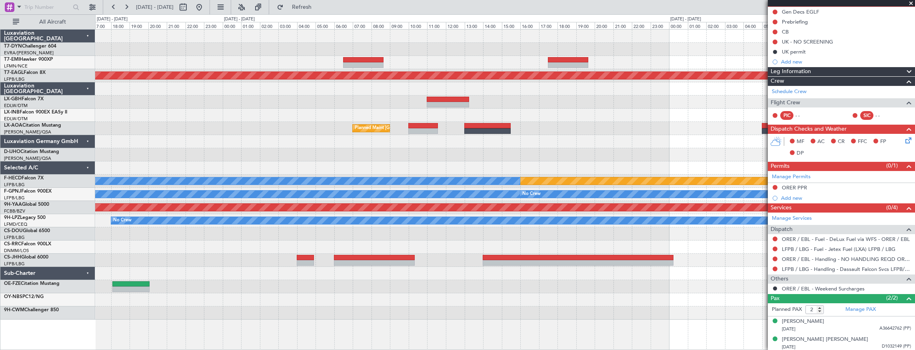
click at [450, 320] on div "Planned Maint [GEOGRAPHIC_DATA] Grounded [US_STATE] ([GEOGRAPHIC_DATA]) Planned…" at bounding box center [505, 190] width 821 height 322
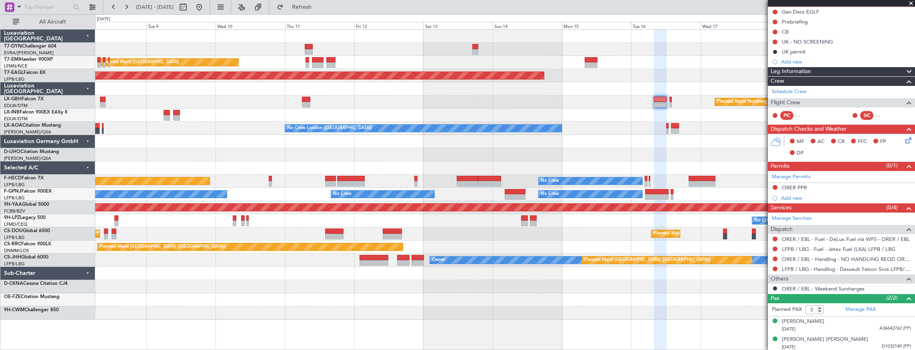
click at [262, 123] on div "No Crew London ([GEOGRAPHIC_DATA]) Planned Maint [GEOGRAPHIC_DATA] ([GEOGRAPHIC…" at bounding box center [505, 128] width 820 height 13
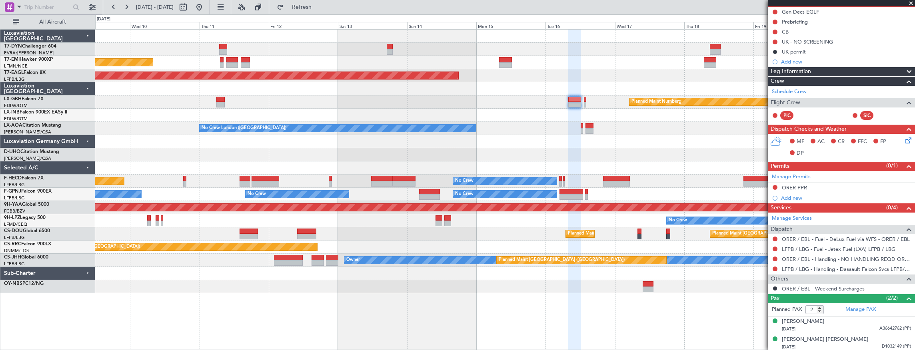
click at [280, 113] on div at bounding box center [505, 115] width 820 height 13
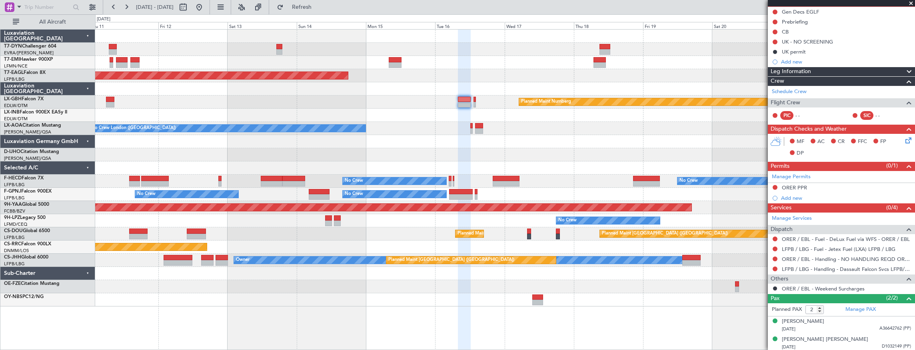
click at [359, 100] on div "Planned Maint Nurnberg" at bounding box center [505, 102] width 820 height 13
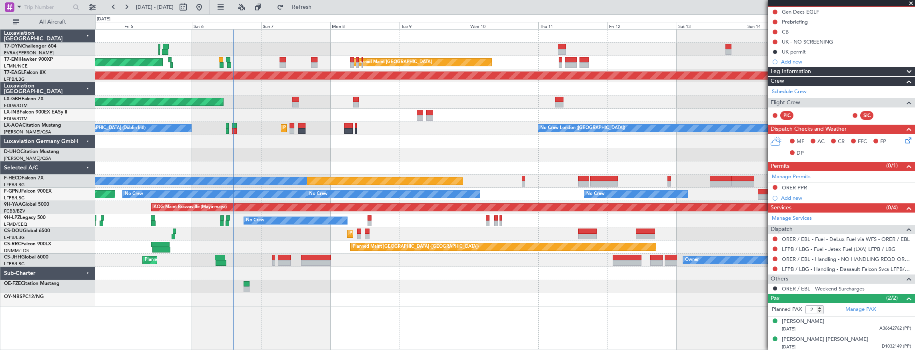
click at [602, 106] on div "Planned Maint [GEOGRAPHIC_DATA] ([GEOGRAPHIC_DATA] Intl) Planned Maint Nurnberg" at bounding box center [505, 102] width 820 height 13
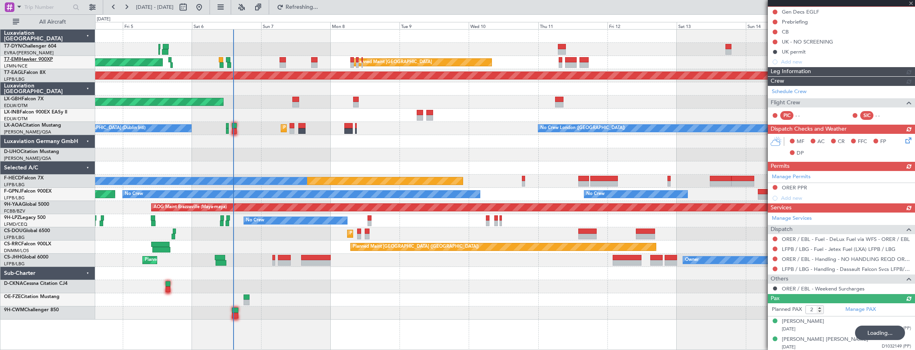
type input "+00:10"
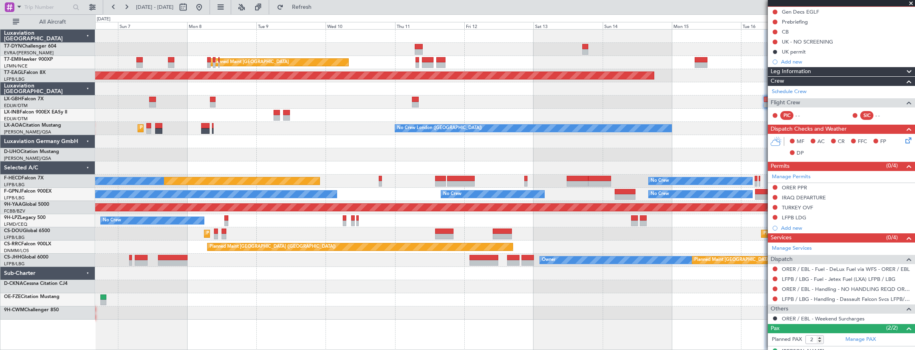
click at [235, 90] on div "Planned Maint [GEOGRAPHIC_DATA] Planned Maint [GEOGRAPHIC_DATA] Grounded [US_ST…" at bounding box center [505, 175] width 820 height 290
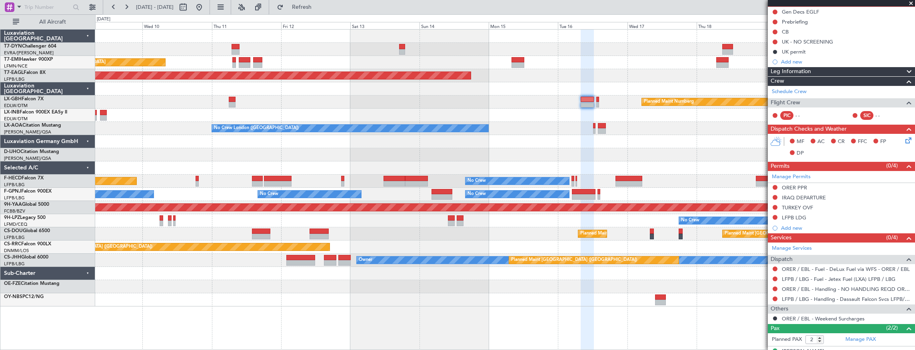
click at [262, 98] on div "Planned Maint Nurnberg Planned Maint [GEOGRAPHIC_DATA] ([GEOGRAPHIC_DATA])" at bounding box center [505, 102] width 820 height 13
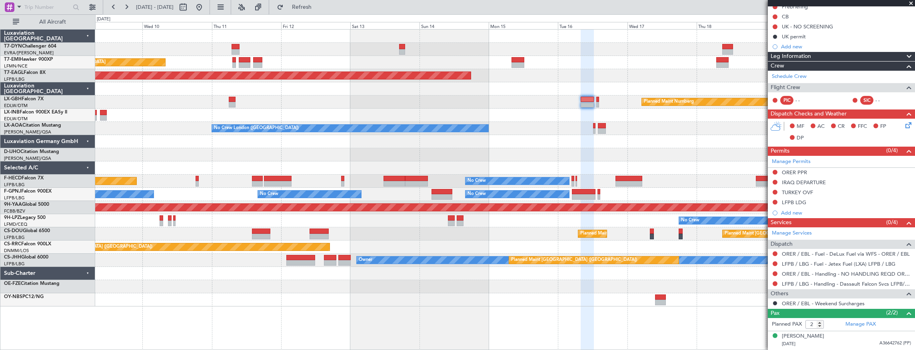
scroll to position [111, 0]
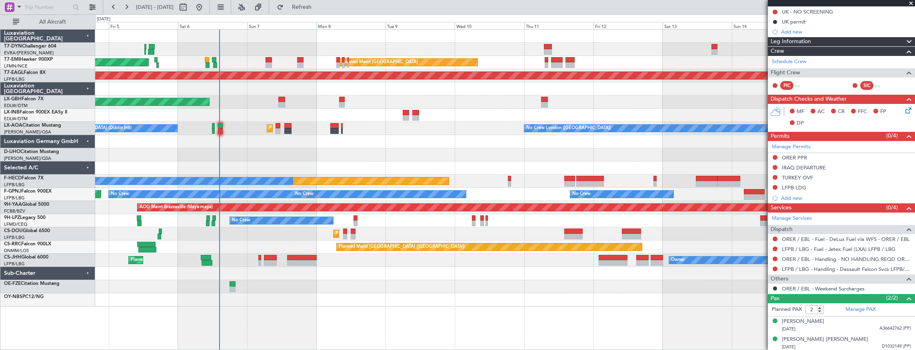
click at [571, 119] on div "AOG Maint Riga (Riga Intl) Planned Maint [GEOGRAPHIC_DATA] Planned Maint [GEOGR…" at bounding box center [505, 168] width 820 height 277
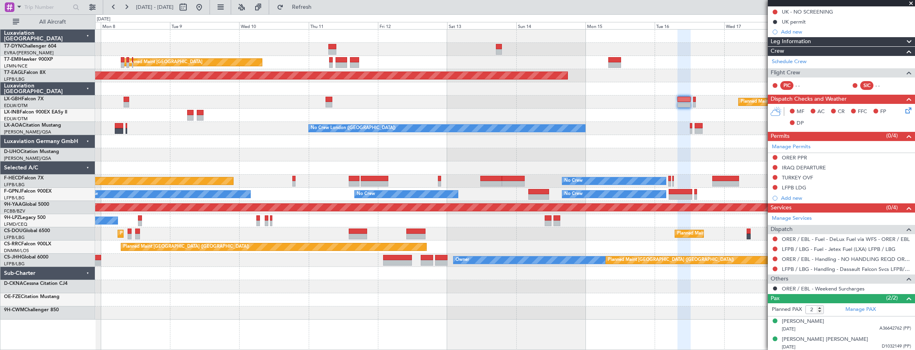
click at [385, 94] on div "Planned Maint [GEOGRAPHIC_DATA] Planned Maint [GEOGRAPHIC_DATA] Grounded [US_ST…" at bounding box center [505, 175] width 820 height 290
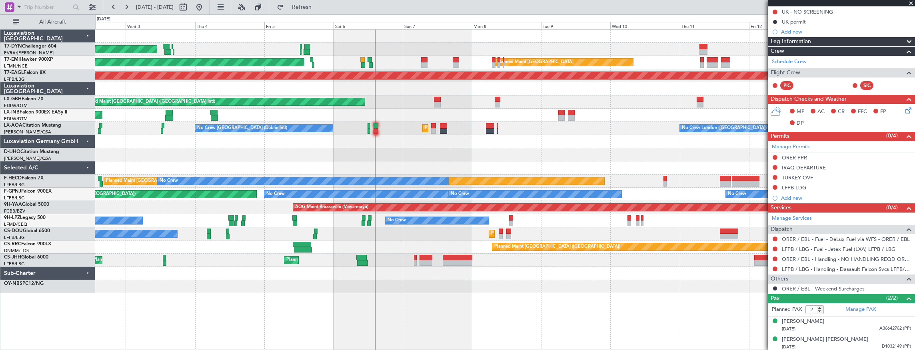
click at [601, 155] on div "AOG Maint Riga (Riga Intl) Planned Maint [GEOGRAPHIC_DATA] Planned Maint [GEOGR…" at bounding box center [505, 162] width 820 height 264
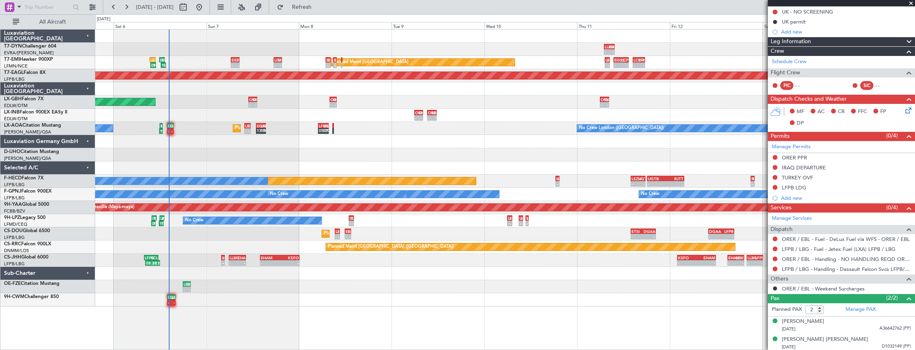
click at [266, 144] on div at bounding box center [505, 141] width 820 height 13
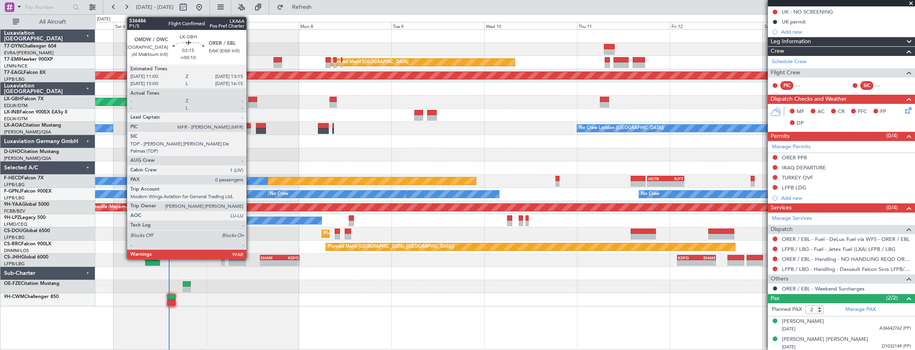
click at [250, 99] on div at bounding box center [252, 100] width 9 height 6
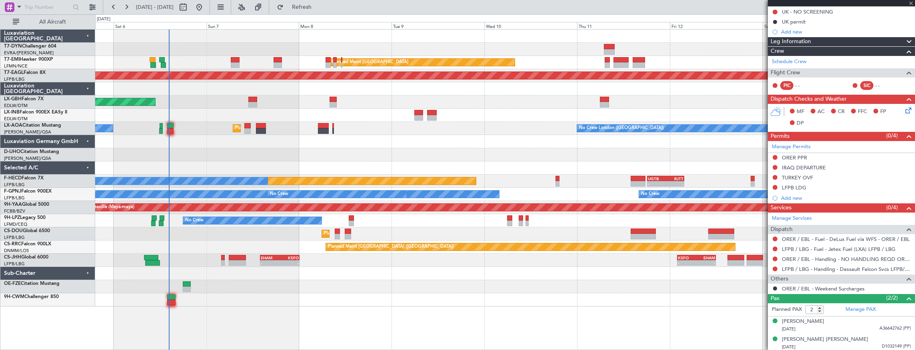
type input "0"
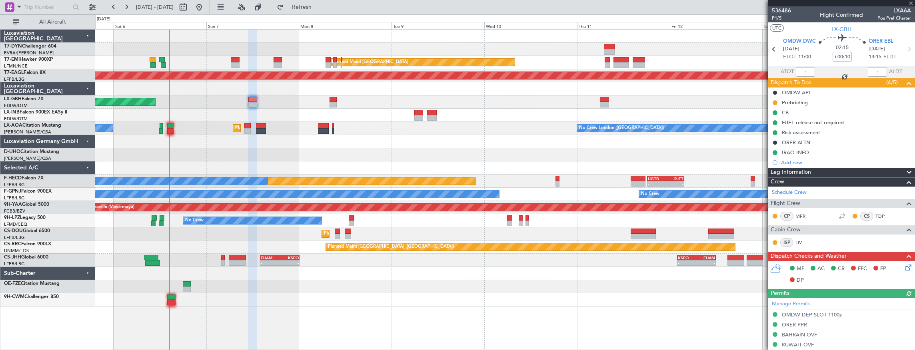
click at [783, 10] on span "536486" at bounding box center [781, 10] width 19 height 8
click at [784, 10] on span "536486" at bounding box center [781, 10] width 19 height 8
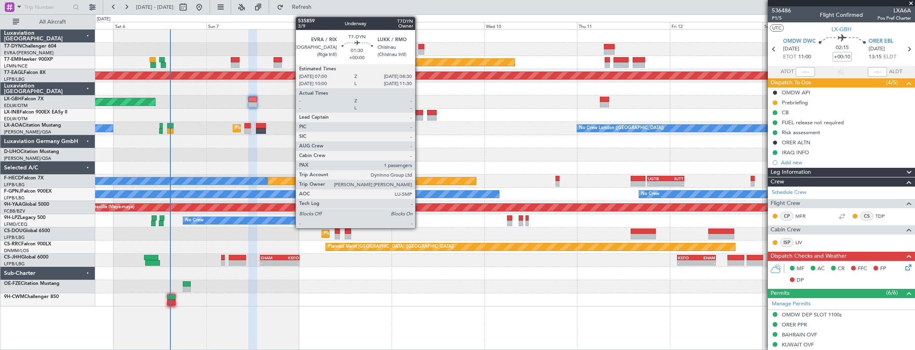
click at [419, 44] on div at bounding box center [422, 47] width 6 height 6
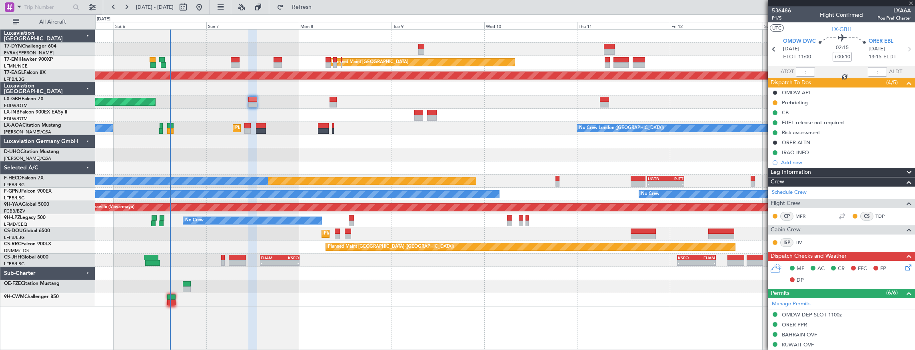
type input "1"
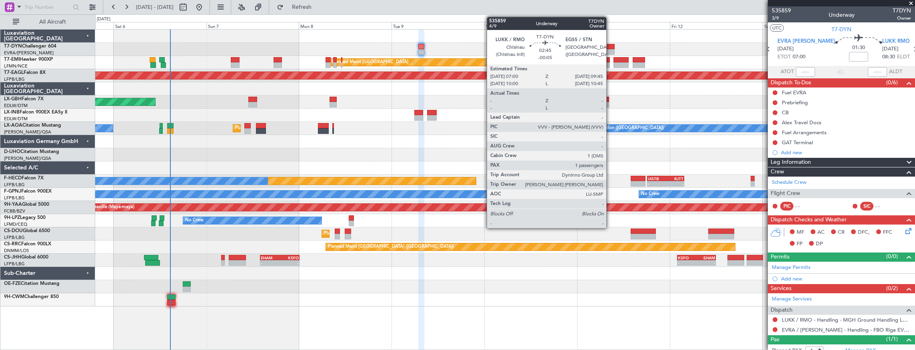
click at [611, 47] on div at bounding box center [609, 47] width 11 height 6
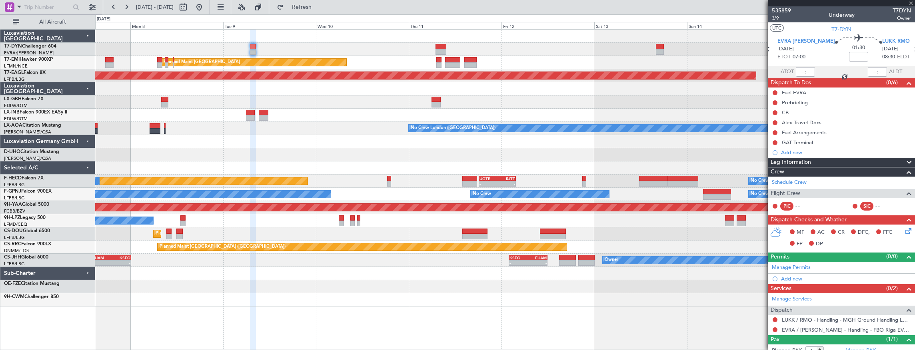
click at [370, 53] on div "Planned Maint [GEOGRAPHIC_DATA] Planned Maint [GEOGRAPHIC_DATA] Grounded [US_ST…" at bounding box center [505, 168] width 820 height 277
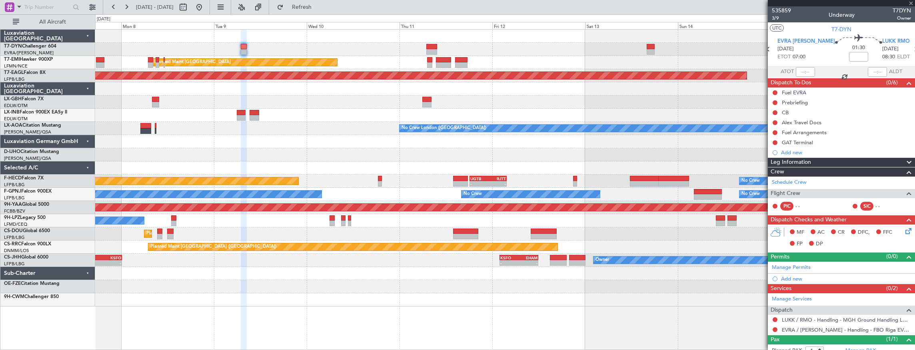
type input "-00:05"
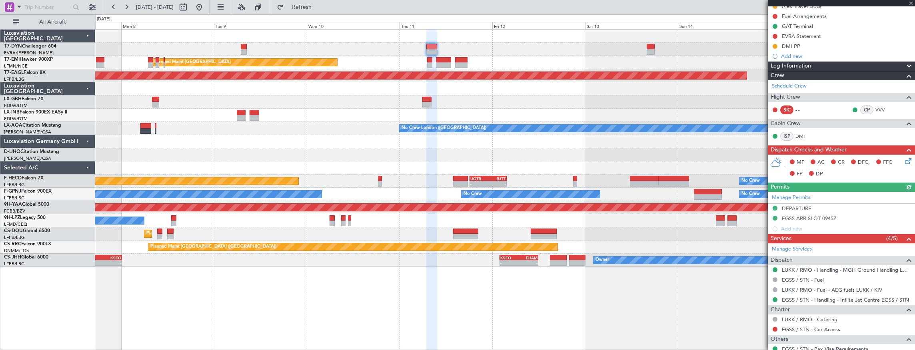
scroll to position [106, 0]
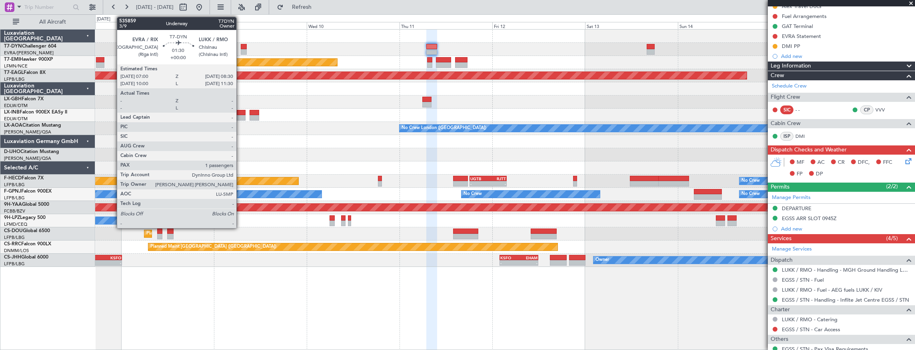
click at [241, 47] on div at bounding box center [244, 47] width 6 height 6
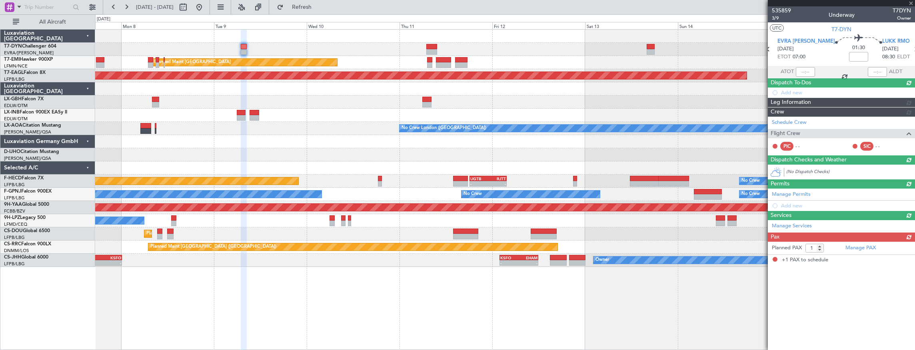
scroll to position [0, 0]
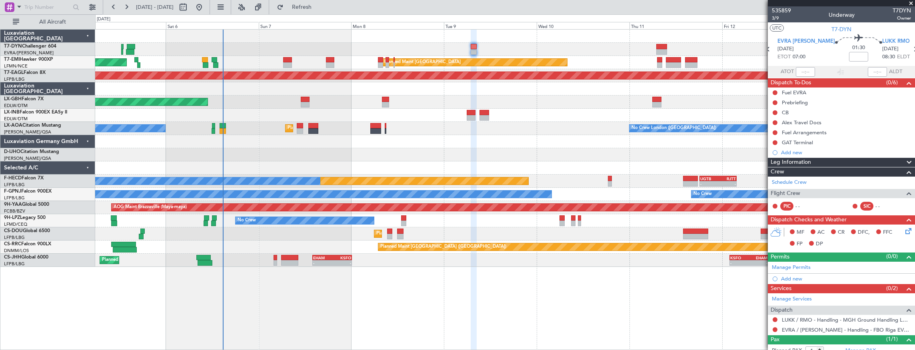
click at [491, 293] on div "AOG Maint Riga (Riga Intl) Planned Maint [GEOGRAPHIC_DATA] Planned Maint [GEOGR…" at bounding box center [505, 190] width 821 height 322
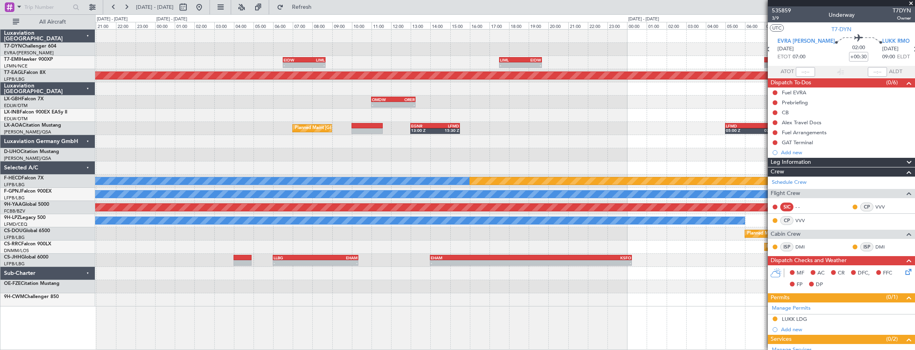
click at [204, 137] on div "- - EIDW 06:30 Z LIML 08:40 Z - - LIML 17:30 Z [DEMOGRAPHIC_DATA]:40 Z Planned …" at bounding box center [505, 168] width 820 height 277
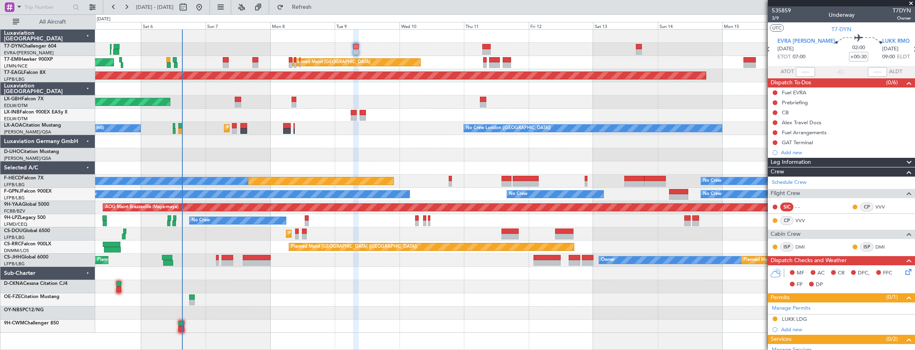
click at [280, 54] on div "AOG Maint Riga (Riga Intl)" at bounding box center [505, 49] width 820 height 13
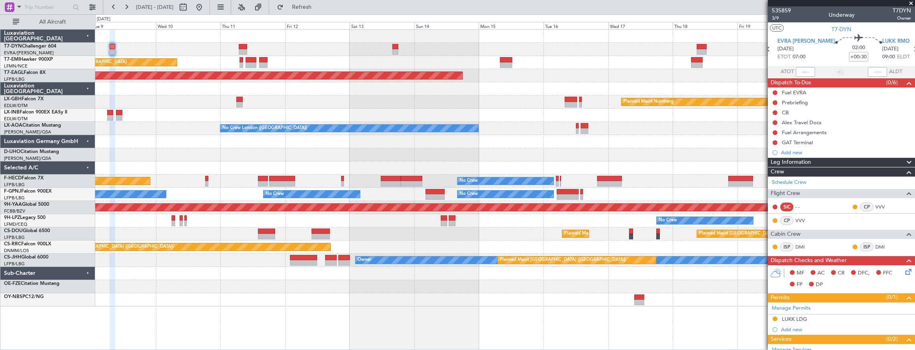
click at [336, 48] on div at bounding box center [505, 49] width 820 height 13
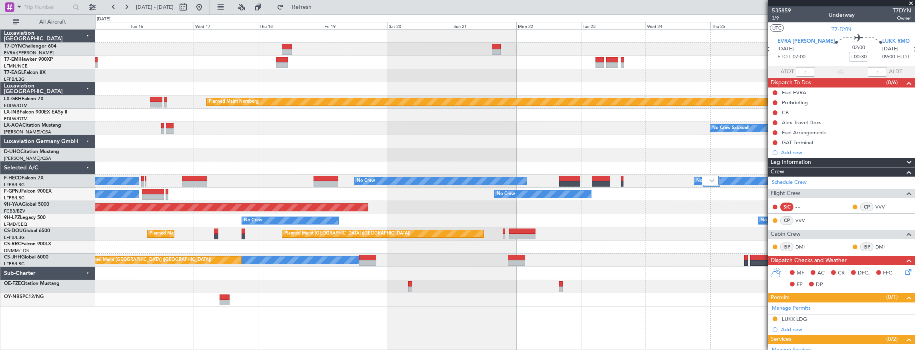
click at [174, 62] on div "Grounded [US_STATE] ([GEOGRAPHIC_DATA]) Planned Maint Nurnberg No Crew Sabadell…" at bounding box center [505, 168] width 820 height 277
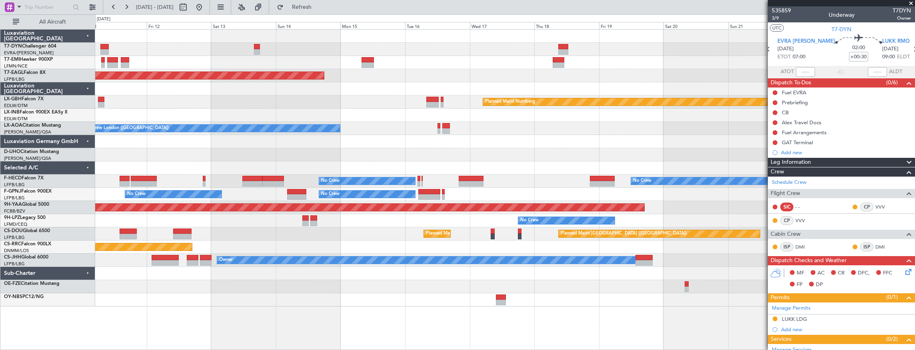
click at [525, 242] on div "Planned Maint [GEOGRAPHIC_DATA] ([GEOGRAPHIC_DATA])" at bounding box center [505, 247] width 820 height 13
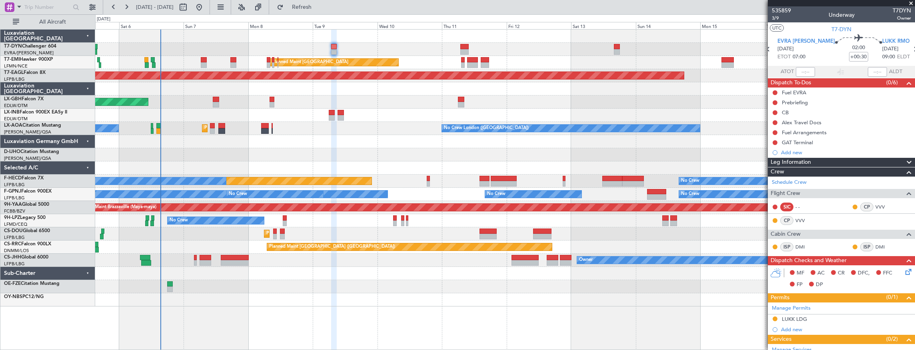
click at [494, 274] on div at bounding box center [505, 273] width 820 height 13
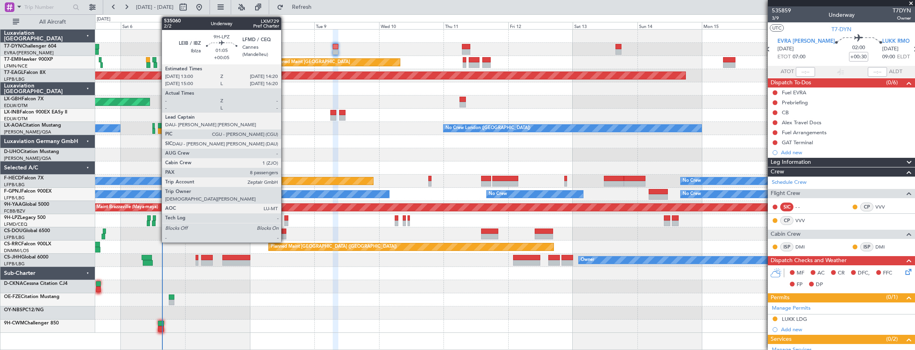
click at [285, 219] on div at bounding box center [286, 219] width 4 height 6
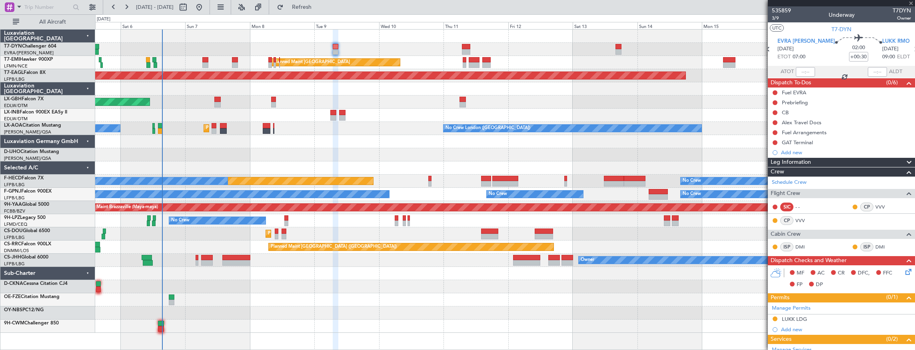
type input "+00:05"
type input "8"
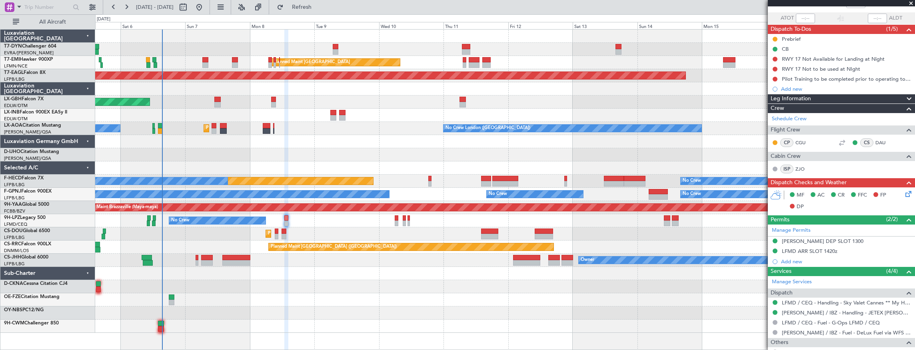
scroll to position [15, 0]
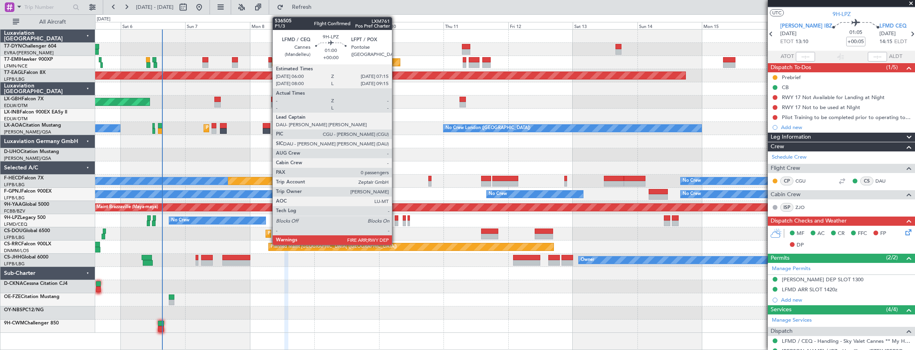
click at [396, 218] on div at bounding box center [397, 219] width 4 height 6
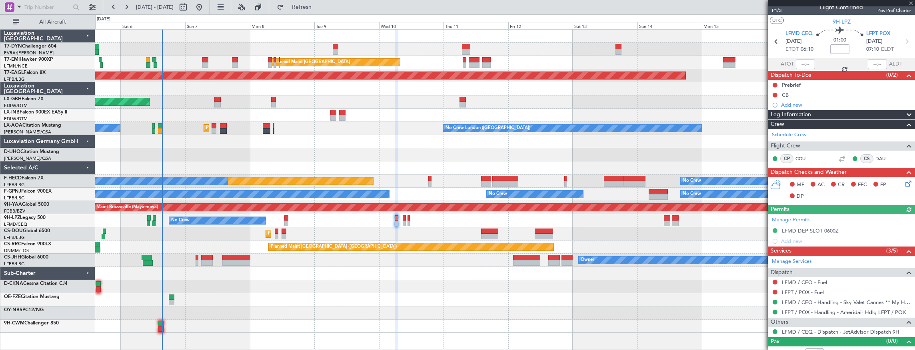
scroll to position [15, 0]
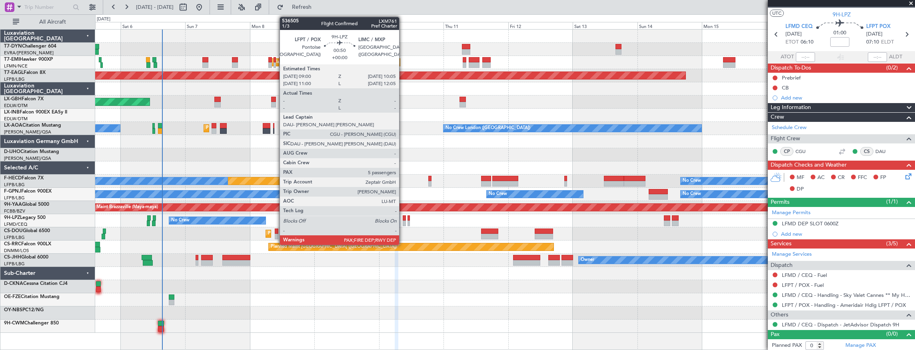
click at [403, 217] on div at bounding box center [404, 219] width 3 height 6
type input "5"
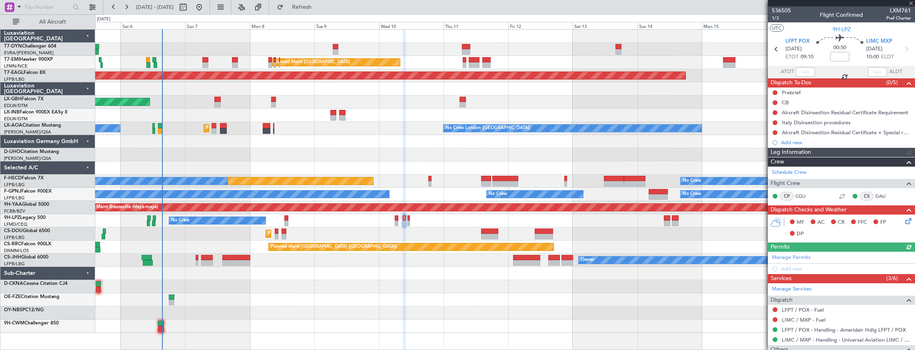
scroll to position [55, 0]
